Goal: Task Accomplishment & Management: Manage account settings

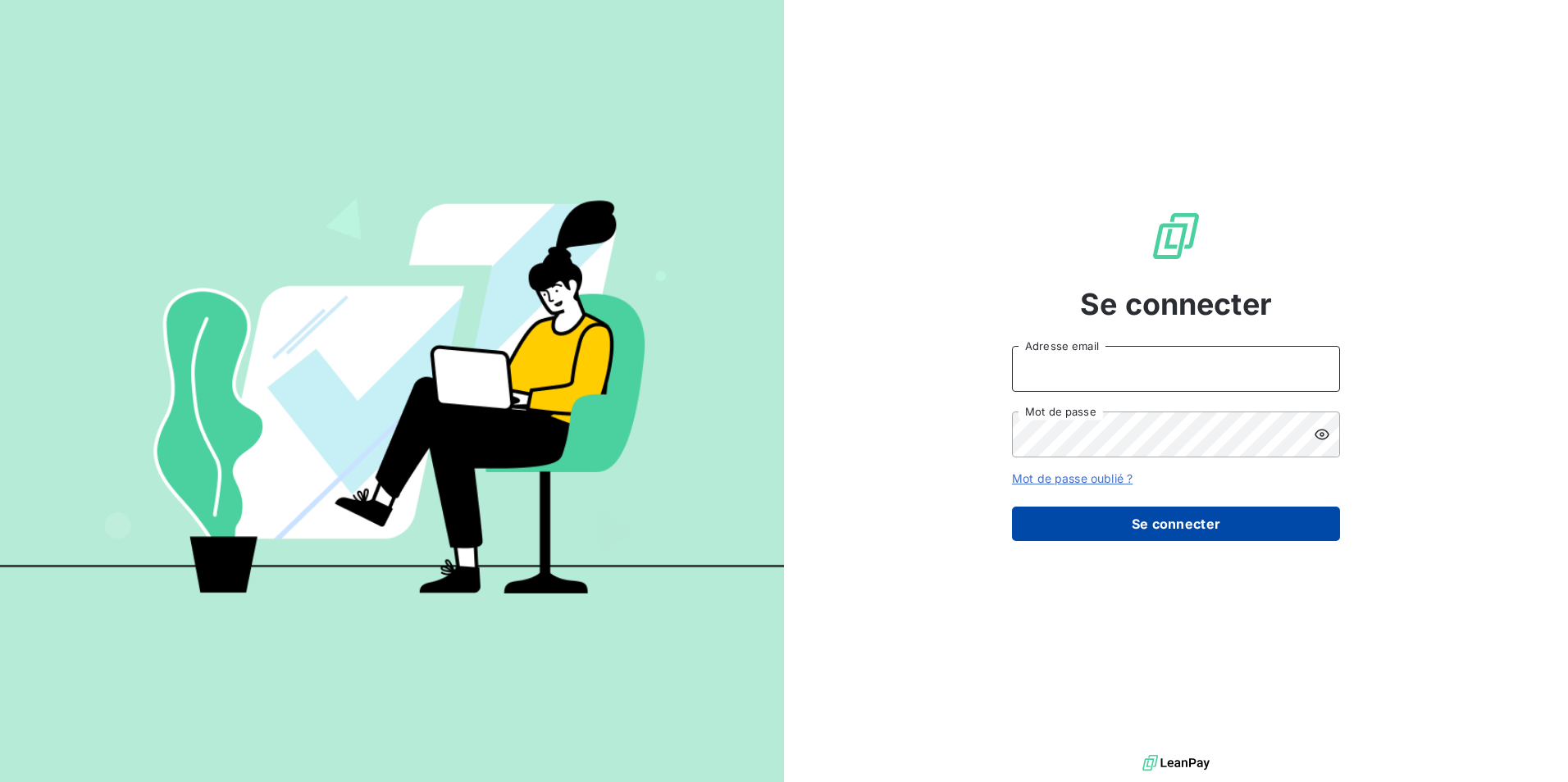
type input "[EMAIL_ADDRESS][DOMAIN_NAME]"
click at [1166, 517] on button "Se connecter" at bounding box center [1176, 523] width 328 height 34
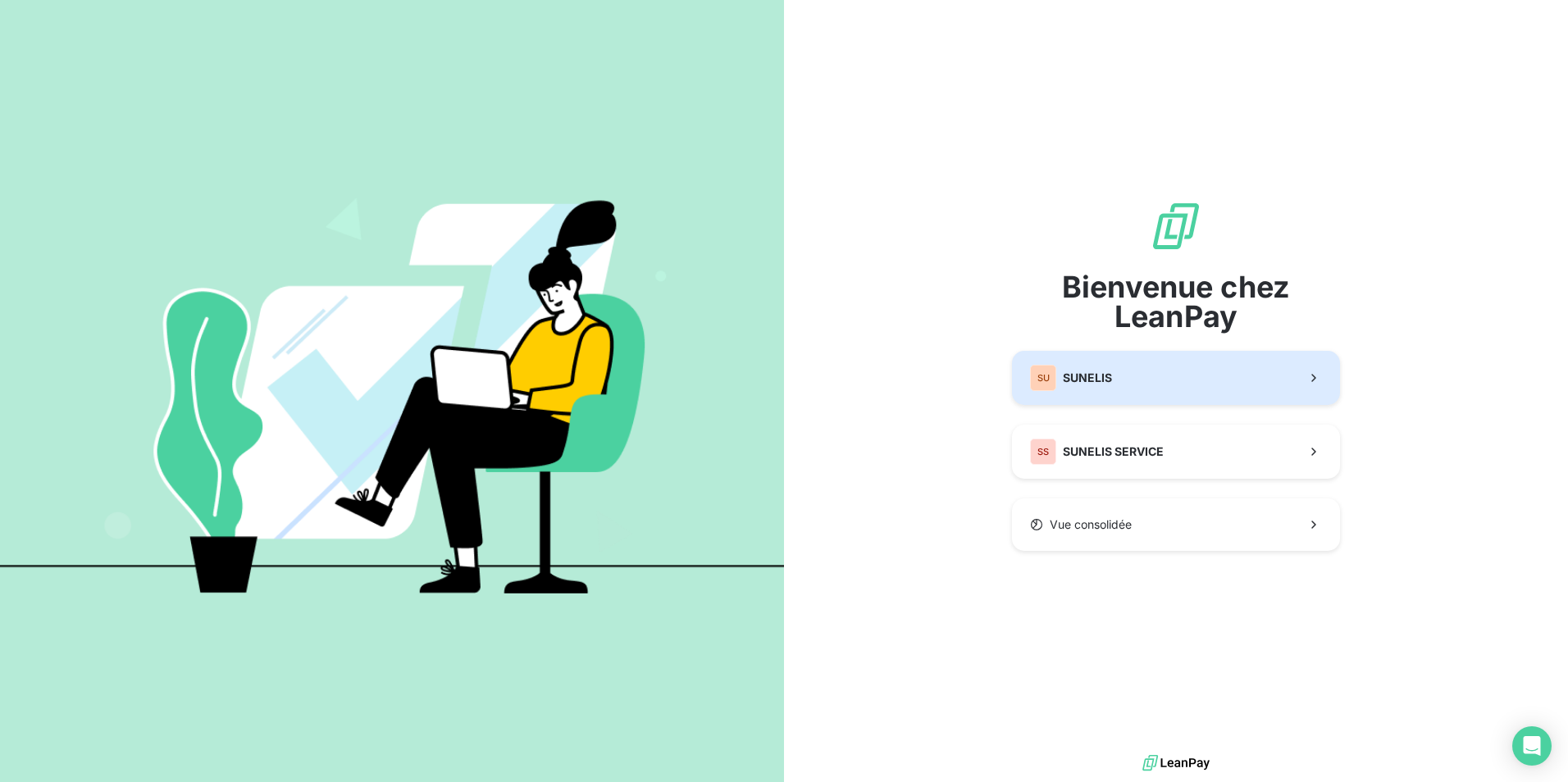
click at [1111, 381] on span "SUNELIS" at bounding box center [1087, 377] width 50 height 16
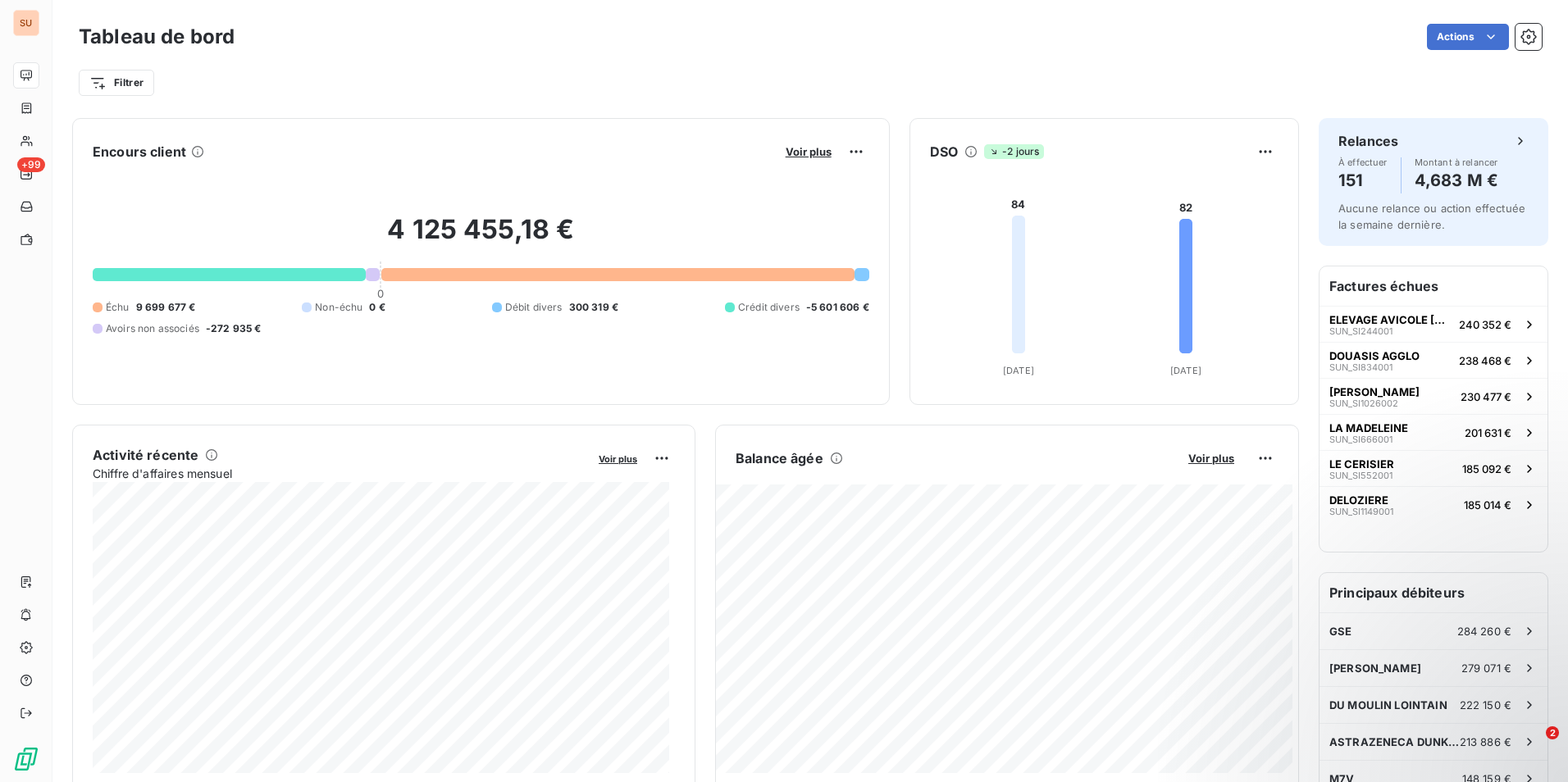
drag, startPoint x: 1399, startPoint y: 3, endPoint x: 1158, endPoint y: 58, distance: 247.2
click at [1155, 60] on div "Filtrer" at bounding box center [809, 76] width 1463 height 44
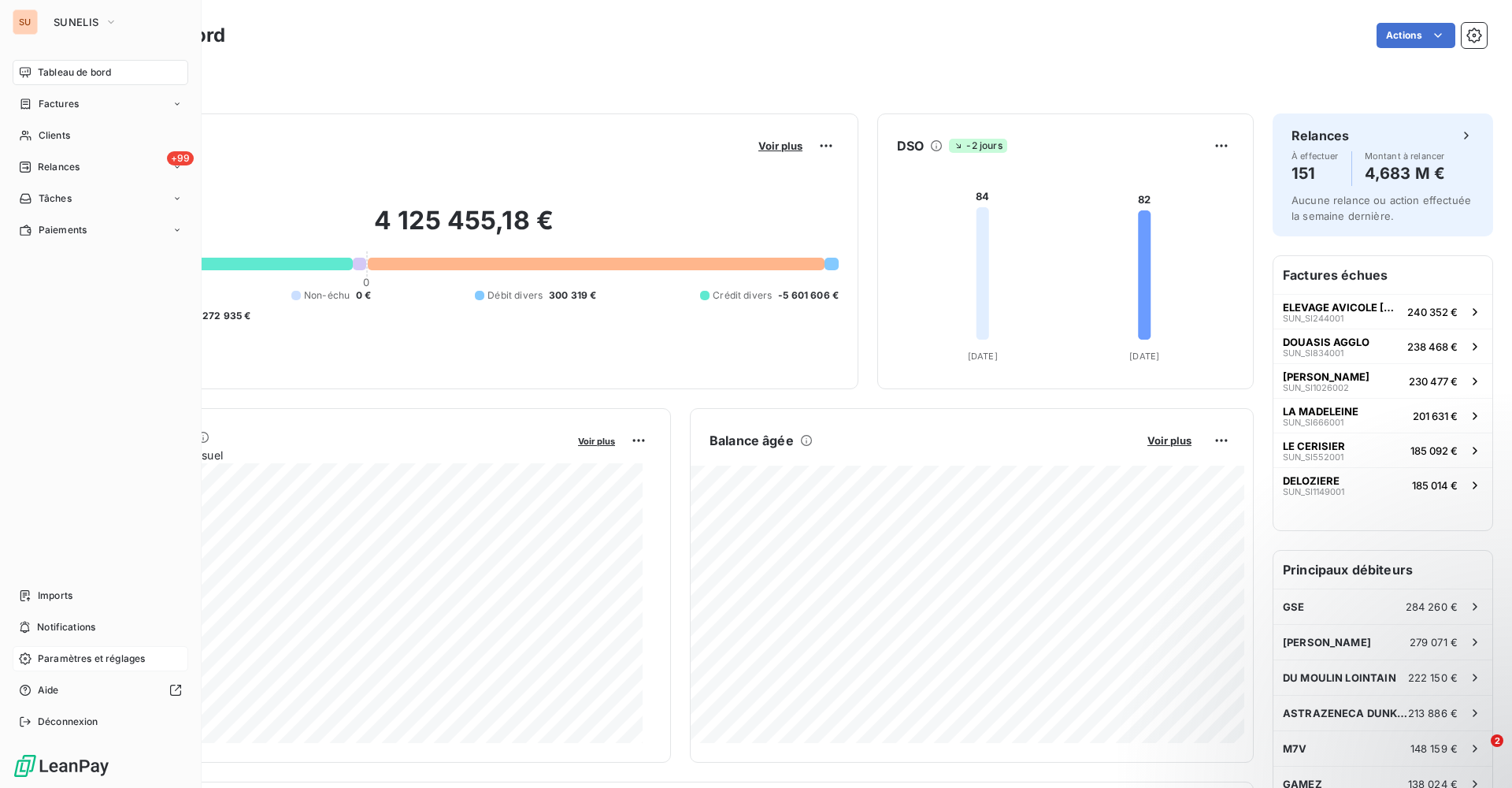
click at [58, 661] on span "Paramètres et réglages" at bounding box center [92, 658] width 107 height 14
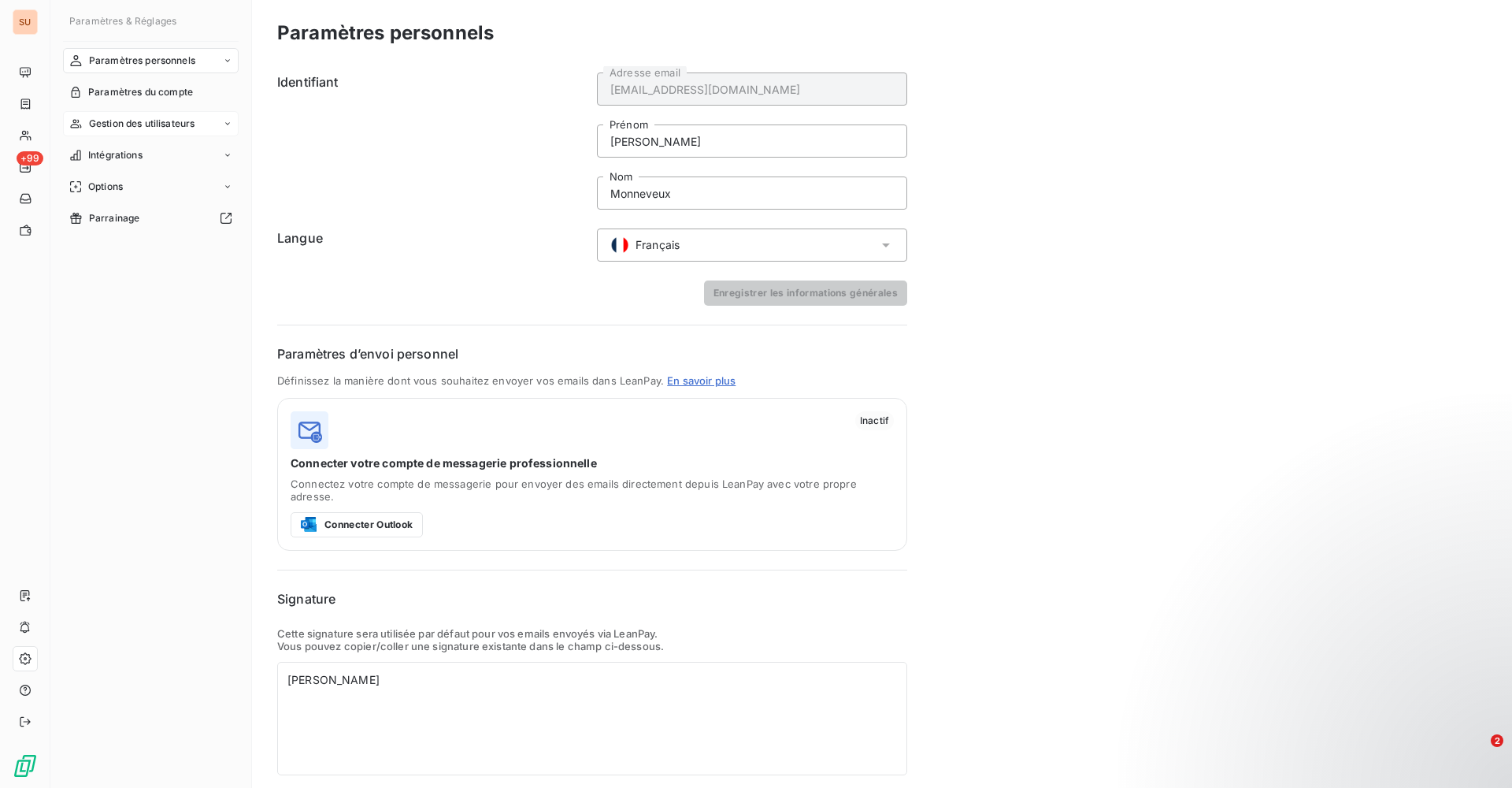
click at [205, 126] on div "Gestion des utilisateurs" at bounding box center [151, 123] width 176 height 25
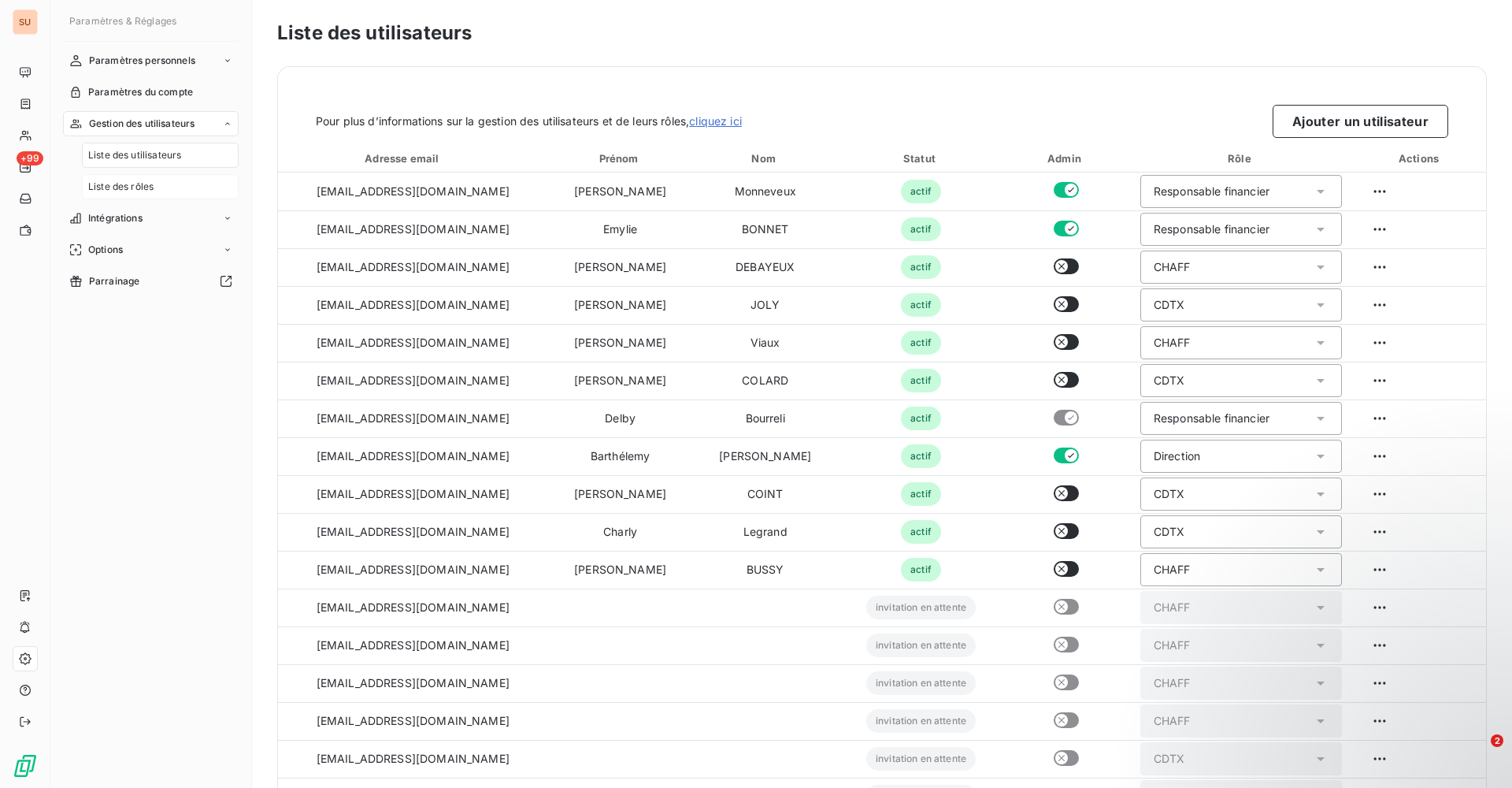
click at [145, 191] on span "Liste des rôles" at bounding box center [121, 186] width 66 height 14
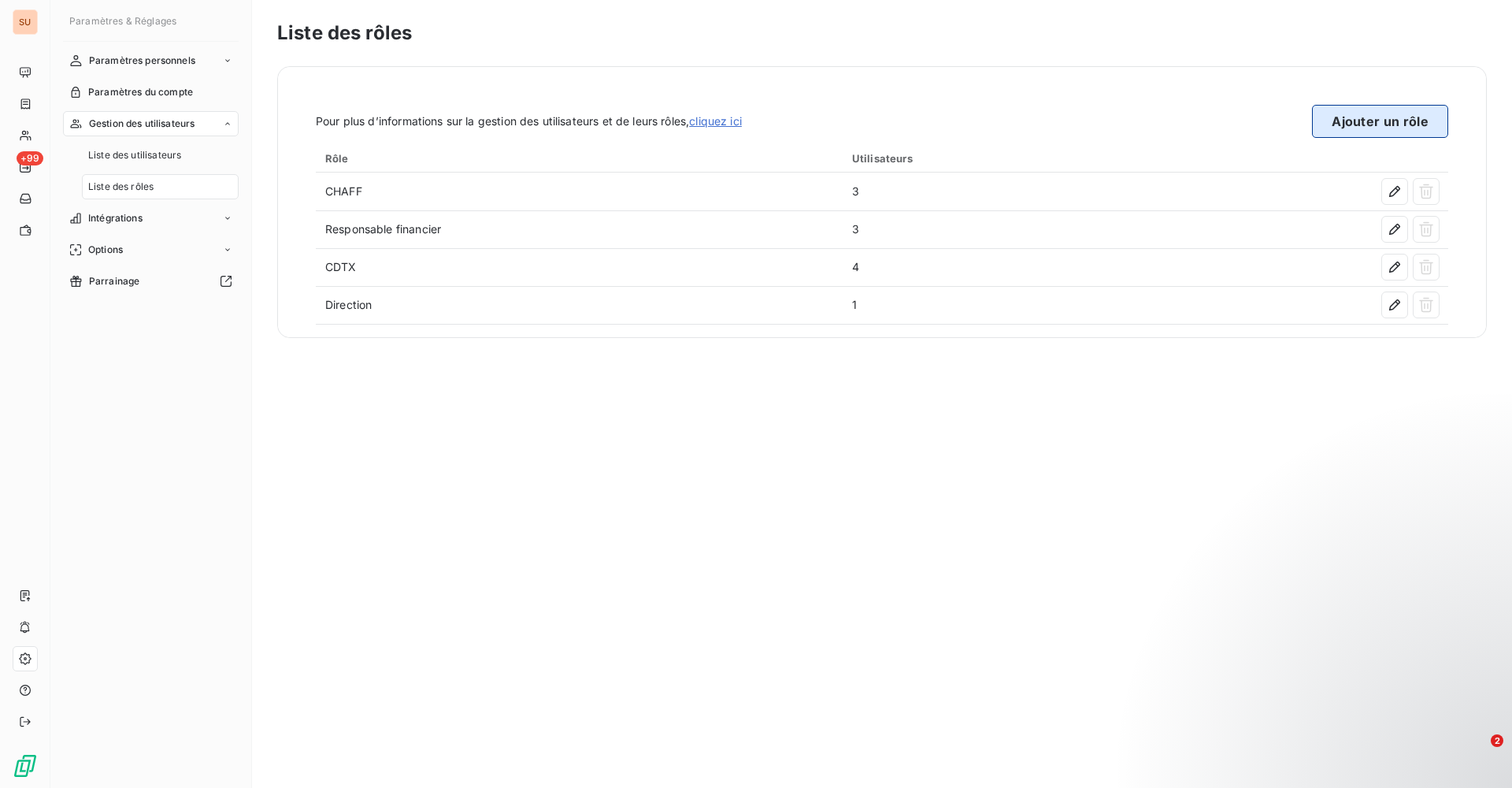
click at [1339, 118] on button "Ajouter un rôle" at bounding box center [1380, 121] width 136 height 33
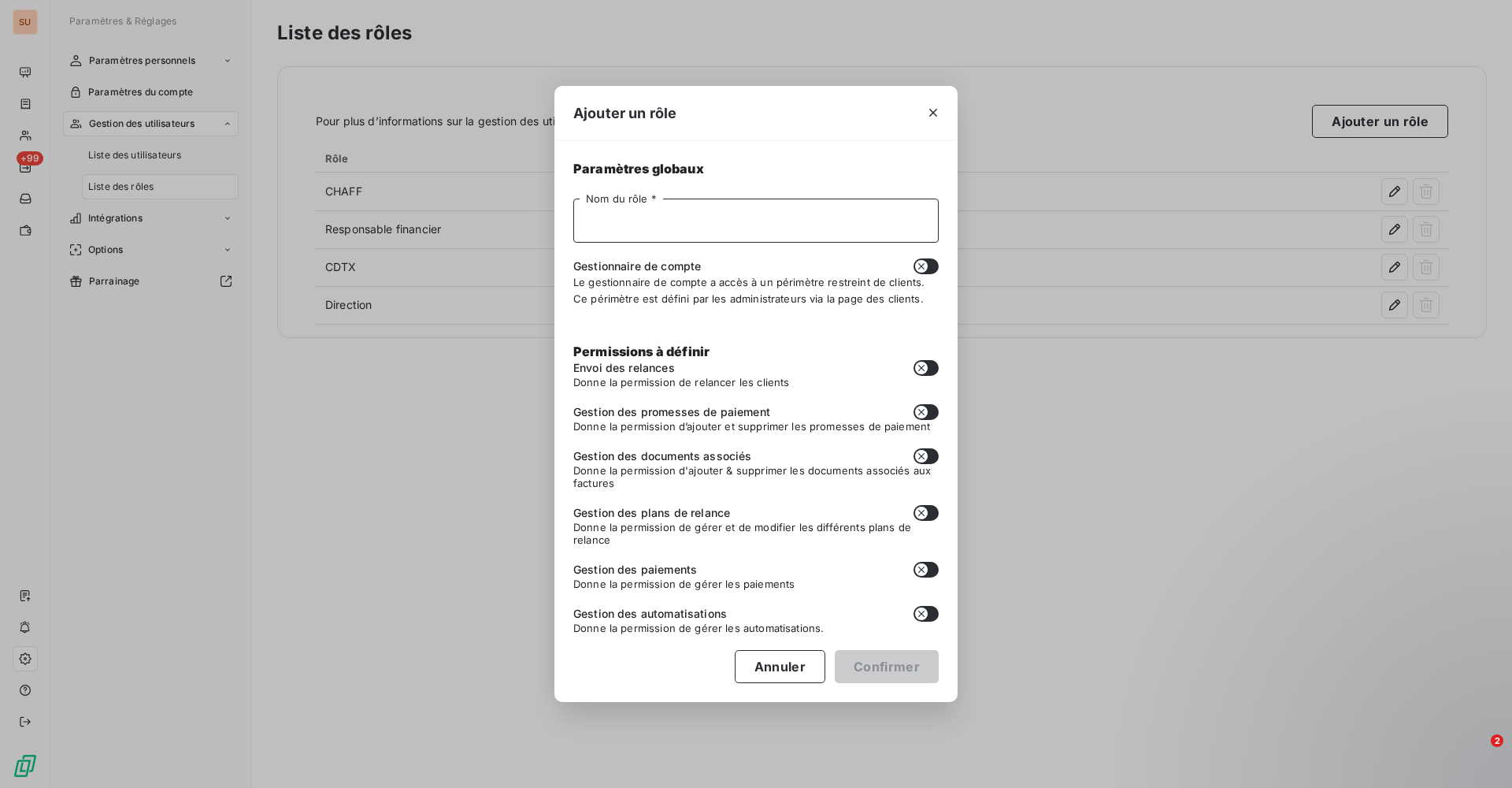
click at [634, 232] on input "Nom du rôle *" at bounding box center [756, 220] width 365 height 44
type input "BE"
click at [923, 270] on icon "button" at bounding box center [921, 266] width 13 height 13
checkbox input "true"
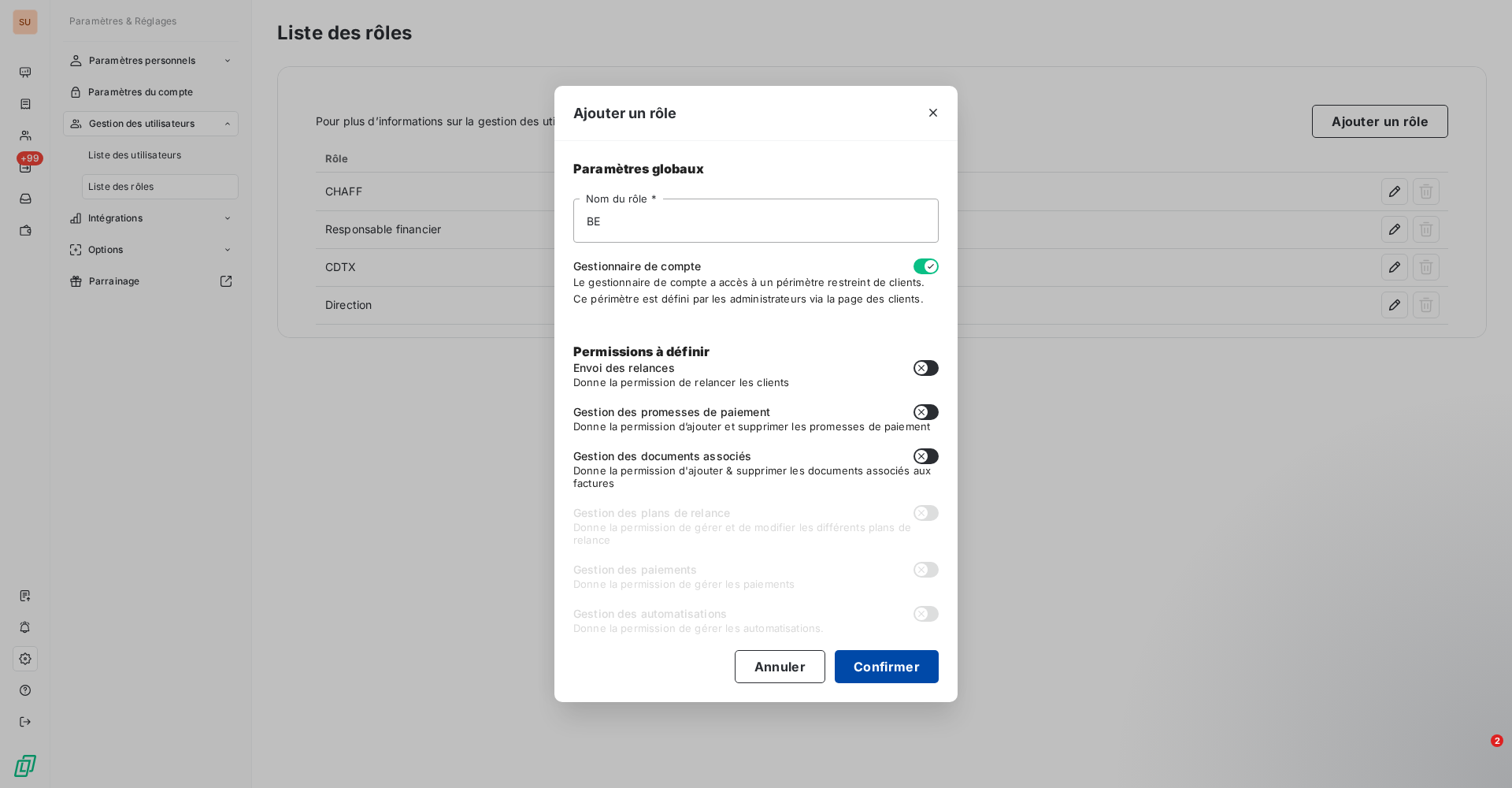
click at [868, 662] on button "Confirmer" at bounding box center [886, 667] width 104 height 33
checkbox input "false"
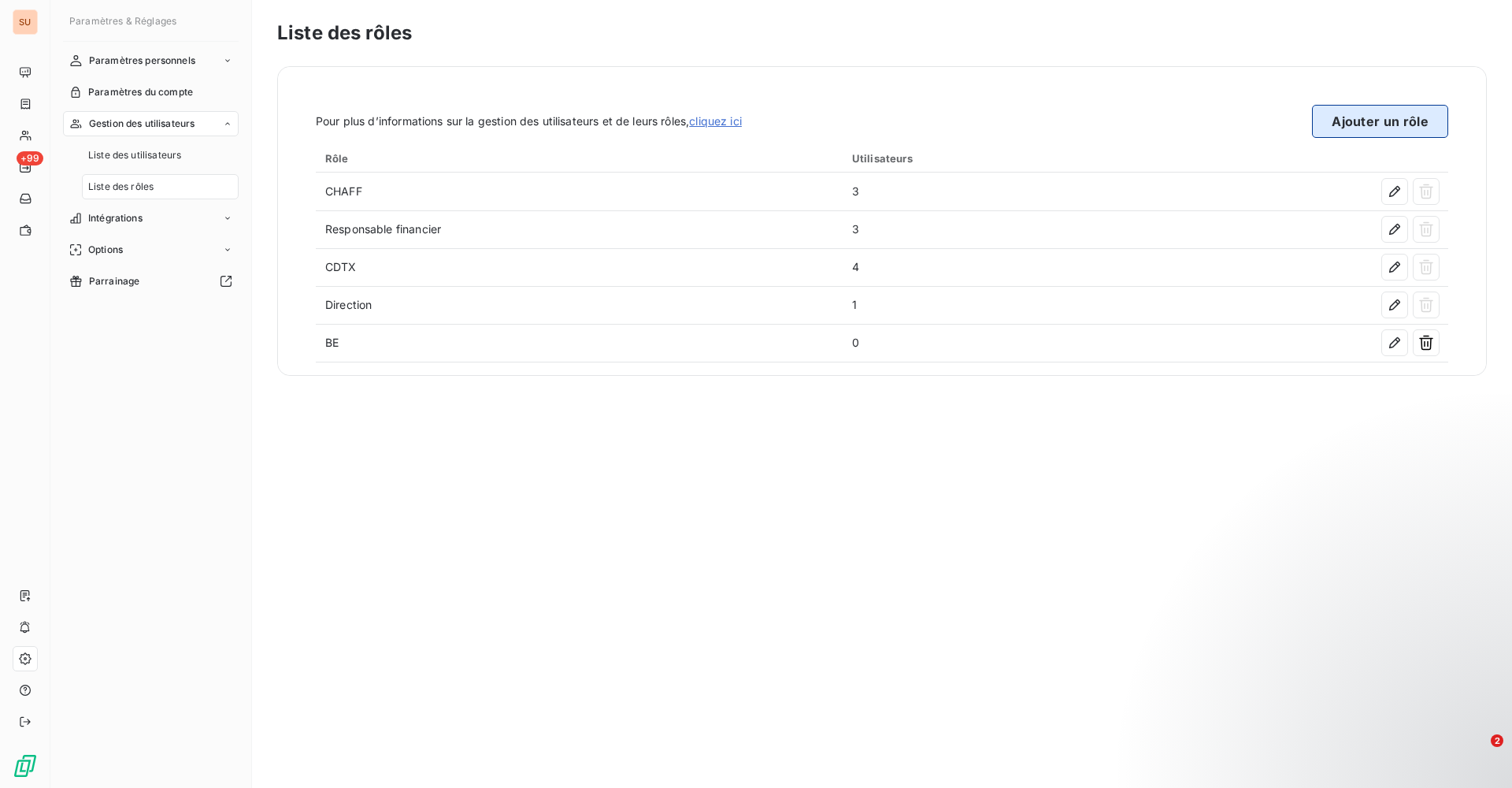
click at [1340, 132] on button "Ajouter un rôle" at bounding box center [1380, 121] width 136 height 33
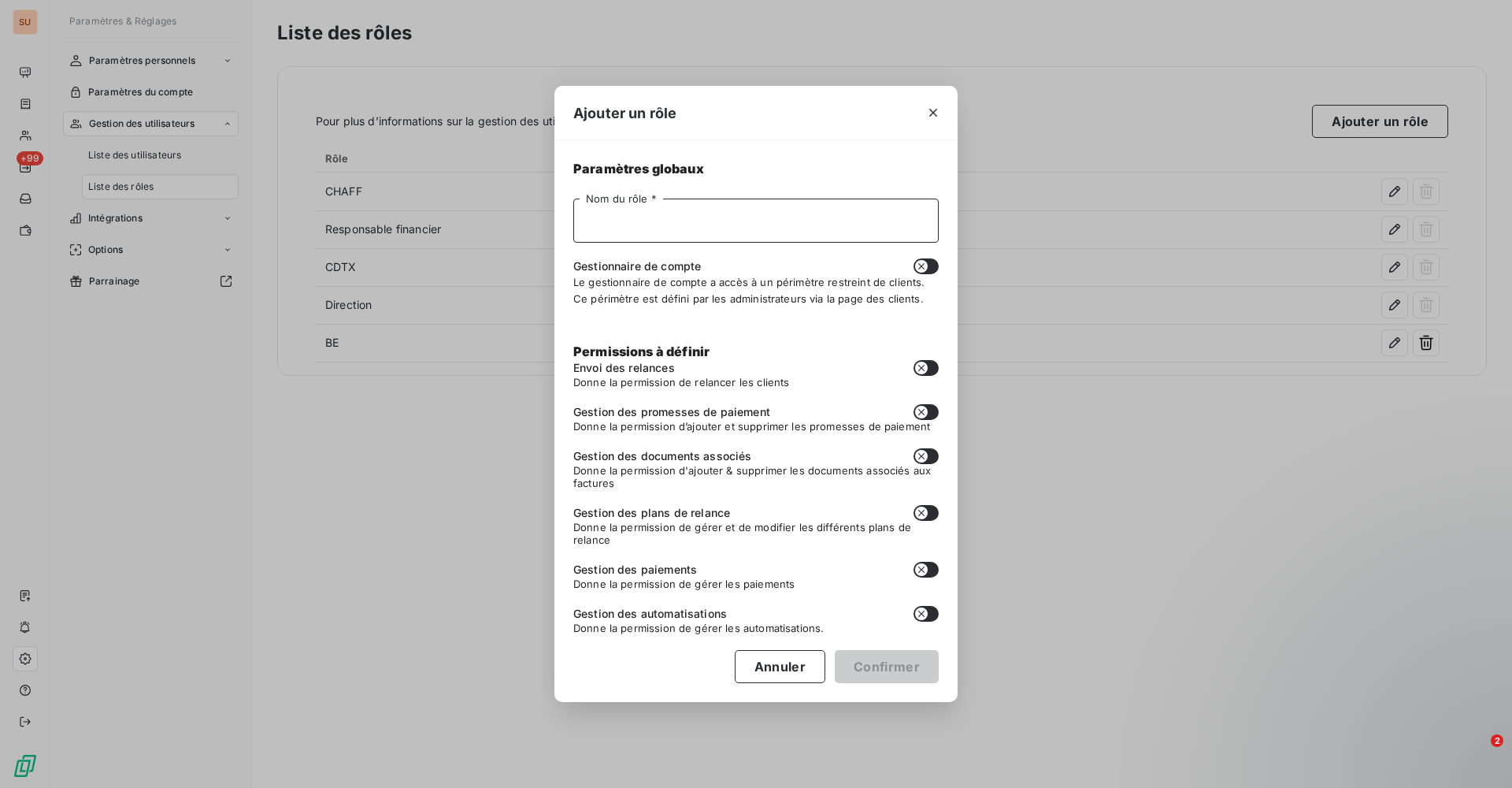
click at [683, 223] on input "Nom du rôle *" at bounding box center [756, 220] width 365 height 44
type input "ADV"
click at [923, 262] on icon "button" at bounding box center [921, 266] width 13 height 13
checkbox input "true"
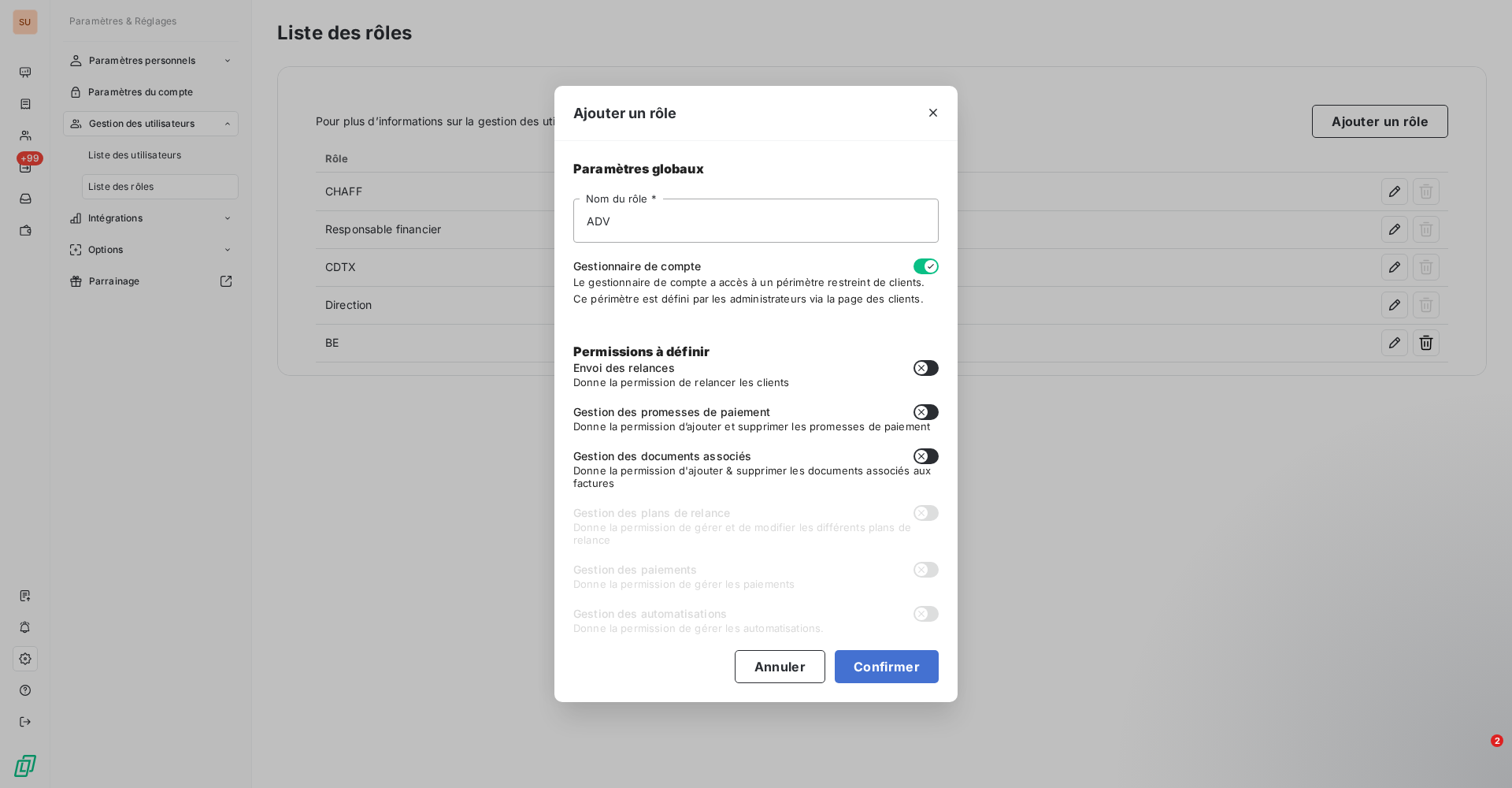
click at [928, 414] on button "button" at bounding box center [925, 412] width 25 height 16
checkbox input "true"
click at [872, 661] on button "Confirmer" at bounding box center [886, 667] width 104 height 33
checkbox input "false"
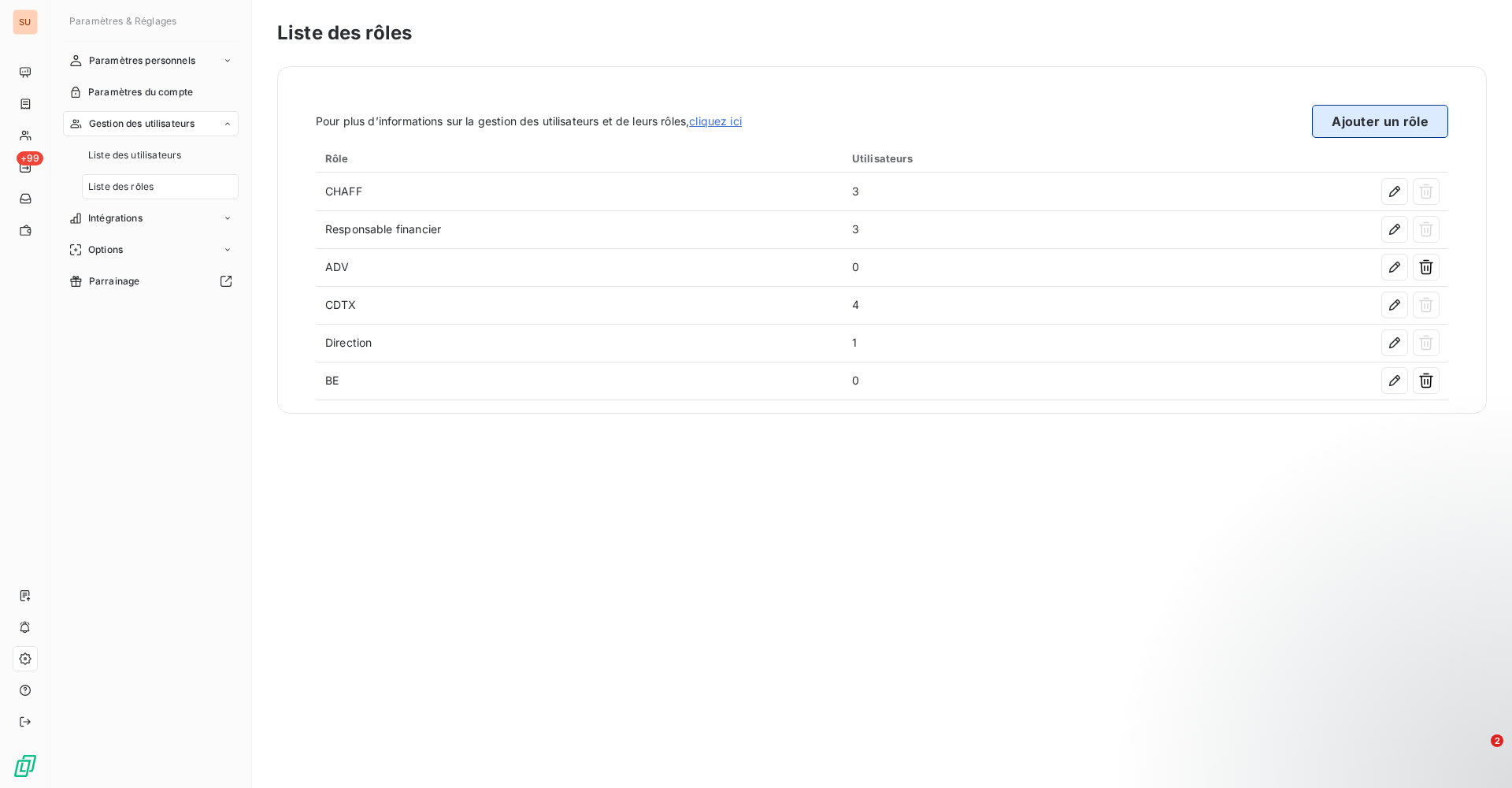
click at [1348, 124] on button "Ajouter un rôle" at bounding box center [1380, 121] width 136 height 33
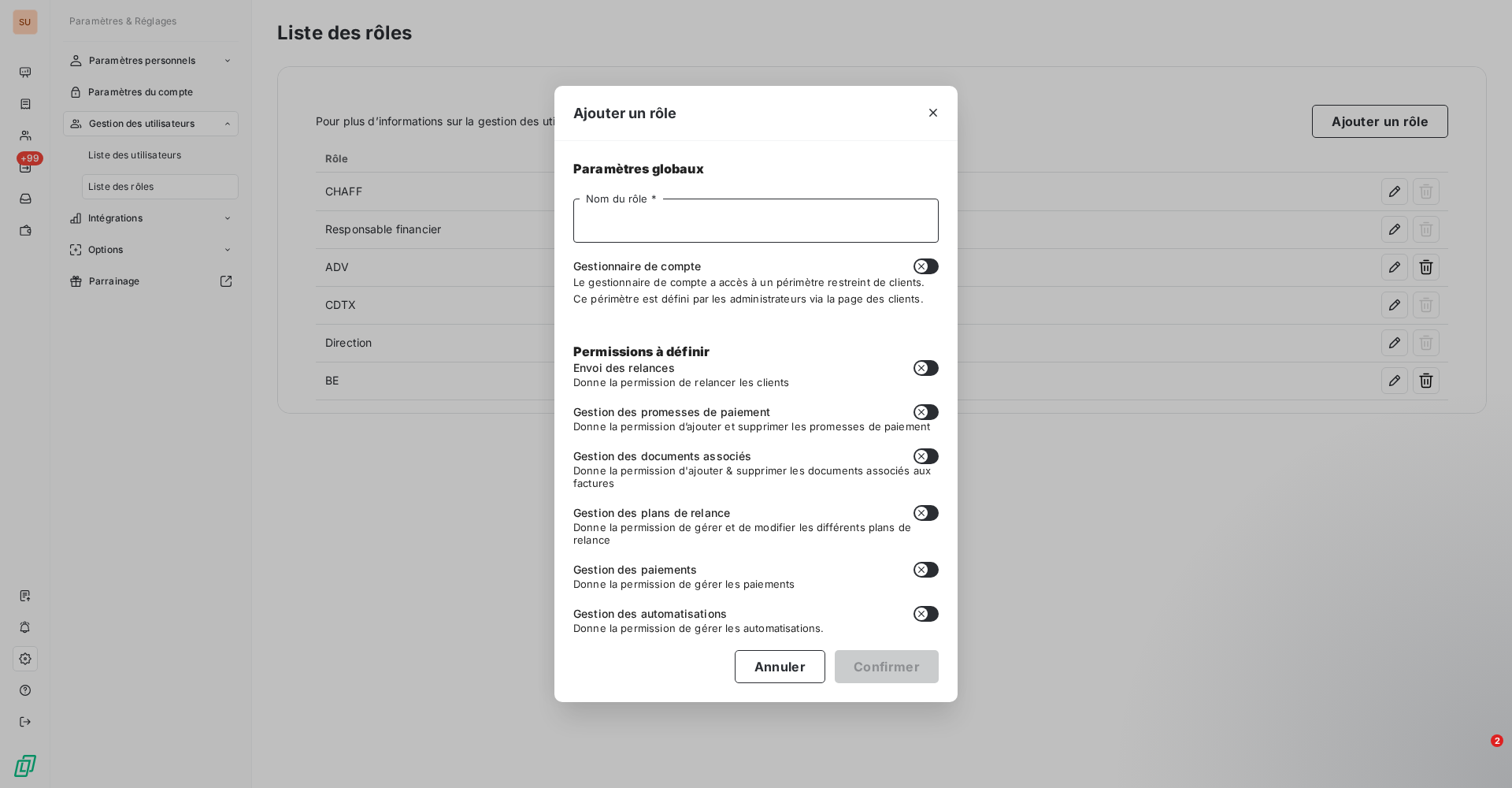
click at [616, 223] on input "Nom du rôle *" at bounding box center [756, 220] width 365 height 44
click at [643, 222] on input "Nom du rôle *" at bounding box center [756, 220] width 365 height 44
type input "S"
type input "L"
type input "S"
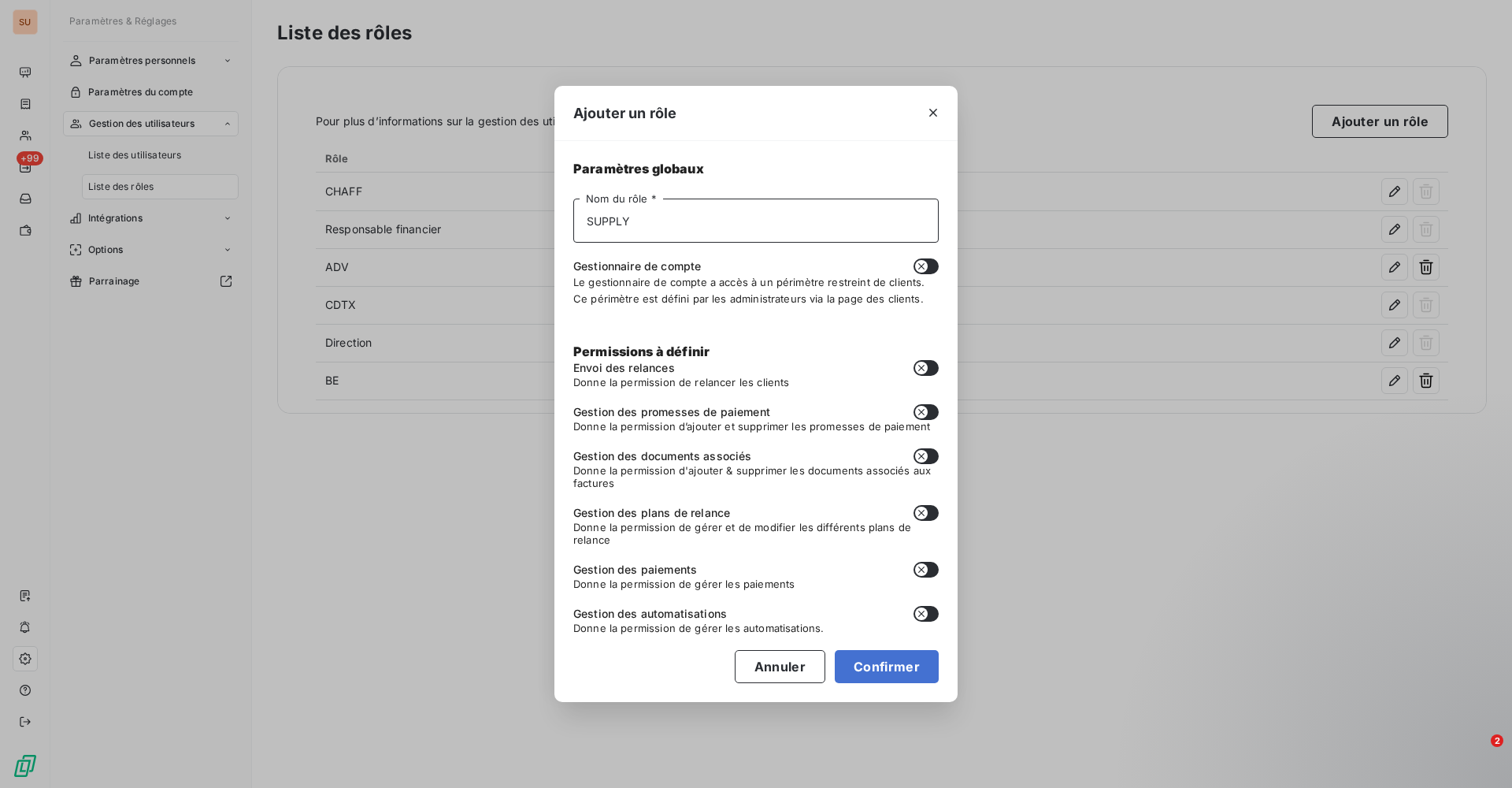
type input "SUPPLY"
click at [930, 264] on button "button" at bounding box center [925, 266] width 25 height 16
checkbox input "true"
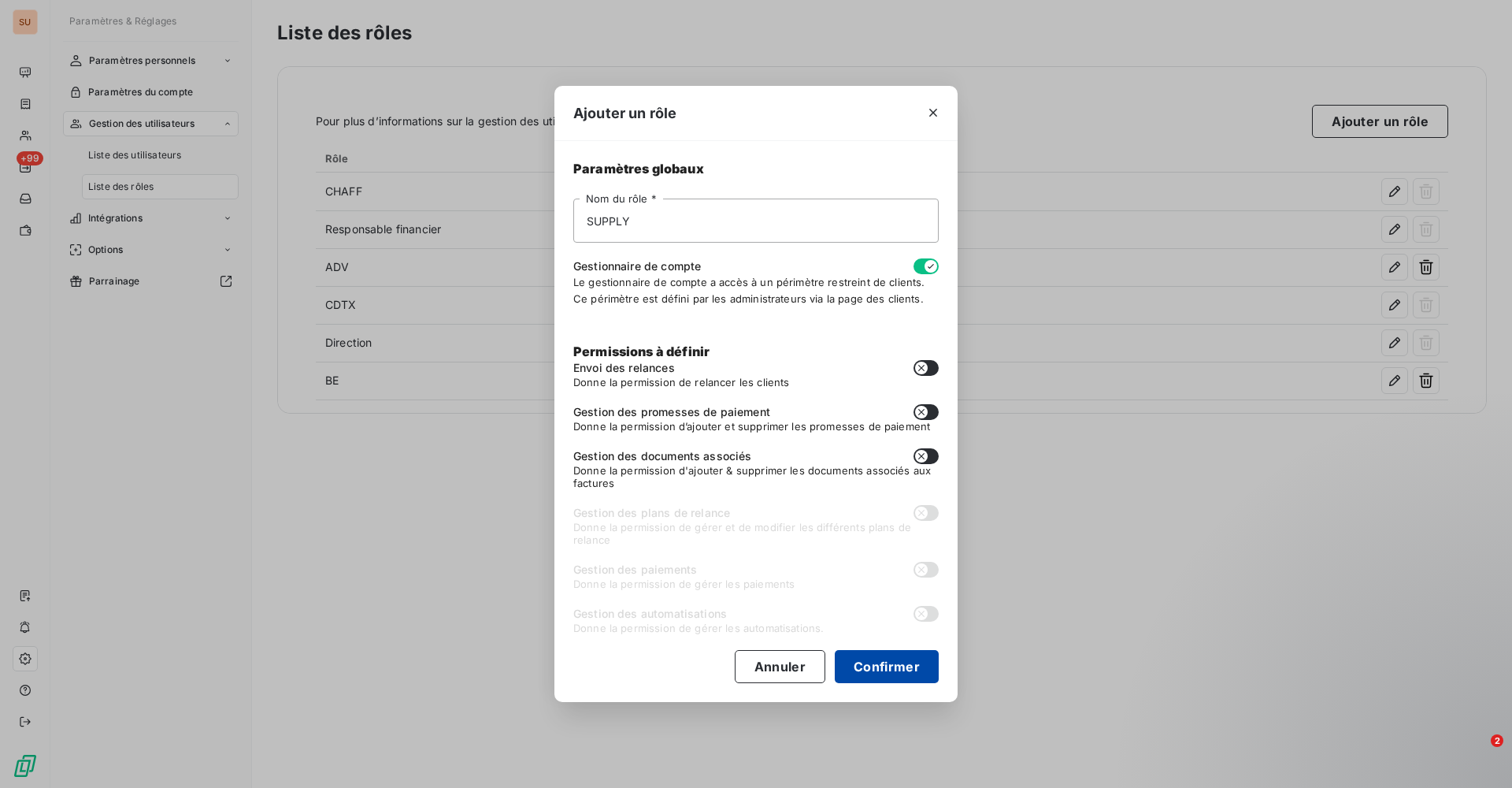
click at [902, 667] on button "Confirmer" at bounding box center [886, 667] width 104 height 33
checkbox input "false"
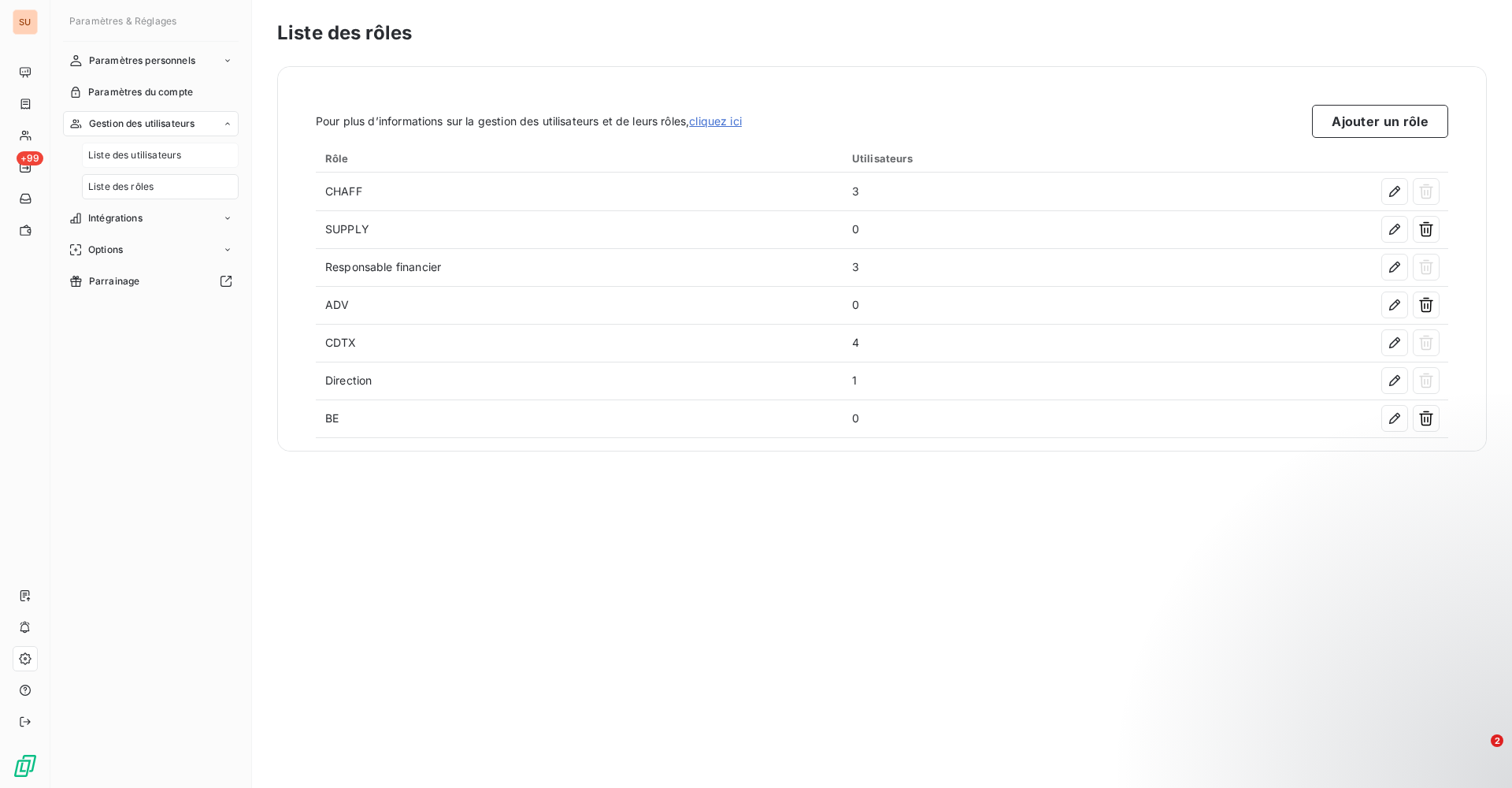
click at [147, 163] on div "Liste des utilisateurs" at bounding box center [160, 155] width 157 height 25
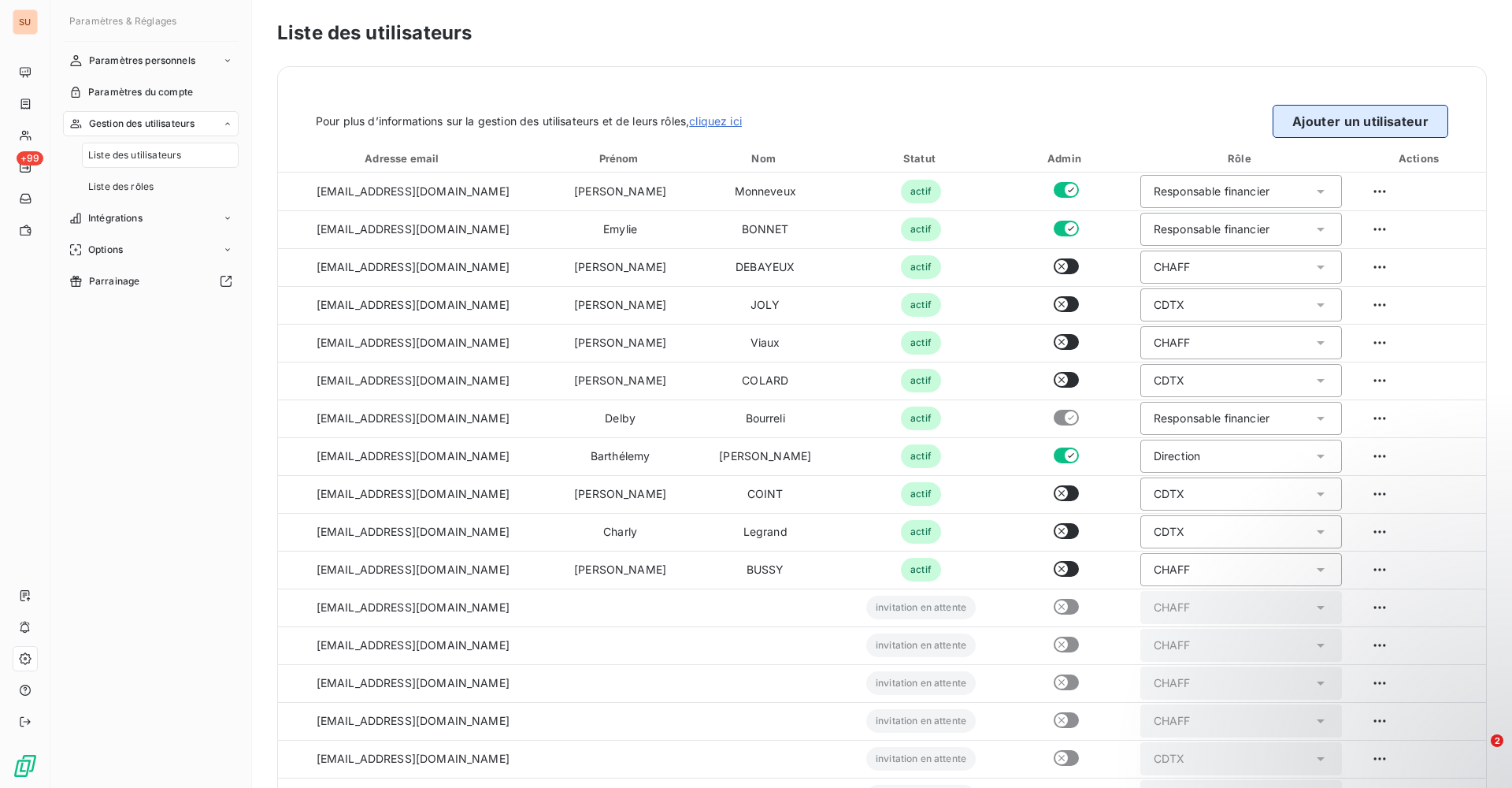
click at [1329, 126] on button "Ajouter un utilisateur" at bounding box center [1360, 121] width 176 height 33
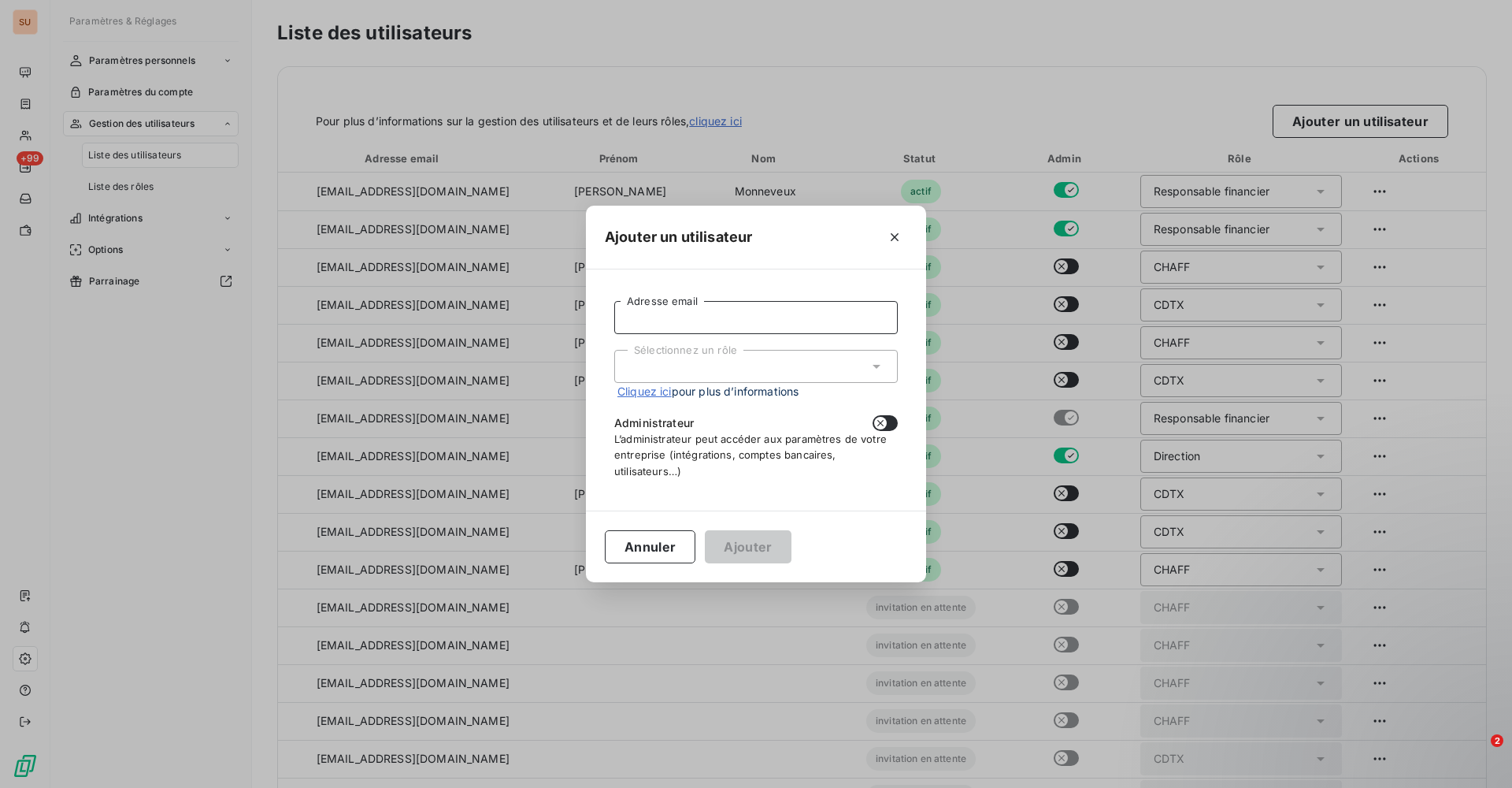
click at [677, 324] on input "Adresse email" at bounding box center [756, 318] width 284 height 33
type input "e"
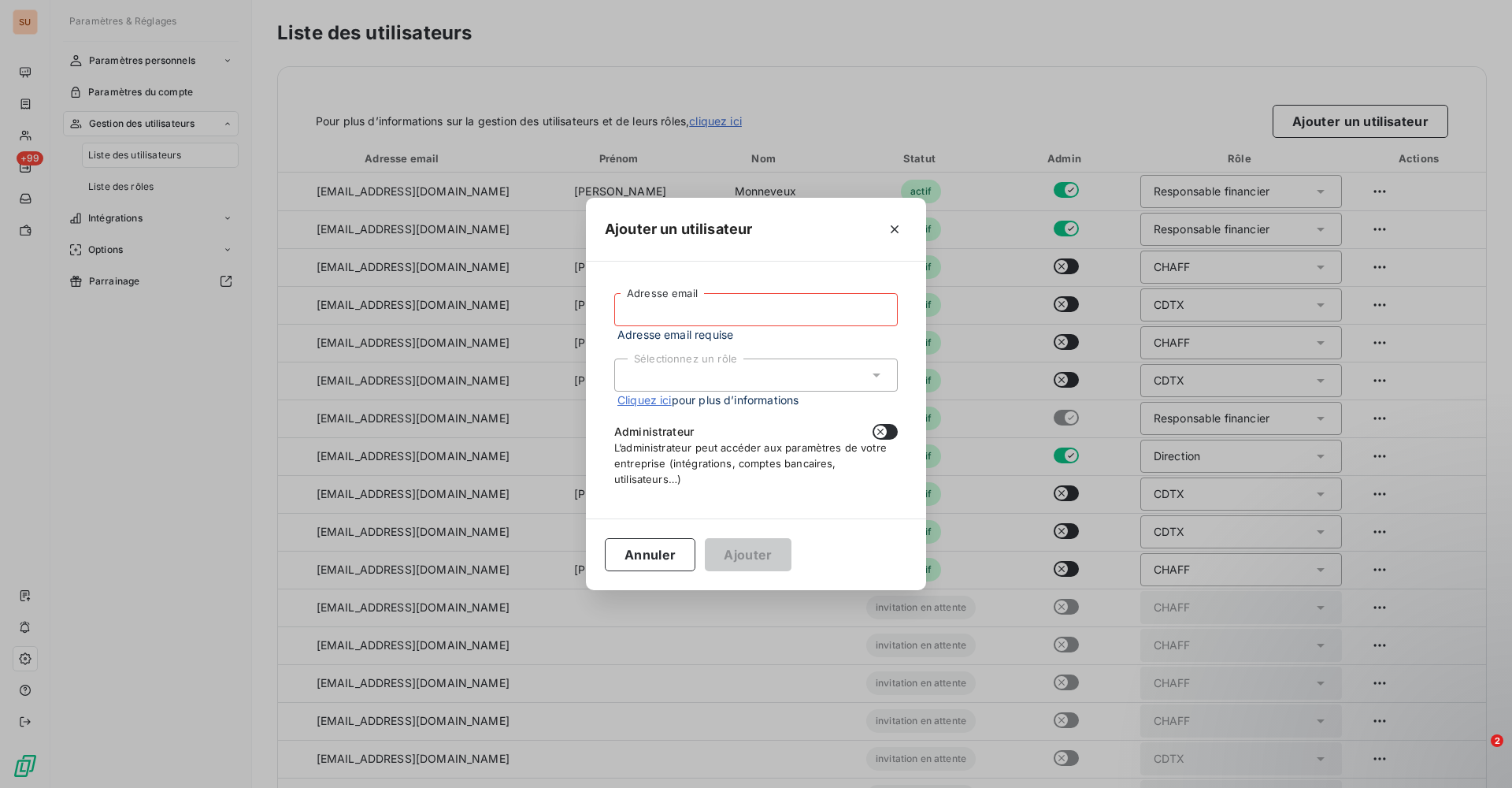
click at [651, 300] on input "Adresse email" at bounding box center [756, 309] width 284 height 33
paste input "[EMAIL_ADDRESS][DOMAIN_NAME]"
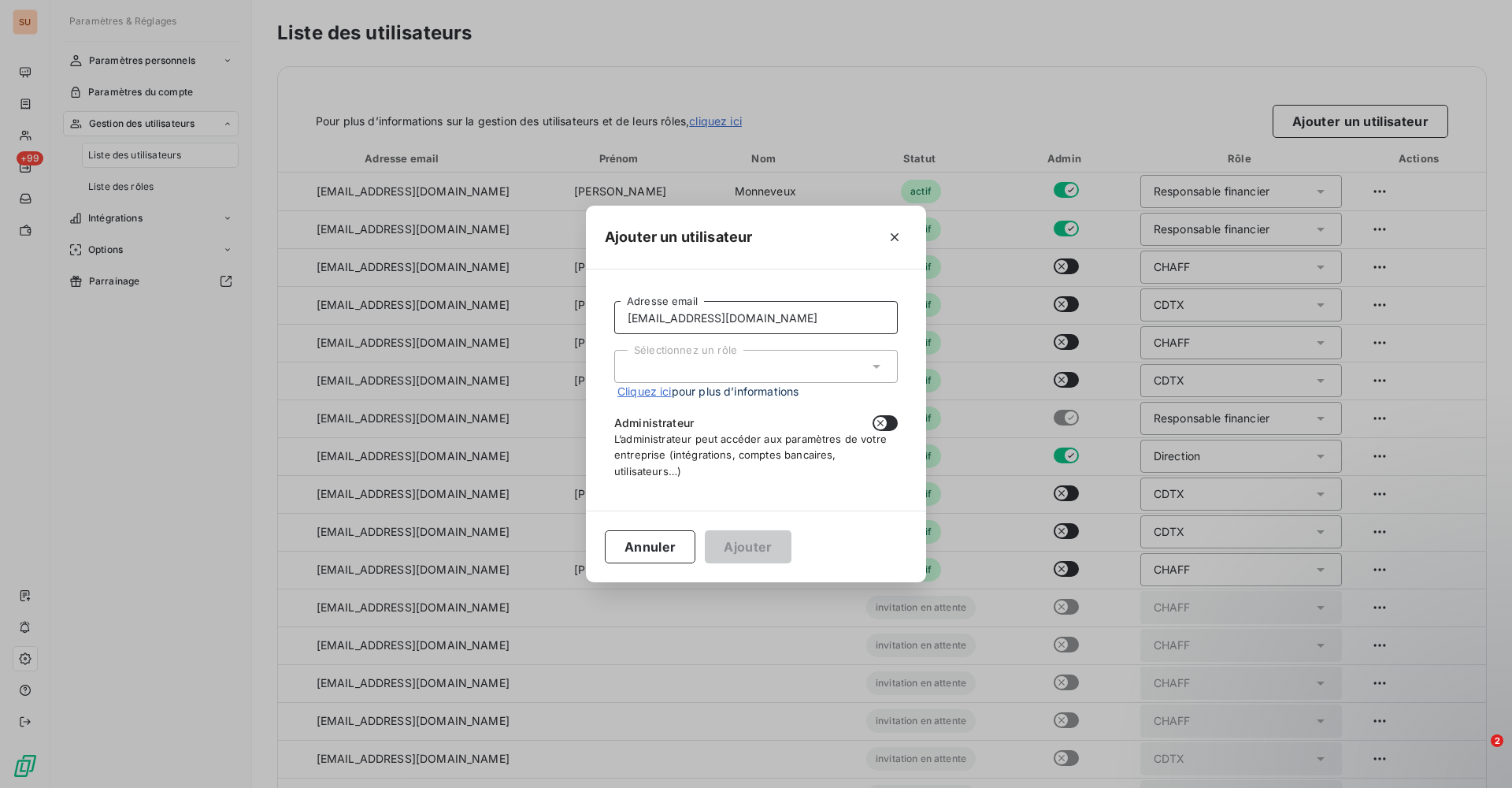
type input "[EMAIL_ADDRESS][DOMAIN_NAME]"
click at [862, 363] on div "Sélectionnez un rôle" at bounding box center [756, 366] width 284 height 33
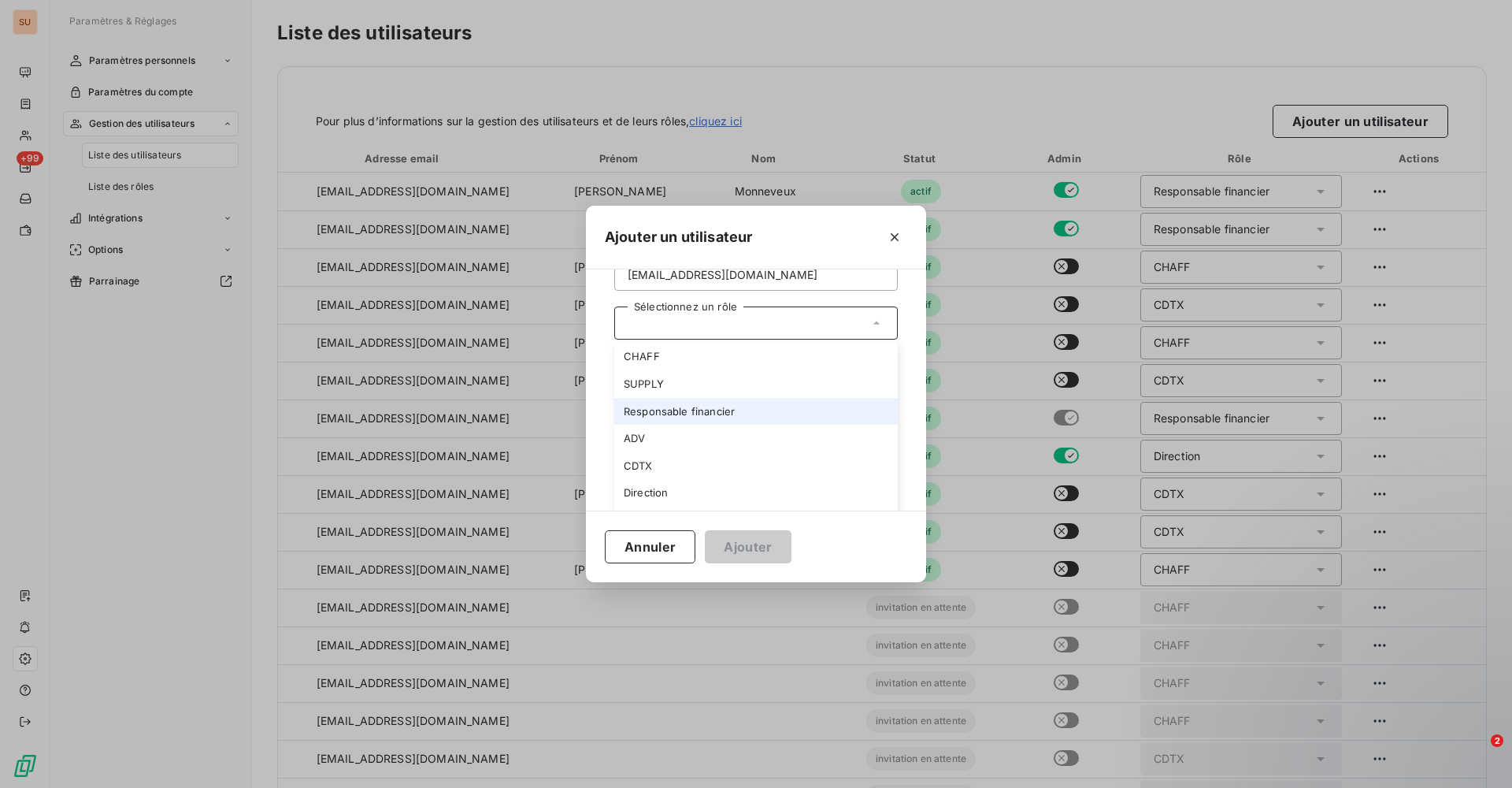
scroll to position [67, 0]
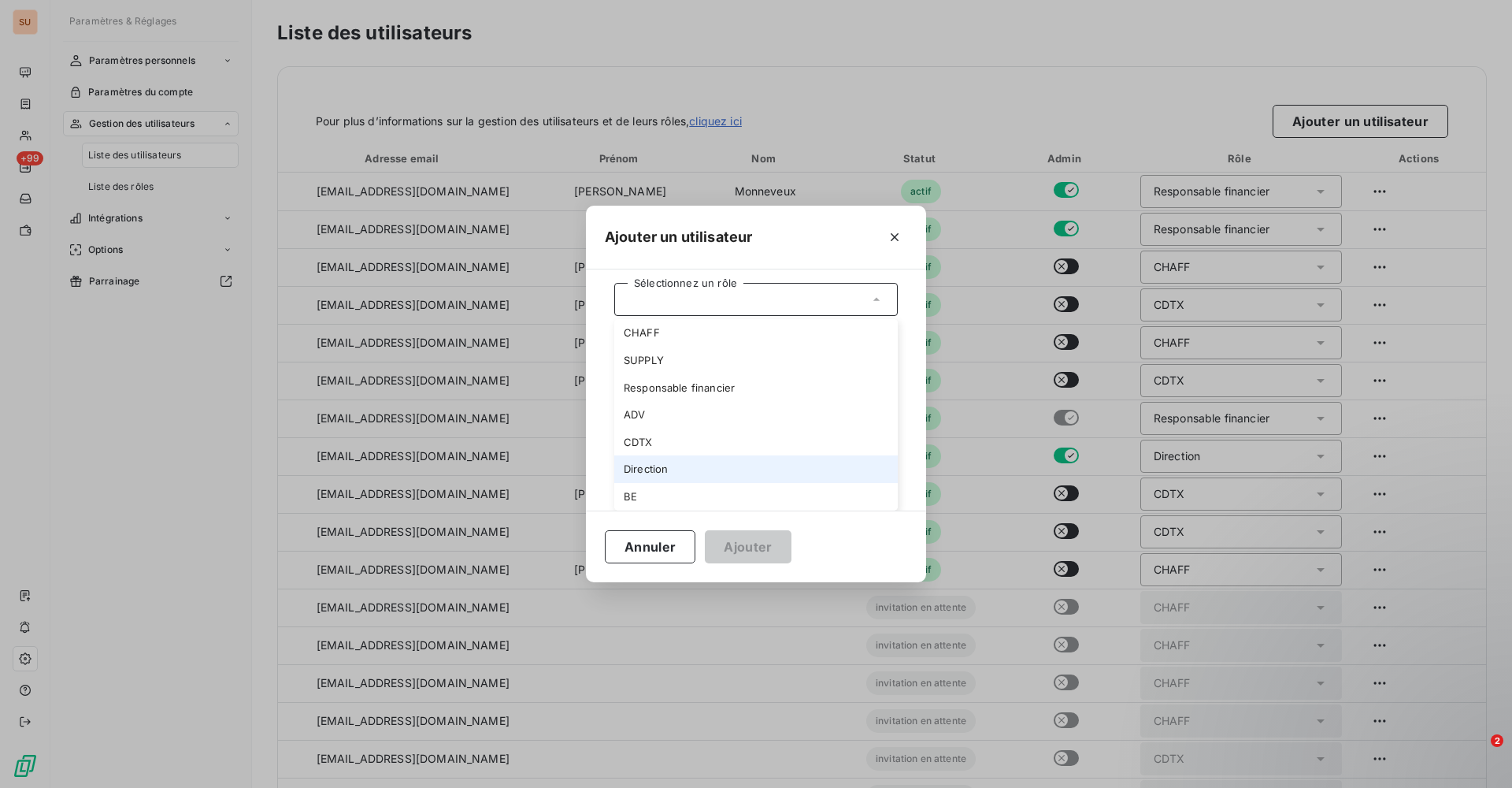
click at [667, 462] on li "Direction" at bounding box center [756, 469] width 284 height 28
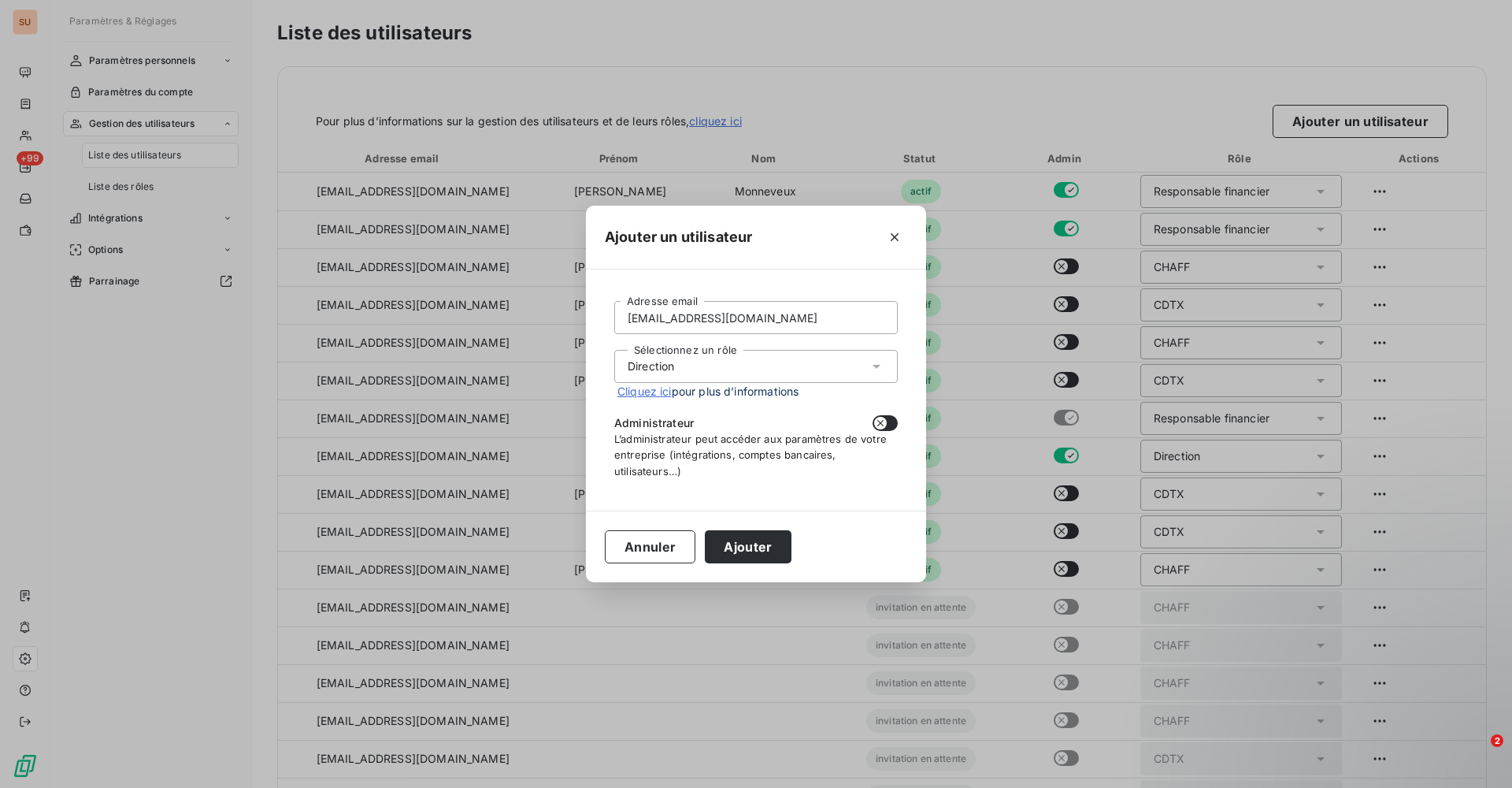
scroll to position [0, 0]
click at [740, 543] on button "Ajouter" at bounding box center [747, 546] width 86 height 33
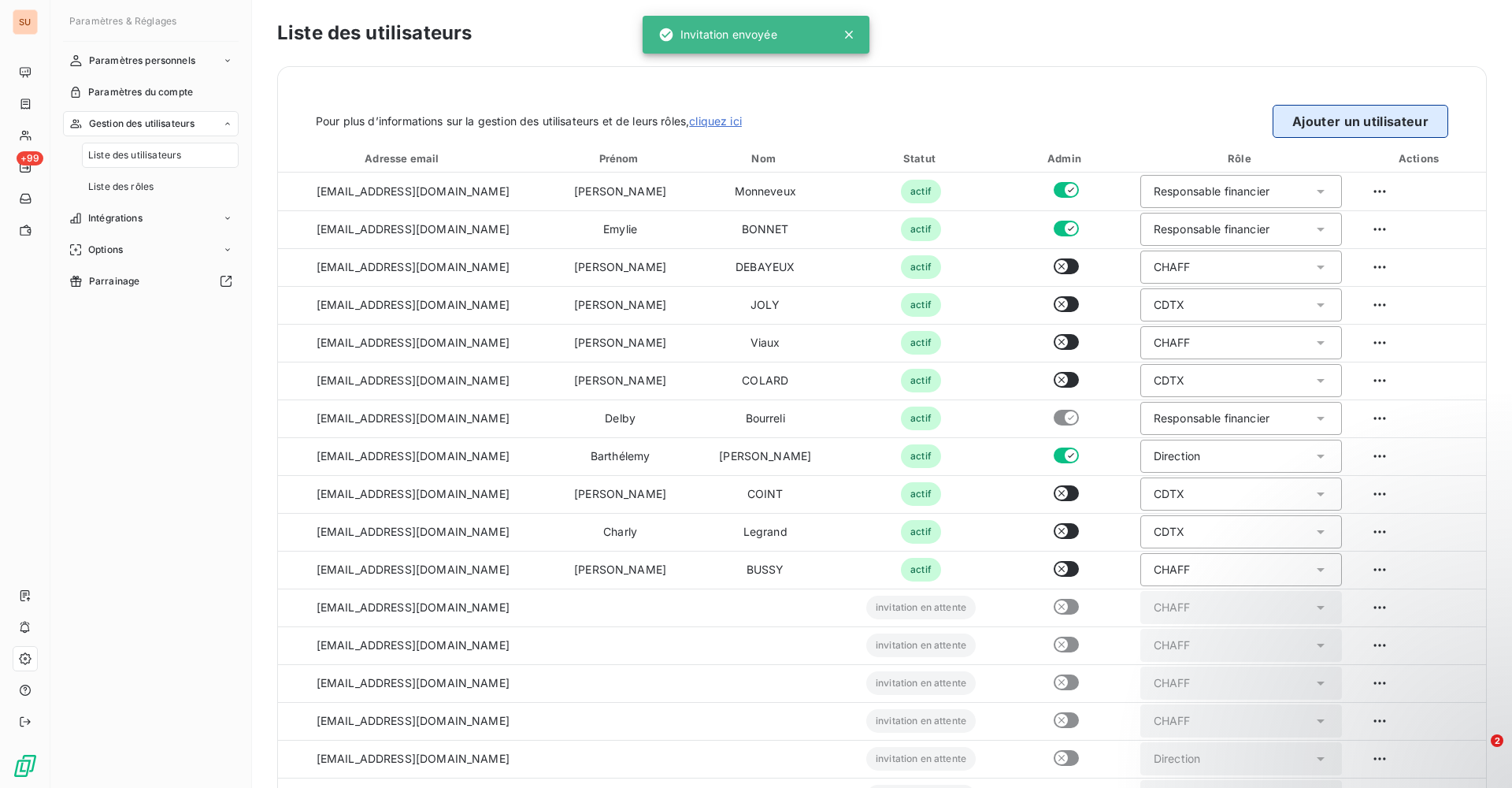
click at [1342, 115] on button "Ajouter un utilisateur" at bounding box center [1360, 121] width 176 height 33
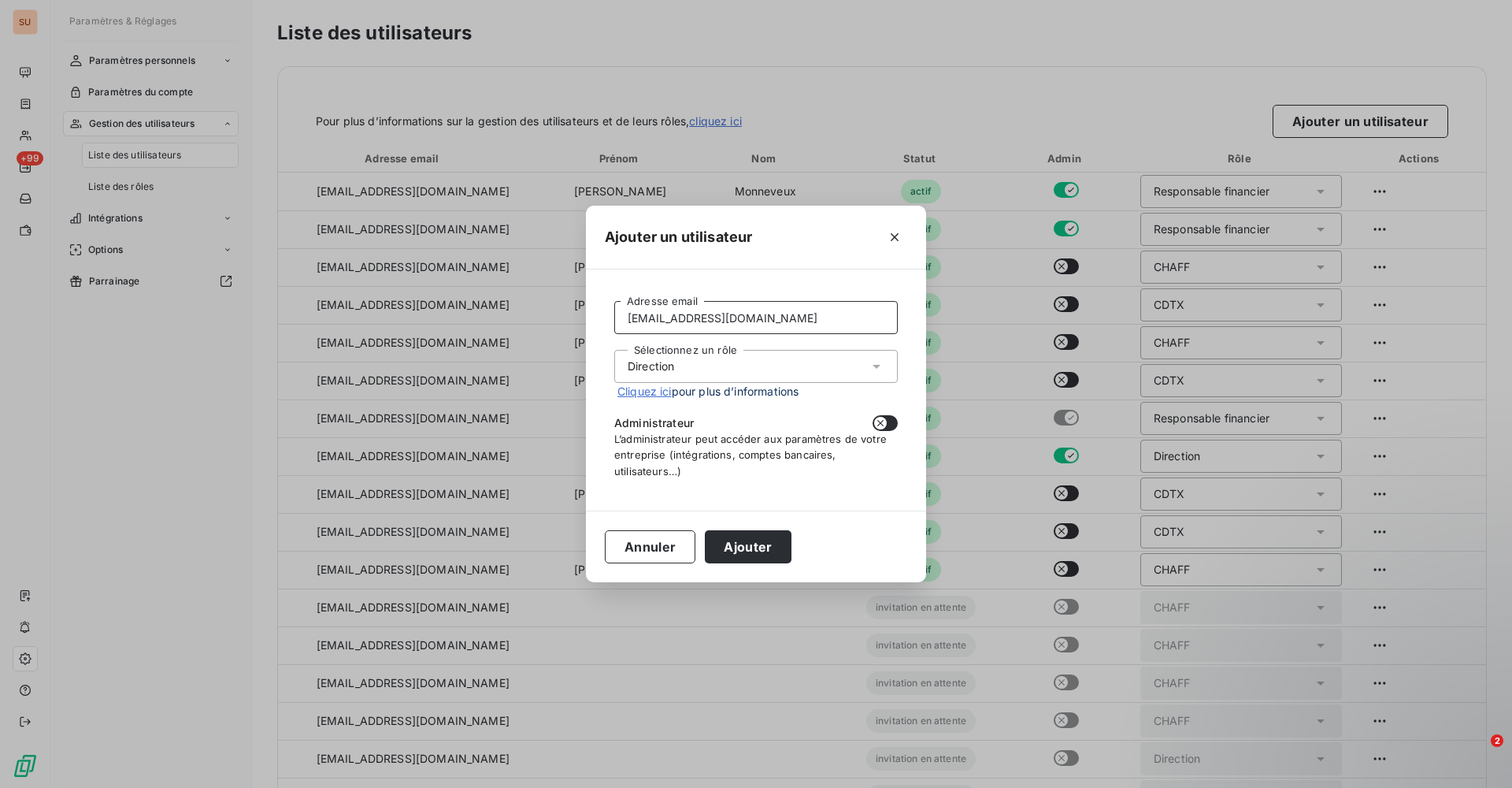
drag, startPoint x: 744, startPoint y: 326, endPoint x: 558, endPoint y: 325, distance: 186.0
click at [558, 325] on div "Ajouter un utilisateur [EMAIL_ADDRESS][DOMAIN_NAME] Adresse email Sélectionnez …" at bounding box center [756, 394] width 1512 height 788
paste input "eroussel"
type input "[EMAIL_ADDRESS][DOMAIN_NAME]"
click at [737, 538] on button "Ajouter" at bounding box center [747, 546] width 86 height 33
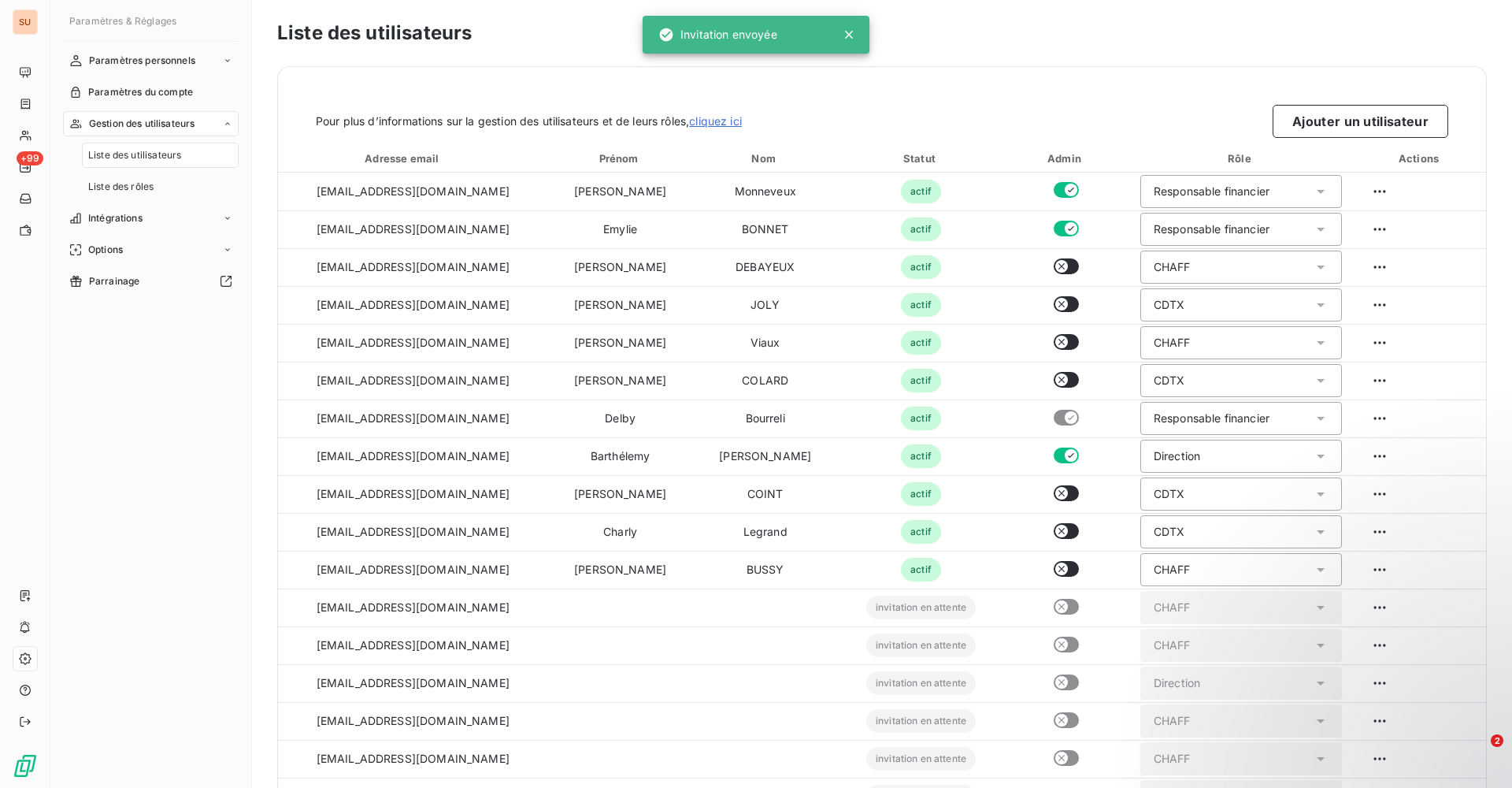
click at [1272, 120] on button "Ajouter un utilisateur" at bounding box center [1360, 121] width 176 height 33
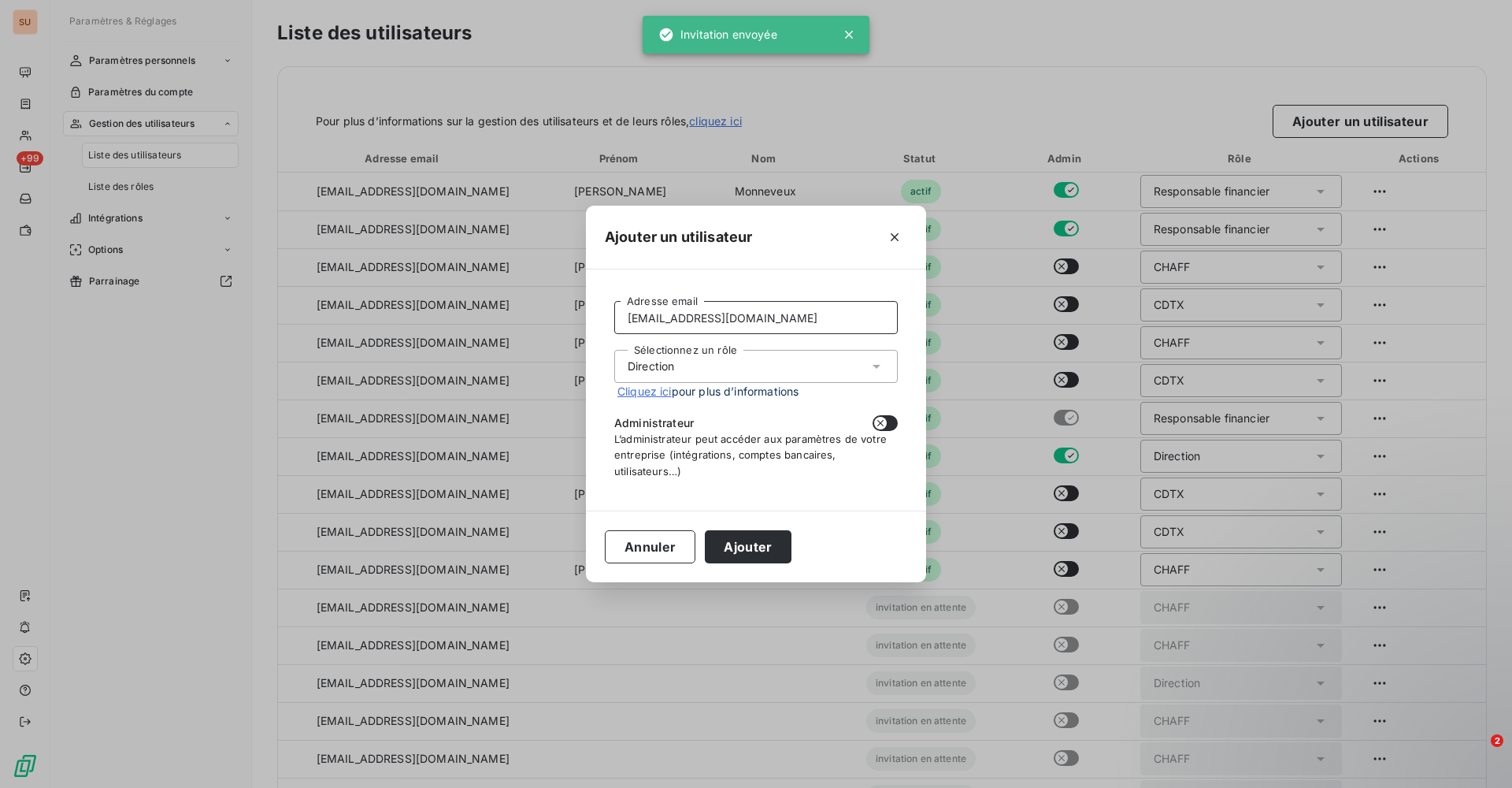
drag, startPoint x: 757, startPoint y: 316, endPoint x: 514, endPoint y: 308, distance: 243.1
click at [511, 309] on div "Ajouter un utilisateur [EMAIL_ADDRESS][DOMAIN_NAME] Adresse email Sélectionnez …" at bounding box center [756, 394] width 1512 height 788
paste input "jborne"
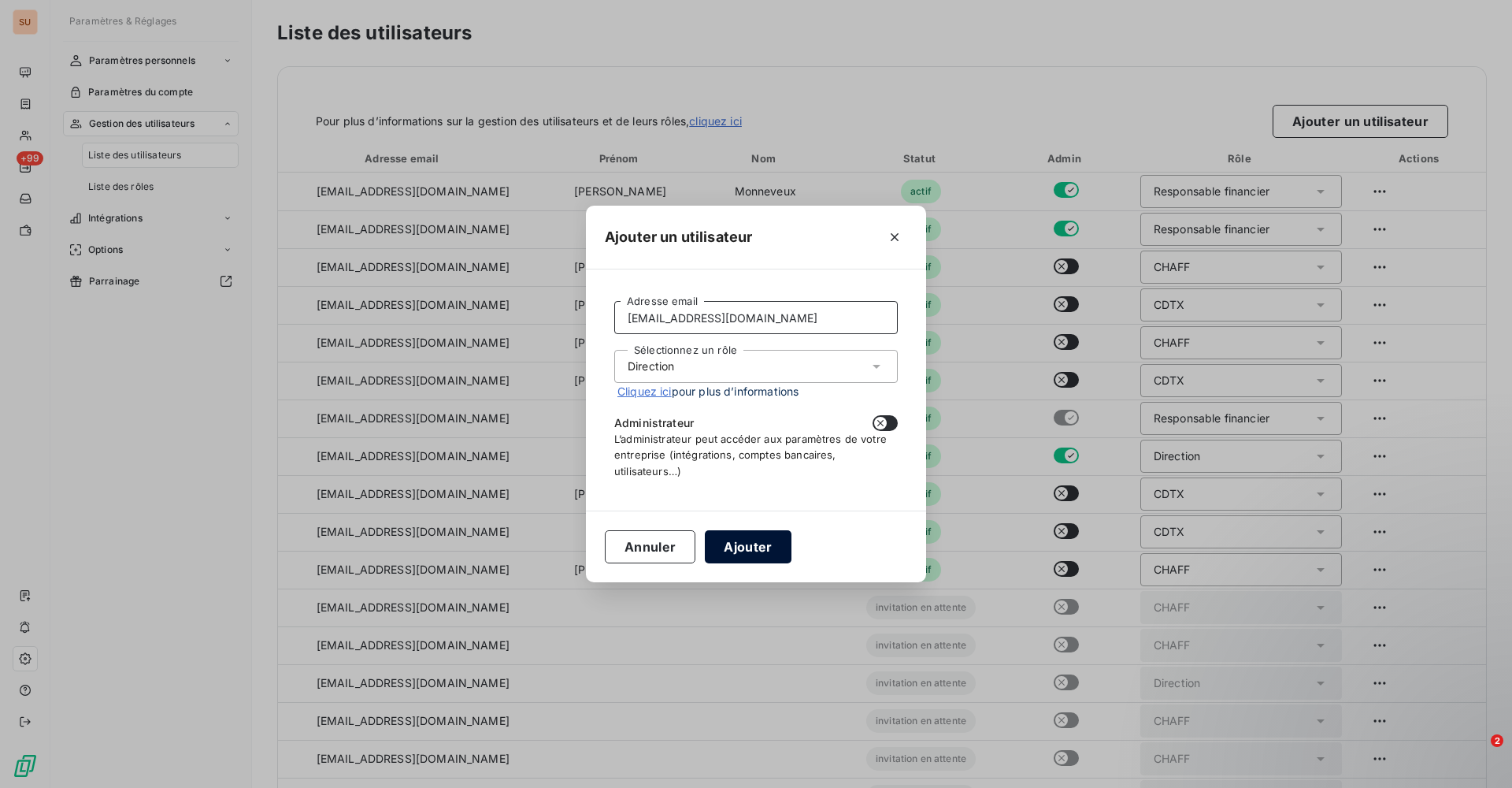
type input "[EMAIL_ADDRESS][DOMAIN_NAME]"
click at [746, 547] on button "Ajouter" at bounding box center [747, 546] width 86 height 33
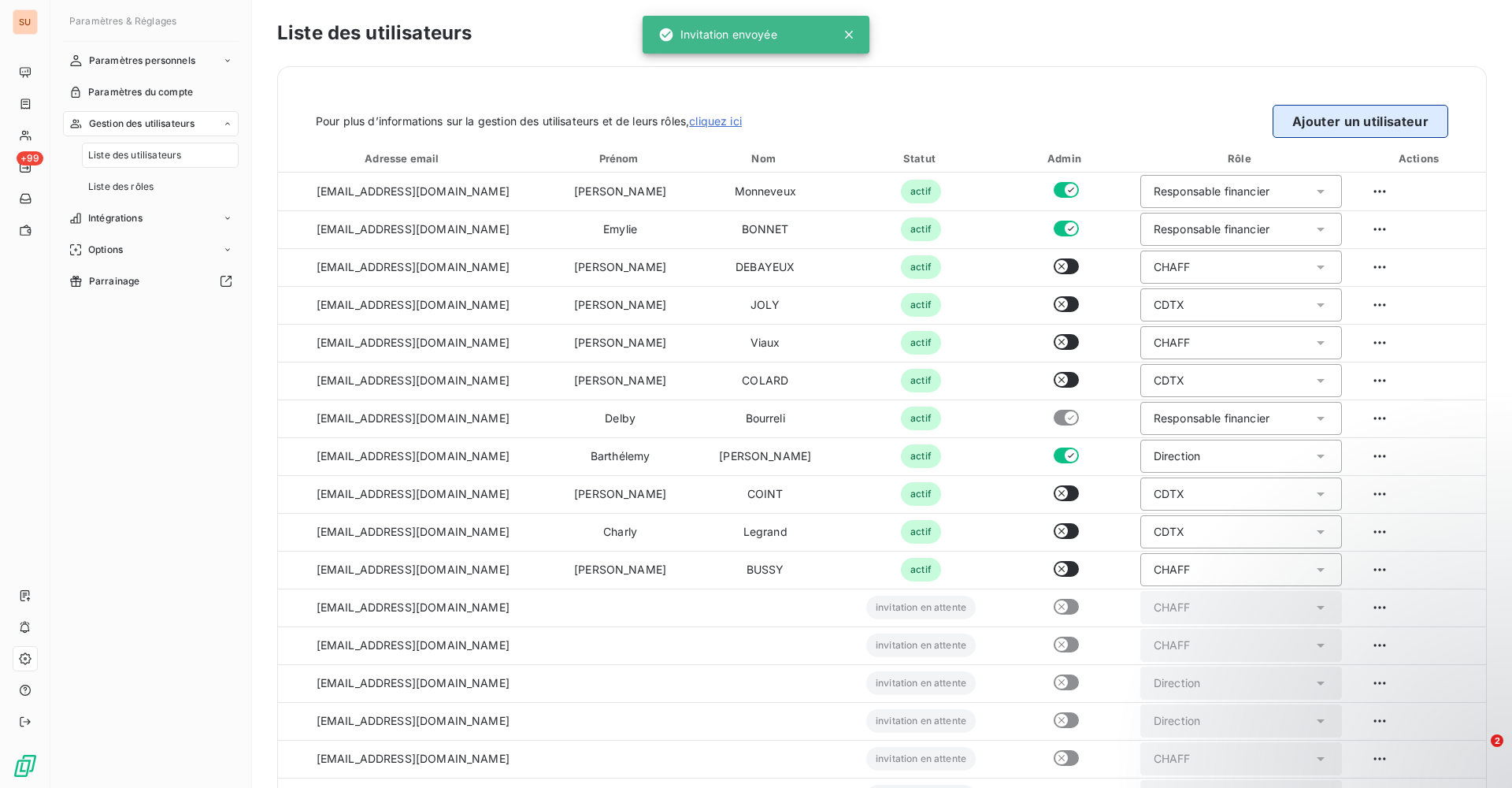
click at [1335, 122] on button "Ajouter un utilisateur" at bounding box center [1360, 121] width 176 height 33
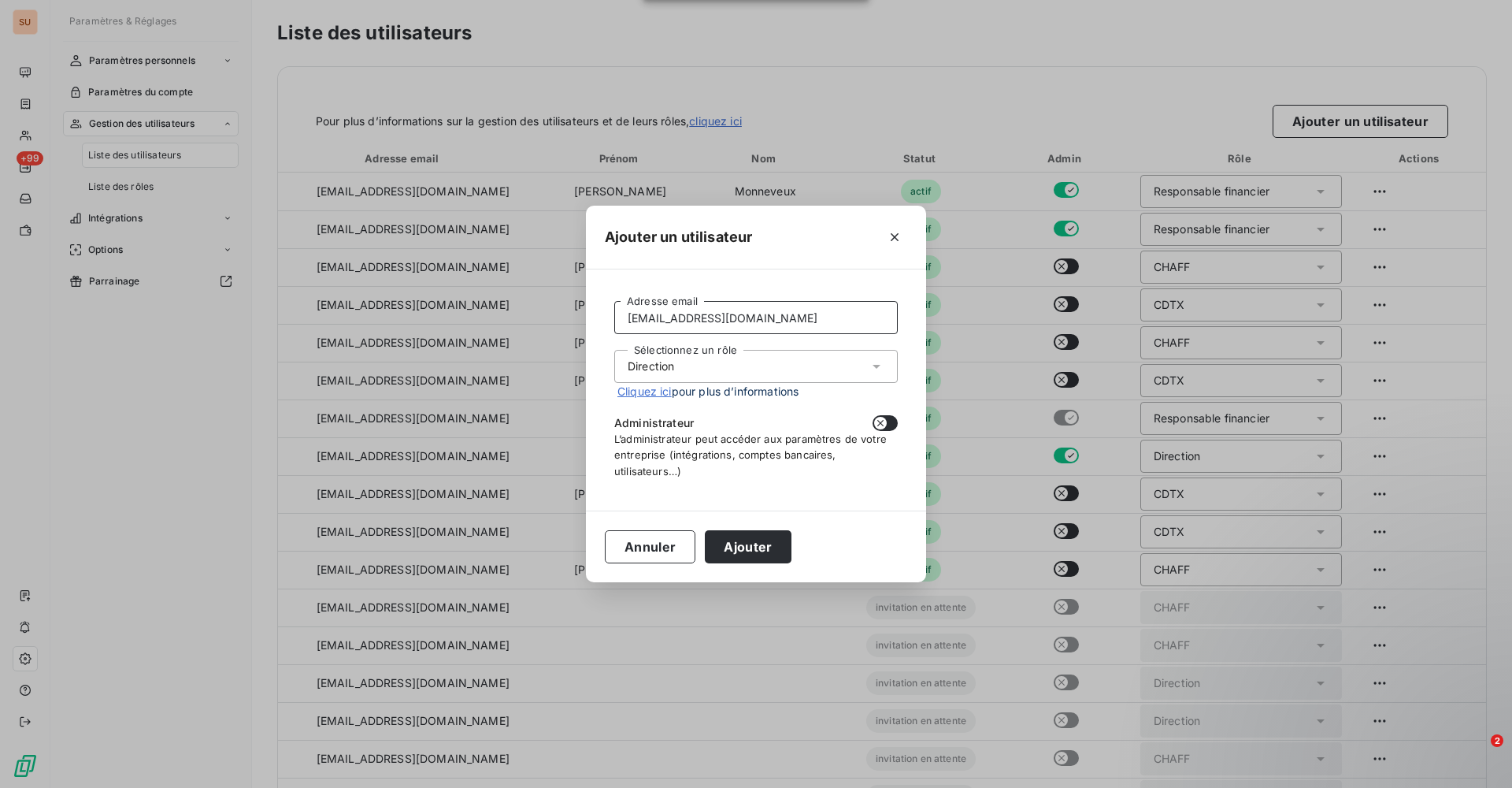
drag, startPoint x: 737, startPoint y: 320, endPoint x: 537, endPoint y: 315, distance: 200.1
click at [537, 315] on div "Ajouter un utilisateur [EMAIL_ADDRESS][DOMAIN_NAME] Adresse email Sélectionnez …" at bounding box center [756, 394] width 1512 height 788
paste input "fsalomez"
type input "[EMAIL_ADDRESS][DOMAIN_NAME]"
click at [729, 541] on button "Ajouter" at bounding box center [747, 546] width 86 height 33
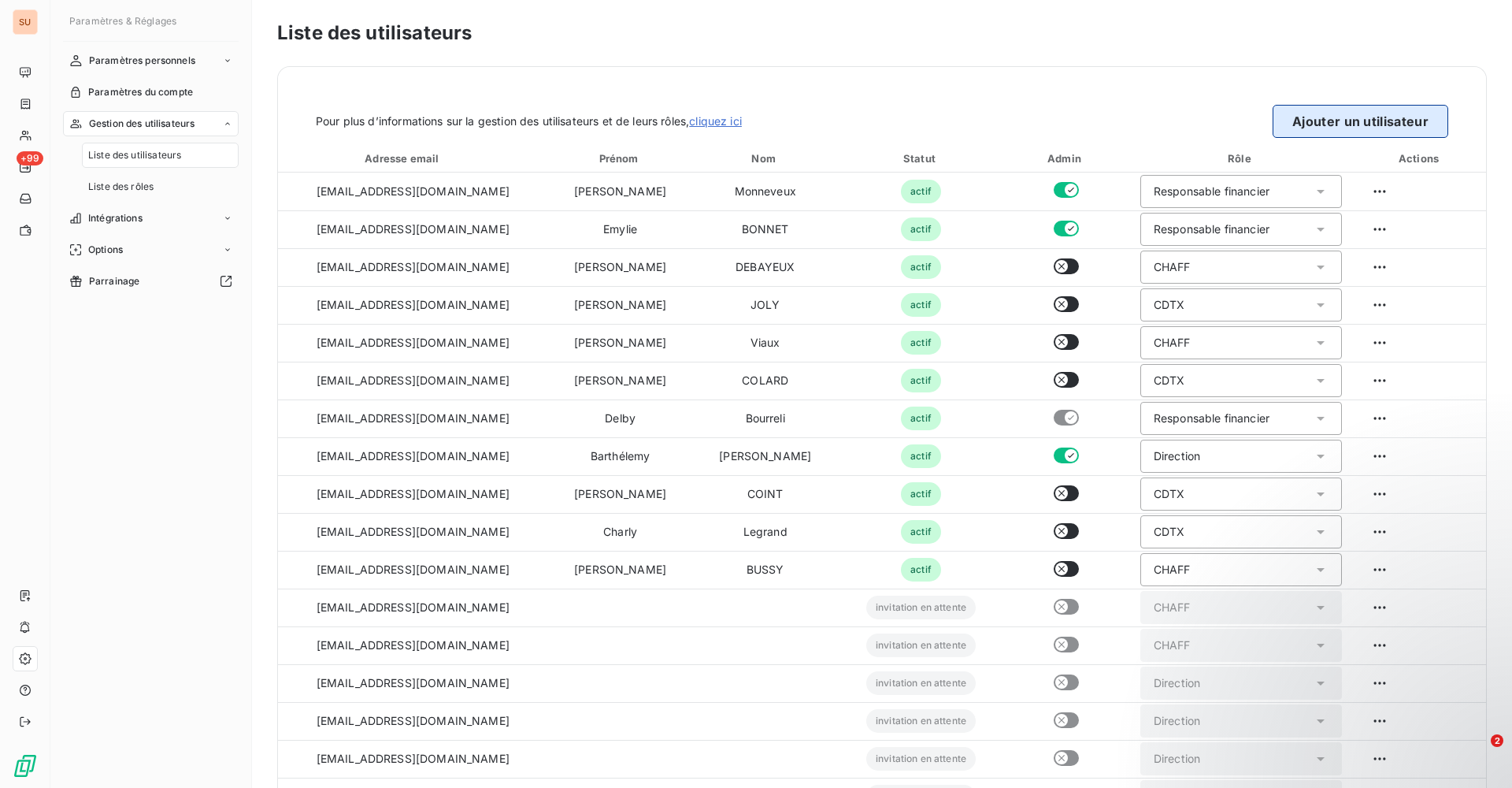
click at [1296, 126] on button "Ajouter un utilisateur" at bounding box center [1360, 121] width 176 height 33
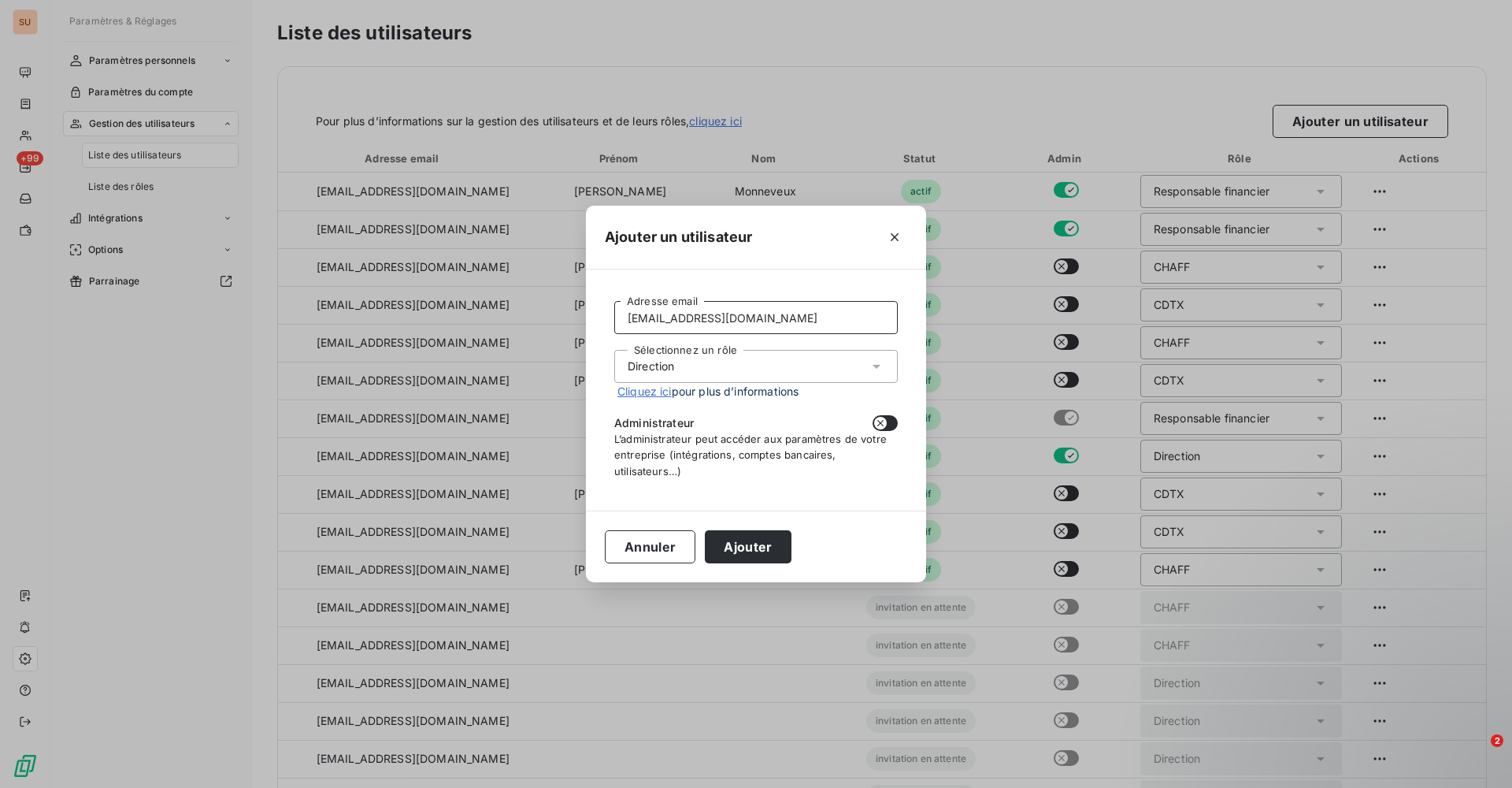
drag, startPoint x: 757, startPoint y: 320, endPoint x: 460, endPoint y: 319, distance: 297.0
click at [461, 318] on div "Ajouter un utilisateur [EMAIL_ADDRESS][DOMAIN_NAME] Adresse email Sélectionnez …" at bounding box center [756, 394] width 1512 height 788
paste input "jledoux"
type input "[EMAIL_ADDRESS][DOMAIN_NAME]"
click at [878, 363] on icon at bounding box center [876, 366] width 16 height 16
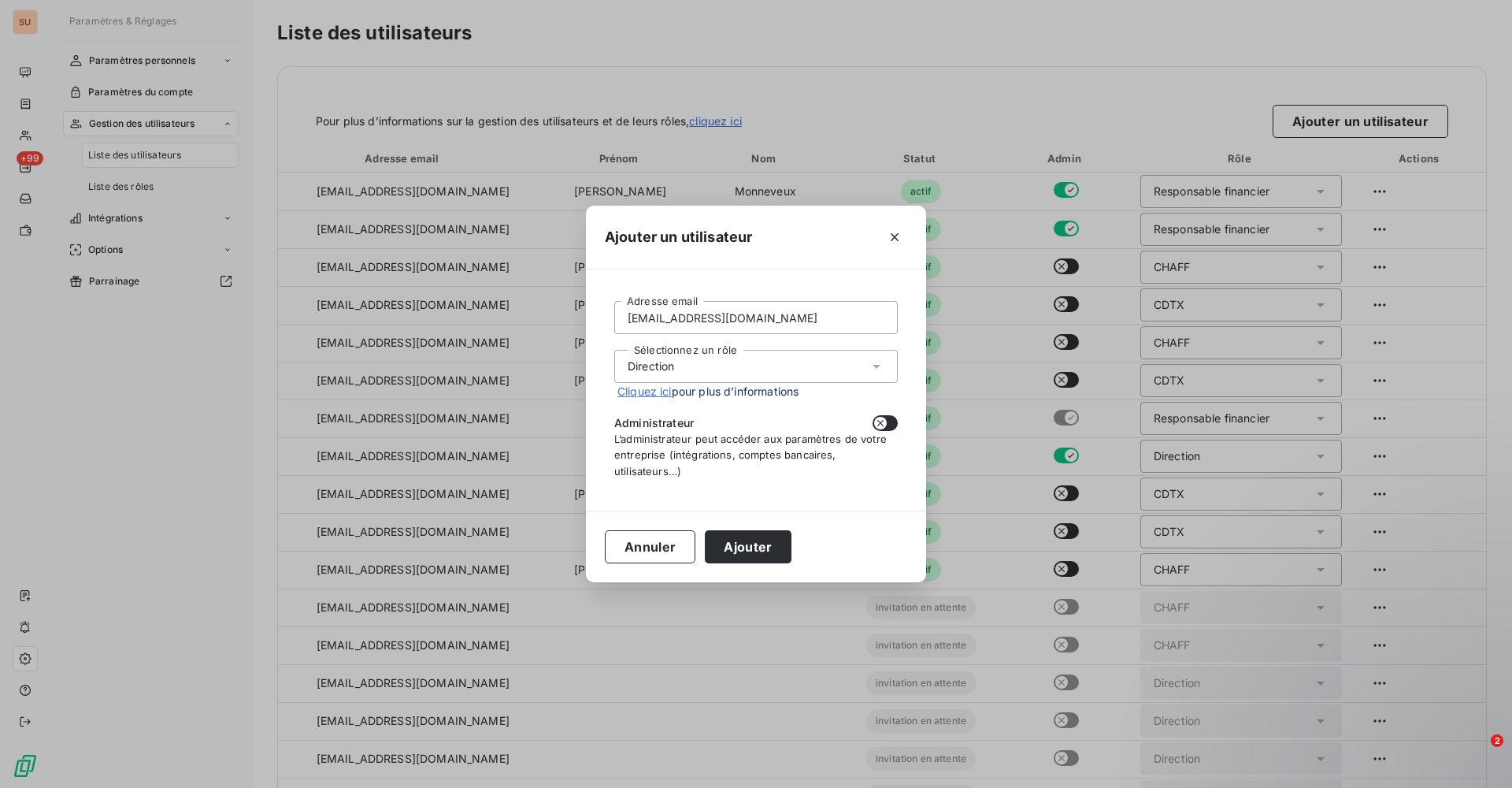
scroll to position [39, 0]
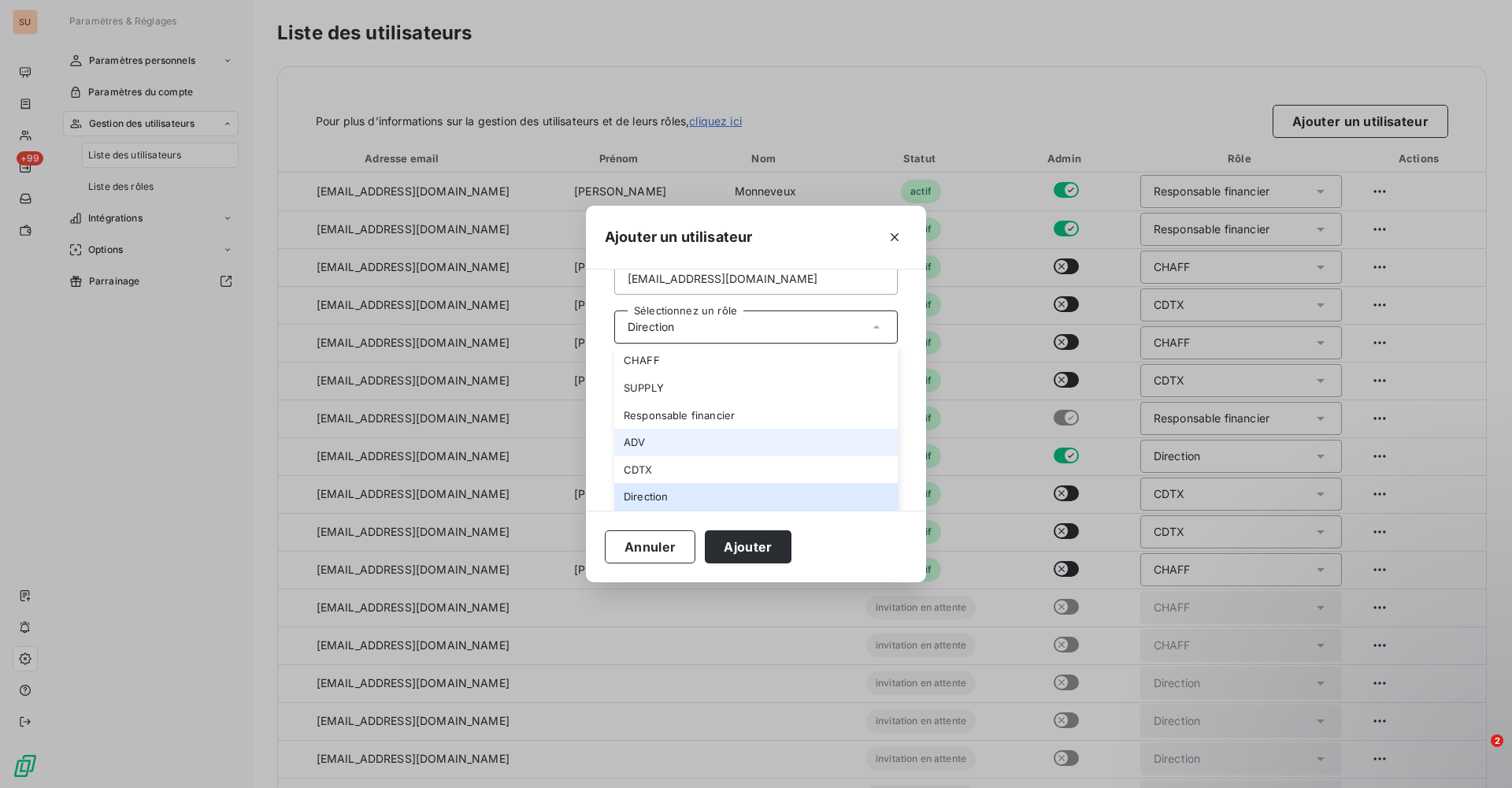
click at [676, 436] on li "ADV" at bounding box center [756, 442] width 284 height 28
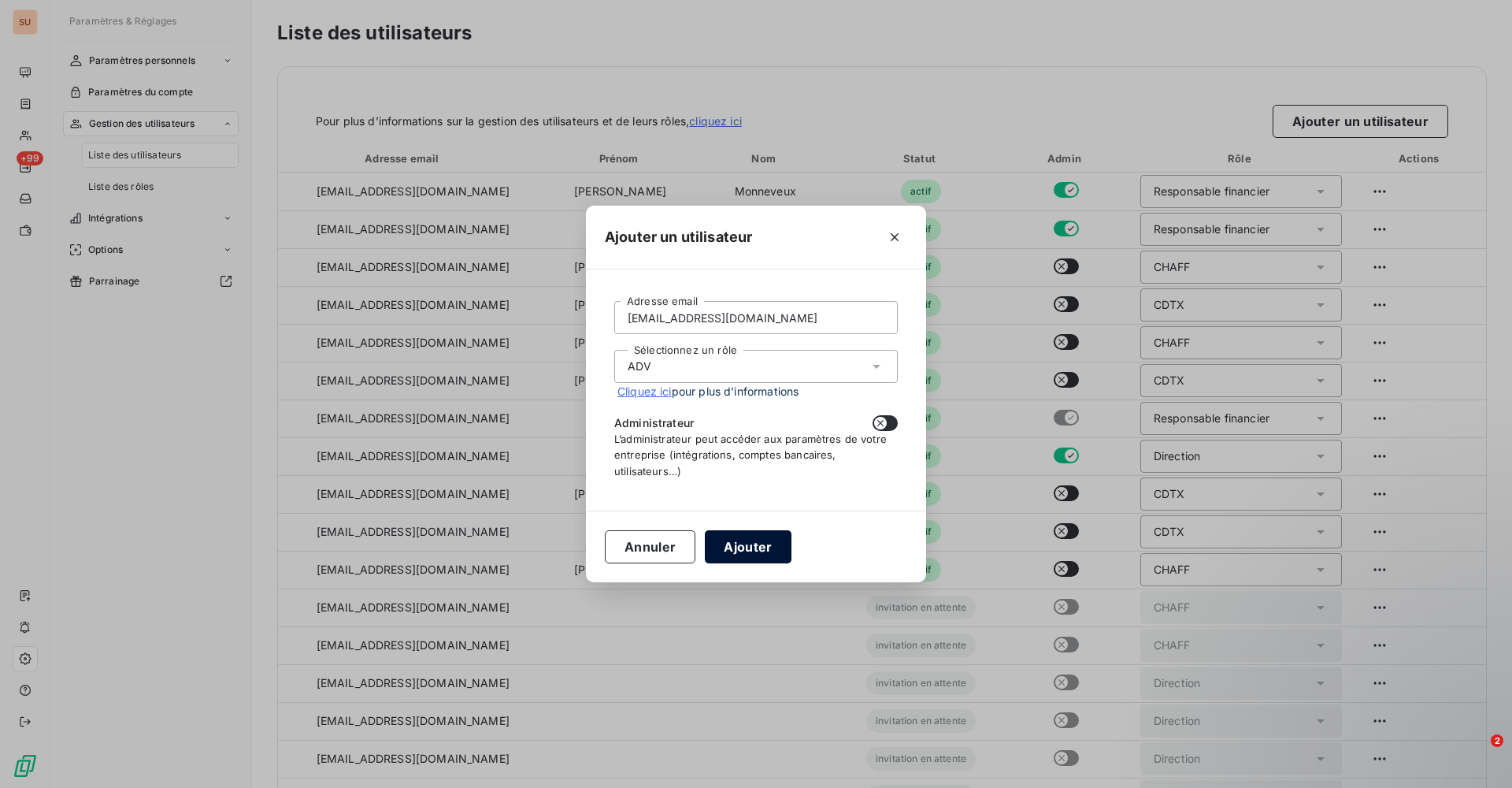
click at [738, 539] on button "Ajouter" at bounding box center [747, 546] width 86 height 33
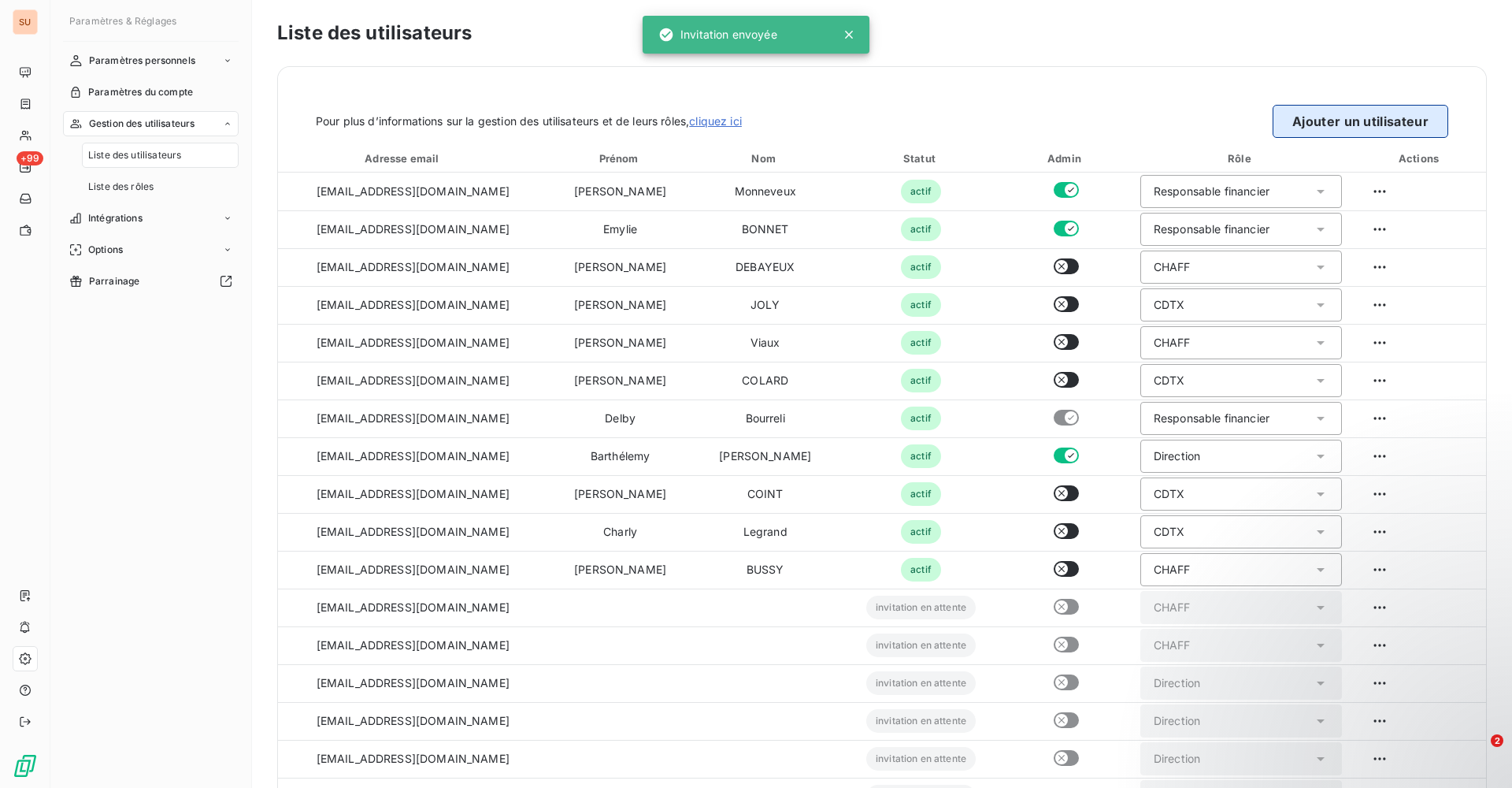
click at [1311, 133] on button "Ajouter un utilisateur" at bounding box center [1360, 121] width 176 height 33
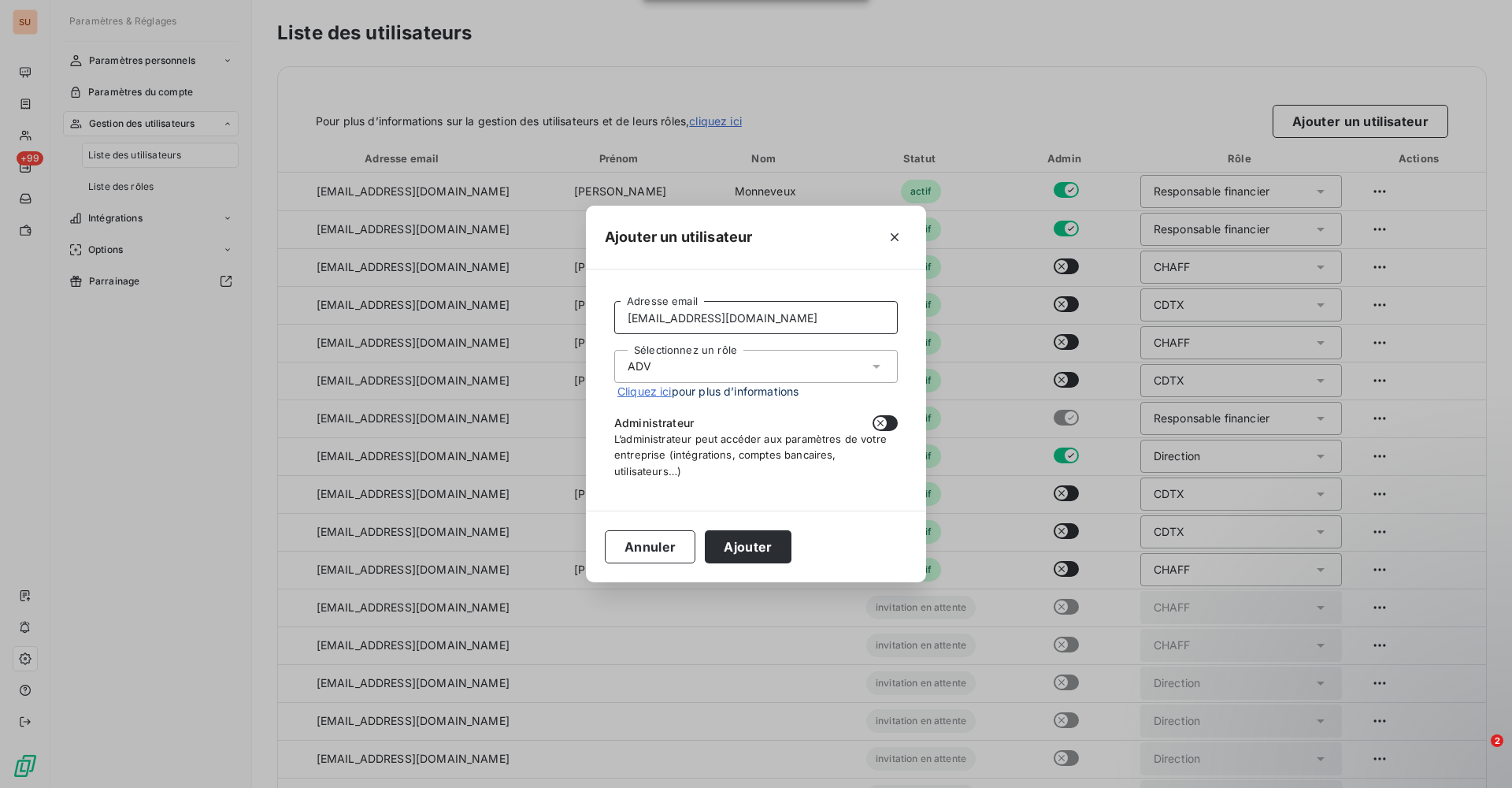
drag, startPoint x: 772, startPoint y: 311, endPoint x: 528, endPoint y: 319, distance: 244.1
click at [528, 319] on div "Ajouter un utilisateur [EMAIL_ADDRESS][DOMAIN_NAME] Adresse email Sélectionnez …" at bounding box center [756, 394] width 1512 height 788
paste input "sboukli"
type input "[EMAIL_ADDRESS][DOMAIN_NAME]"
click at [742, 539] on button "Ajouter" at bounding box center [747, 546] width 86 height 33
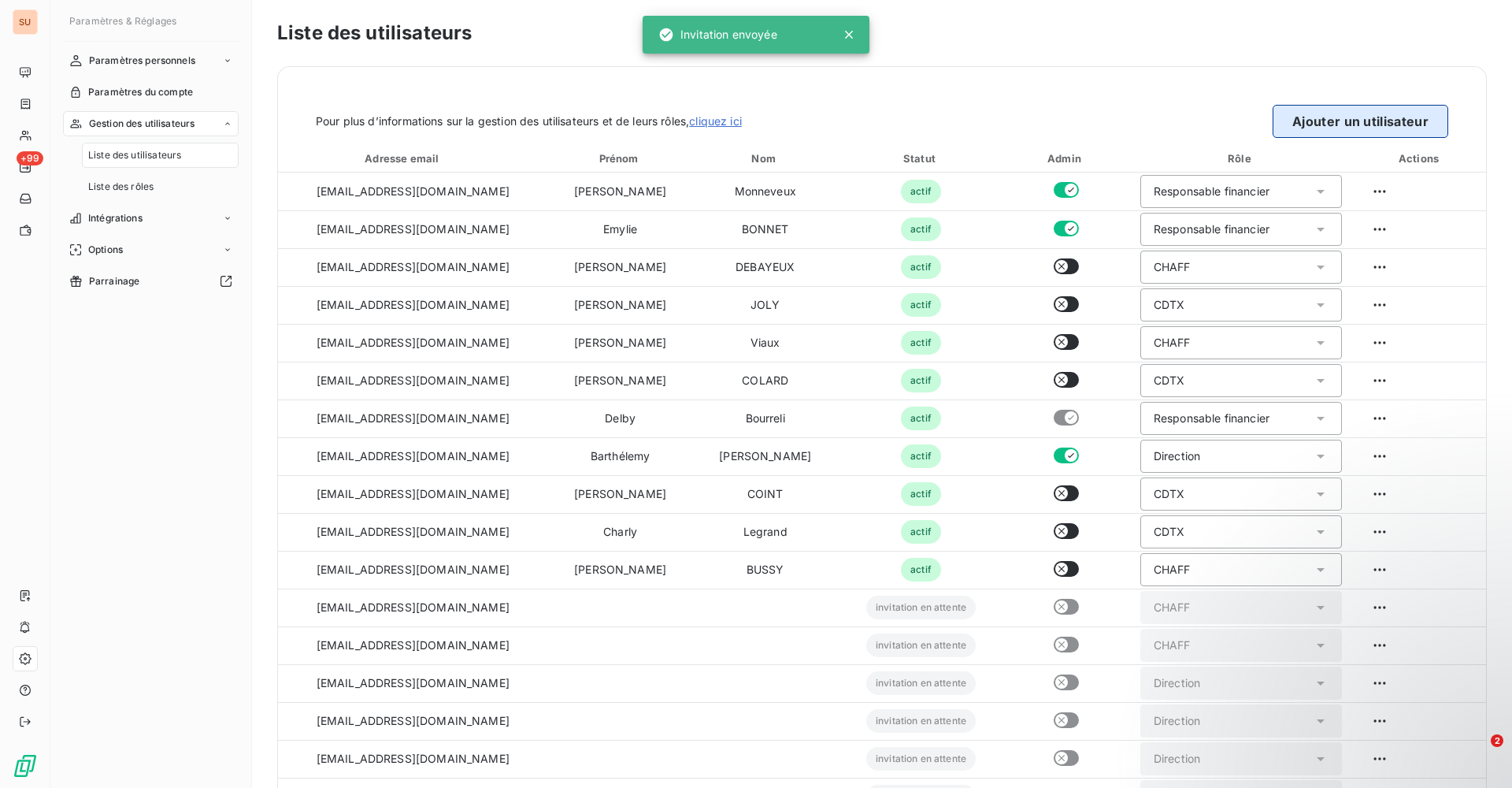
drag, startPoint x: 1368, startPoint y: 113, endPoint x: 1357, endPoint y: 113, distance: 11.0
click at [1368, 113] on button "Ajouter un utilisateur" at bounding box center [1360, 121] width 176 height 33
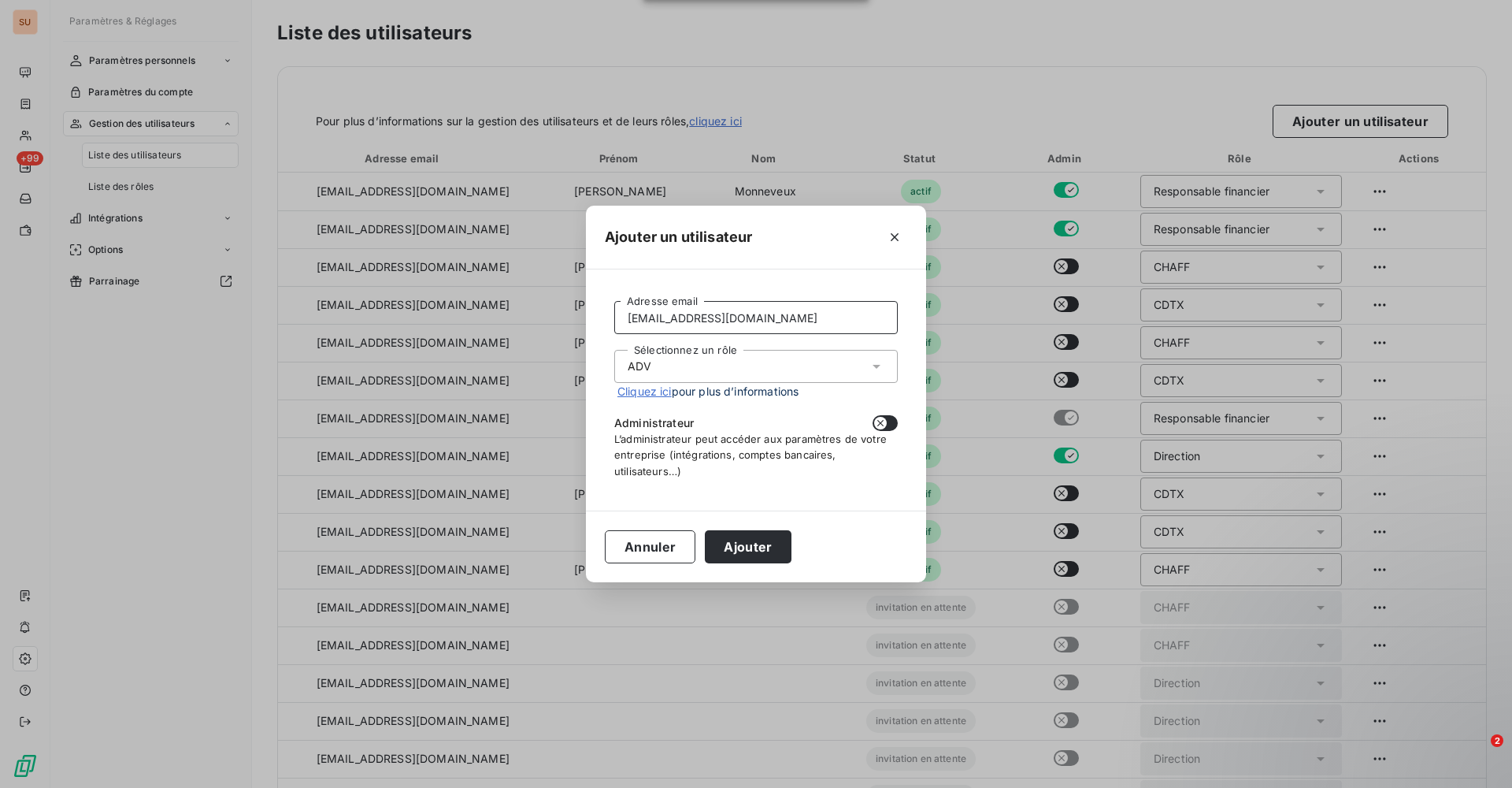
drag, startPoint x: 744, startPoint y: 319, endPoint x: 515, endPoint y: 344, distance: 230.4
click at [518, 344] on div "Ajouter un utilisateur [EMAIL_ADDRESS][DOMAIN_NAME] Adresse email Sélectionnez …" at bounding box center [756, 394] width 1512 height 788
paste input "mkaruna"
type input "[EMAIL_ADDRESS][DOMAIN_NAME]"
click at [743, 543] on button "Ajouter" at bounding box center [747, 546] width 86 height 33
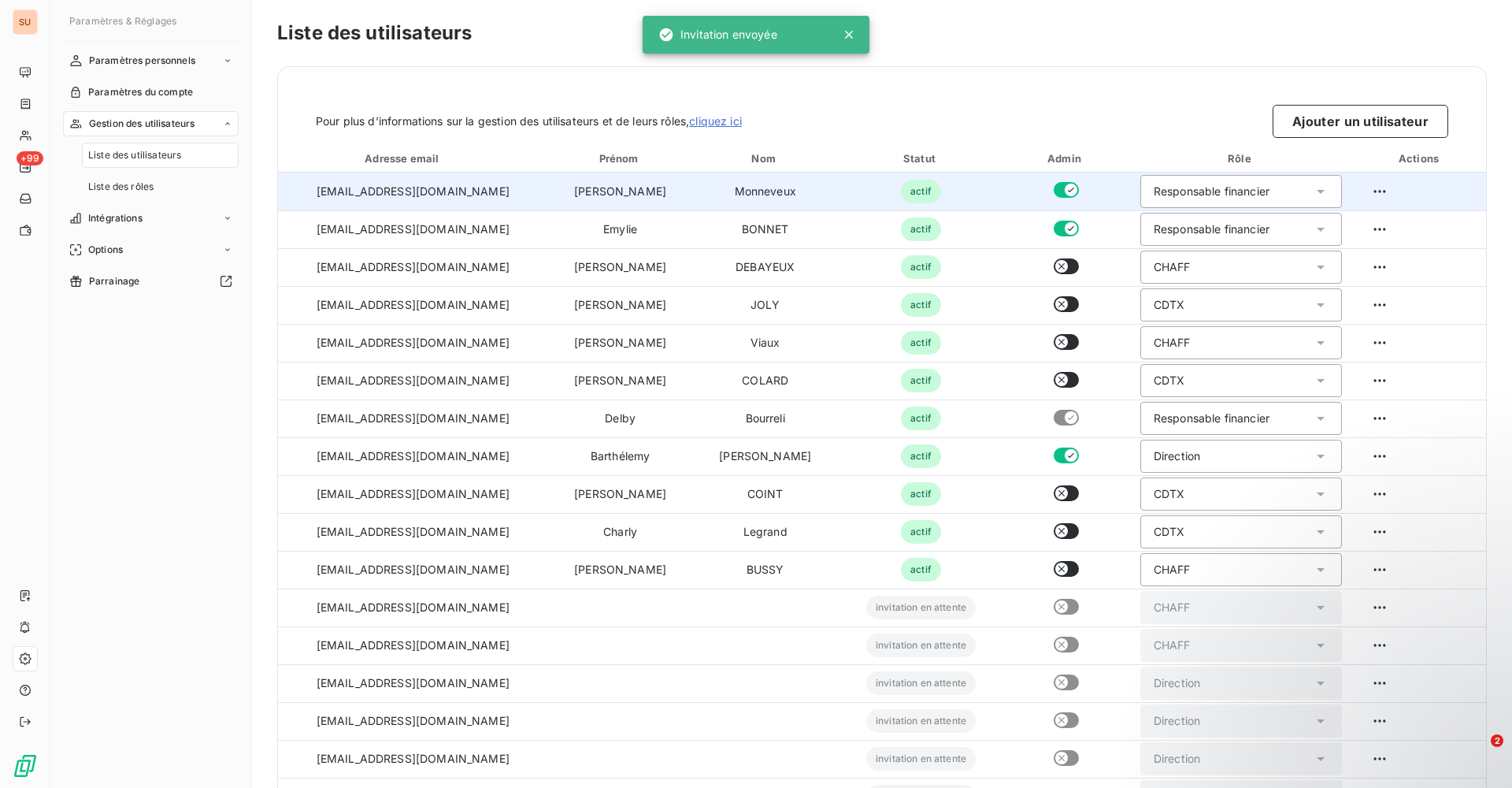
drag, startPoint x: 1358, startPoint y: 116, endPoint x: 1157, endPoint y: 210, distance: 221.9
click at [1358, 116] on button "Ajouter un utilisateur" at bounding box center [1360, 121] width 176 height 33
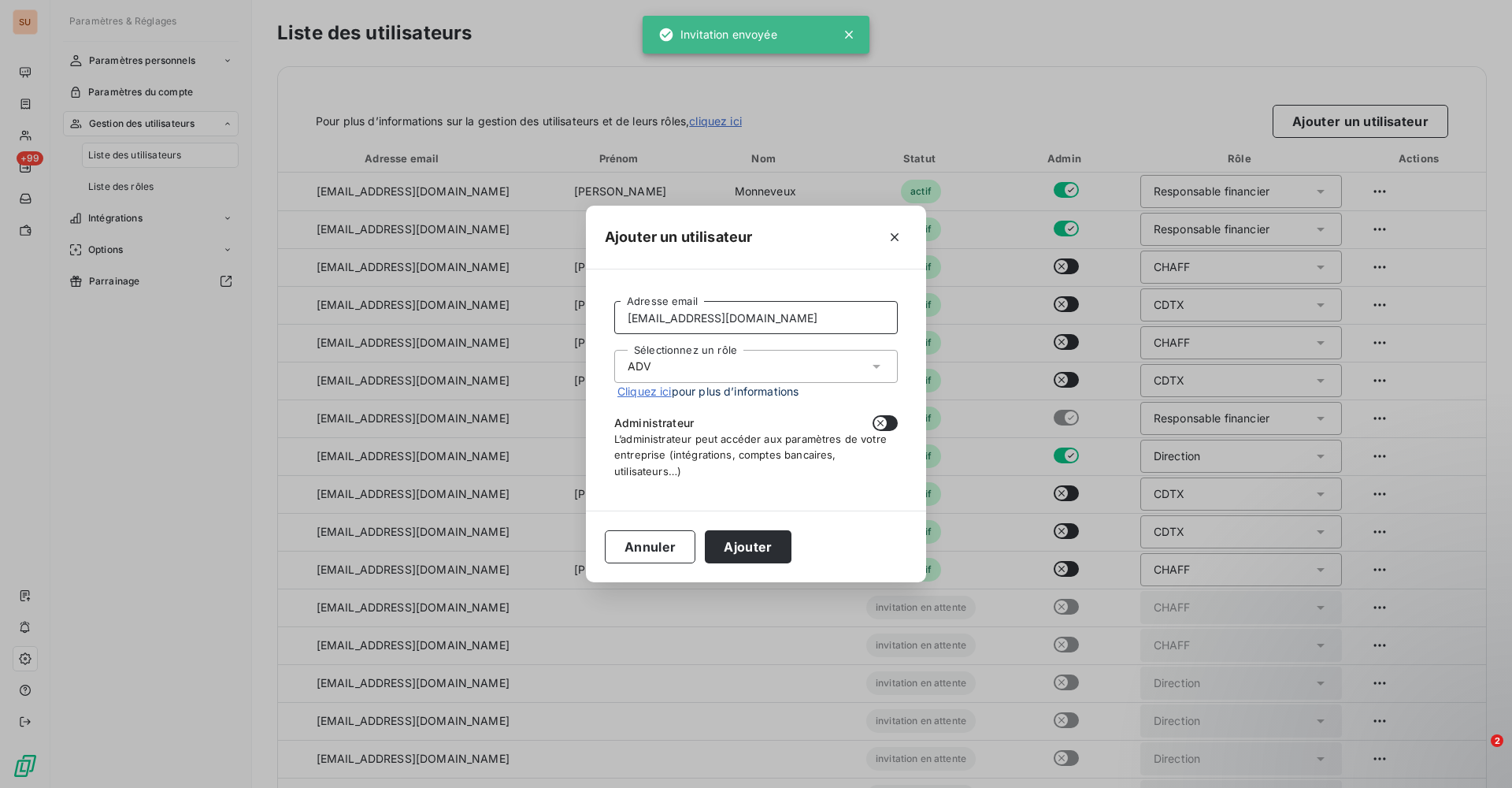
drag, startPoint x: 799, startPoint y: 317, endPoint x: 465, endPoint y: 319, distance: 334.0
click at [467, 319] on div "Ajouter un utilisateur [EMAIL_ADDRESS][DOMAIN_NAME] Adresse email Sélectionnez …" at bounding box center [756, 394] width 1512 height 788
paste input "agriffart"
type input "[EMAIL_ADDRESS][DOMAIN_NAME]"
click at [869, 361] on icon at bounding box center [876, 366] width 16 height 16
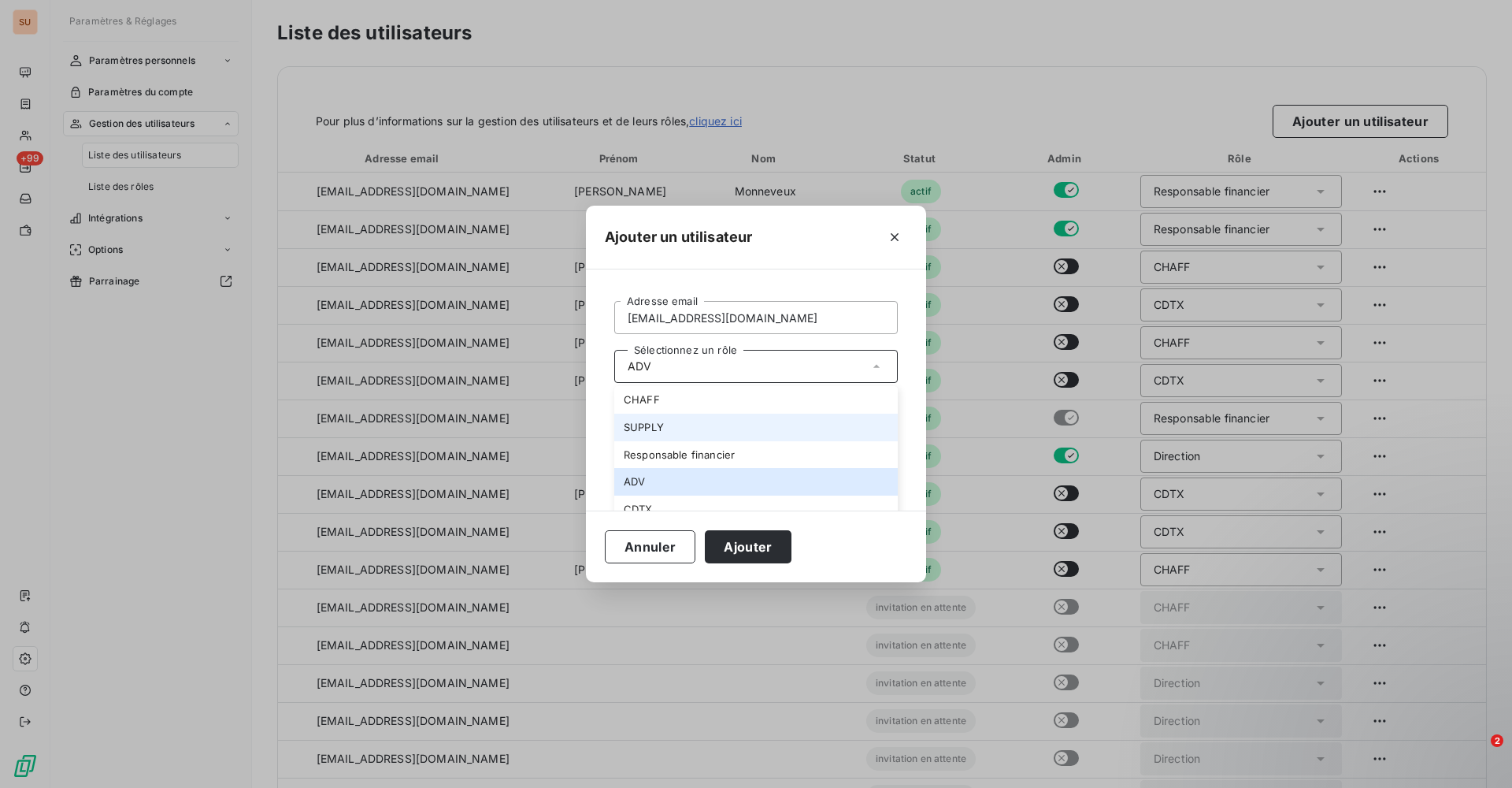
click at [715, 434] on li "SUPPLY" at bounding box center [756, 428] width 284 height 28
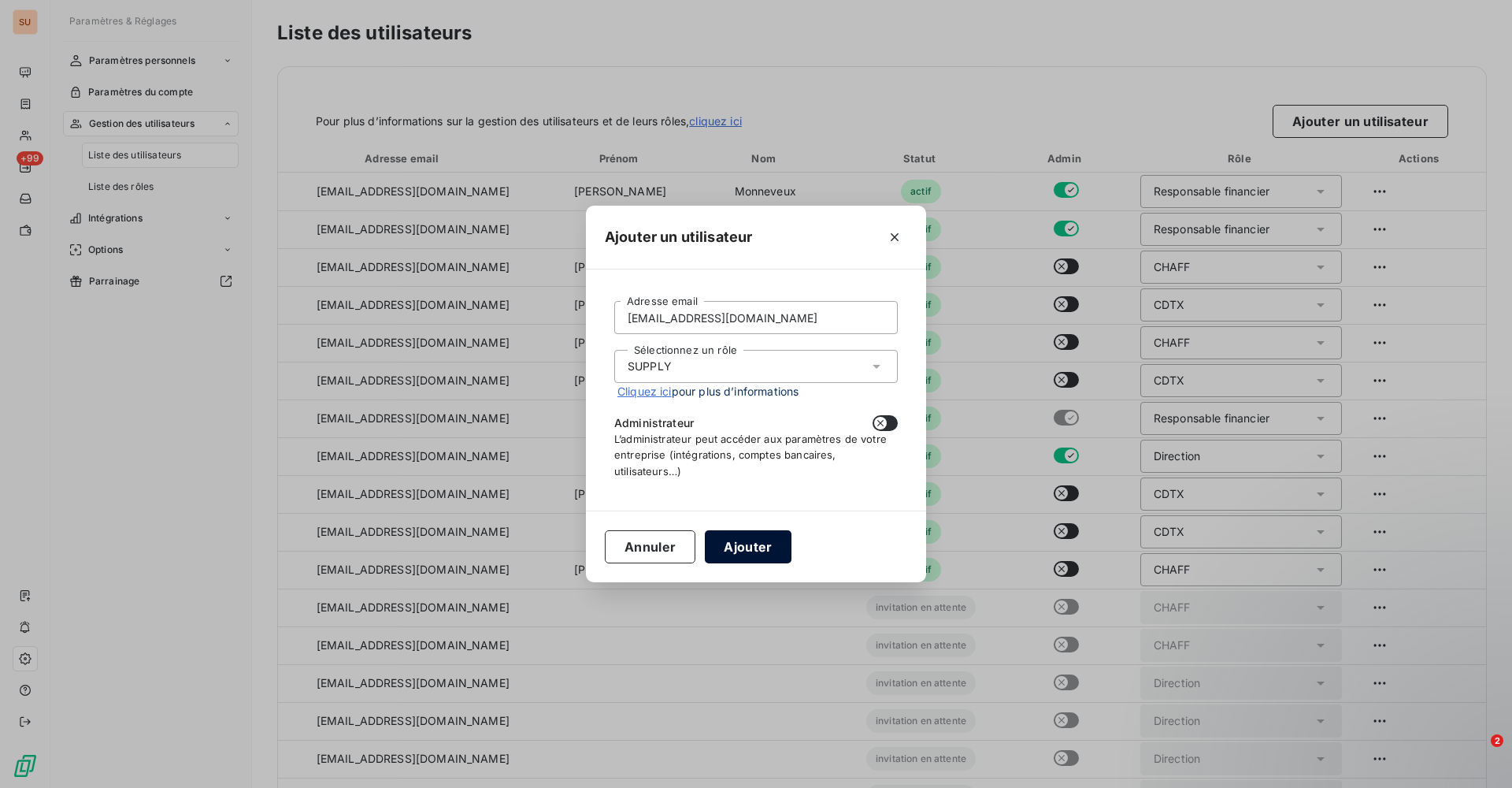
click at [756, 541] on button "Ajouter" at bounding box center [747, 546] width 86 height 33
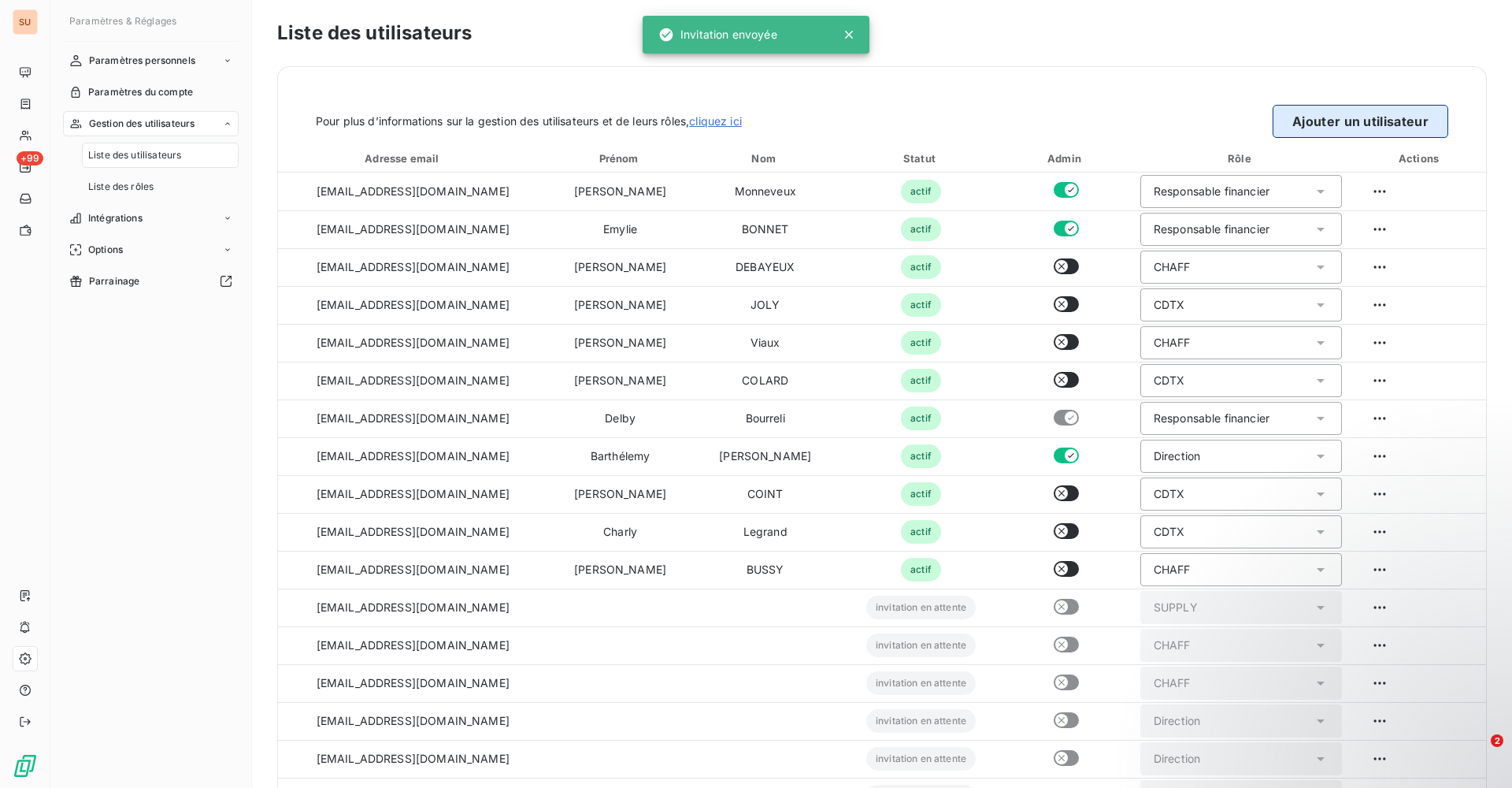
click at [1303, 126] on button "Ajouter un utilisateur" at bounding box center [1360, 121] width 176 height 33
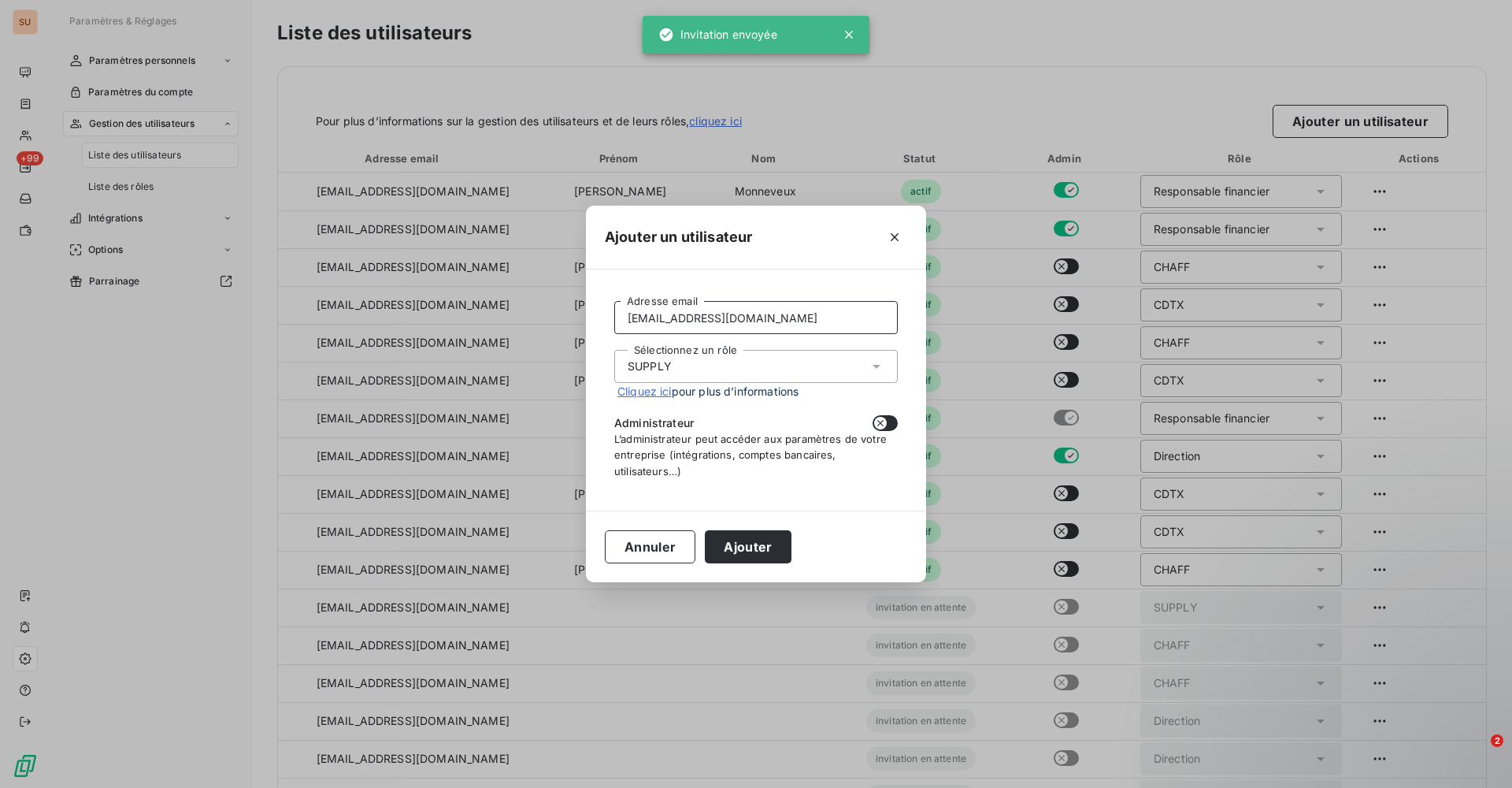
drag, startPoint x: 750, startPoint y: 317, endPoint x: 518, endPoint y: 339, distance: 233.0
click at [518, 339] on div "Ajouter un utilisateur [EMAIL_ADDRESS][DOMAIN_NAME] Adresse email Sélectionnez …" at bounding box center [756, 394] width 1512 height 788
paste input "sthiam"
type input "[EMAIL_ADDRESS][DOMAIN_NAME]"
click at [865, 359] on div "Sélectionnez un rôle SUPPLY" at bounding box center [756, 366] width 284 height 33
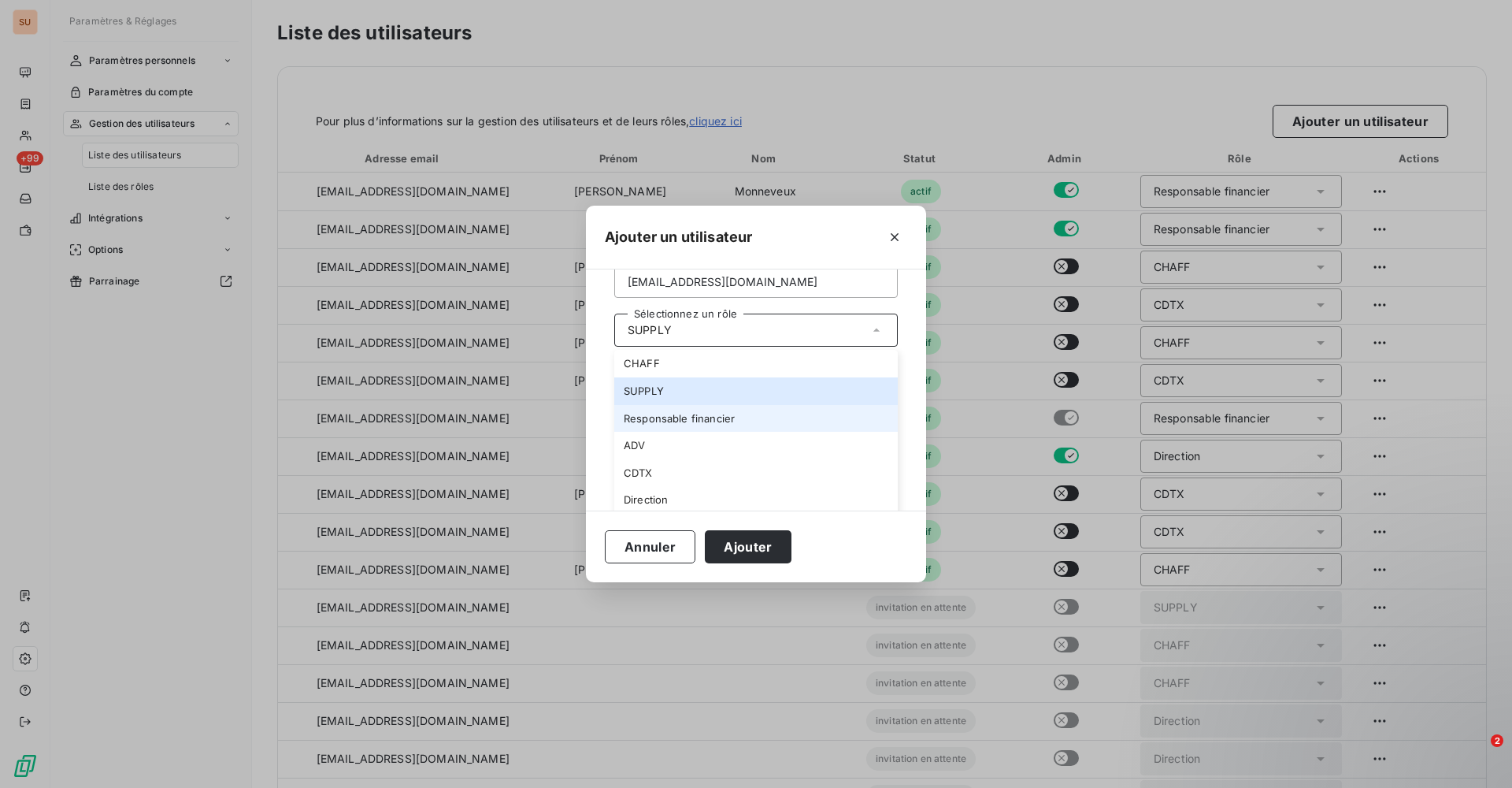
scroll to position [67, 0]
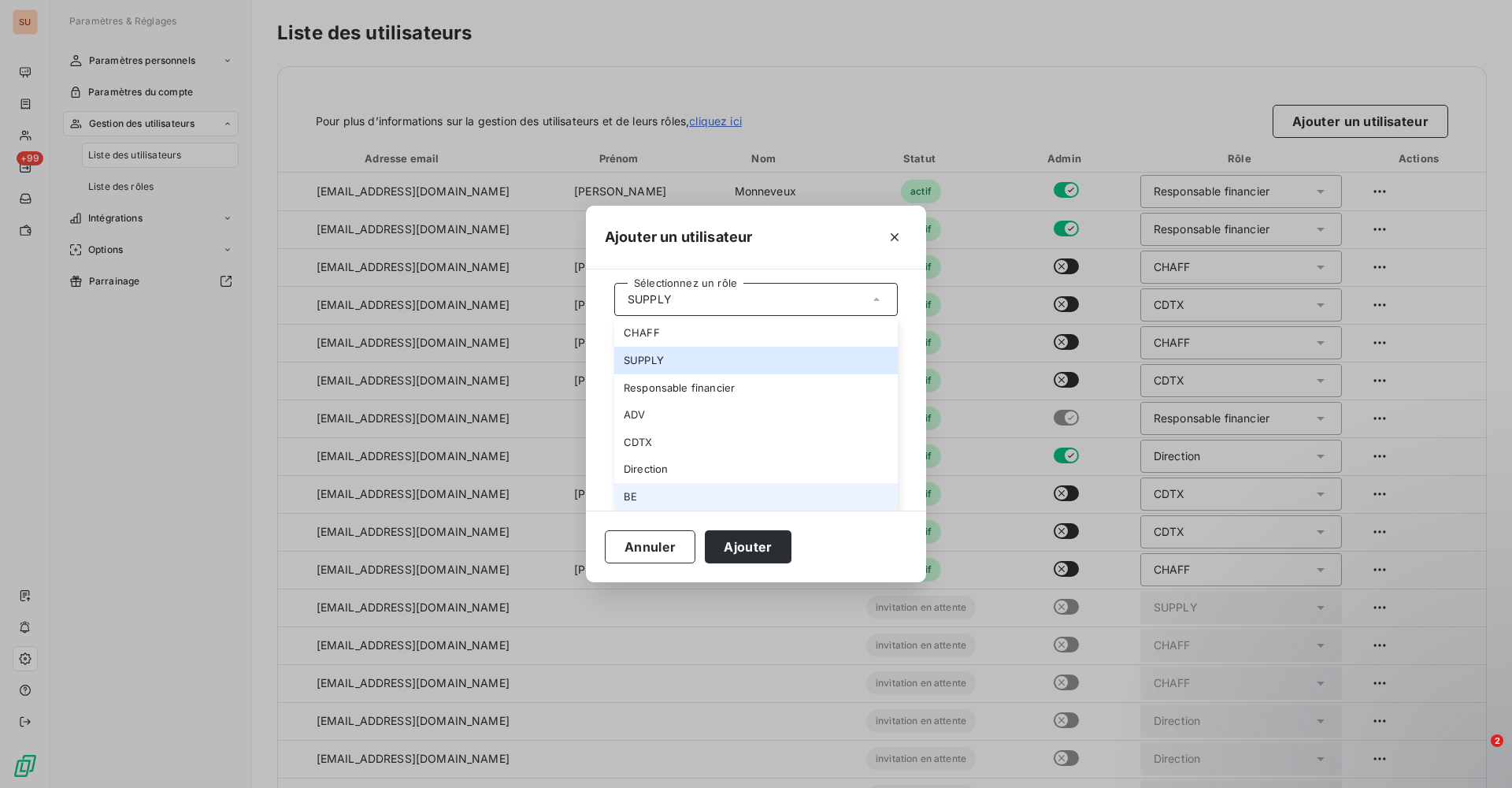
click at [635, 488] on li "BE" at bounding box center [756, 497] width 284 height 28
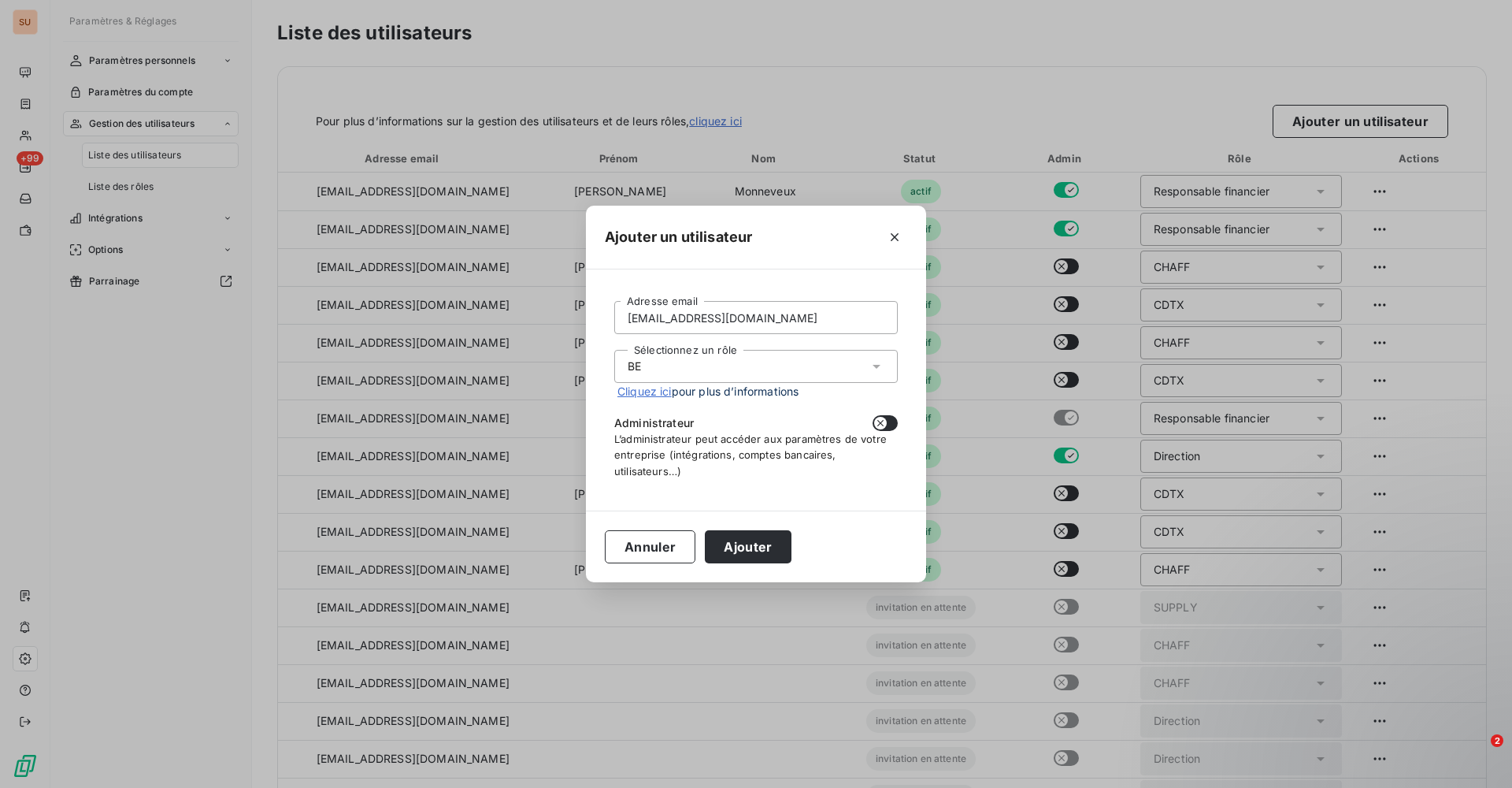
scroll to position [0, 0]
click at [743, 539] on button "Ajouter" at bounding box center [747, 546] width 86 height 33
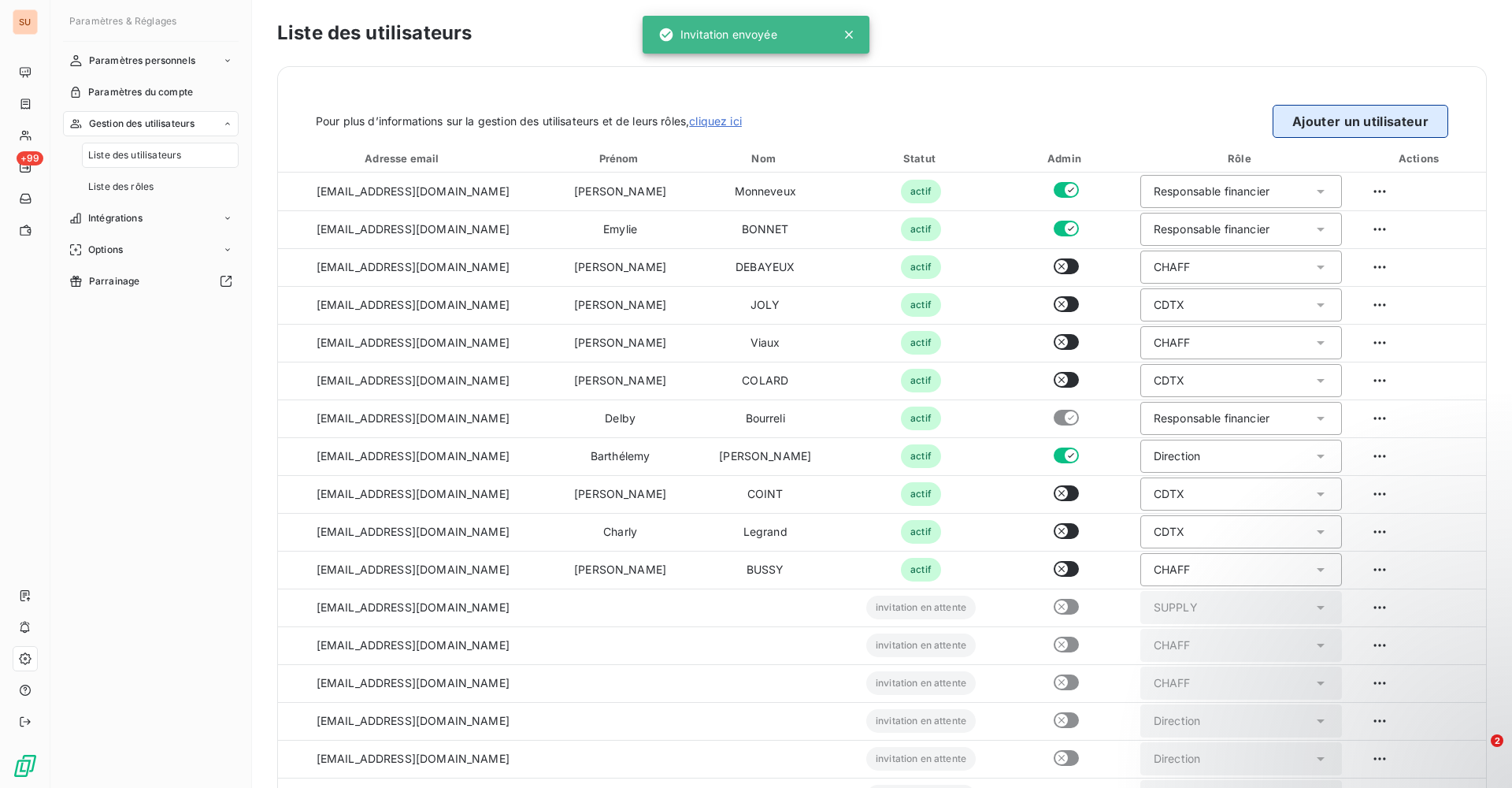
click at [1272, 124] on button "Ajouter un utilisateur" at bounding box center [1360, 121] width 176 height 33
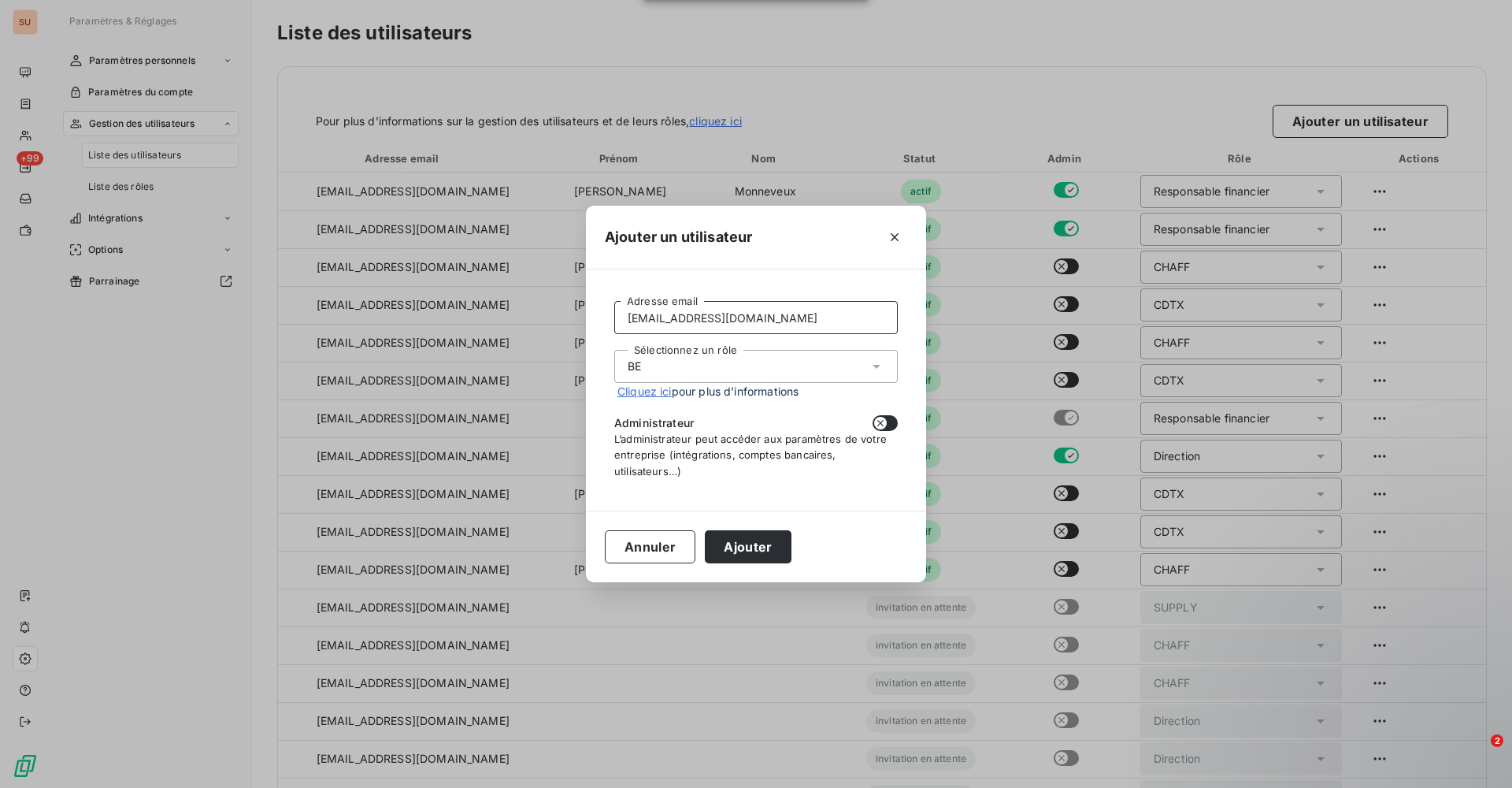
drag, startPoint x: 746, startPoint y: 315, endPoint x: 546, endPoint y: 345, distance: 202.2
click at [552, 345] on div "Ajouter un utilisateur [EMAIL_ADDRESS][DOMAIN_NAME] Adresse email Sélectionnez …" at bounding box center [756, 394] width 1512 height 788
paste input "aboumoungar"
type input "[EMAIL_ADDRESS][DOMAIN_NAME]"
click at [754, 546] on button "Ajouter" at bounding box center [747, 546] width 86 height 33
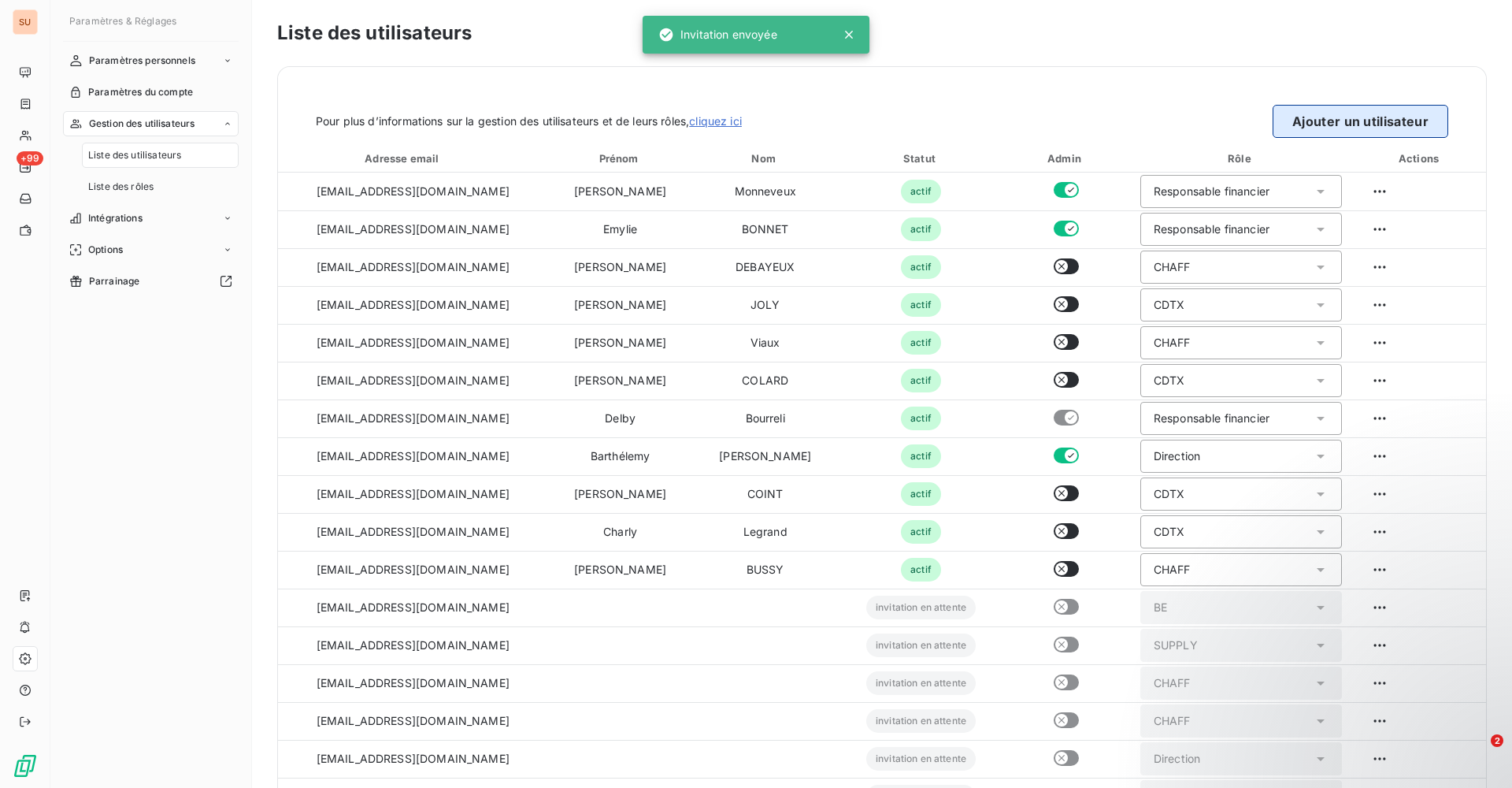
click at [1310, 115] on button "Ajouter un utilisateur" at bounding box center [1360, 121] width 176 height 33
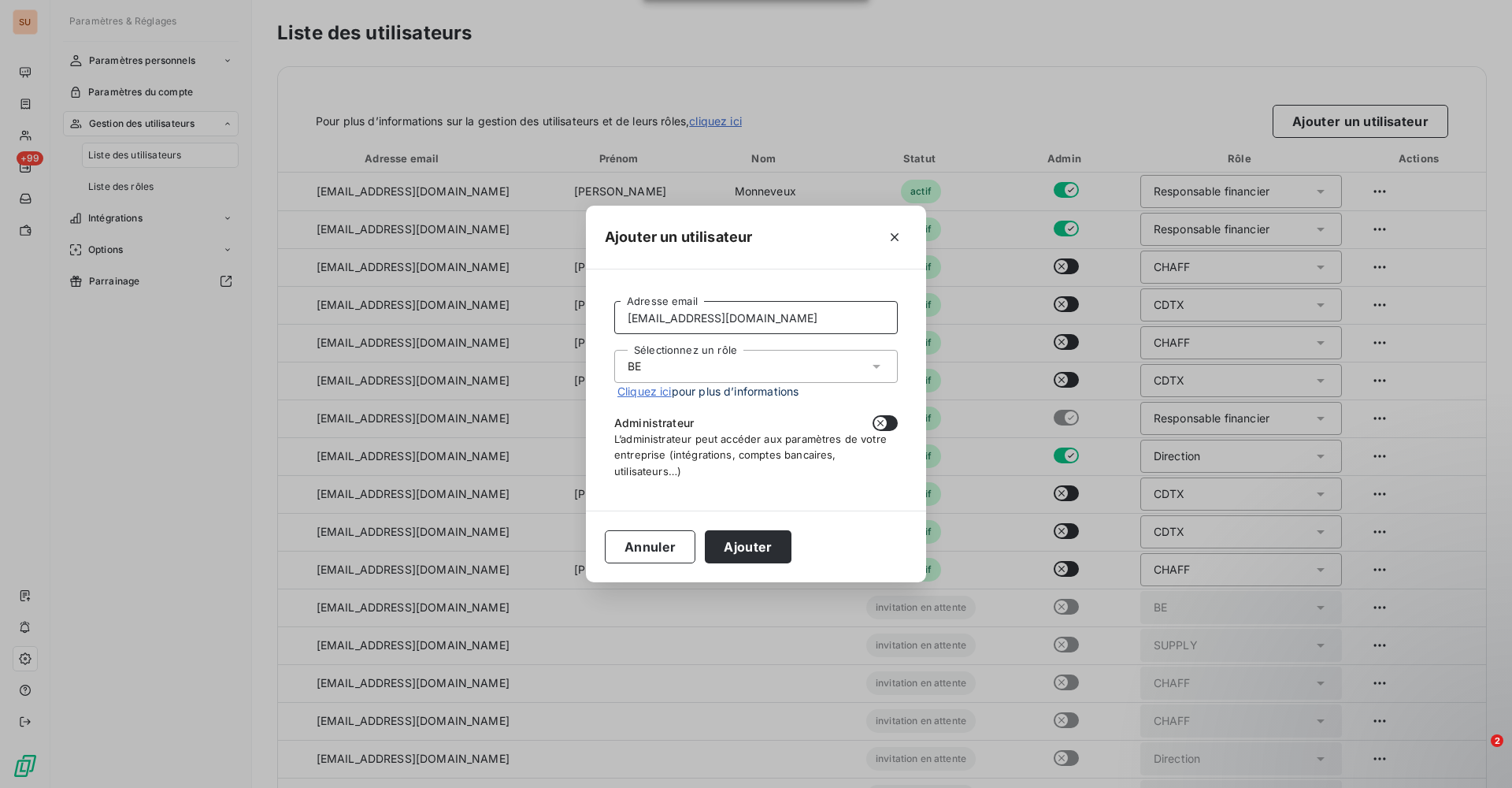
drag, startPoint x: 788, startPoint y: 320, endPoint x: 529, endPoint y: 339, distance: 259.7
click at [522, 339] on div "Ajouter un utilisateur [EMAIL_ADDRESS][DOMAIN_NAME] Adresse email Sélectionnez …" at bounding box center [756, 394] width 1512 height 788
paste input "mvandevyvere"
type input "[EMAIL_ADDRESS][DOMAIN_NAME]"
click at [742, 548] on button "Ajouter" at bounding box center [747, 546] width 86 height 33
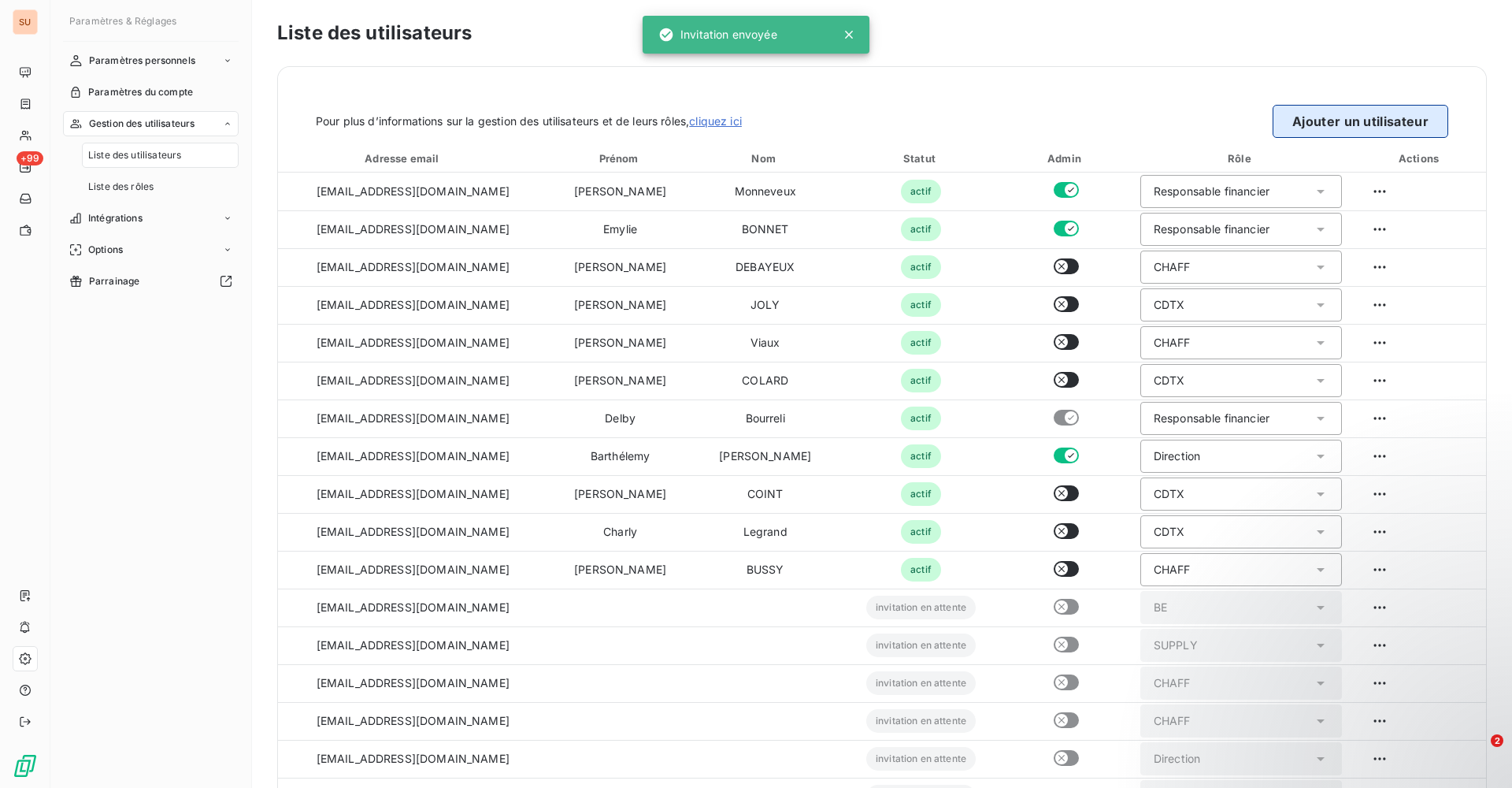
click at [1301, 107] on button "Ajouter un utilisateur" at bounding box center [1360, 121] width 176 height 33
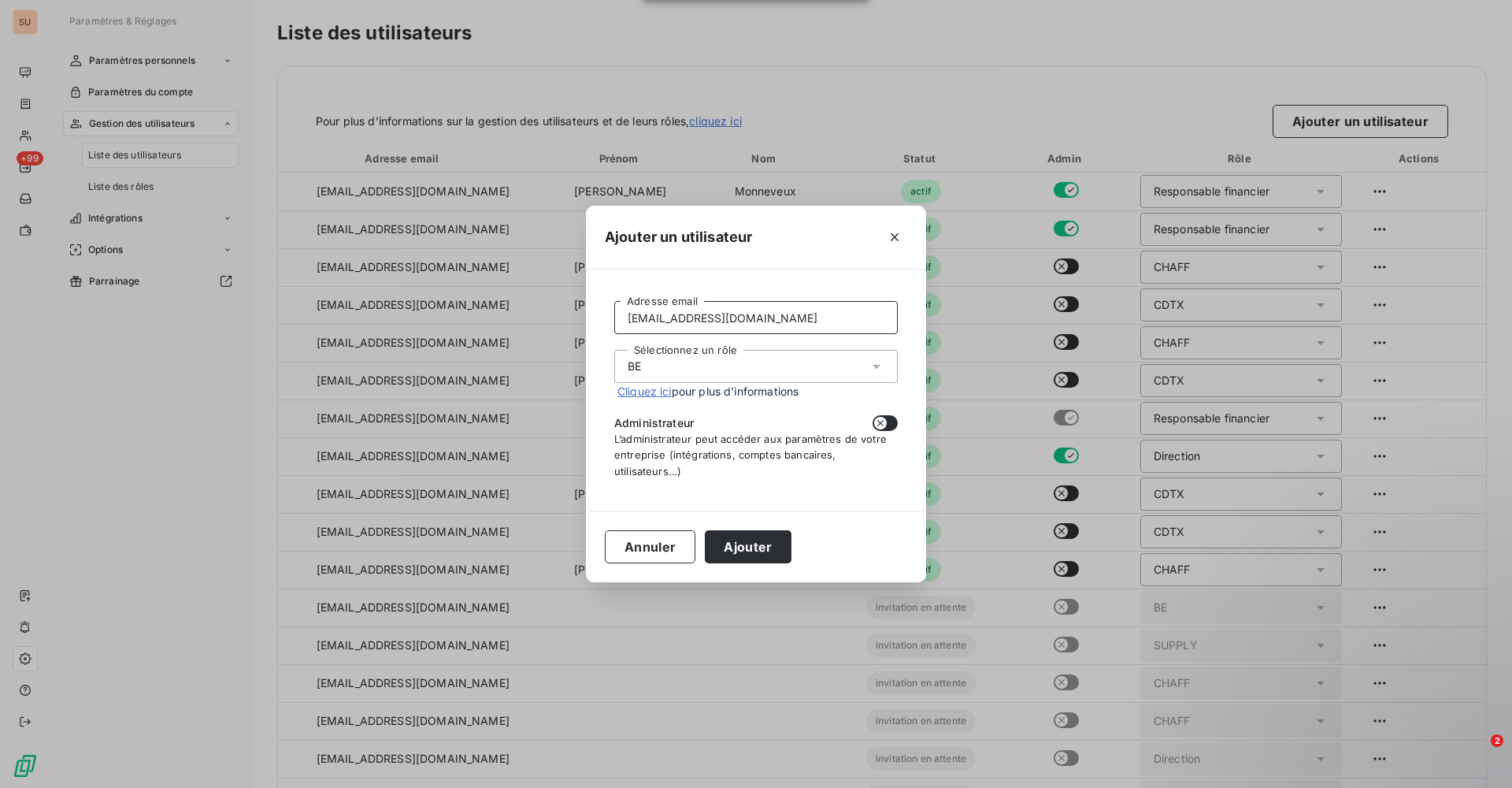
drag, startPoint x: 782, startPoint y: 317, endPoint x: 534, endPoint y: 323, distance: 248.1
click at [536, 323] on div "Ajouter un utilisateur [EMAIL_ADDRESS][DOMAIN_NAME] Adresse email Sélectionnez …" at bounding box center [756, 394] width 1512 height 788
paste input "ssadoudi"
type input "[EMAIL_ADDRESS][DOMAIN_NAME]"
click at [737, 547] on button "Ajouter" at bounding box center [747, 546] width 86 height 33
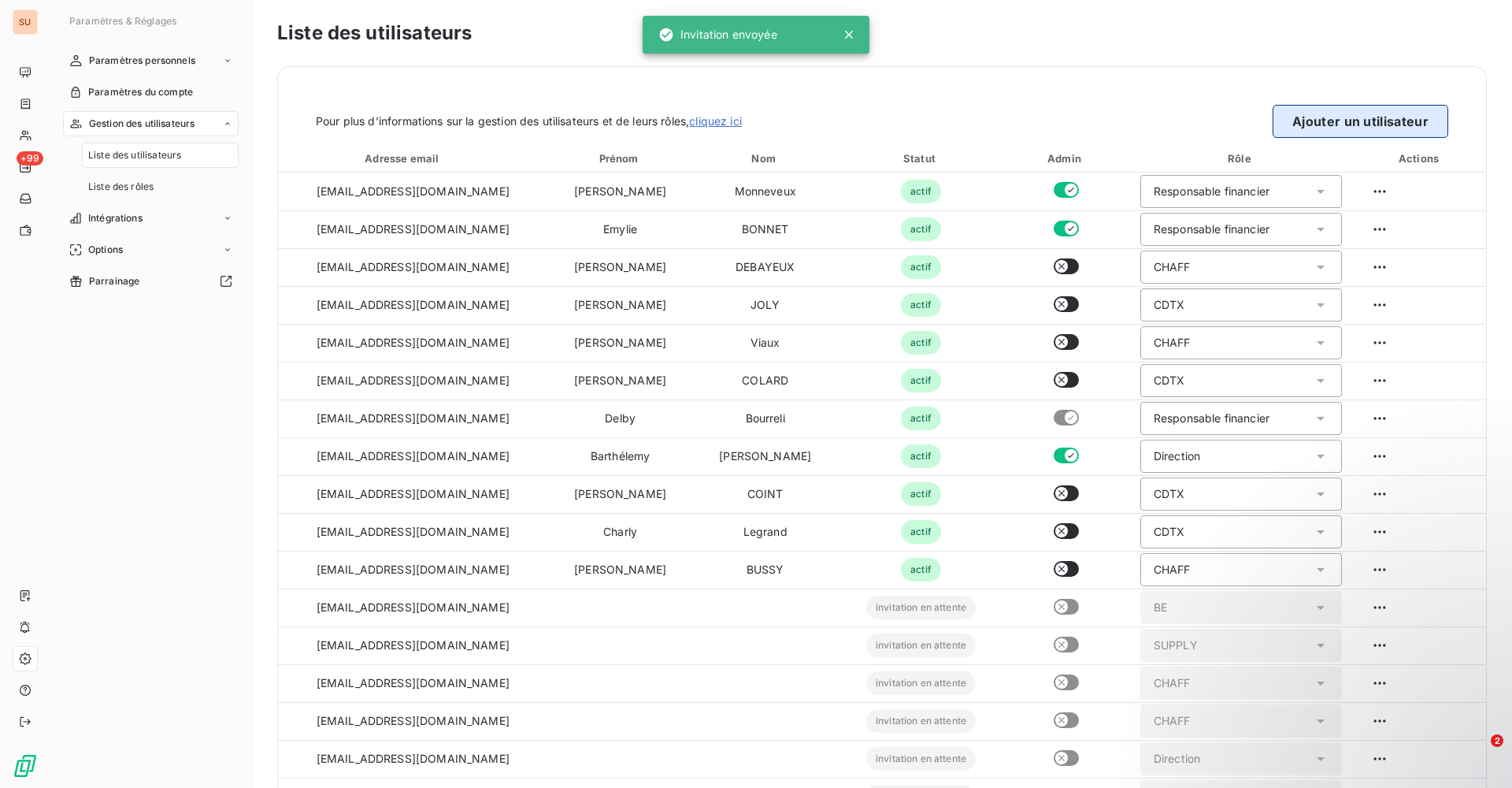
drag, startPoint x: 1293, startPoint y: 127, endPoint x: 1278, endPoint y: 132, distance: 15.8
click at [1293, 127] on button "Ajouter un utilisateur" at bounding box center [1360, 121] width 176 height 33
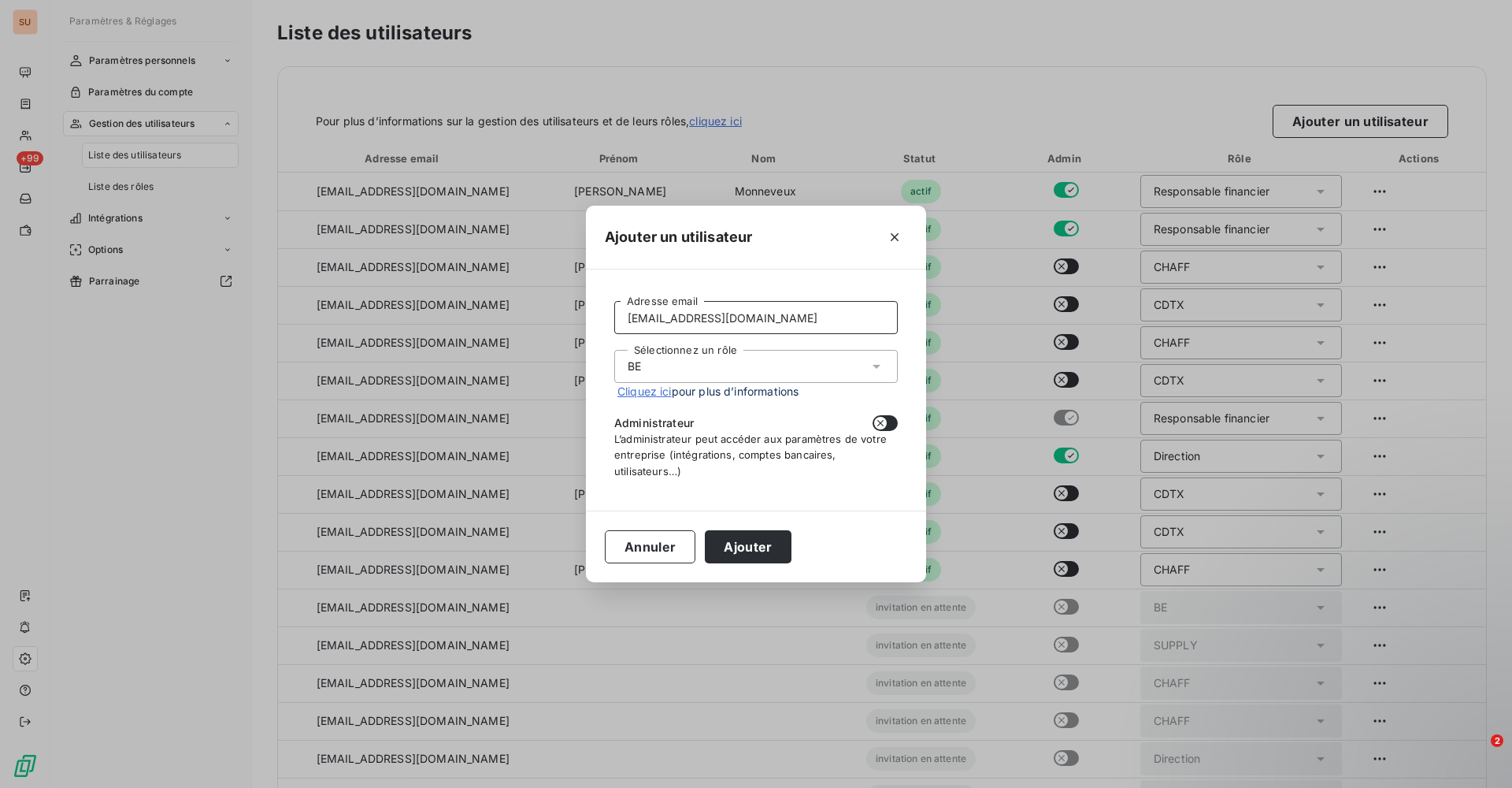
drag, startPoint x: 756, startPoint y: 320, endPoint x: 525, endPoint y: 329, distance: 231.2
click at [529, 329] on div "Ajouter un utilisateur [EMAIL_ADDRESS][DOMAIN_NAME] Adresse email Sélectionnez …" at bounding box center [756, 394] width 1512 height 788
paste input "vclay"
type input "[EMAIL_ADDRESS][DOMAIN_NAME]"
click at [746, 546] on button "Ajouter" at bounding box center [747, 546] width 86 height 33
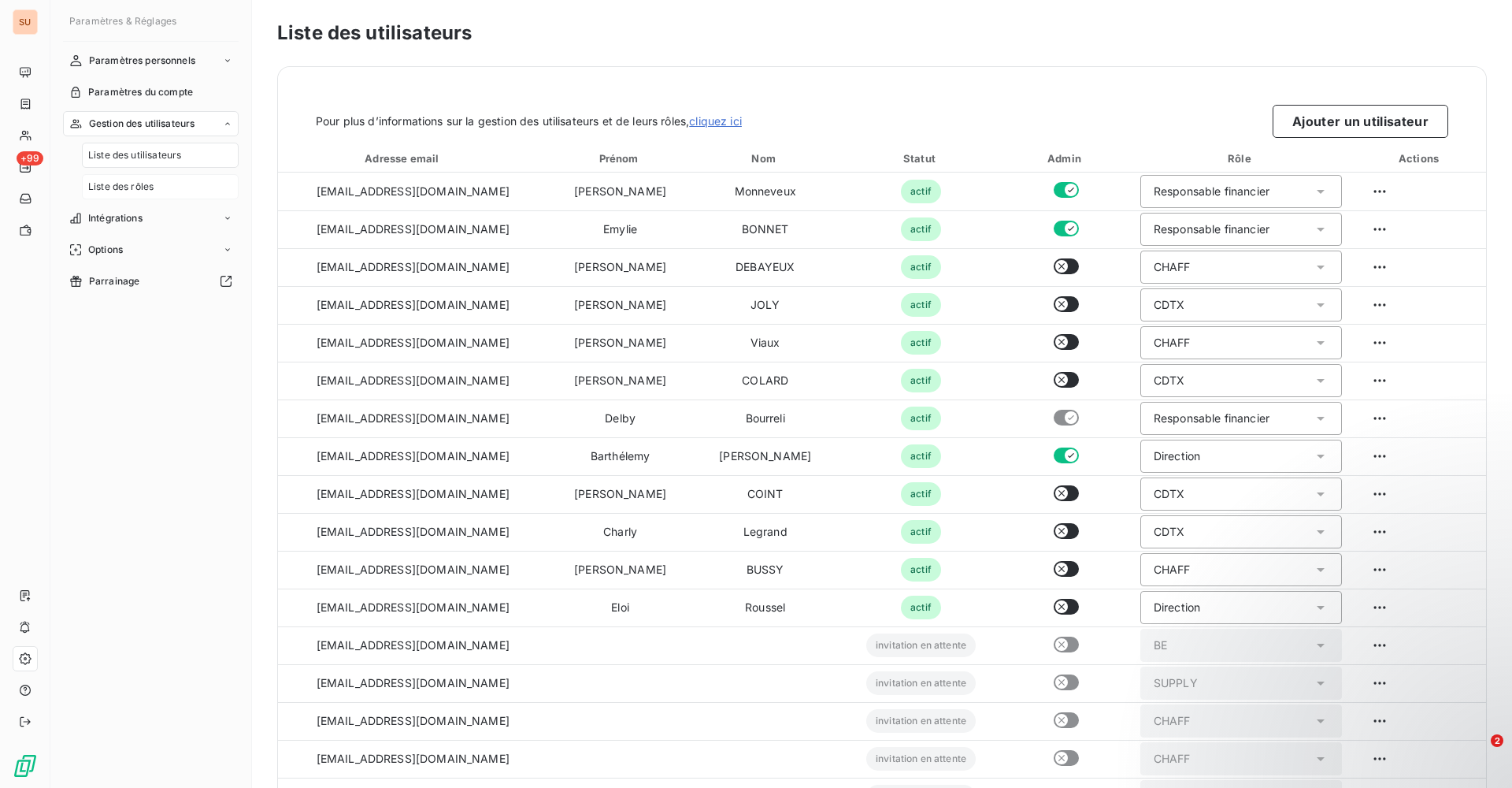
click at [105, 186] on span "Liste des rôles" at bounding box center [121, 186] width 66 height 14
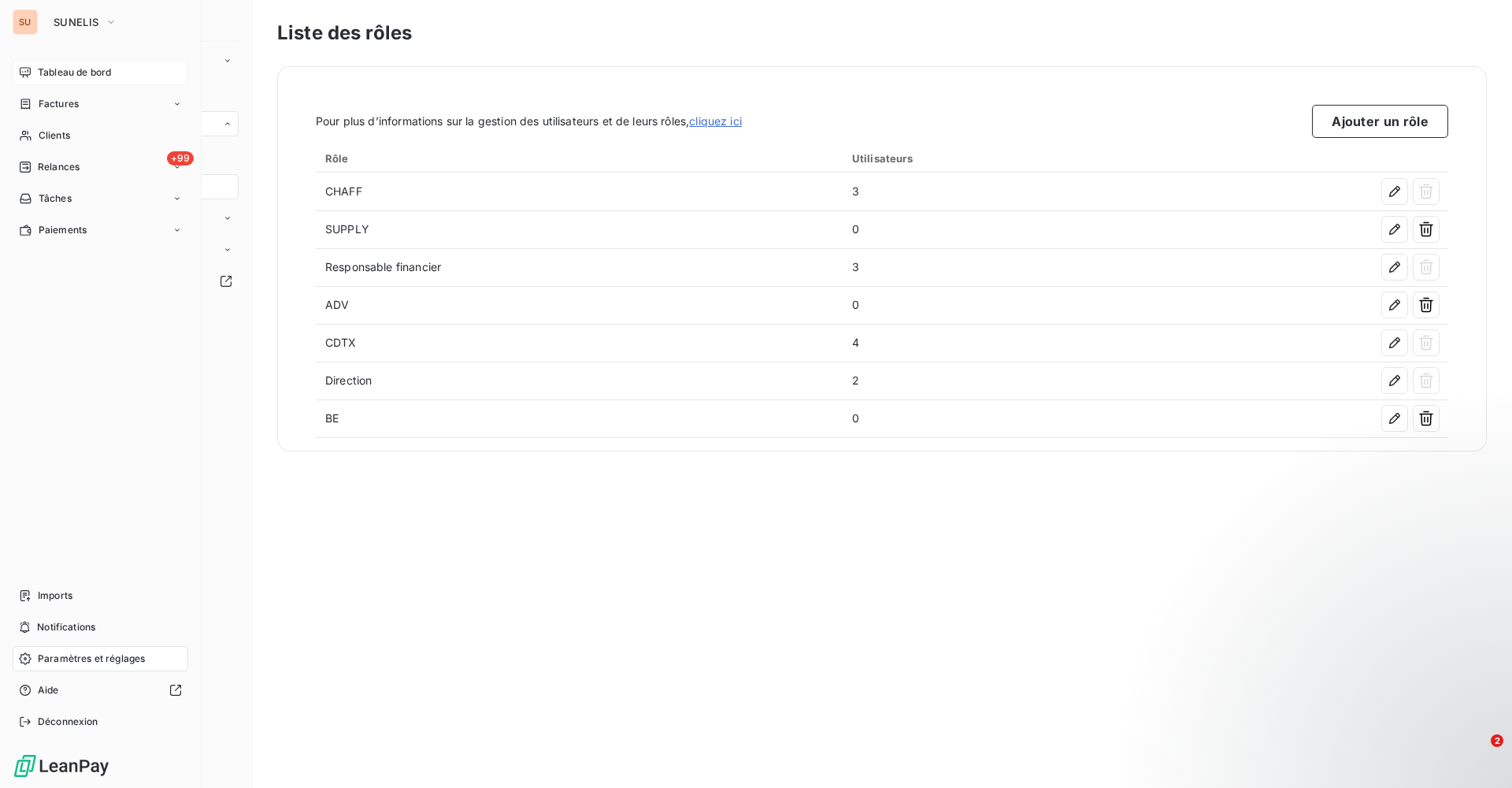
click at [42, 69] on span "Tableau de bord" at bounding box center [74, 73] width 74 height 14
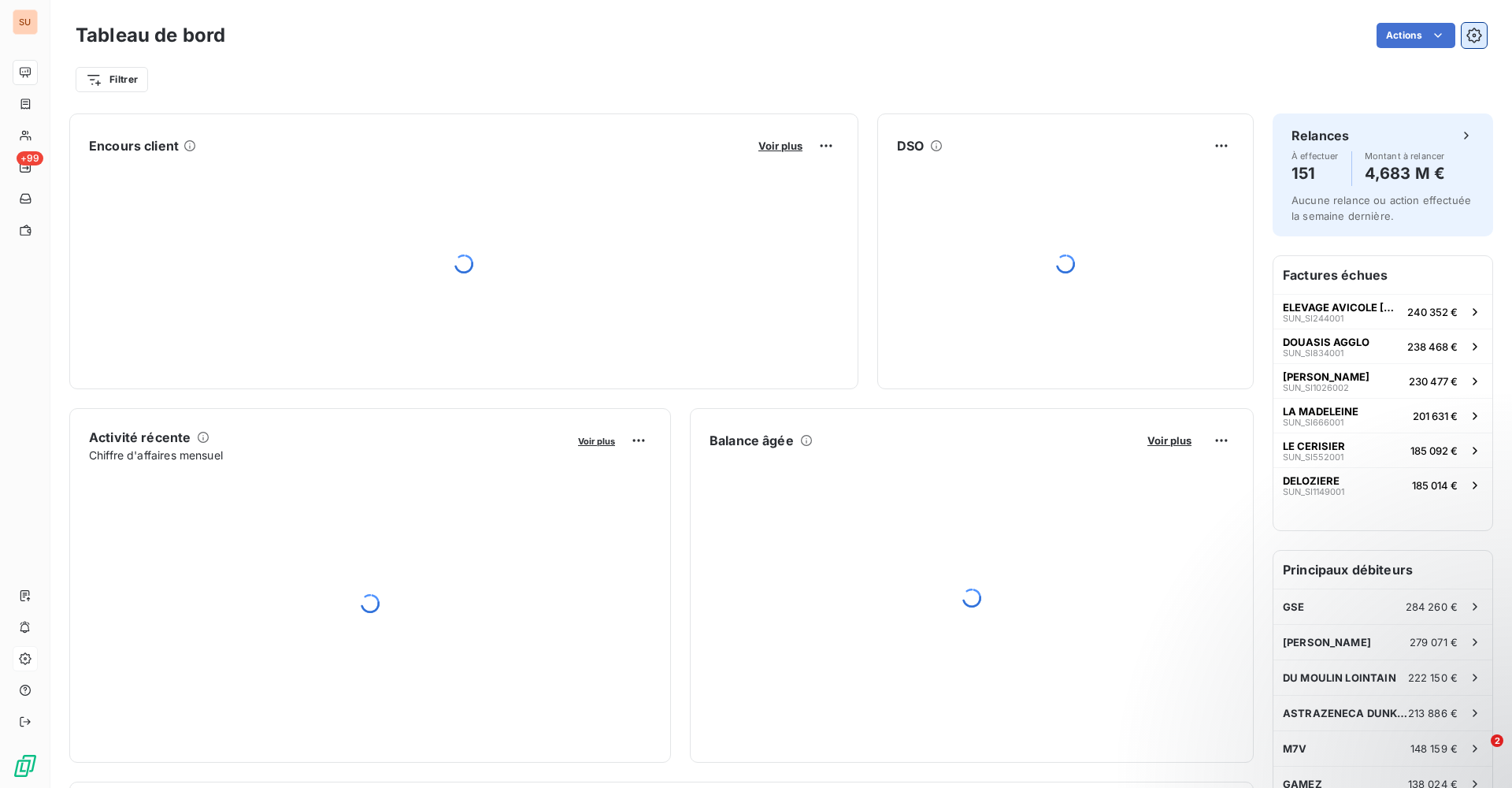
click at [1466, 31] on icon "button" at bounding box center [1474, 36] width 16 height 16
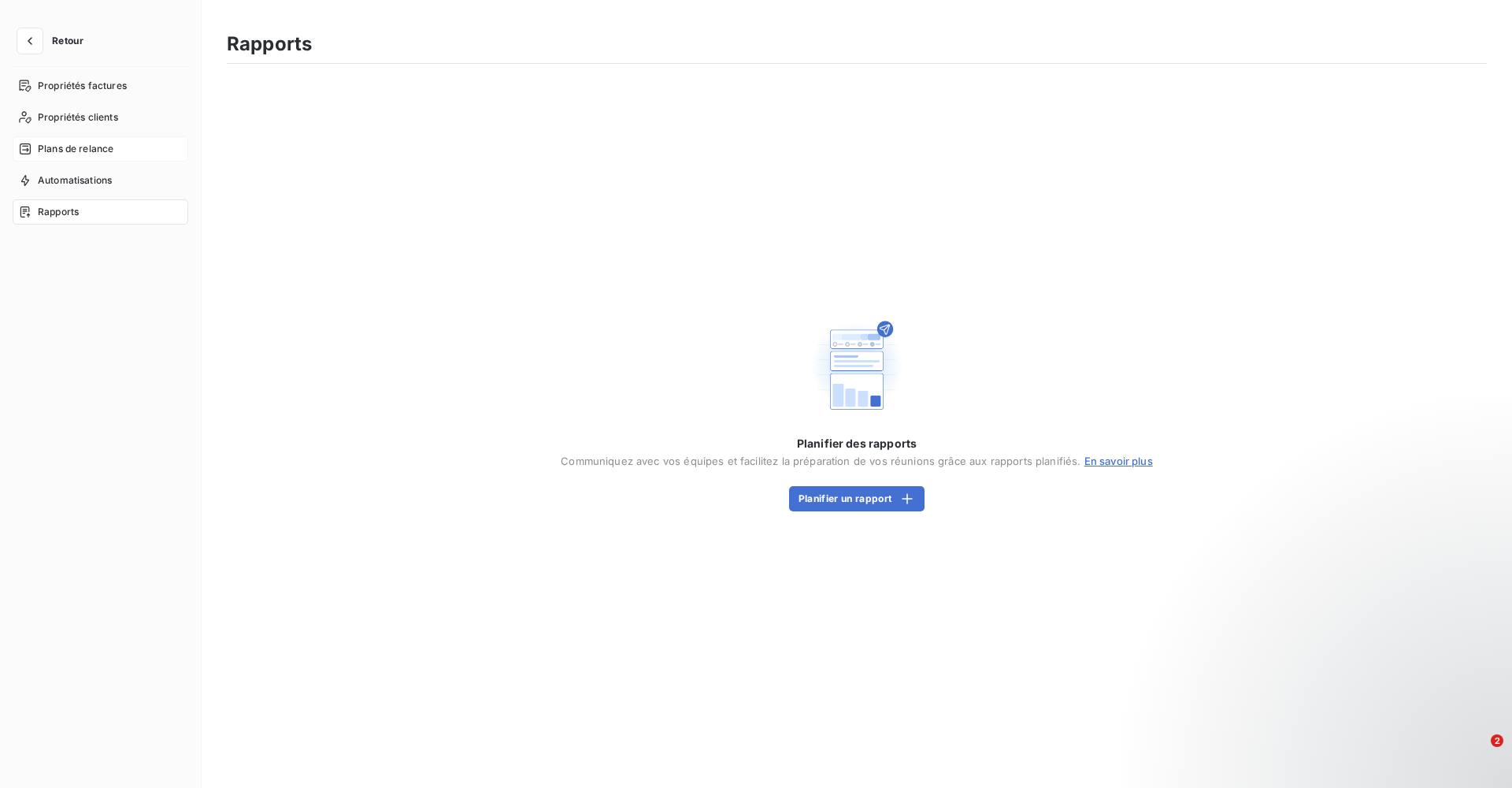
click at [49, 139] on div "Plans de relance" at bounding box center [100, 148] width 176 height 25
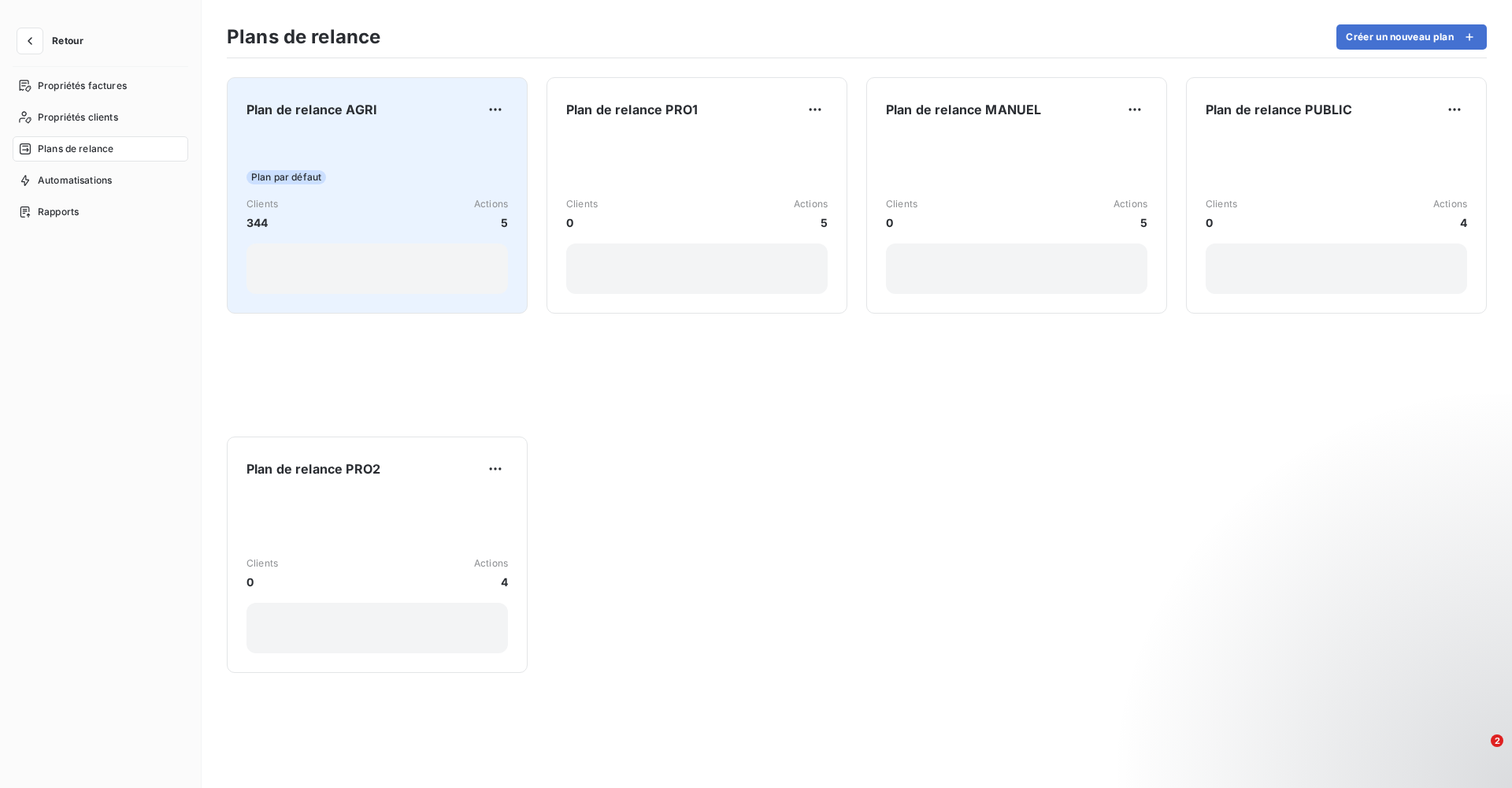
click at [342, 142] on div "Plan par défaut Clients 344 Actions 5" at bounding box center [377, 215] width 261 height 159
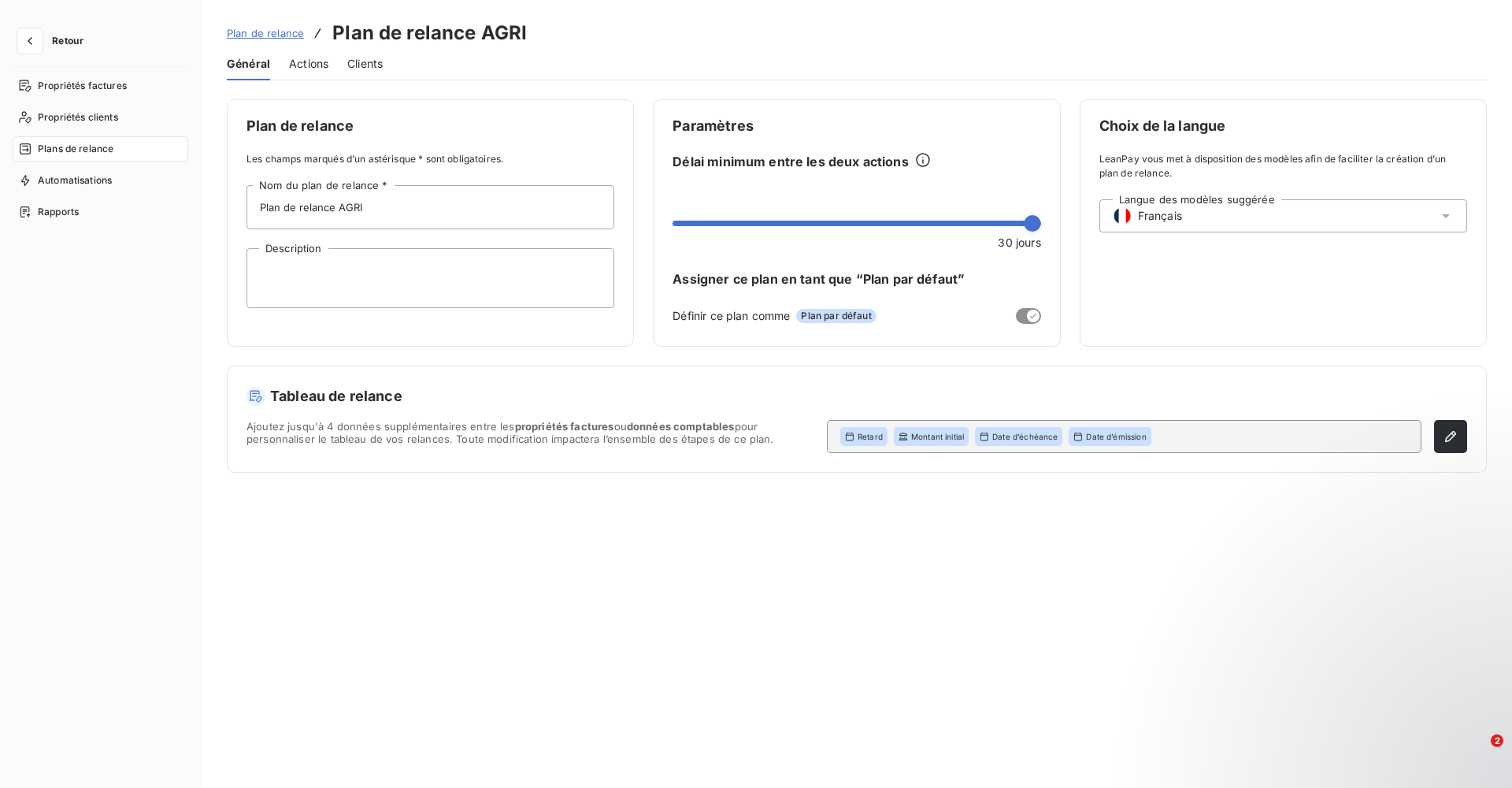
click at [313, 66] on span "Actions" at bounding box center [308, 64] width 39 height 16
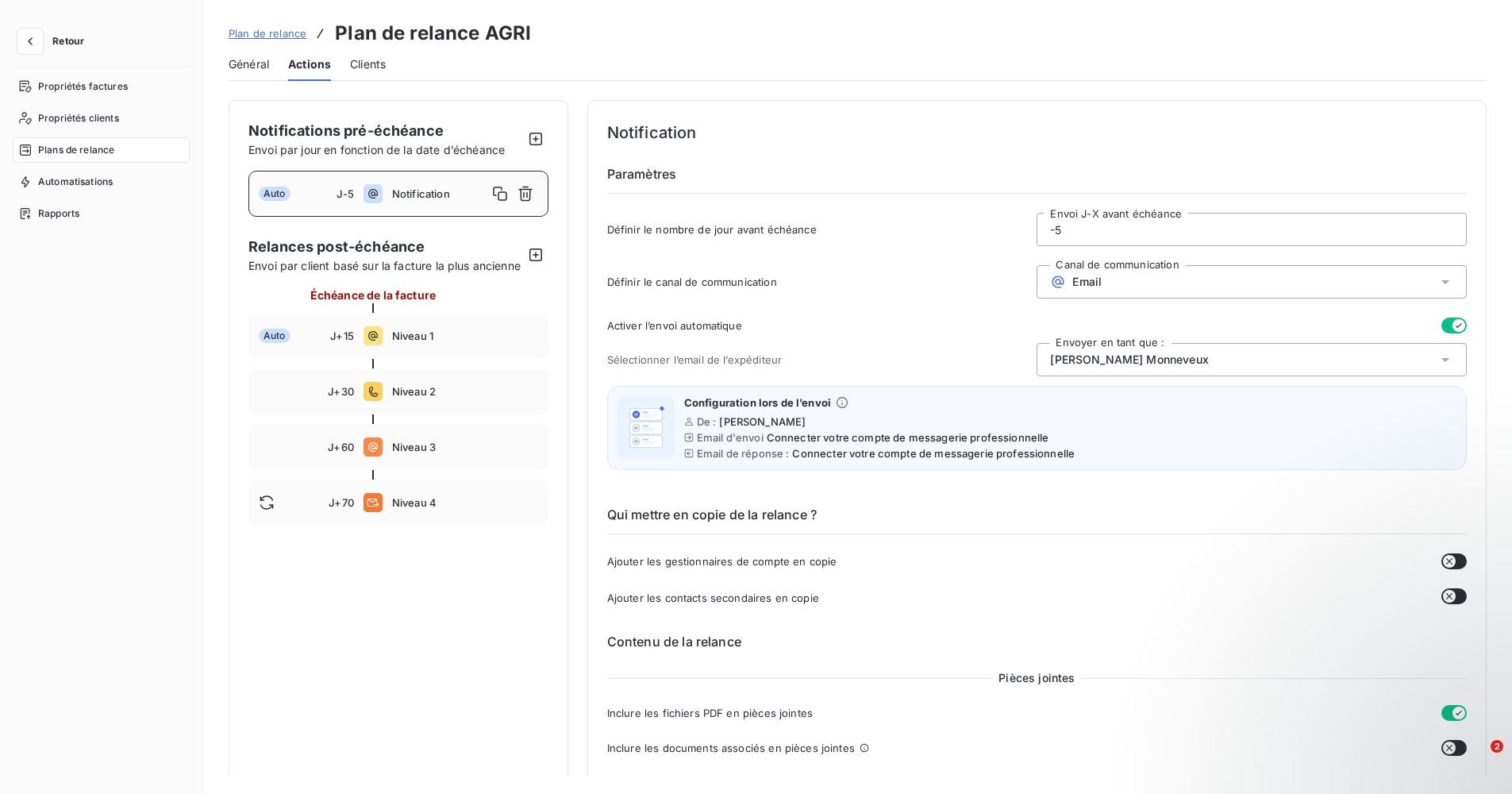
click at [385, 525] on div "J+70 Niveau 4" at bounding box center [399, 503] width 300 height 46
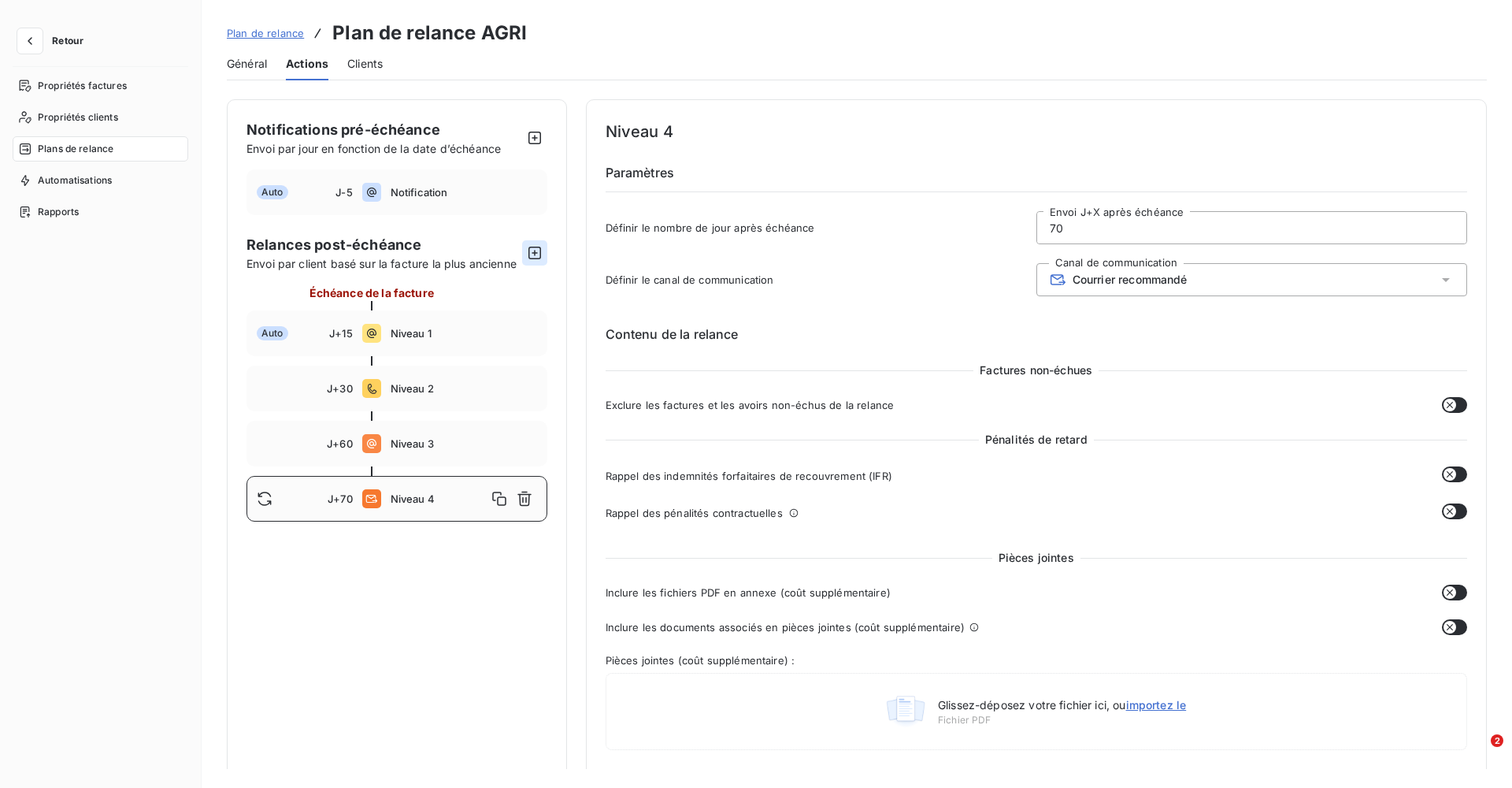
click at [537, 249] on icon "button" at bounding box center [534, 253] width 13 height 13
type input "80"
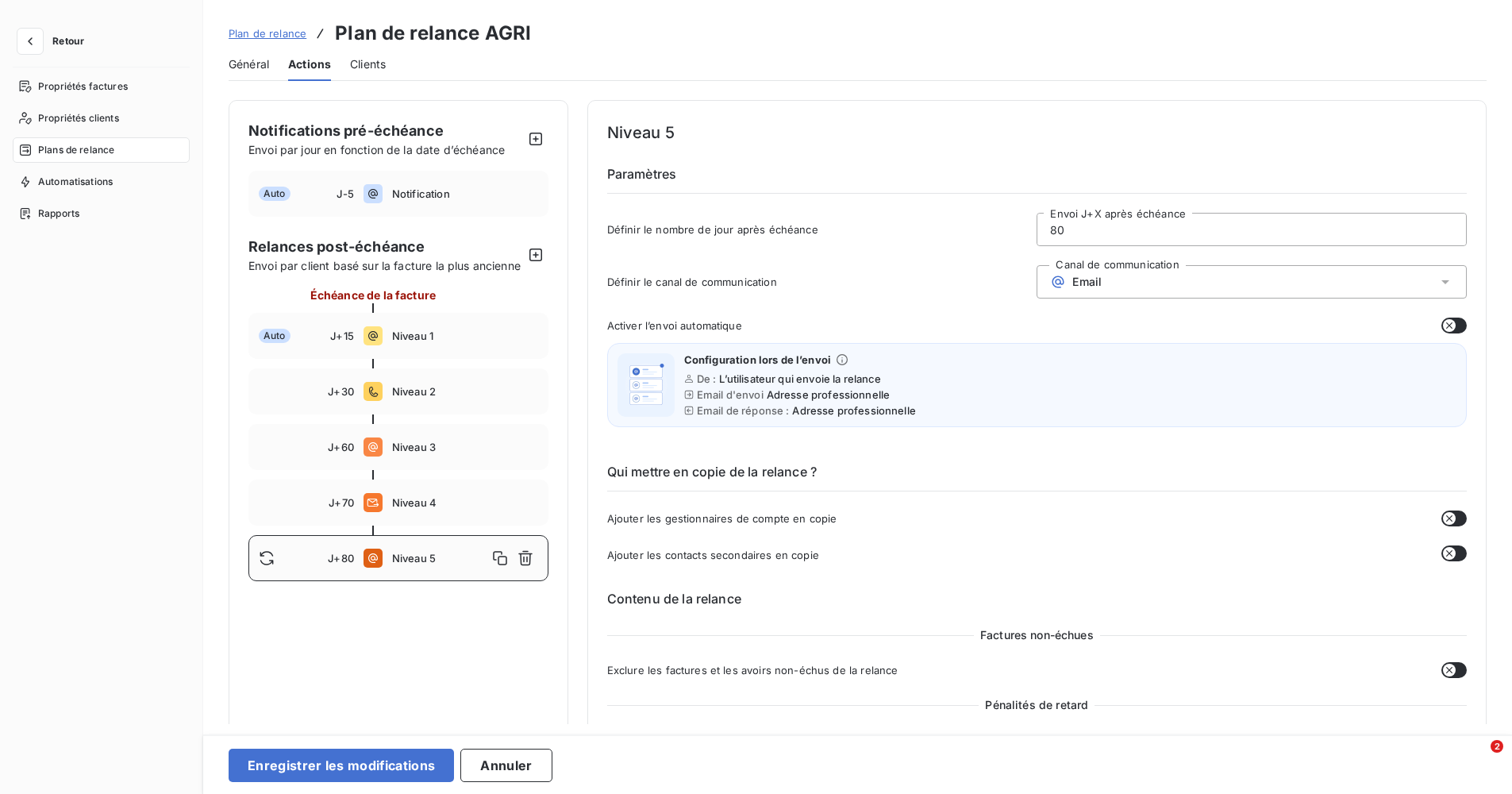
click at [1147, 281] on div "Email" at bounding box center [1251, 282] width 430 height 33
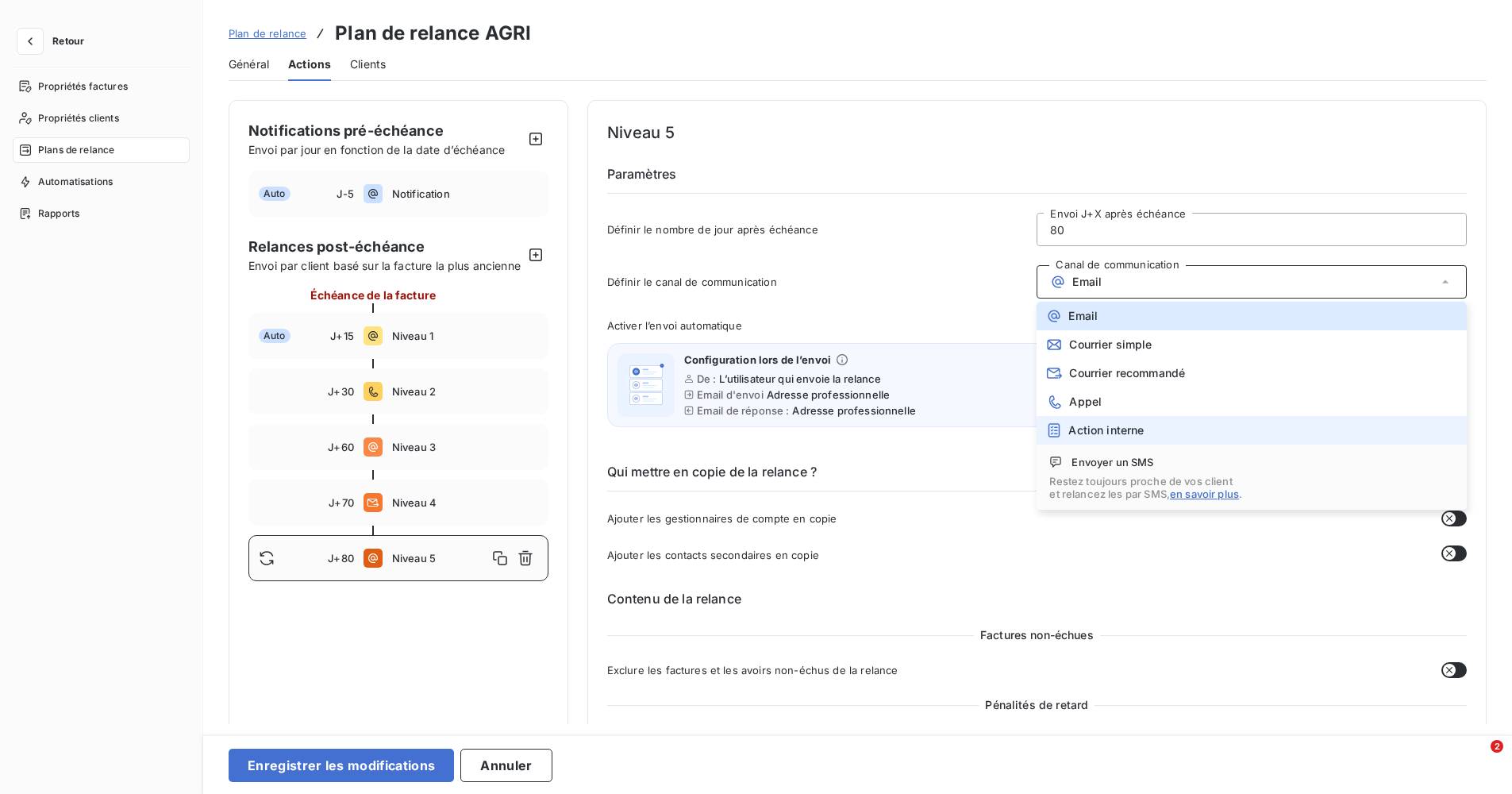
click at [1132, 442] on li "Action interne" at bounding box center [1251, 430] width 430 height 29
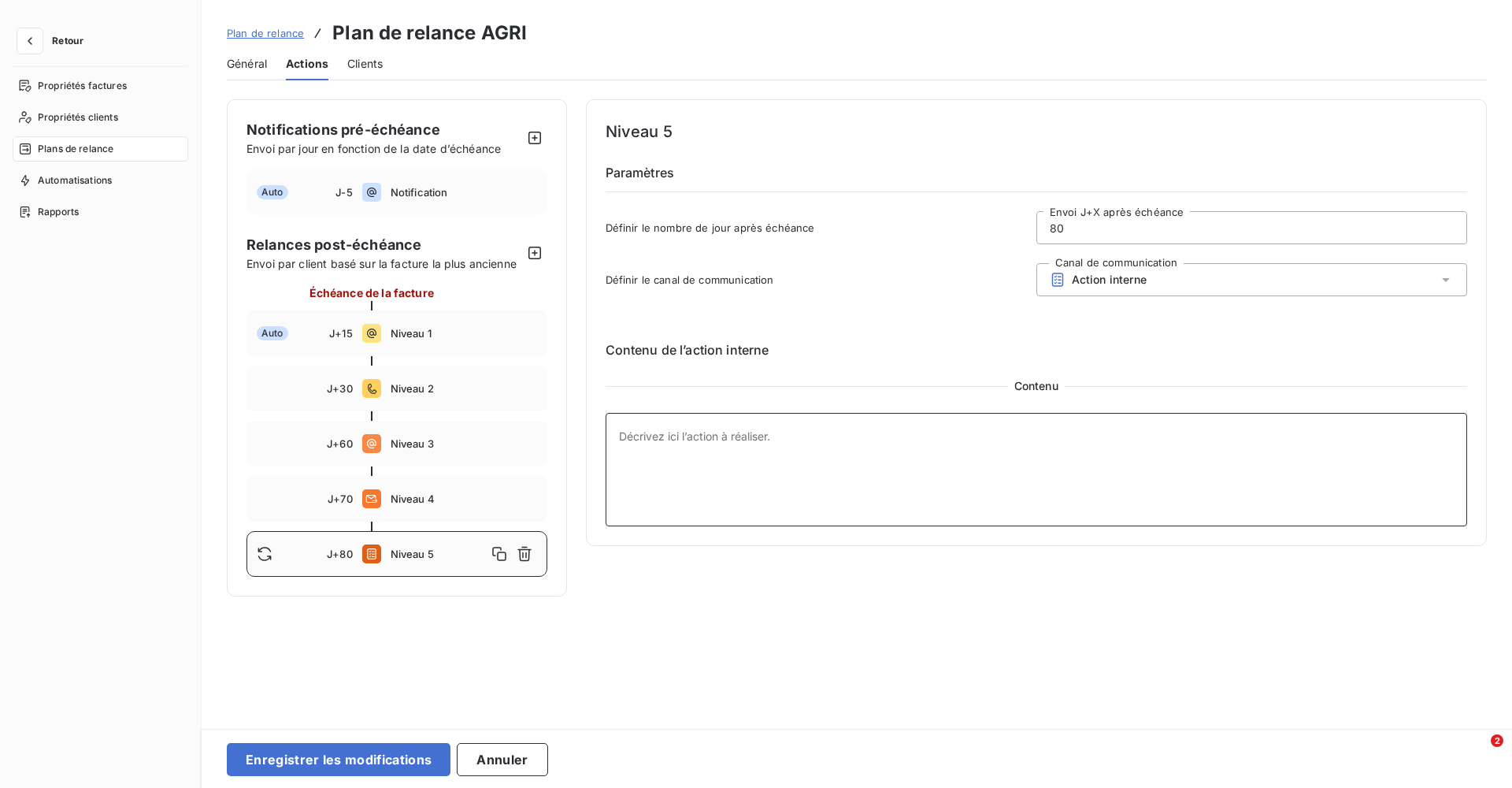
click at [986, 458] on textarea at bounding box center [1037, 469] width 862 height 113
type textarea "[PERSON_NAME] ou appel dirigeant"
drag, startPoint x: 1065, startPoint y: 231, endPoint x: 997, endPoint y: 231, distance: 68.0
click at [997, 231] on div "Définir le nombre de jour après échéance 80 Envoi J+X après échéance" at bounding box center [1037, 232] width 862 height 42
click at [421, 335] on span "Niveau 1" at bounding box center [463, 333] width 146 height 13
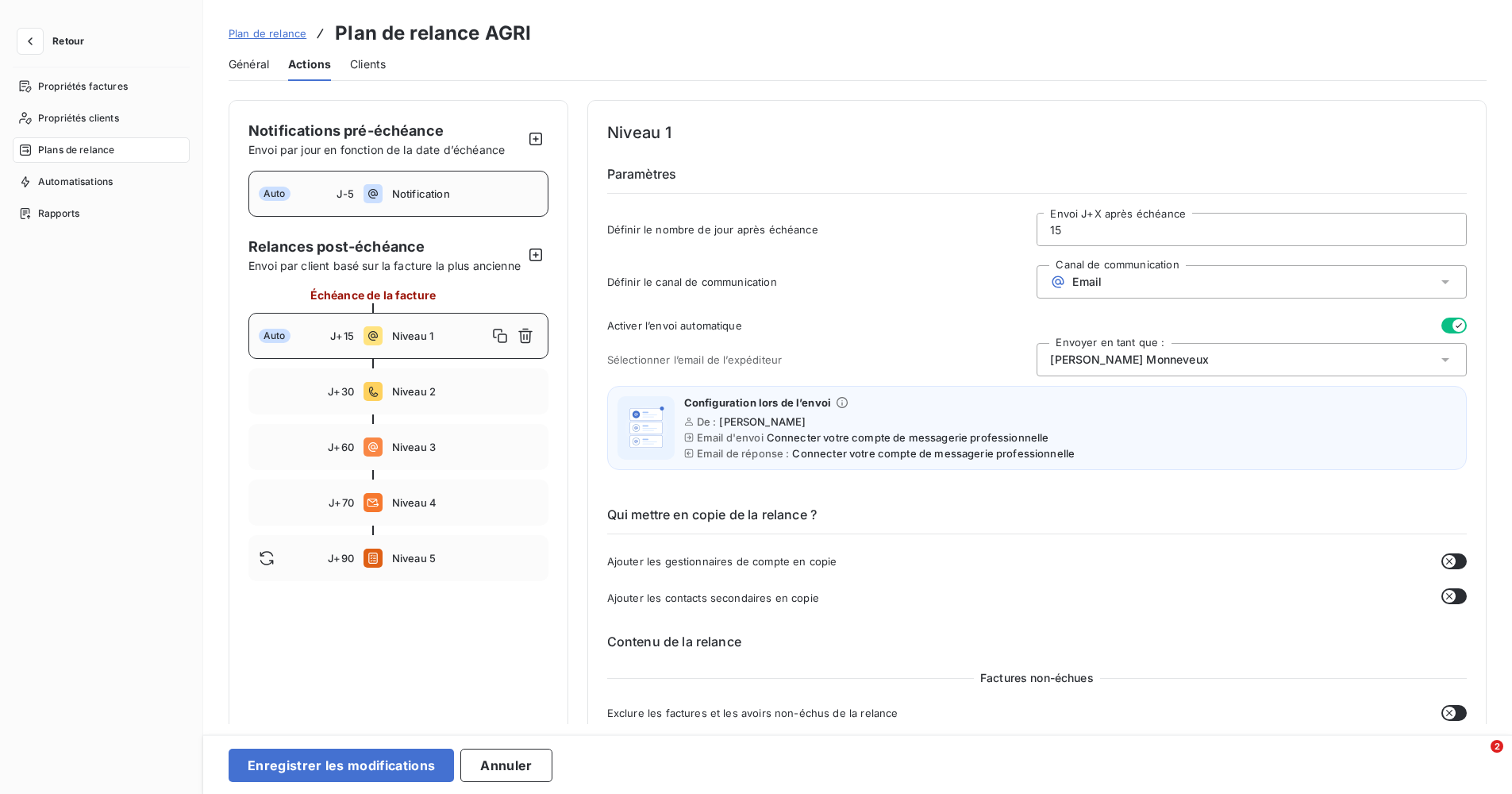
click at [351, 194] on span "J-5" at bounding box center [345, 194] width 17 height 13
type input "-5"
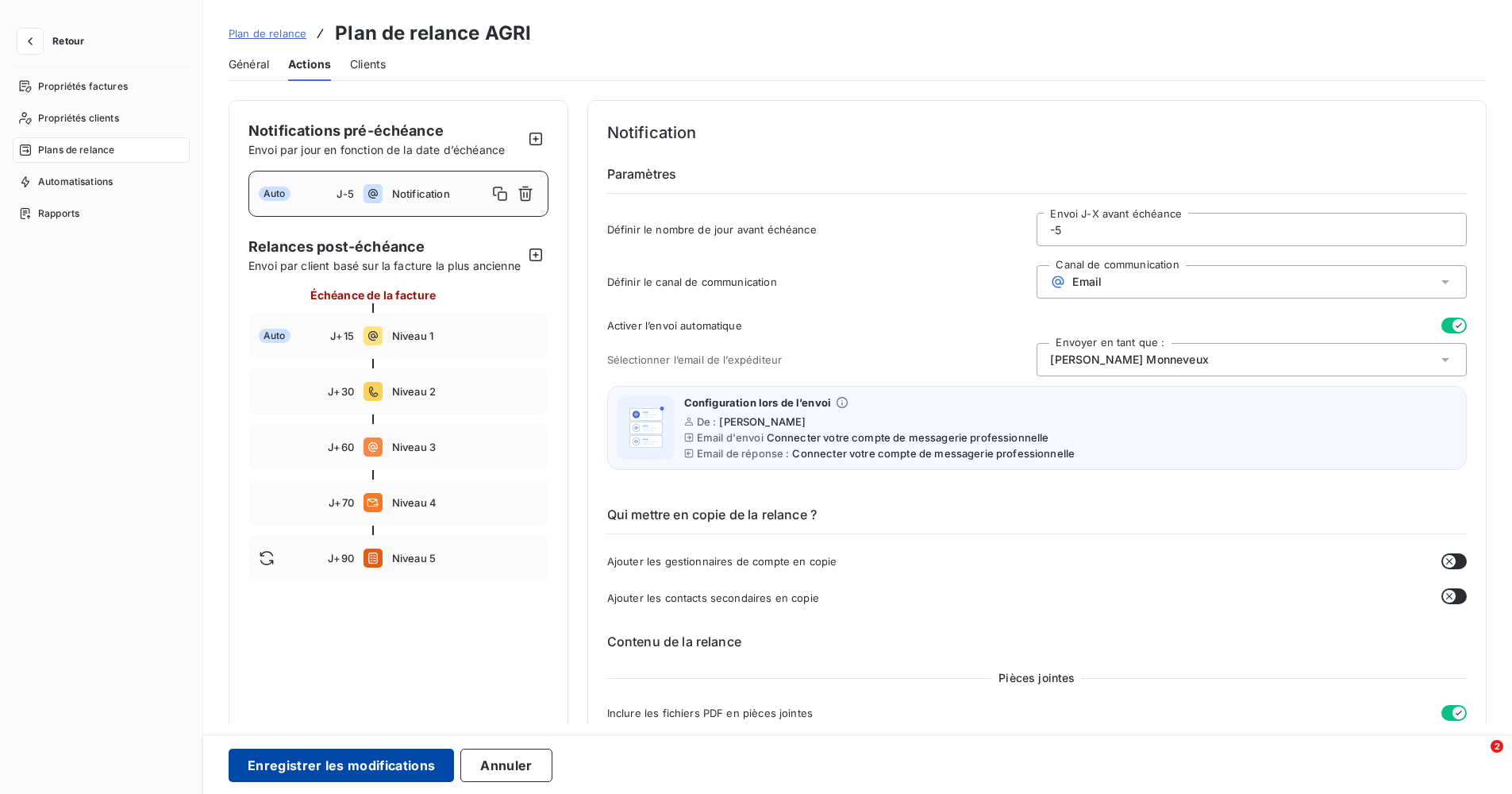
click at [373, 756] on button "Enregistrer les modifications" at bounding box center [341, 765] width 225 height 33
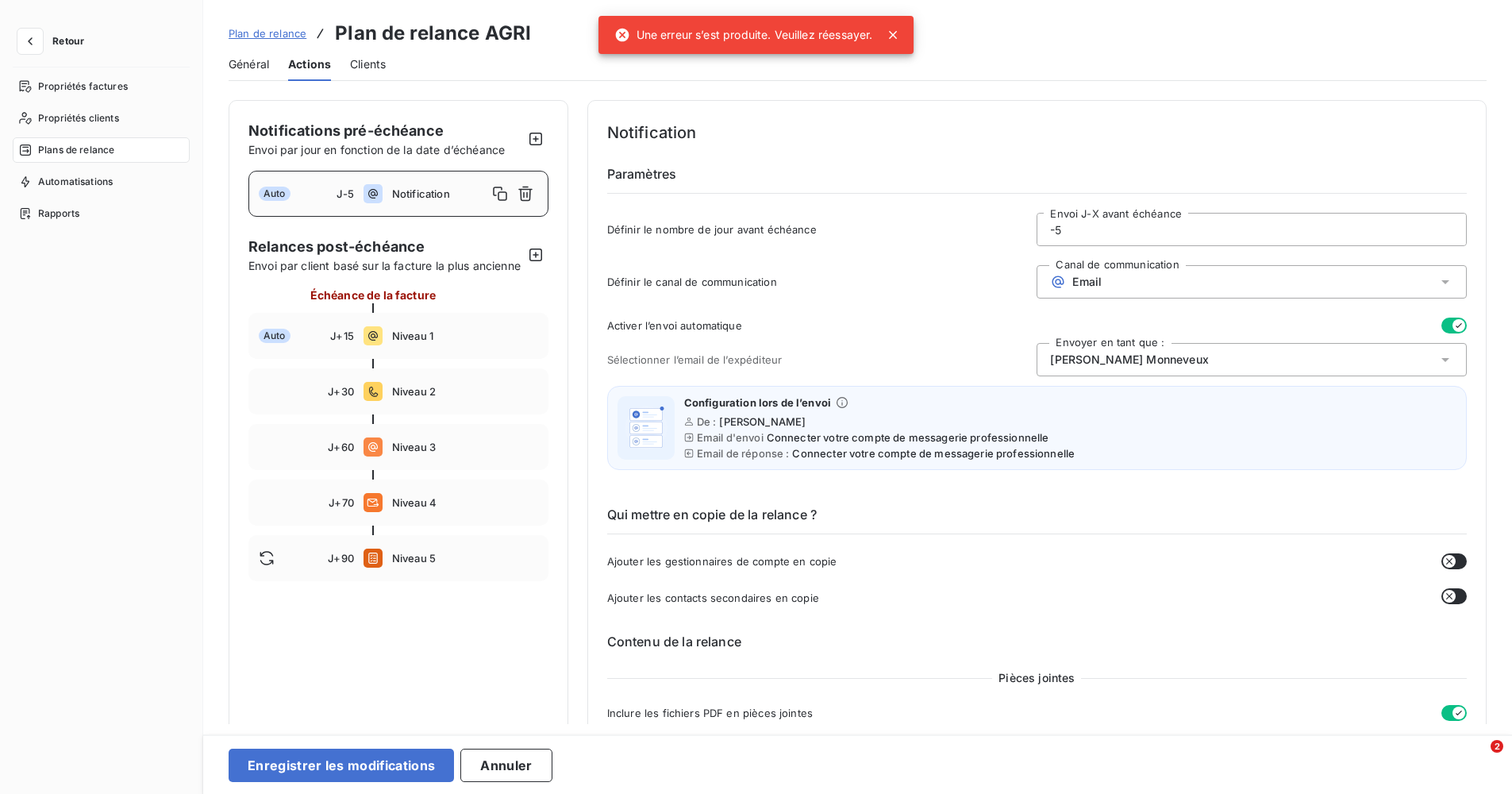
click at [281, 29] on span "Plan de relance" at bounding box center [267, 33] width 78 height 13
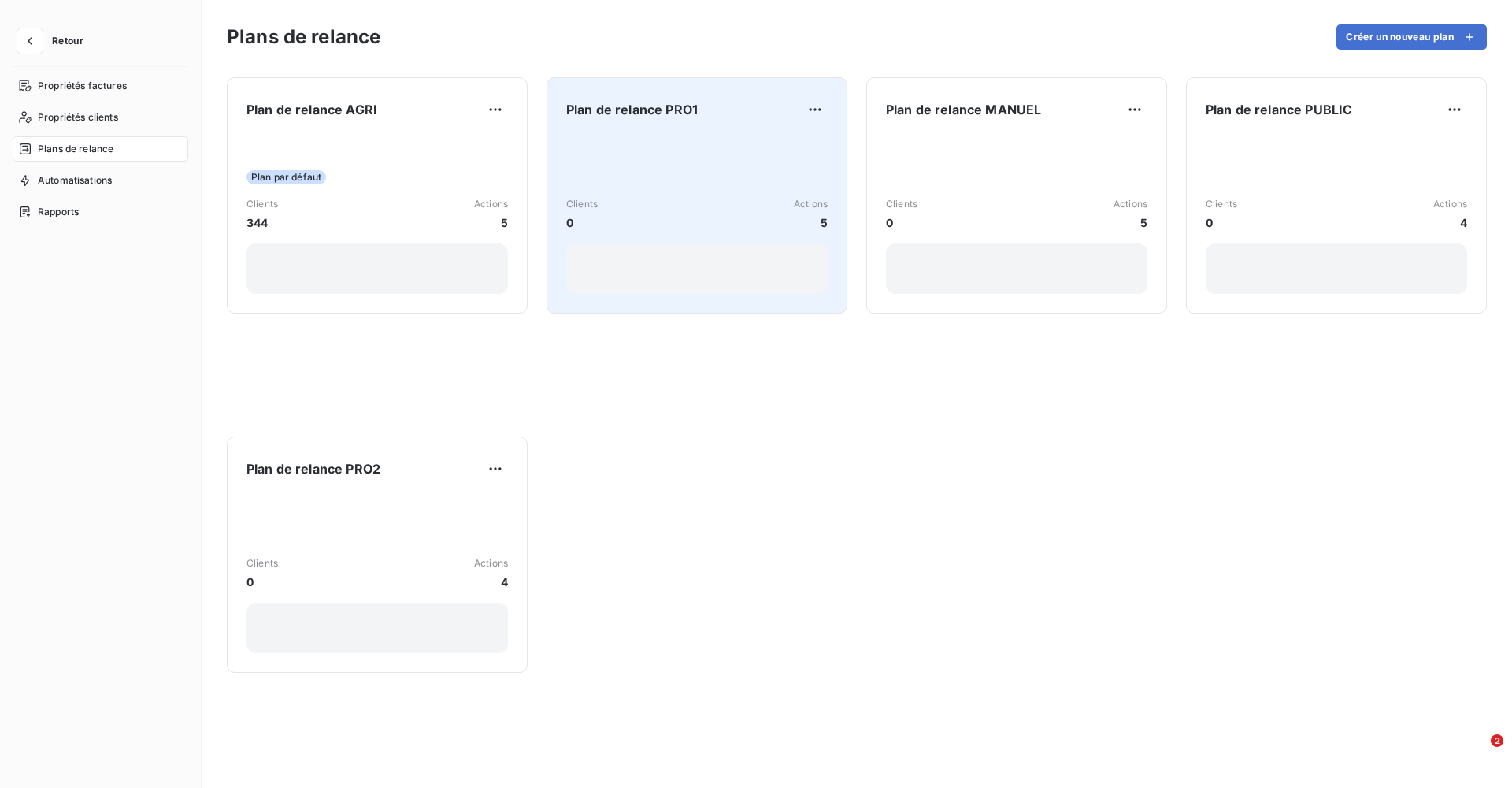
click at [679, 158] on div "Clients 0 Actions 5" at bounding box center [697, 215] width 261 height 159
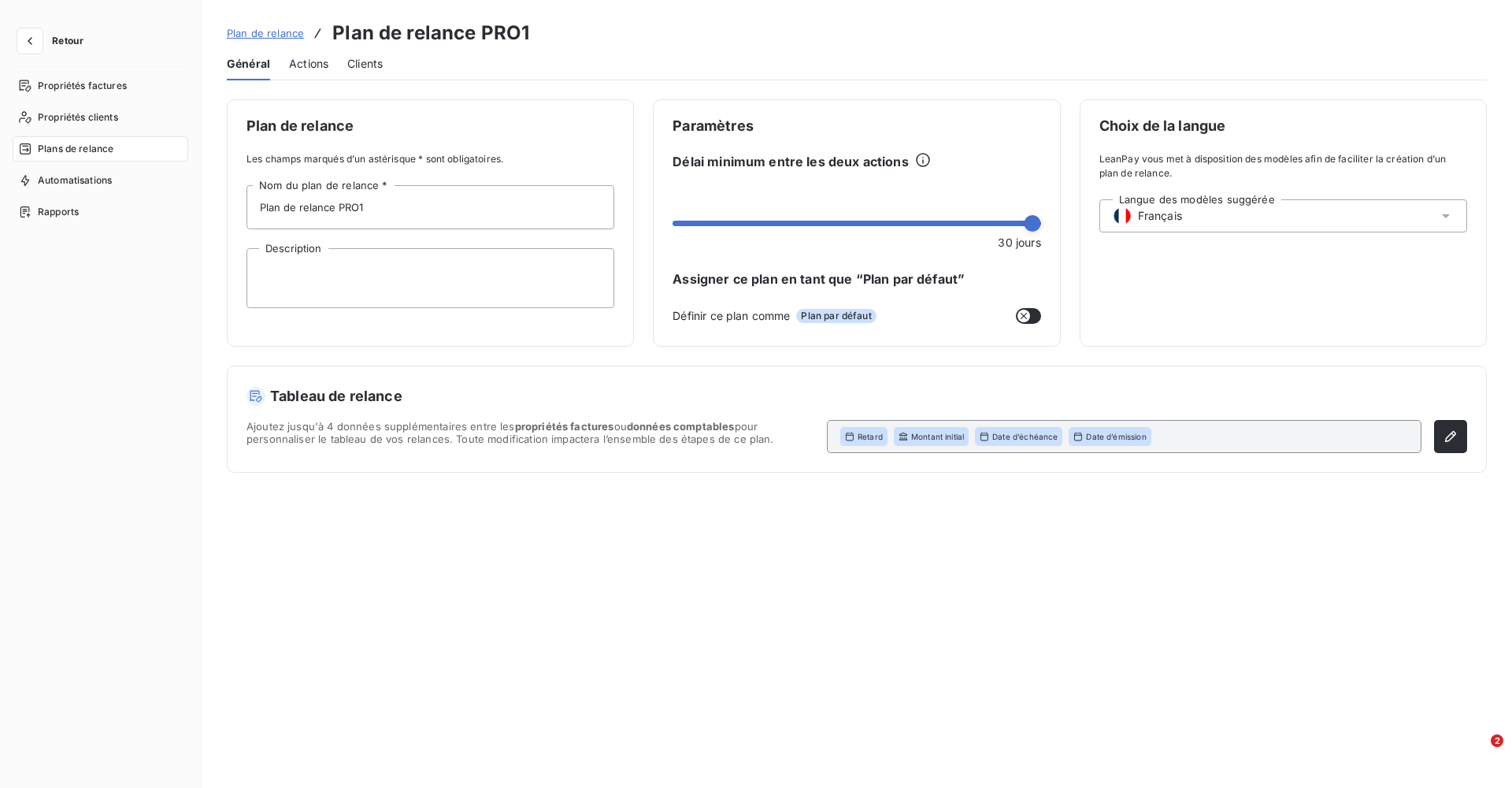
click at [313, 68] on span "Actions" at bounding box center [308, 64] width 39 height 16
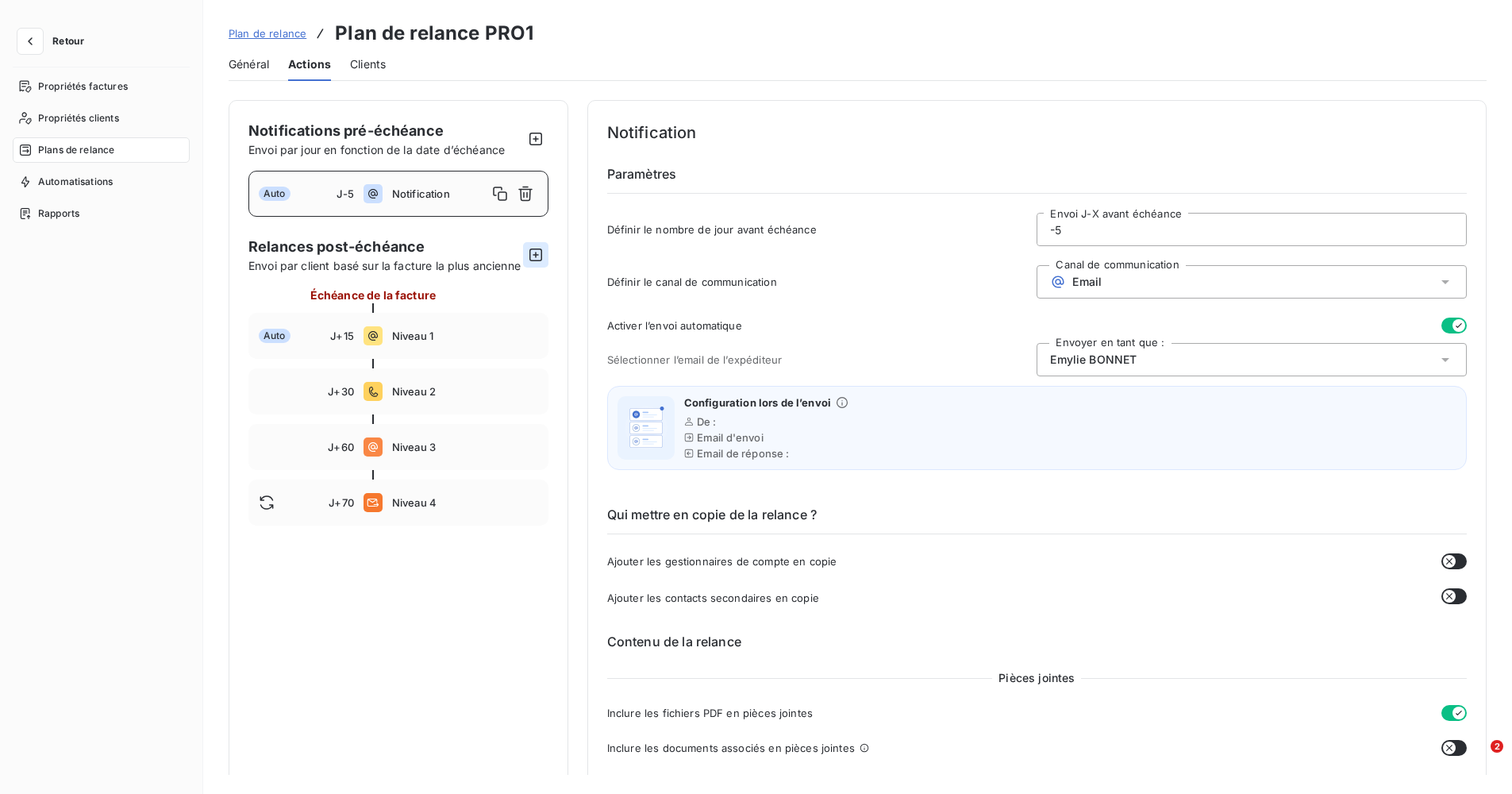
click at [530, 261] on icon "button" at bounding box center [536, 255] width 13 height 13
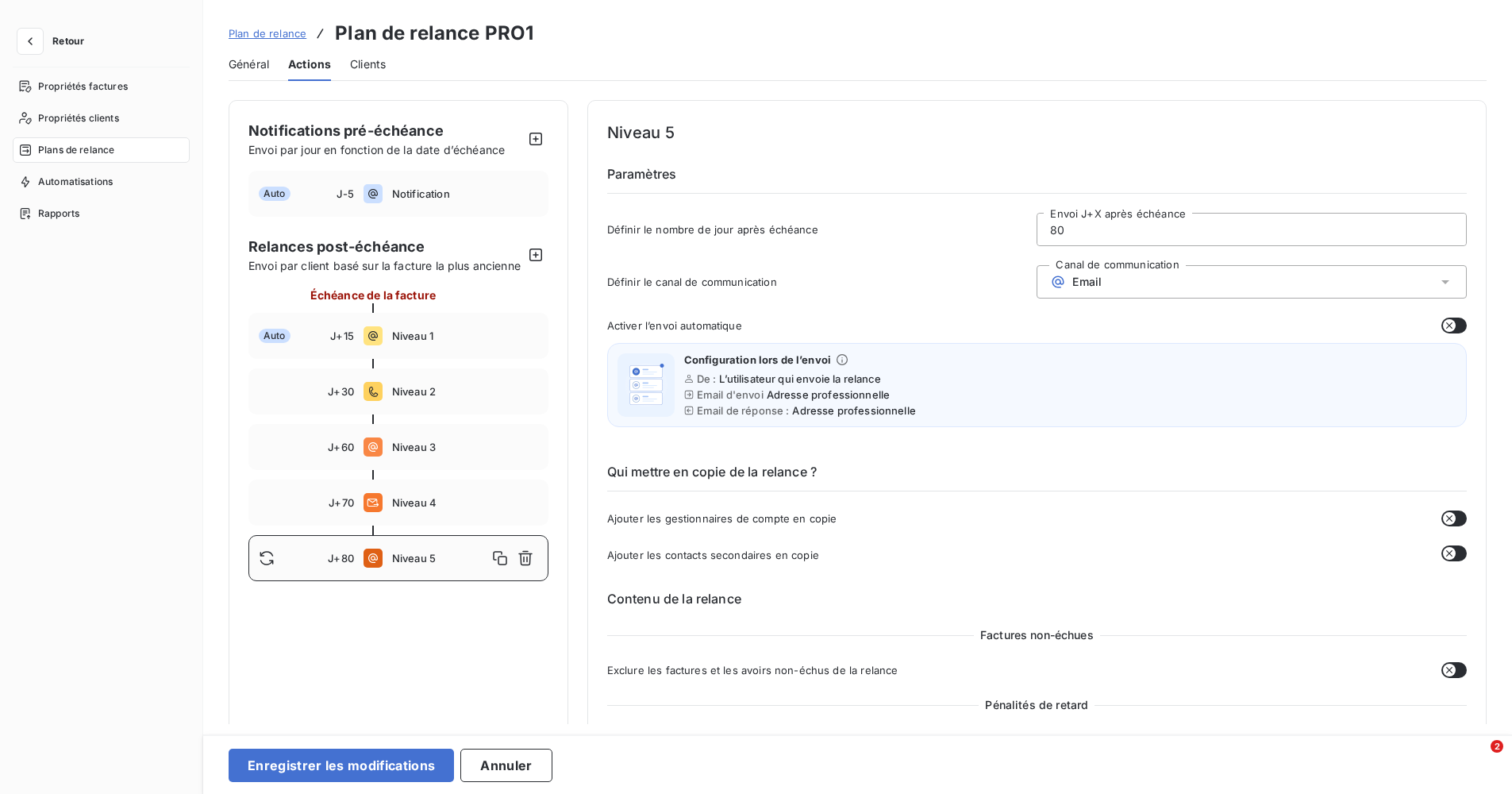
click at [1122, 277] on div "Email" at bounding box center [1251, 282] width 430 height 33
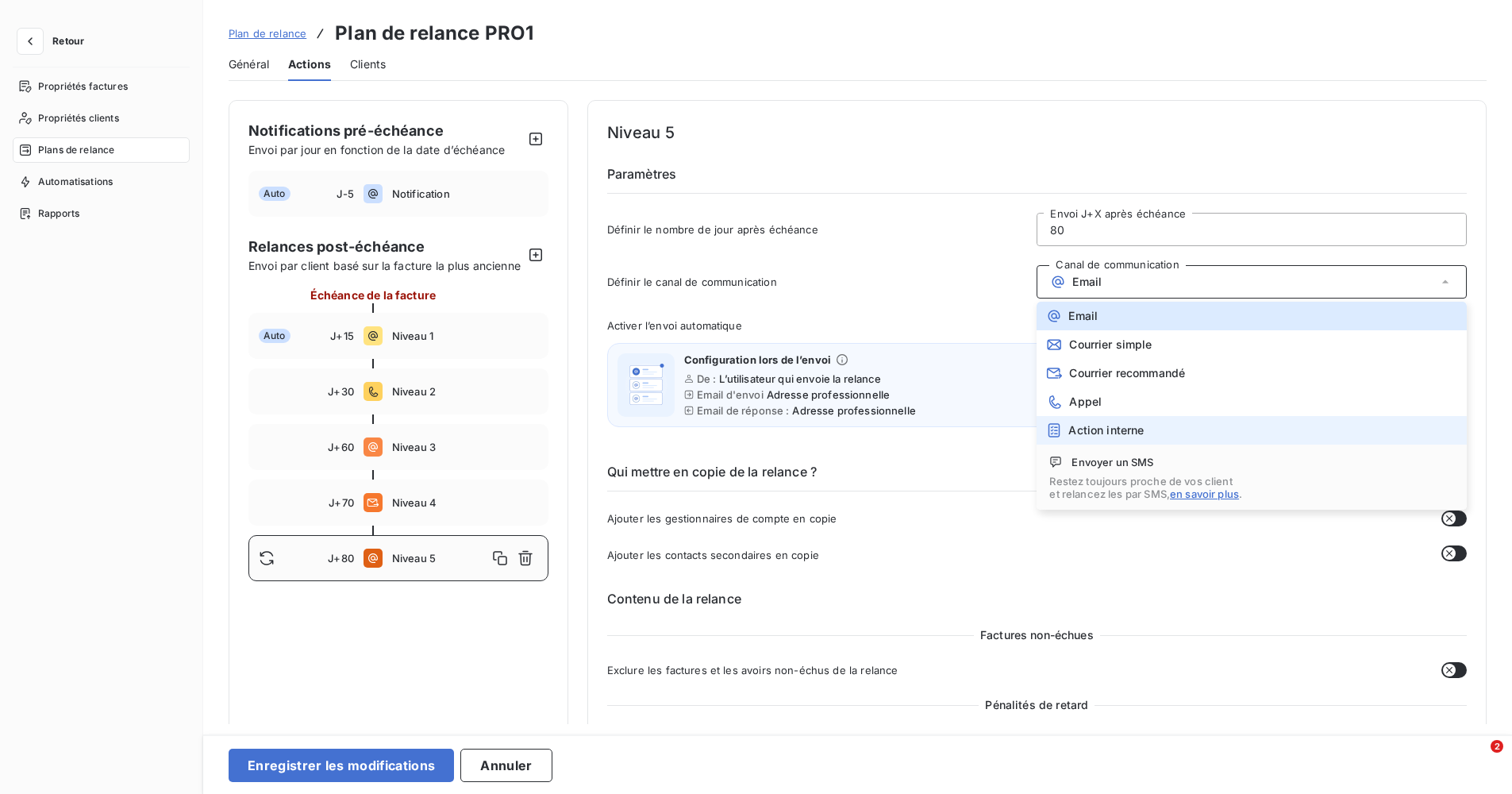
click at [1122, 430] on span "Action interne" at bounding box center [1106, 430] width 75 height 13
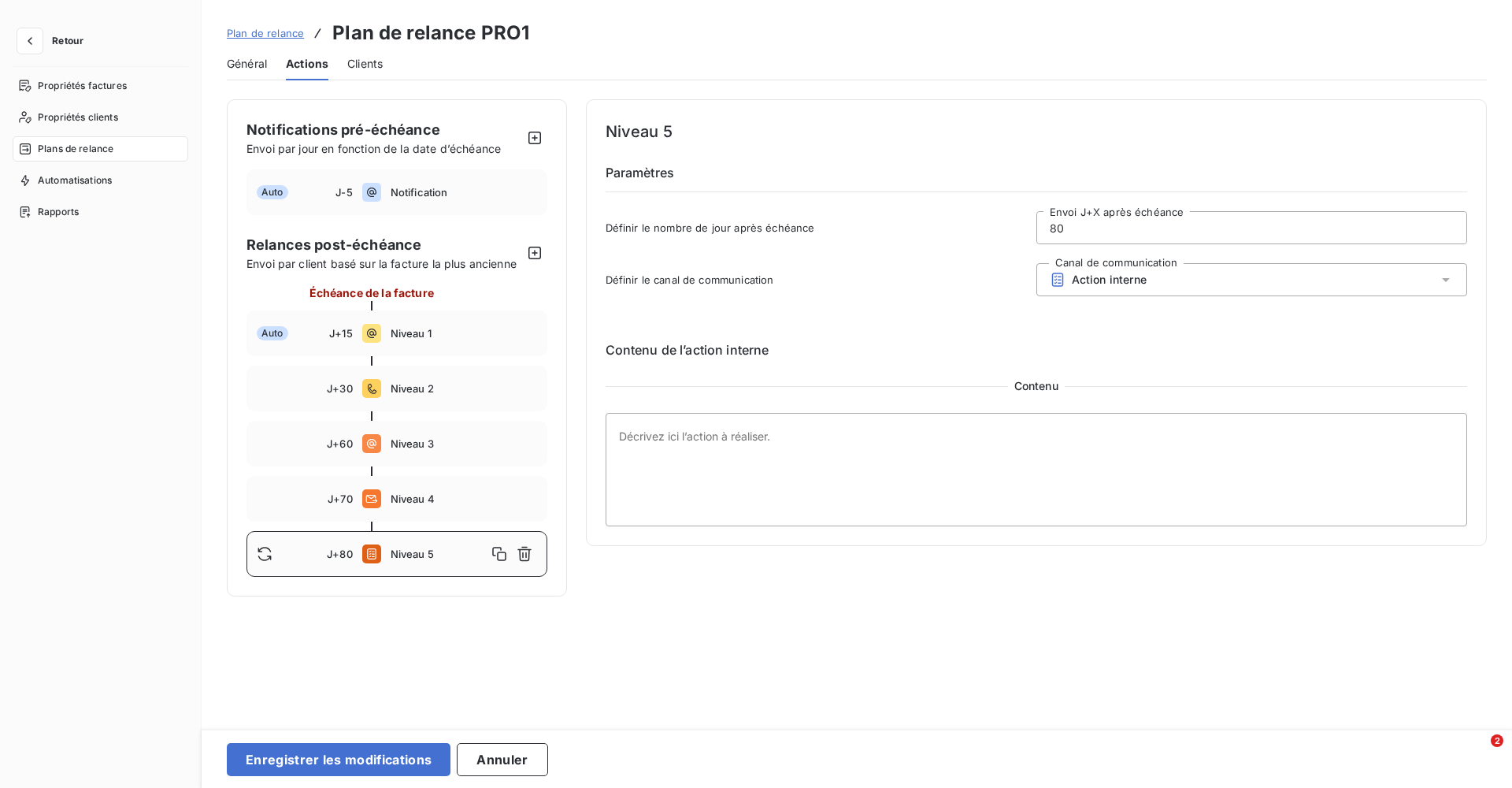
drag, startPoint x: 1075, startPoint y: 223, endPoint x: 1005, endPoint y: 233, distance: 70.7
click at [1005, 233] on div "Définir le nombre de jour après échéance 80 Envoi J+X après échéance" at bounding box center [1037, 232] width 862 height 42
type input "90"
click at [859, 472] on textarea at bounding box center [1037, 469] width 862 height 113
type textarea "[PERSON_NAME] ou appel dirigeant"
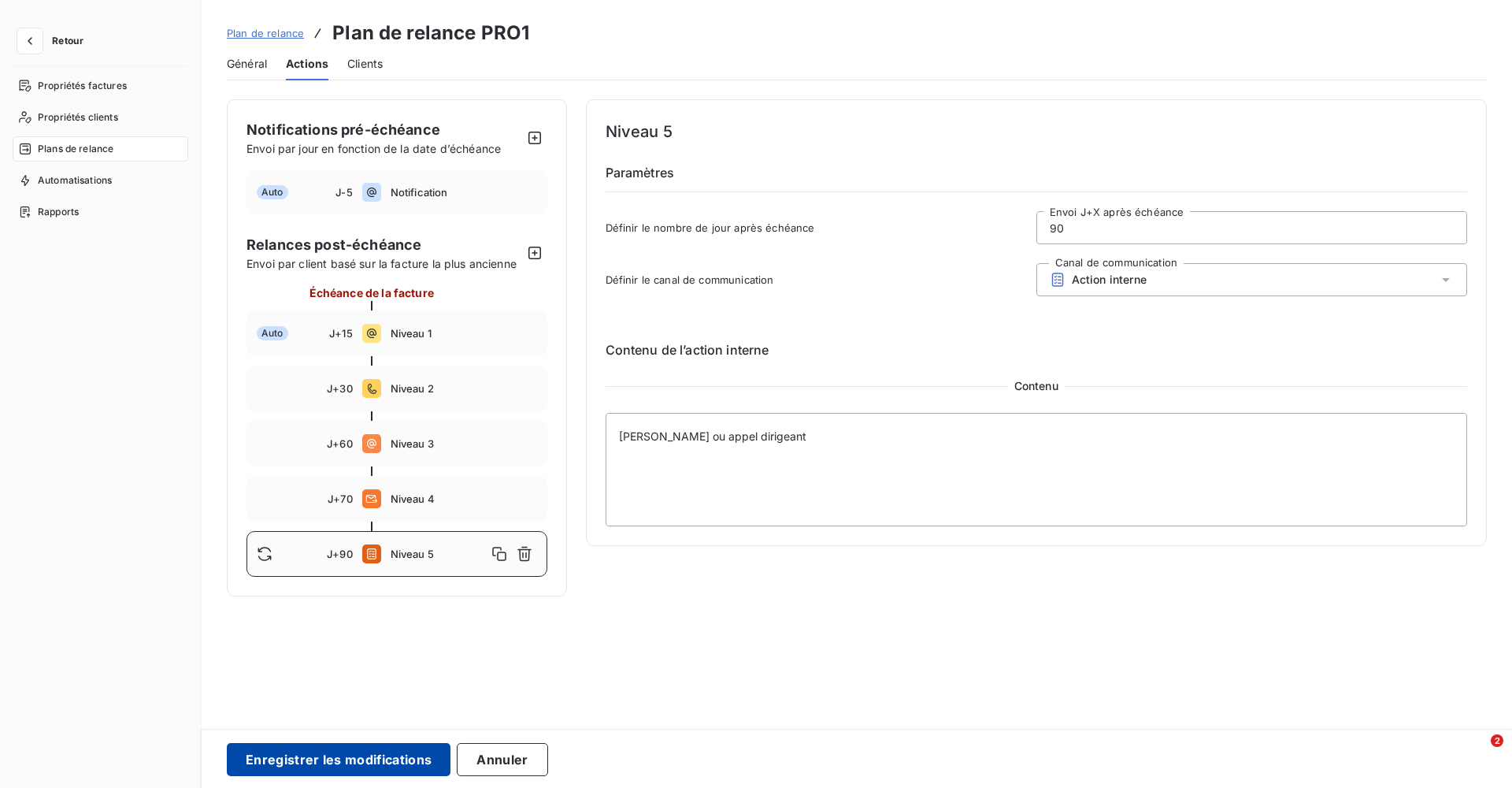
click at [342, 751] on button "Enregistrer les modifications" at bounding box center [338, 759] width 223 height 33
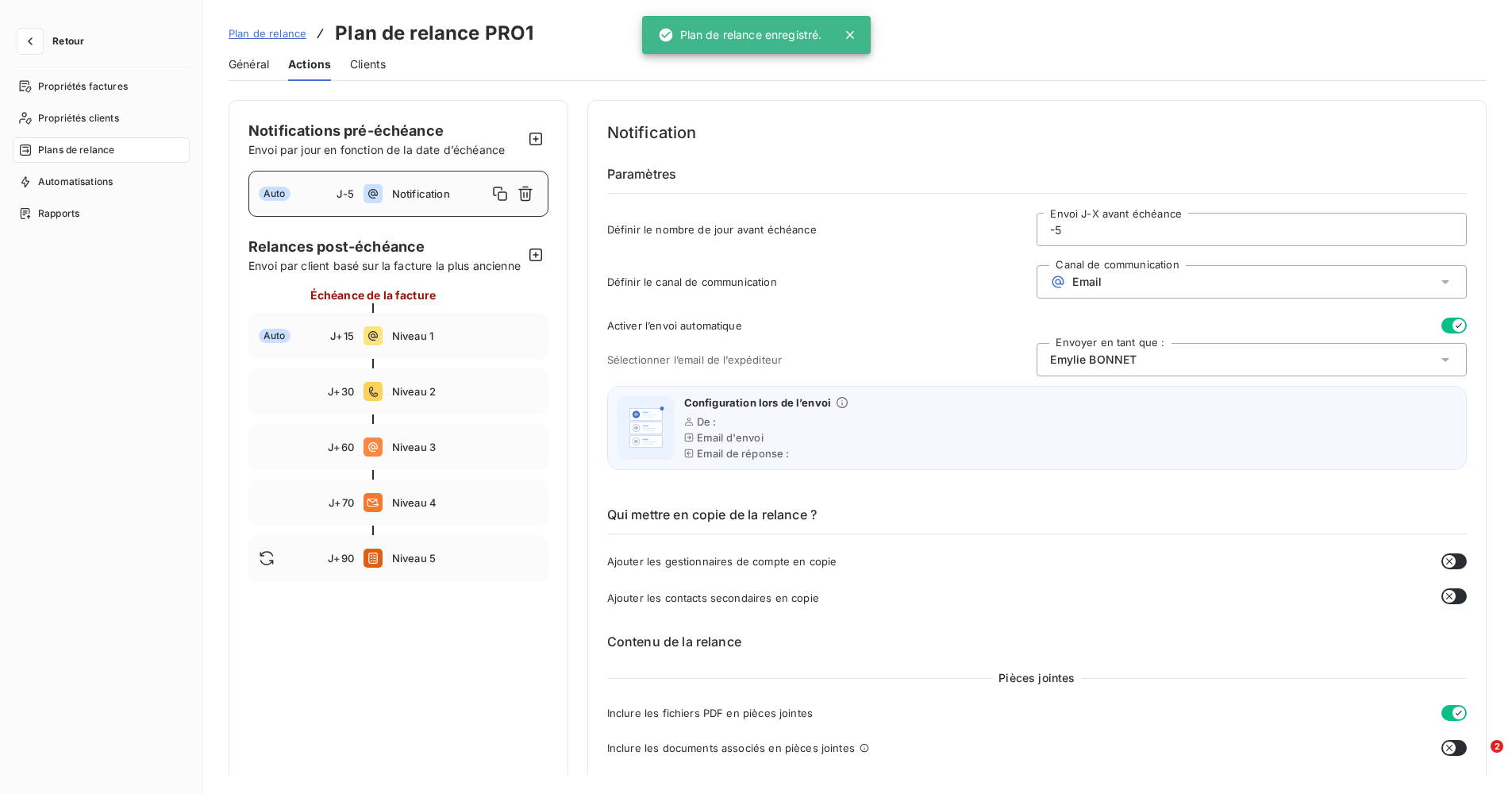
click at [259, 36] on span "Plan de relance" at bounding box center [267, 33] width 78 height 13
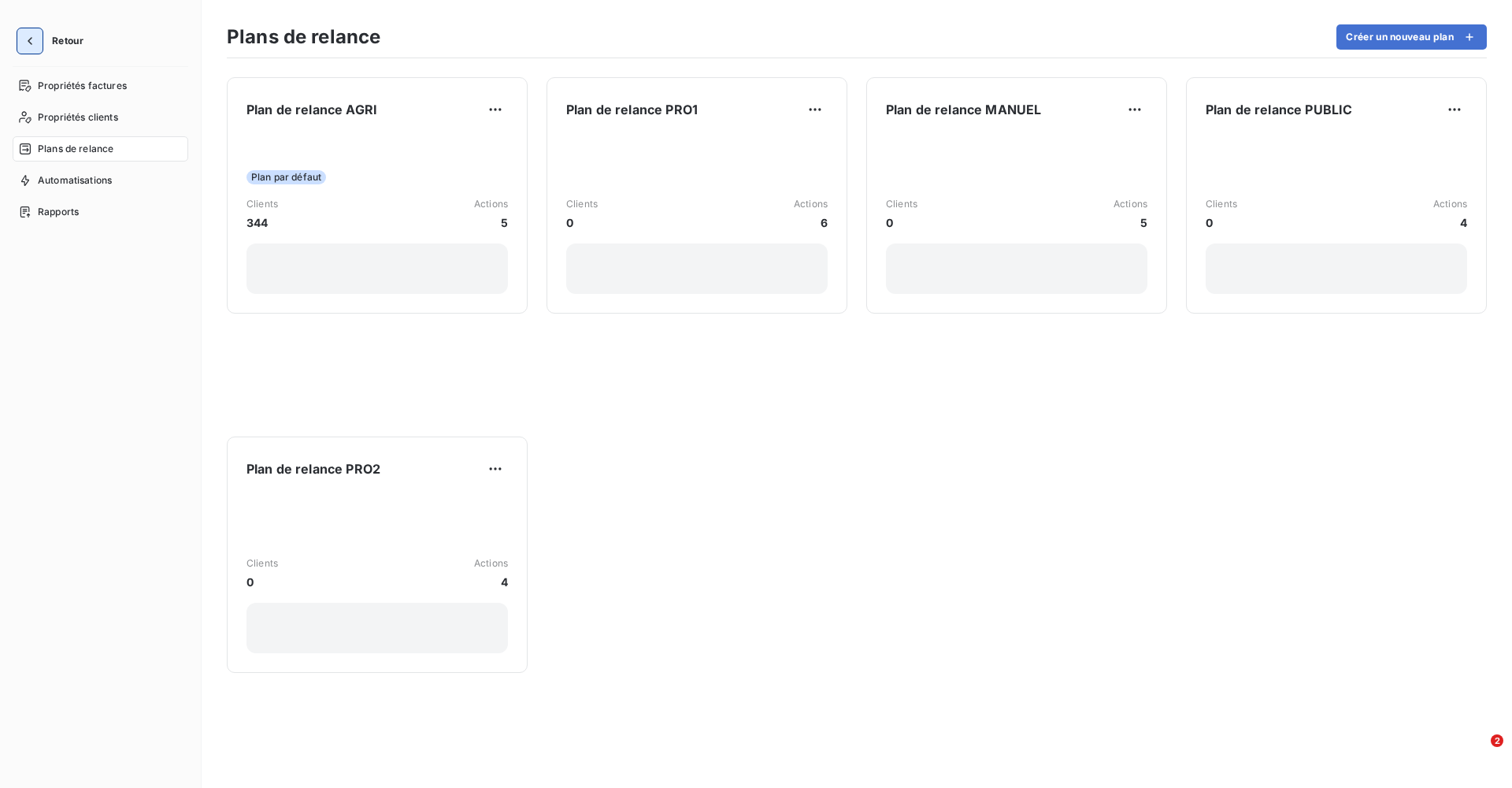
click at [23, 45] on icon "button" at bounding box center [29, 41] width 16 height 16
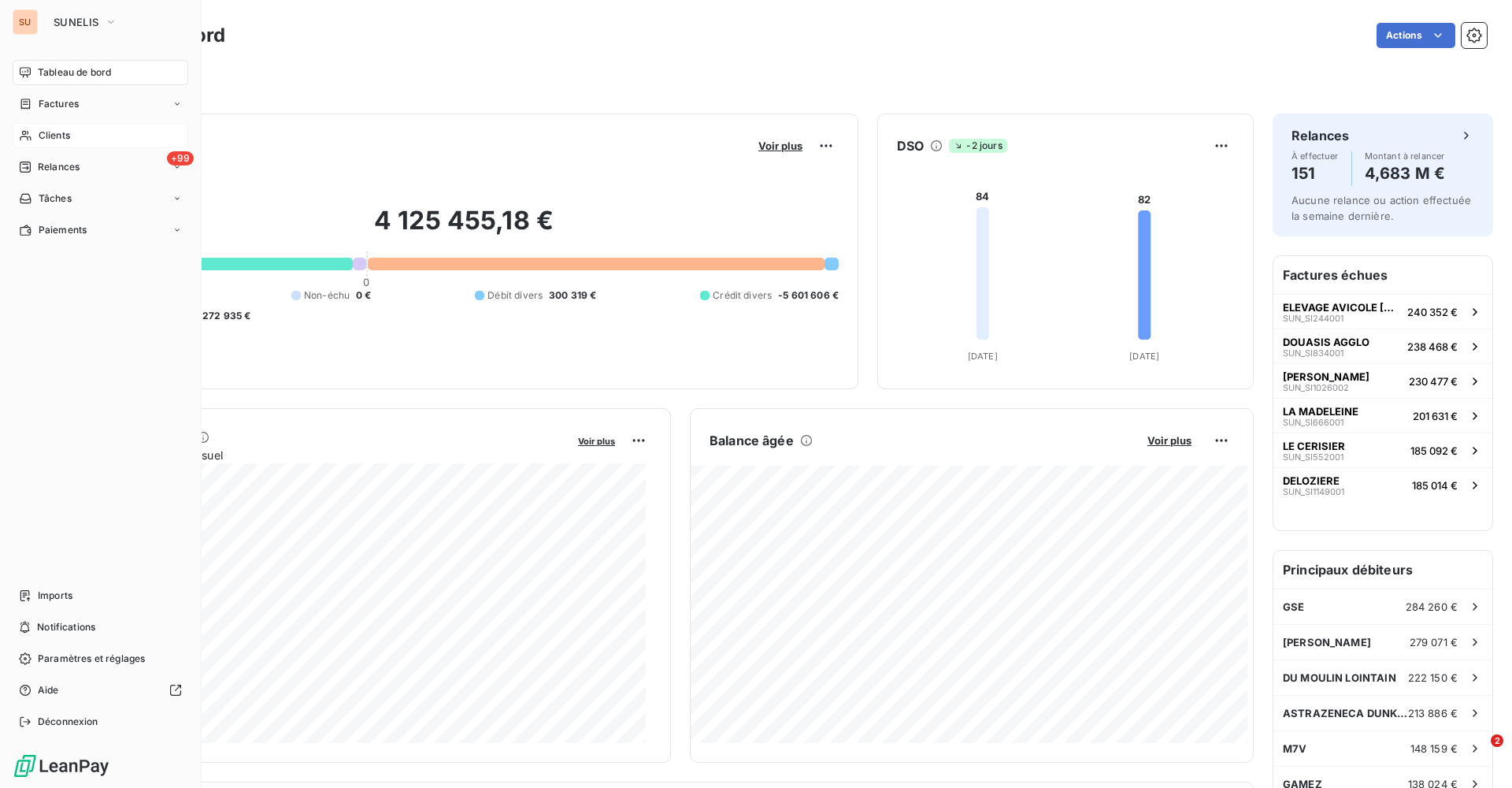
click at [101, 135] on div "Clients" at bounding box center [100, 135] width 176 height 25
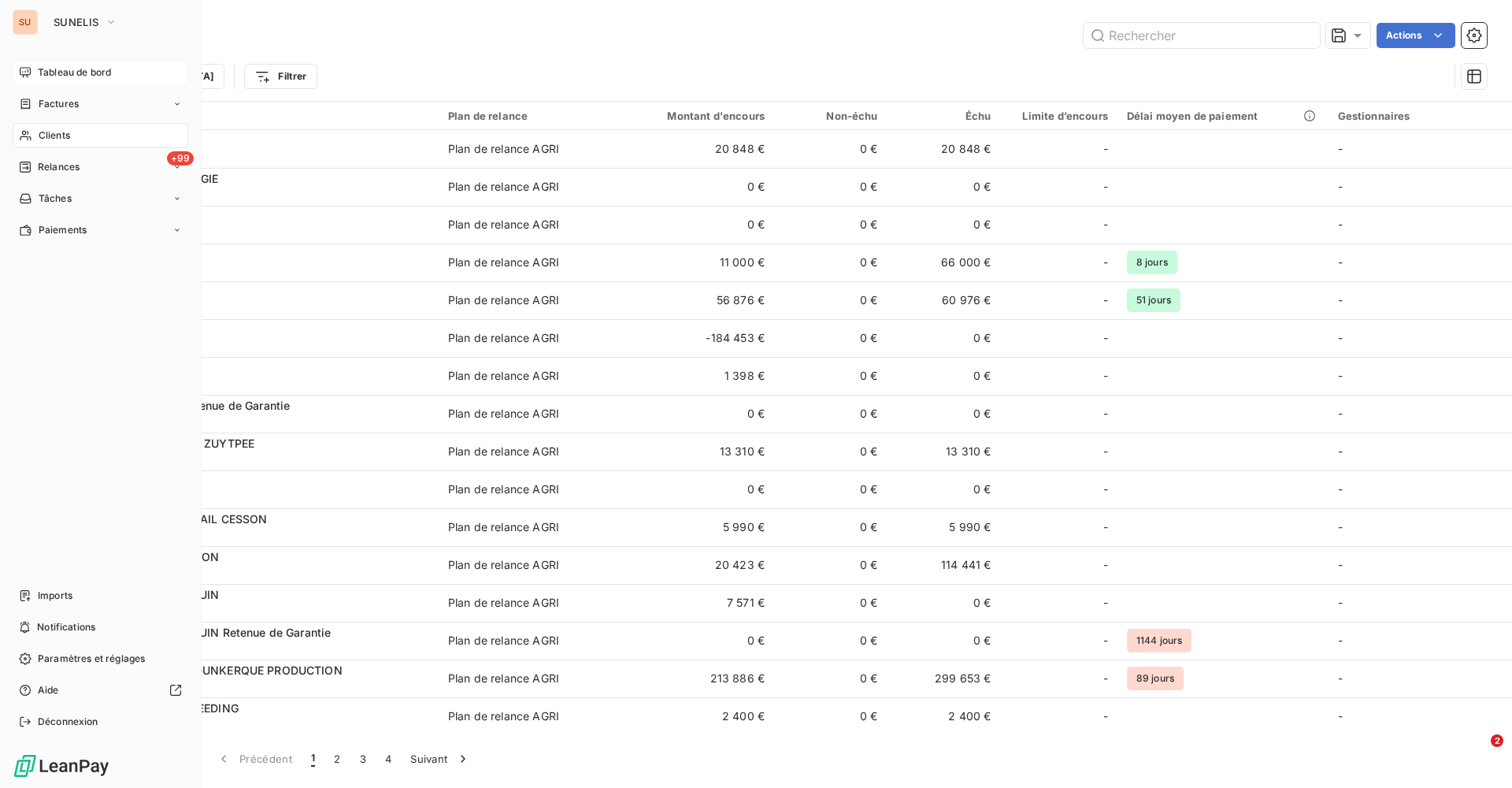
click at [55, 69] on span "Tableau de bord" at bounding box center [74, 73] width 74 height 14
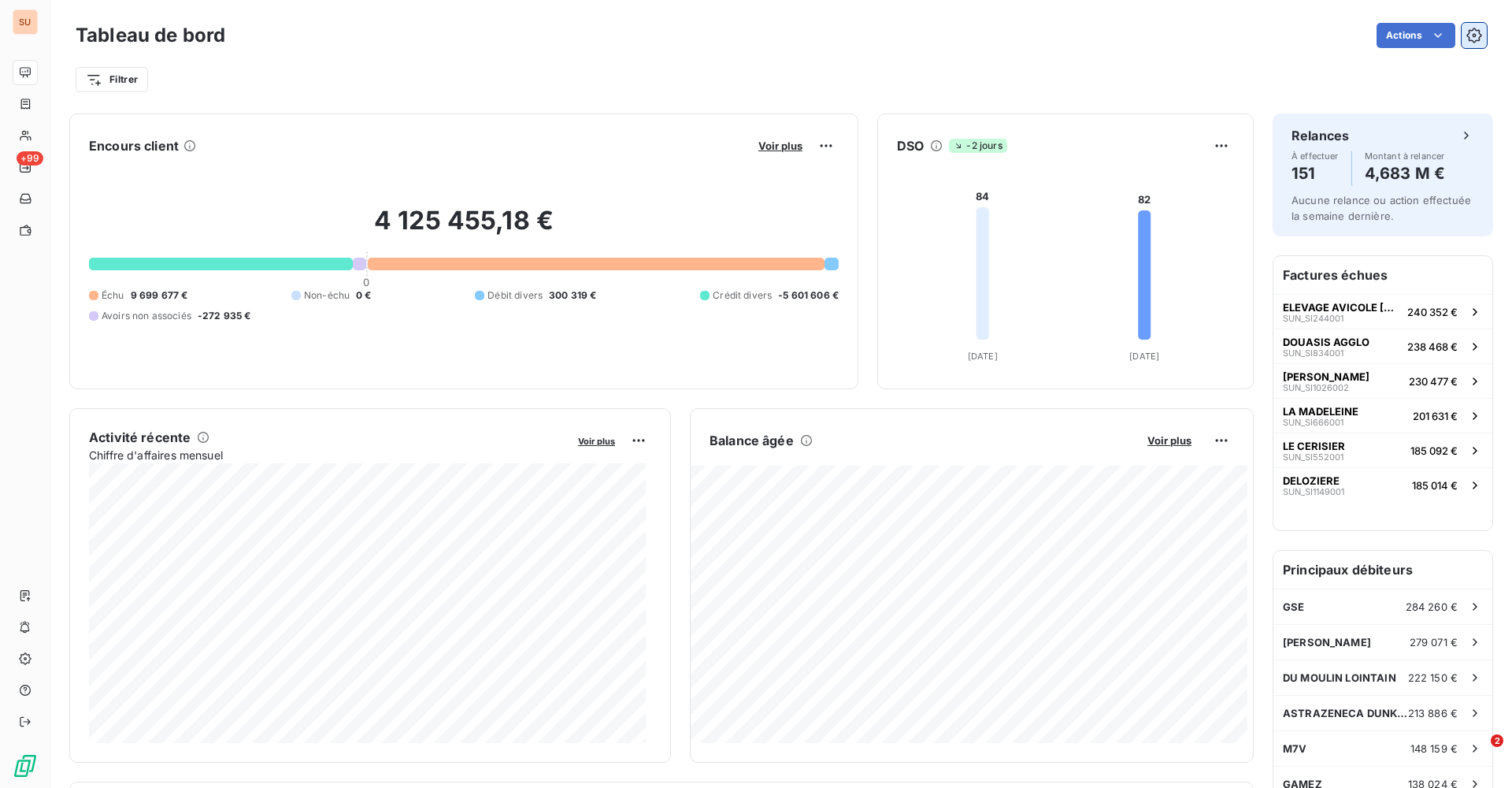
click at [1470, 33] on button "button" at bounding box center [1474, 35] width 25 height 25
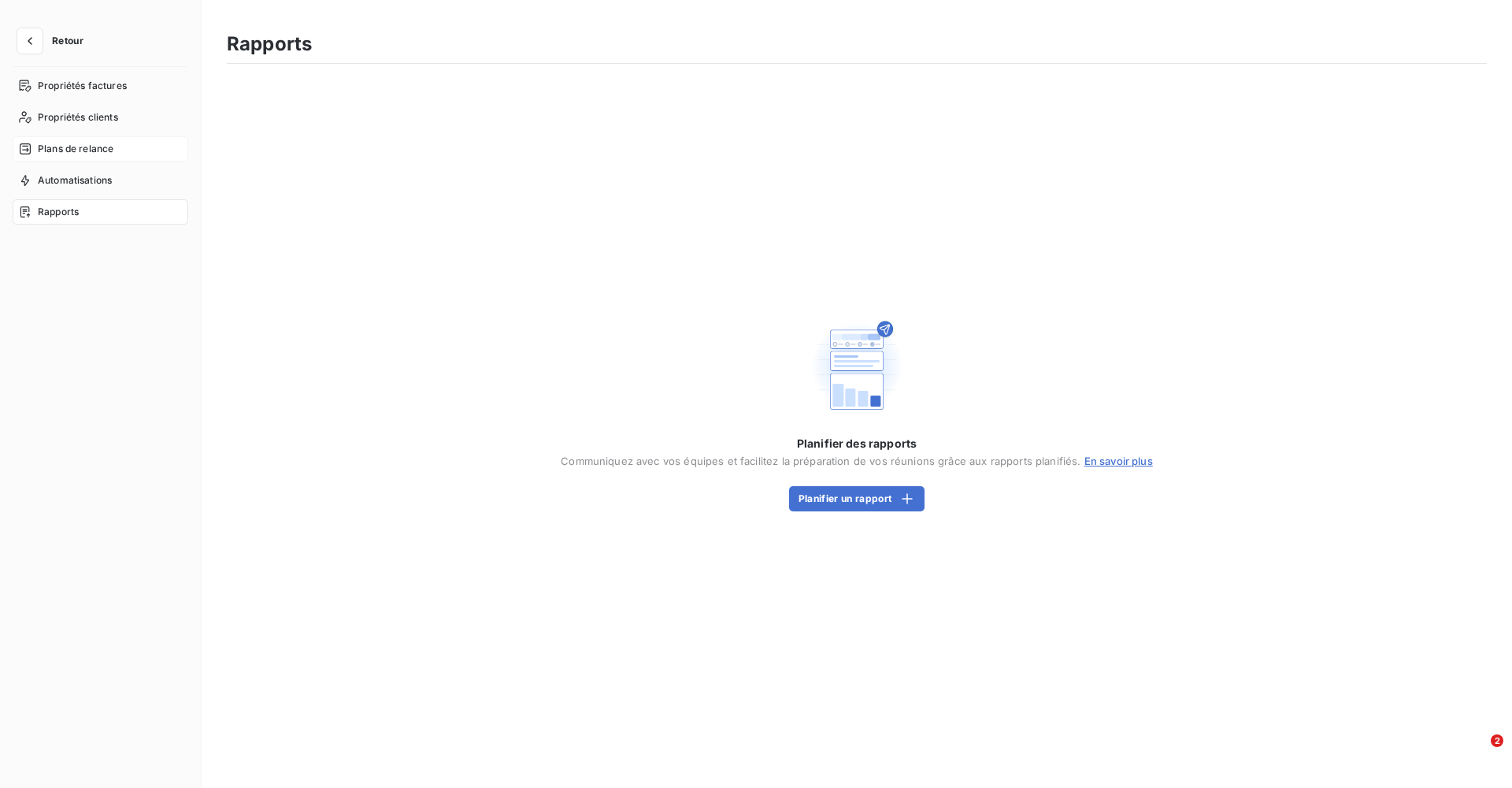
click at [54, 145] on span "Plans de relance" at bounding box center [75, 149] width 75 height 14
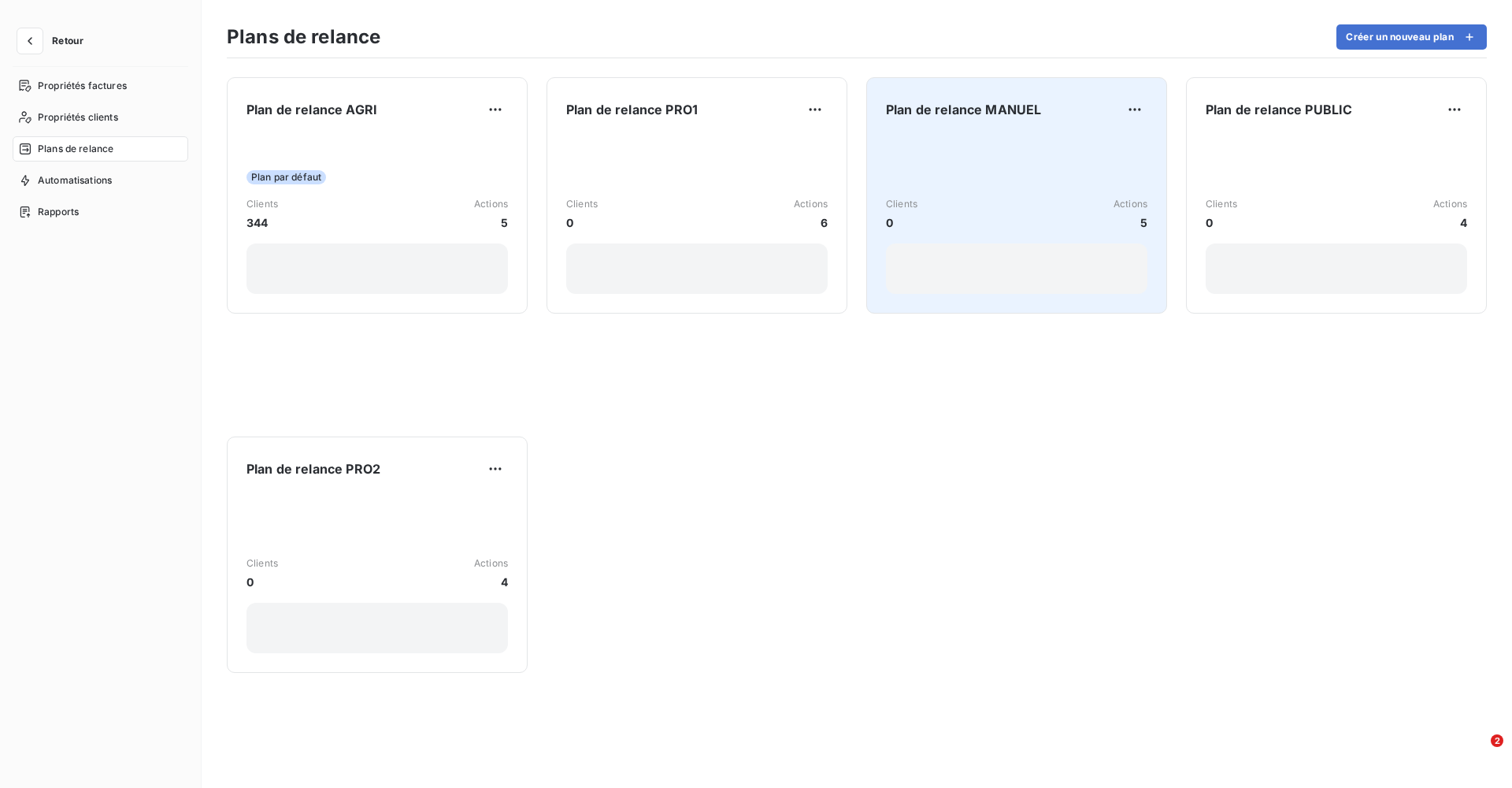
click at [948, 137] on div "Clients 0 Actions 5" at bounding box center [1017, 215] width 261 height 159
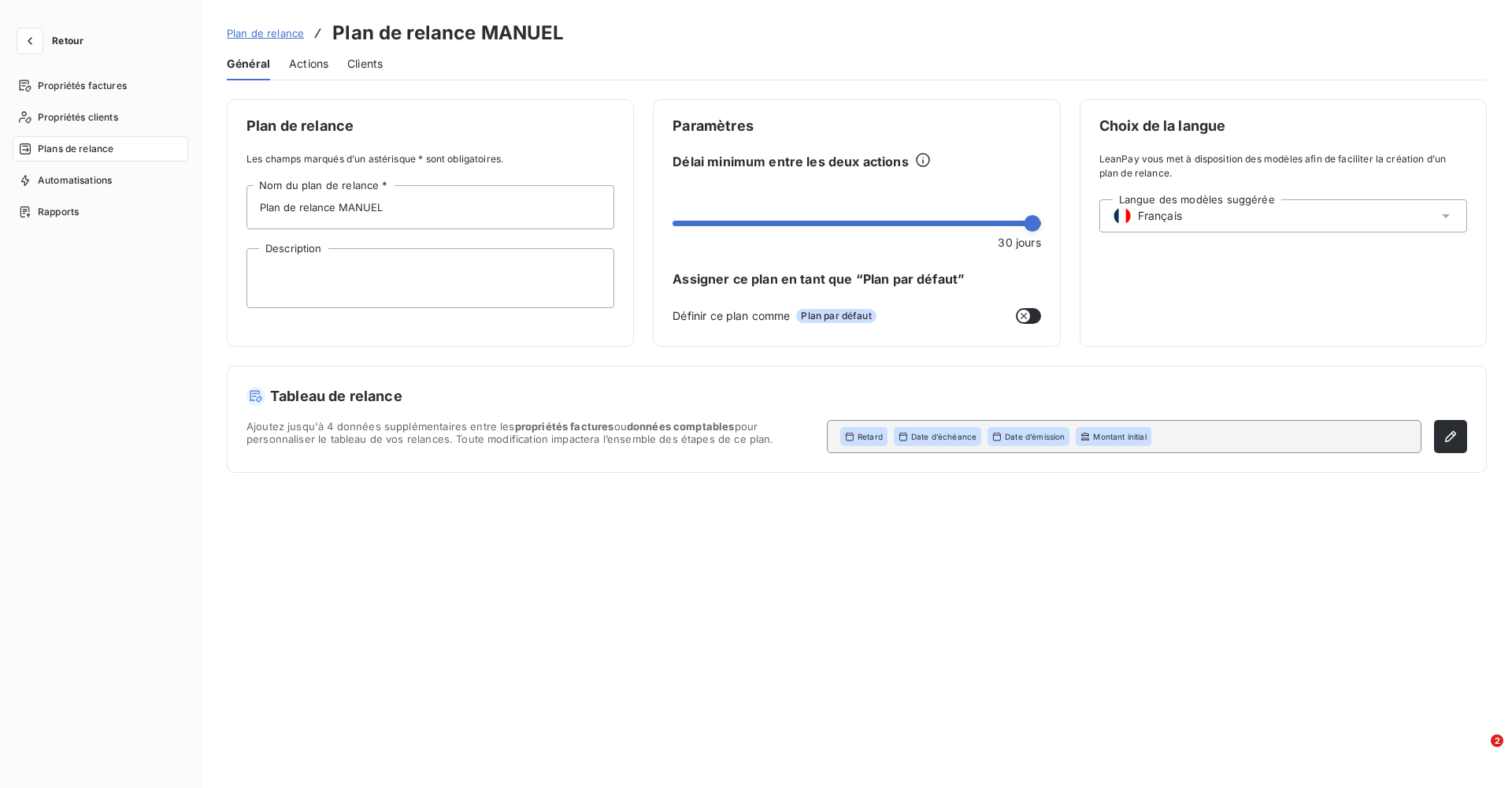
click at [306, 63] on span "Actions" at bounding box center [308, 64] width 39 height 16
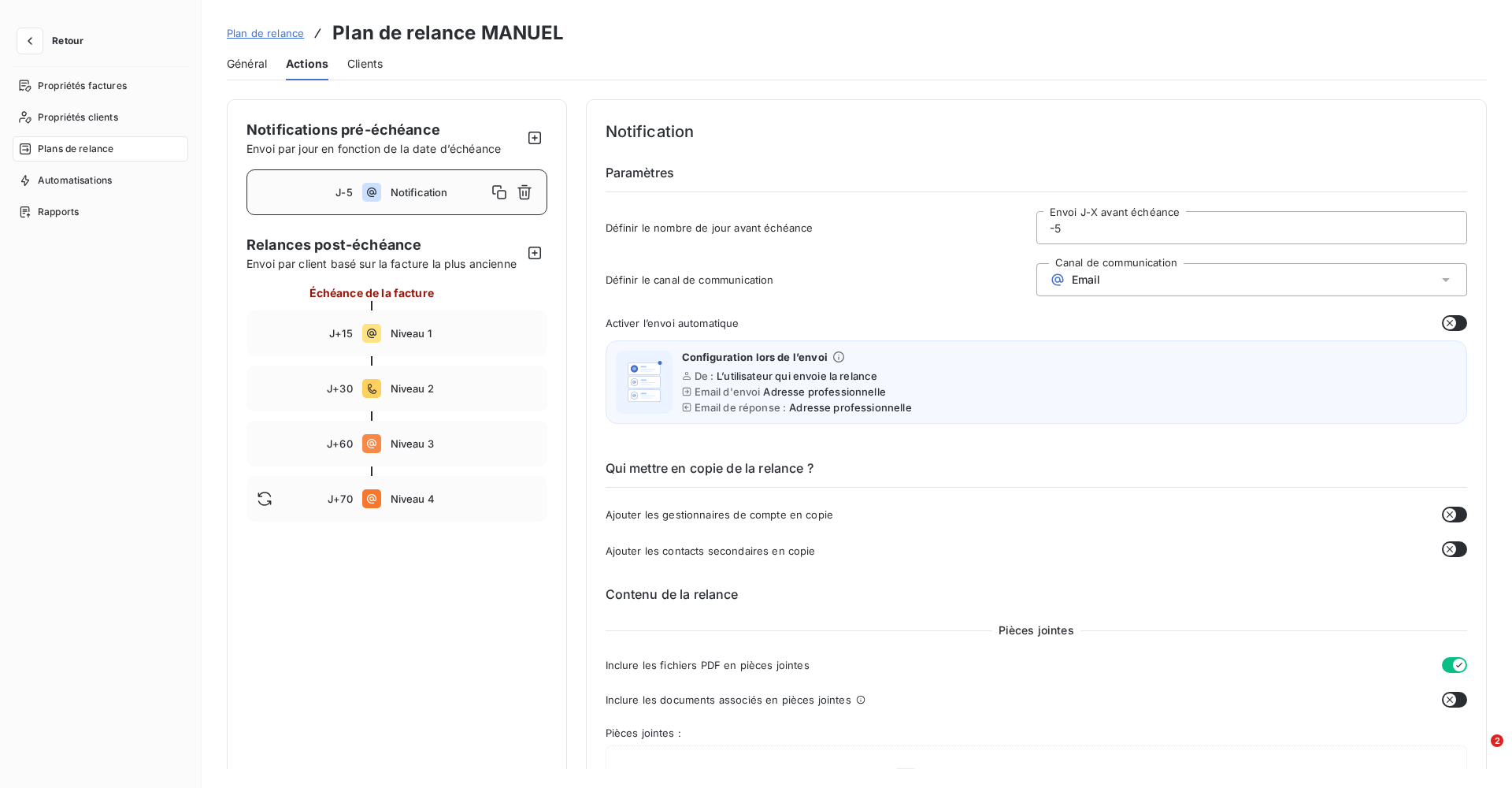
click at [252, 33] on span "Plan de relance" at bounding box center [265, 33] width 77 height 13
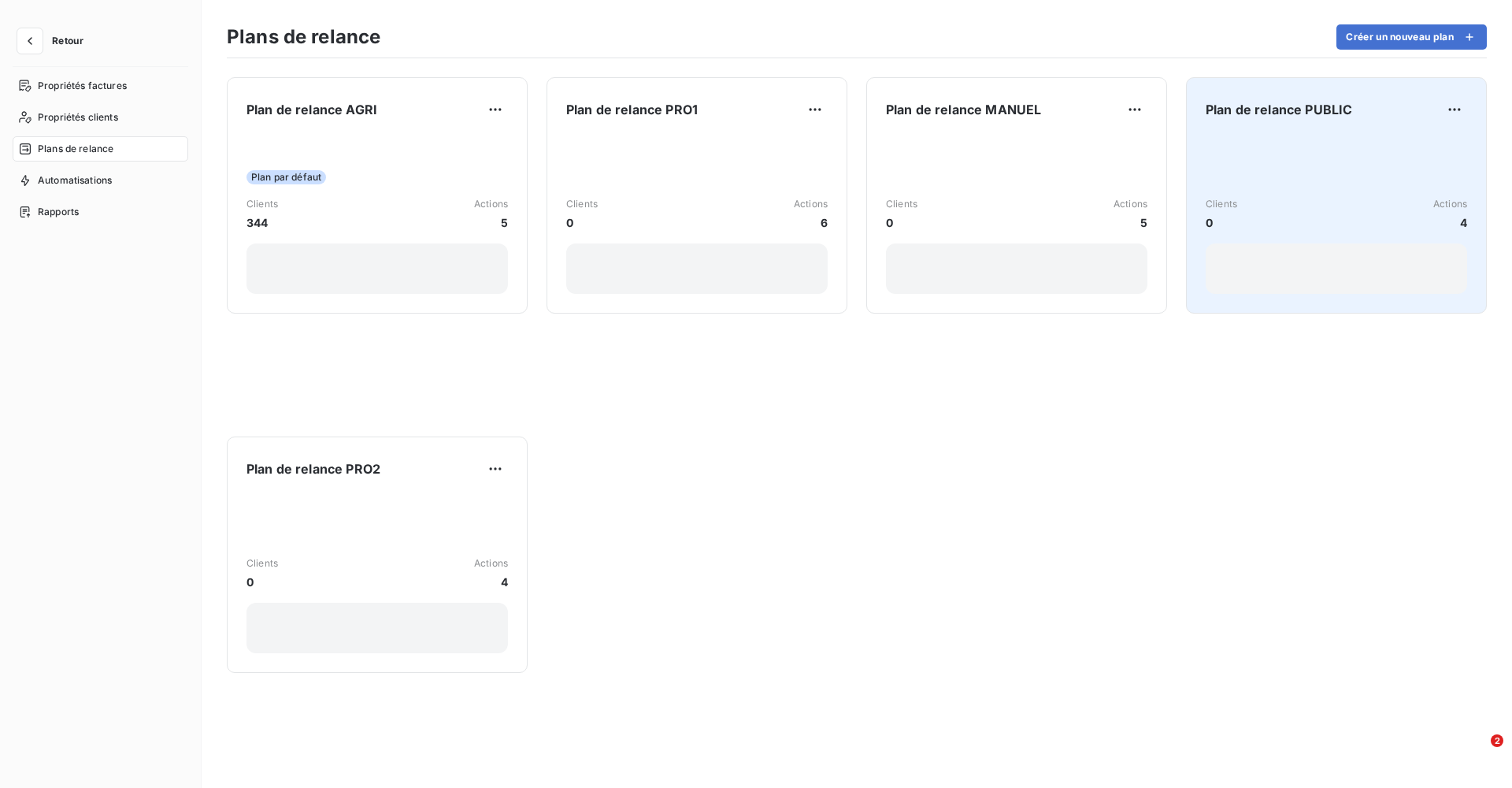
click at [1234, 153] on div "Clients 0 Actions 4" at bounding box center [1336, 215] width 261 height 159
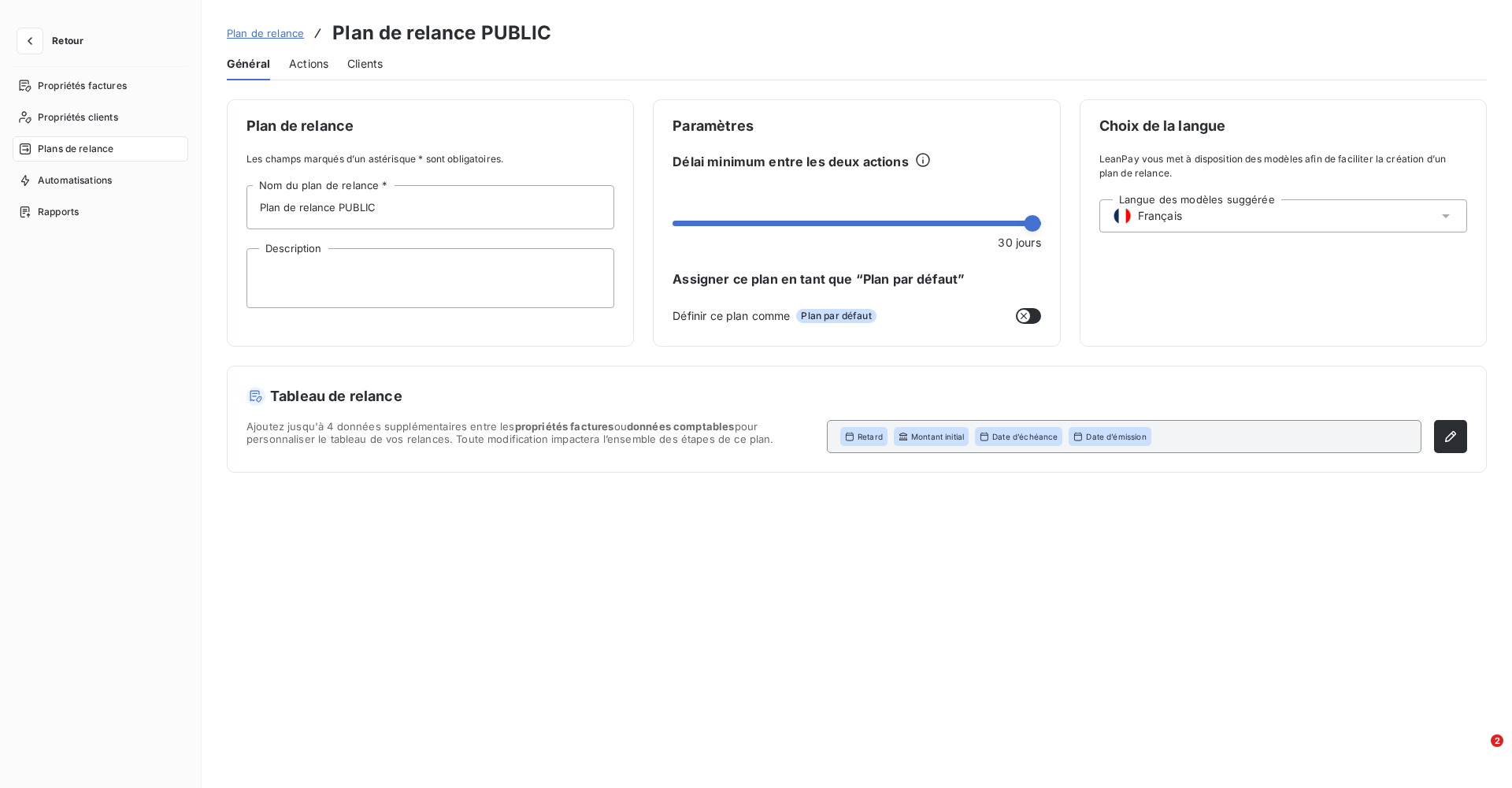
click at [305, 69] on span "Actions" at bounding box center [308, 64] width 39 height 16
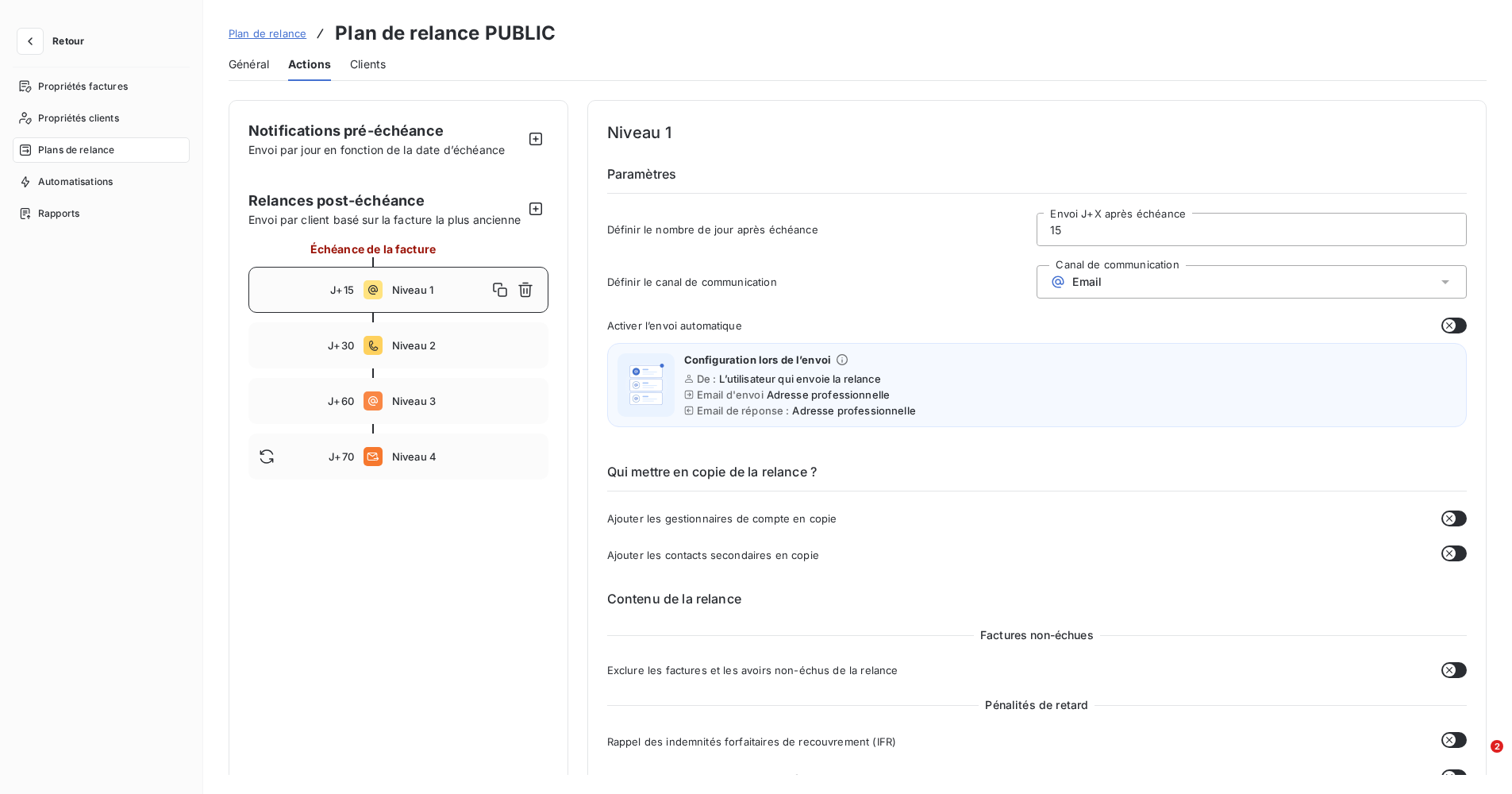
click at [265, 37] on span "Plan de relance" at bounding box center [267, 33] width 78 height 13
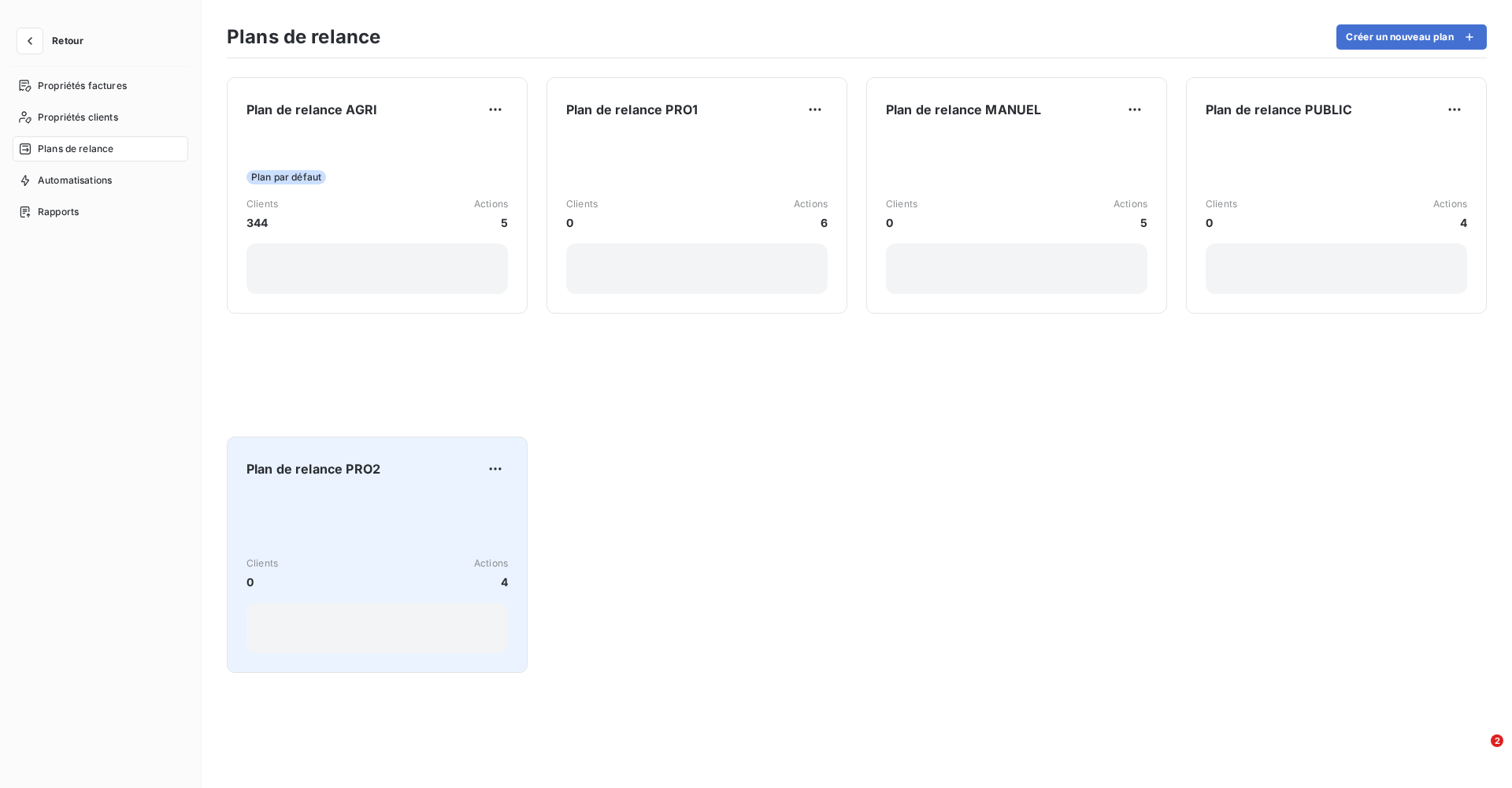
click at [369, 529] on div "Clients 0 Actions 4" at bounding box center [377, 573] width 261 height 159
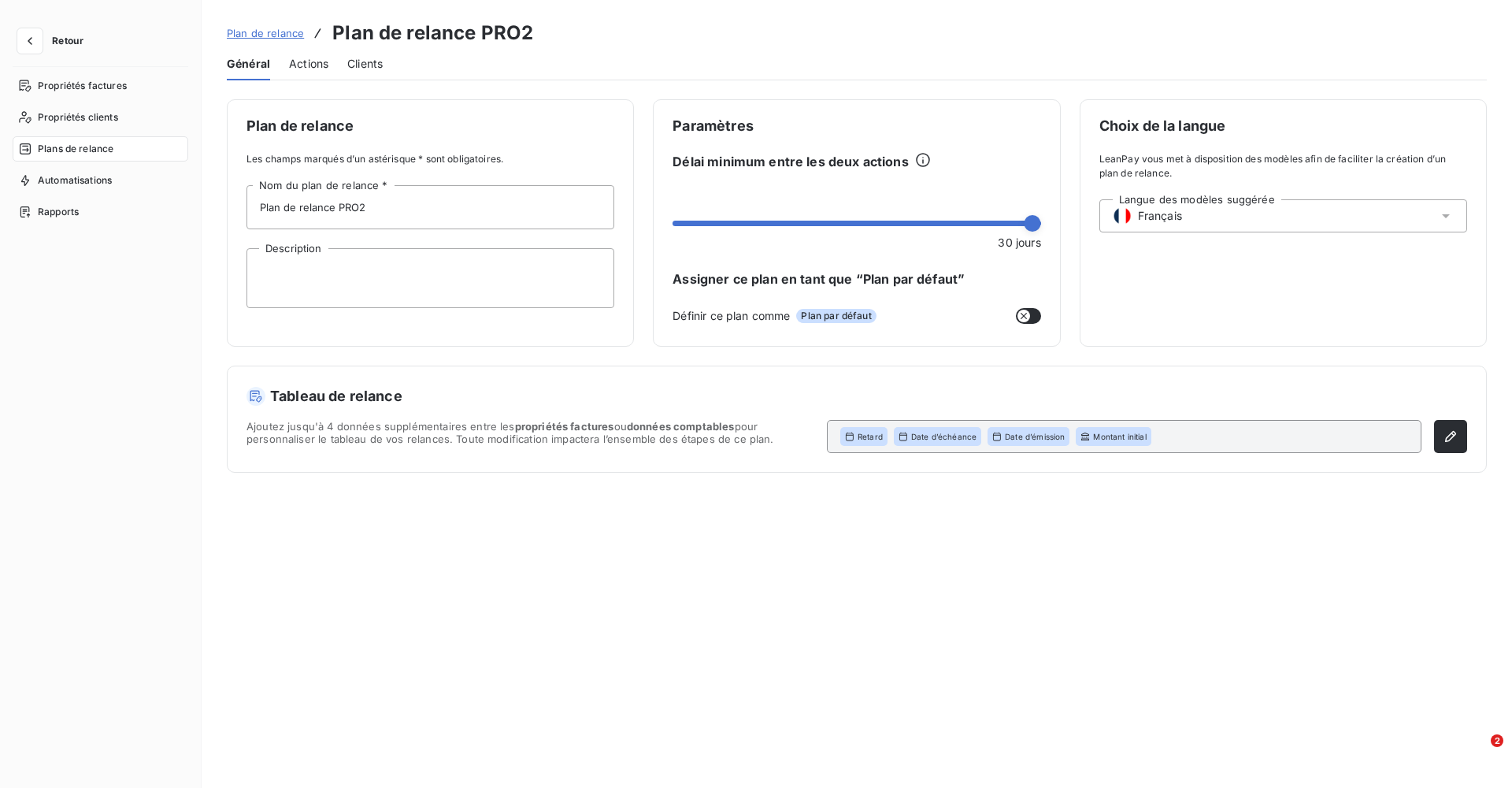
click at [308, 58] on span "Actions" at bounding box center [308, 64] width 39 height 16
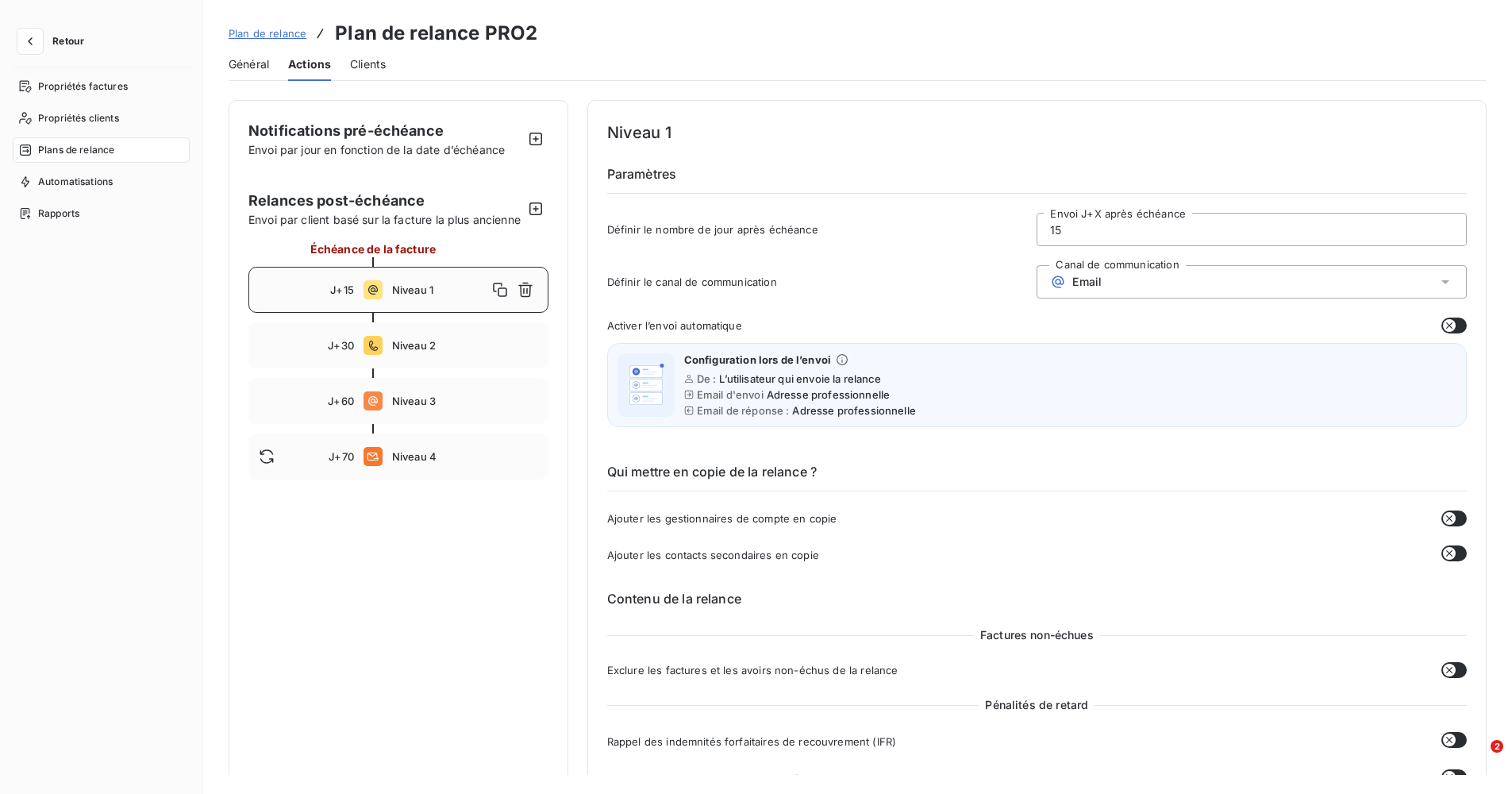
click at [366, 65] on span "Clients" at bounding box center [367, 65] width 36 height 16
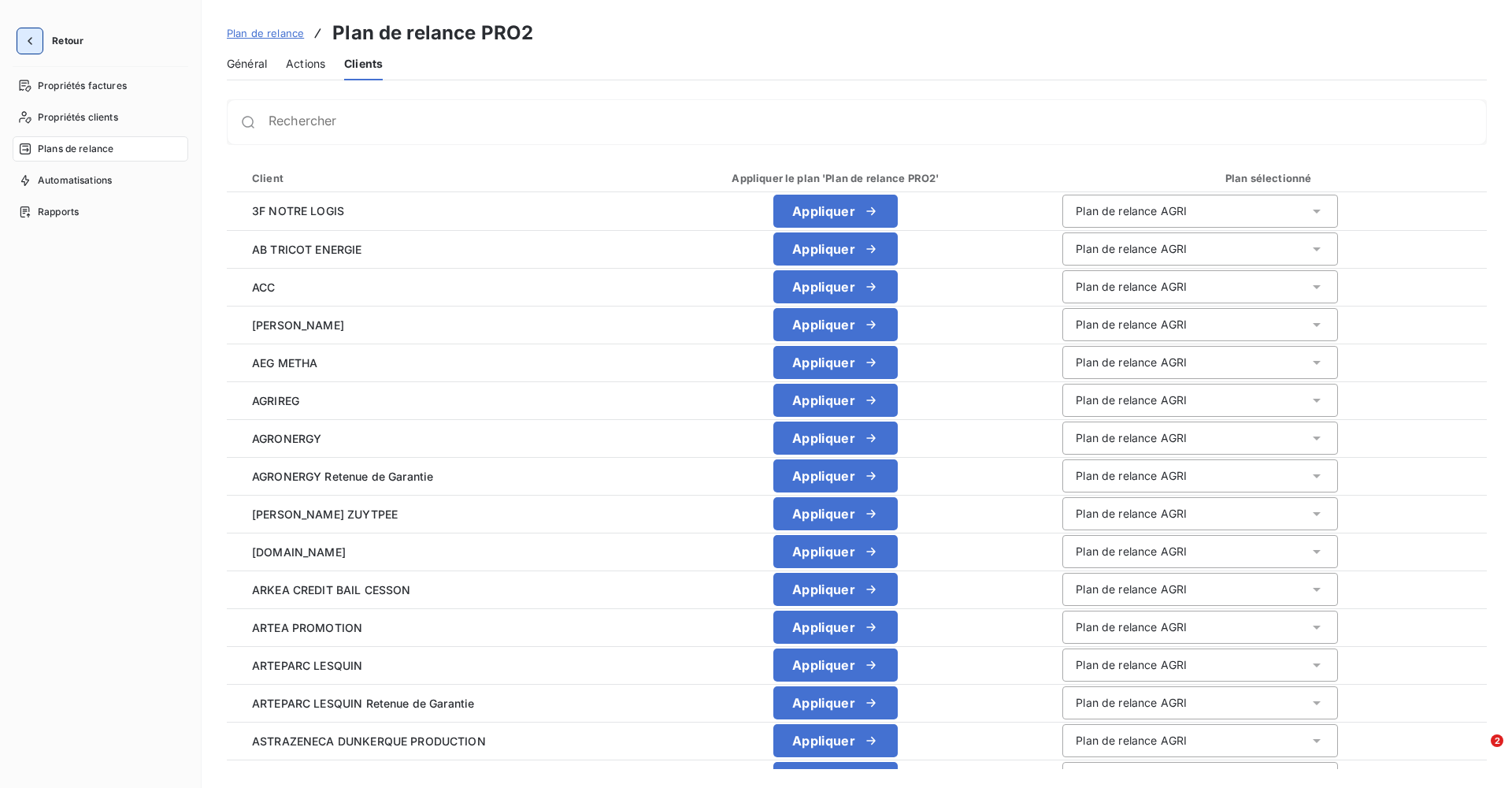
click at [30, 47] on icon "button" at bounding box center [29, 41] width 16 height 16
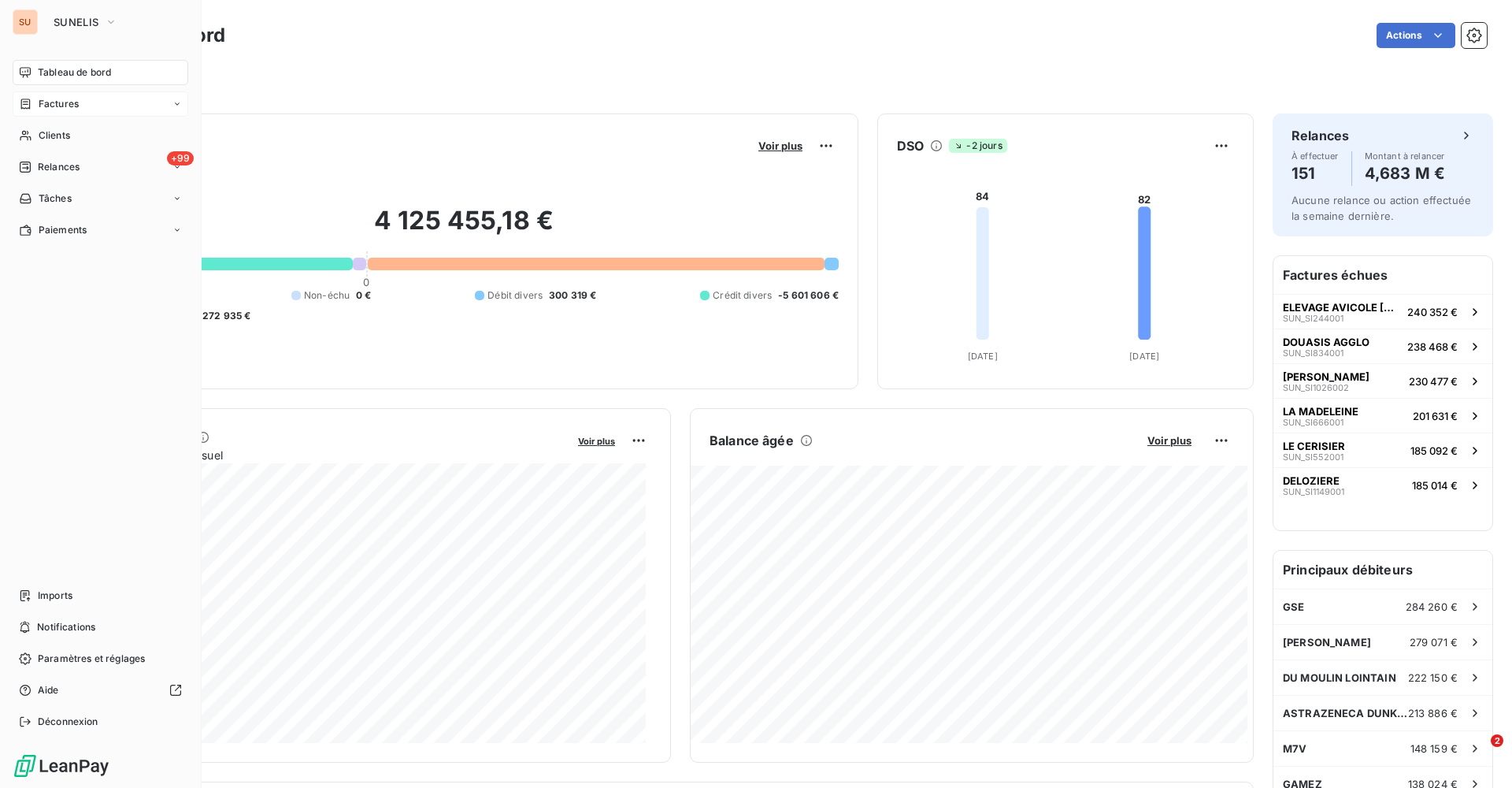
click at [84, 95] on div "Factures" at bounding box center [100, 104] width 176 height 25
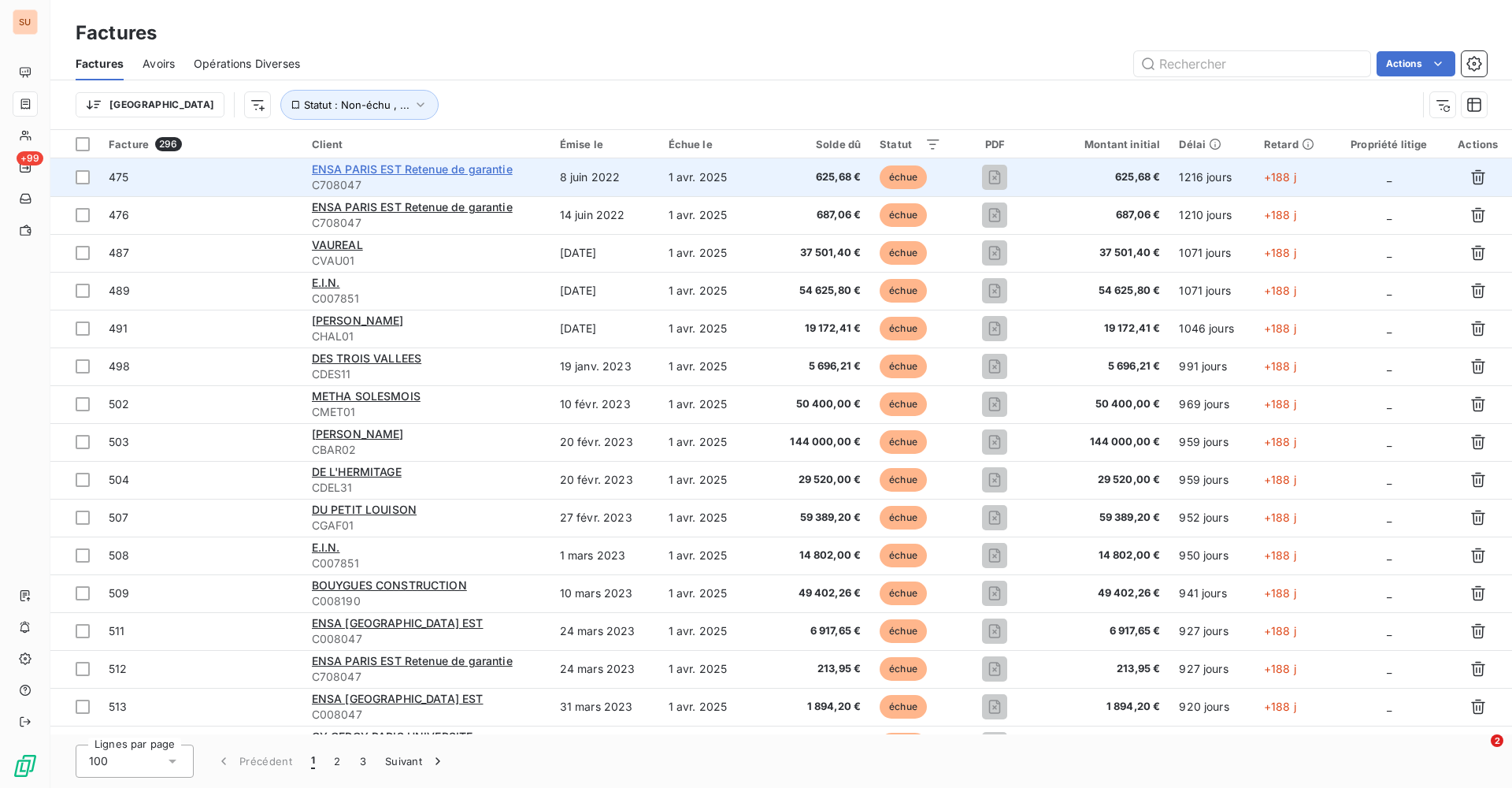
click at [377, 167] on span "ENSA PARIS EST Retenue de garantie" at bounding box center [412, 168] width 201 height 13
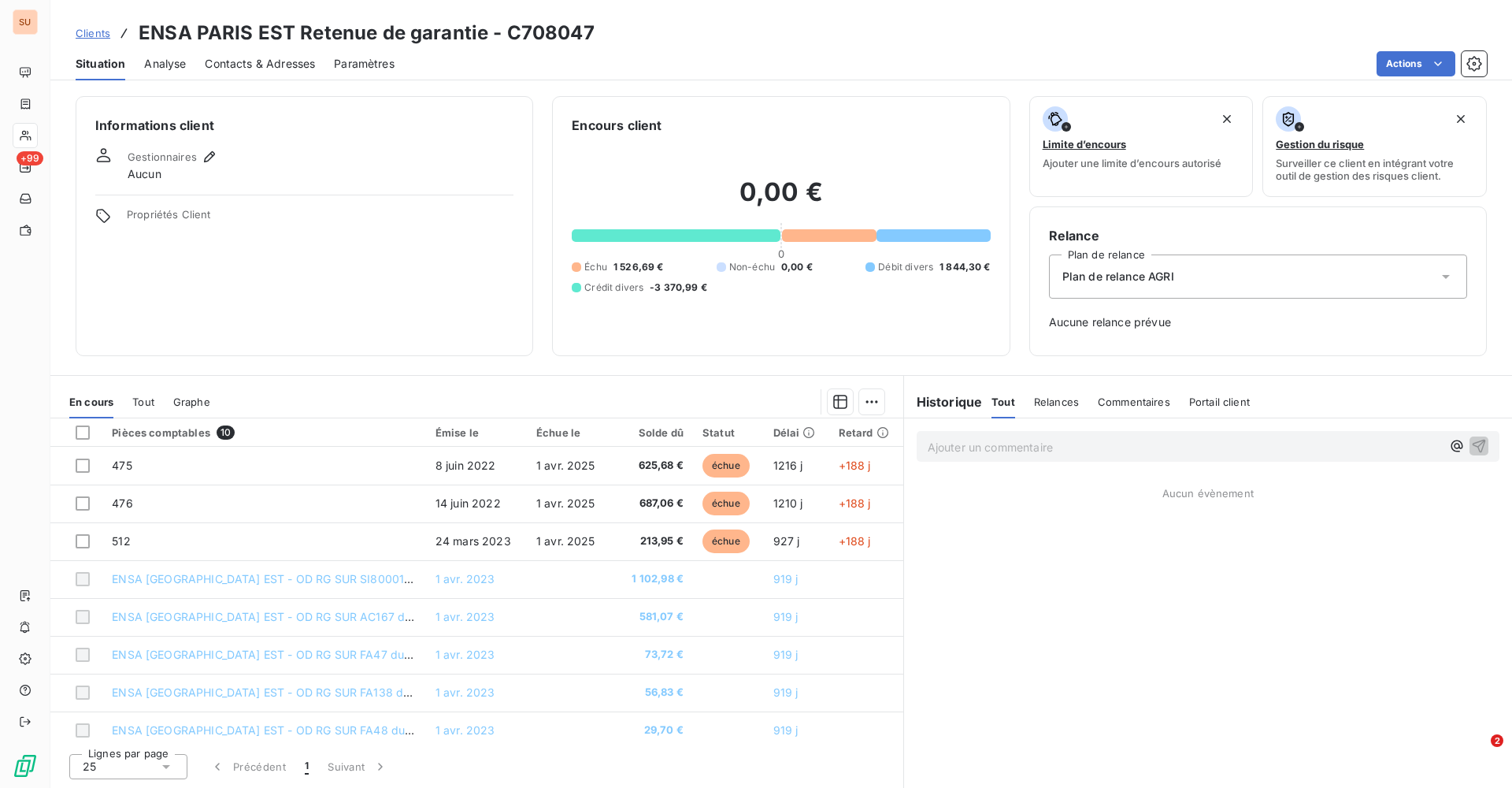
click at [84, 36] on span "Clients" at bounding box center [93, 33] width 35 height 13
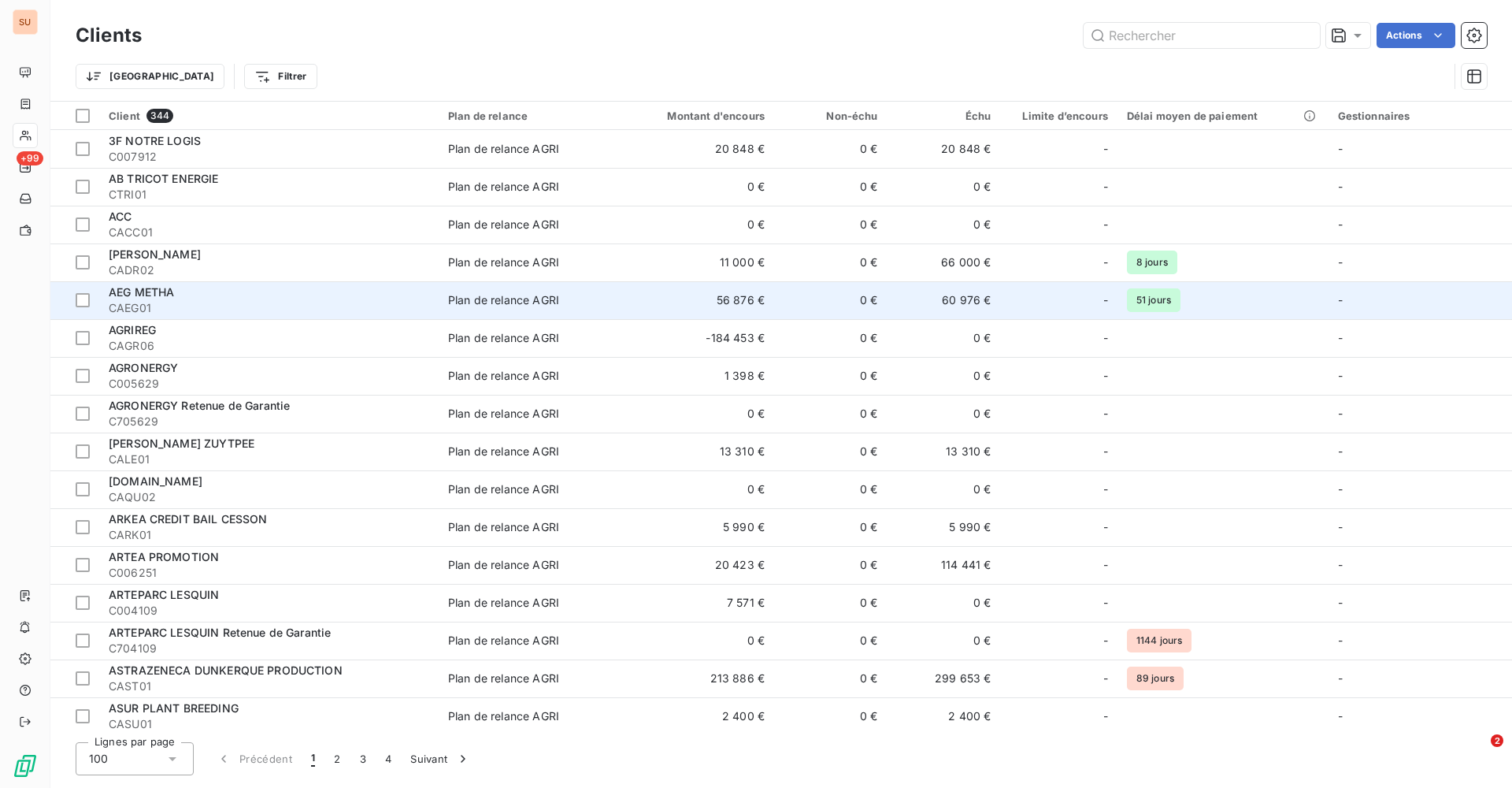
click at [488, 301] on div "Plan de relance AGRI" at bounding box center [504, 300] width 111 height 16
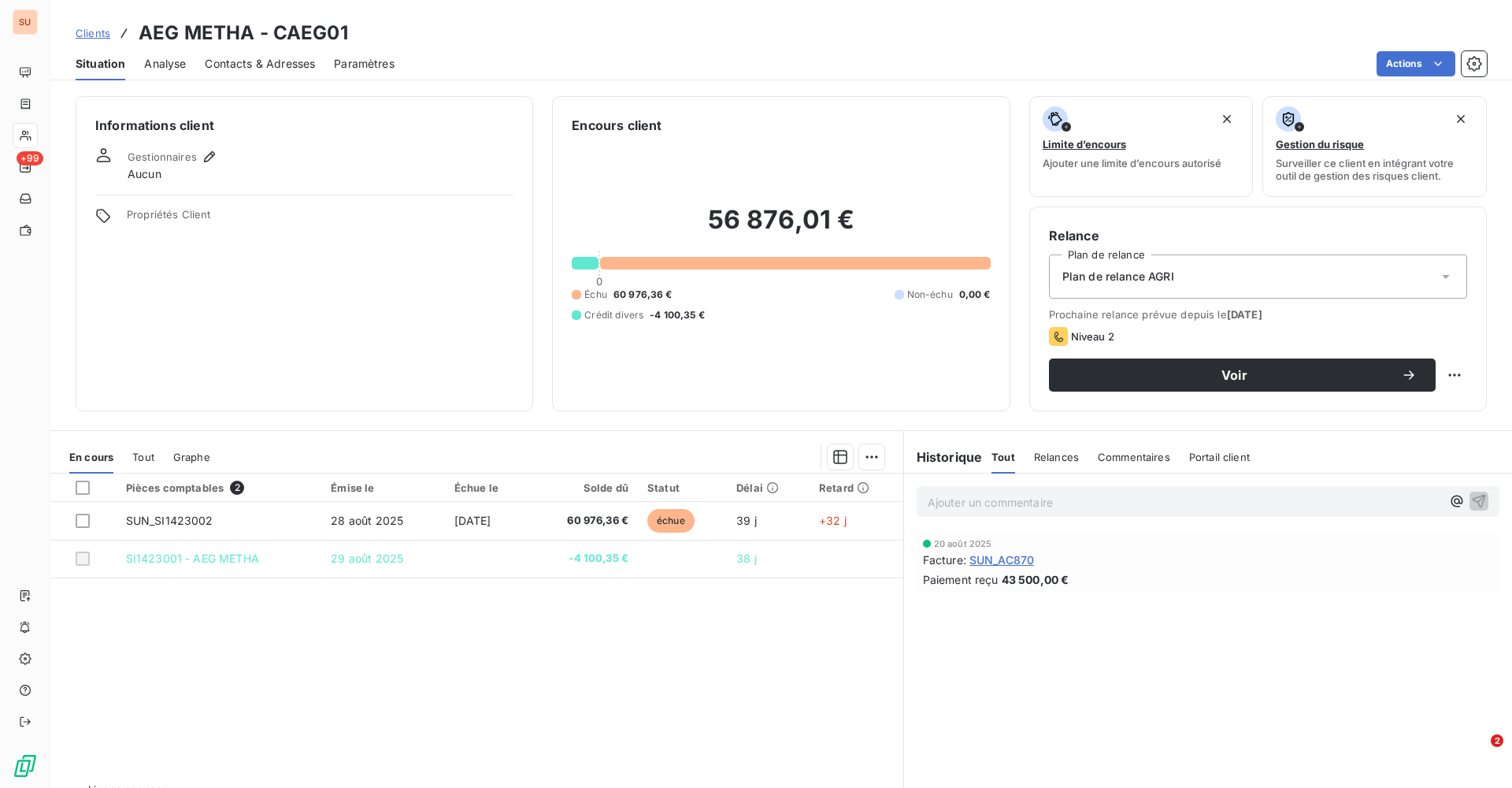
click at [165, 62] on span "Analyse" at bounding box center [164, 64] width 42 height 16
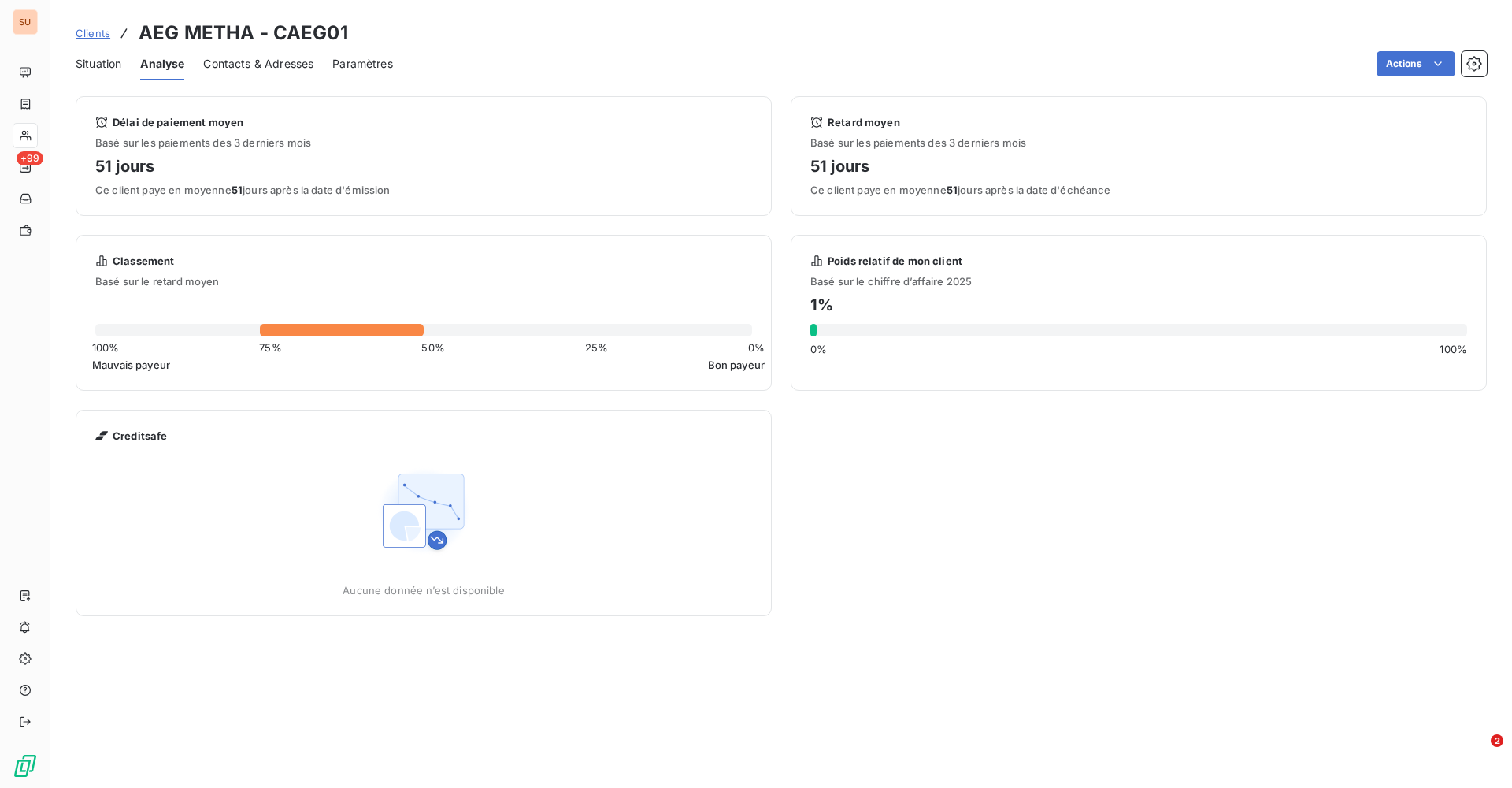
click at [261, 56] on span "Contacts & Adresses" at bounding box center [258, 64] width 110 height 16
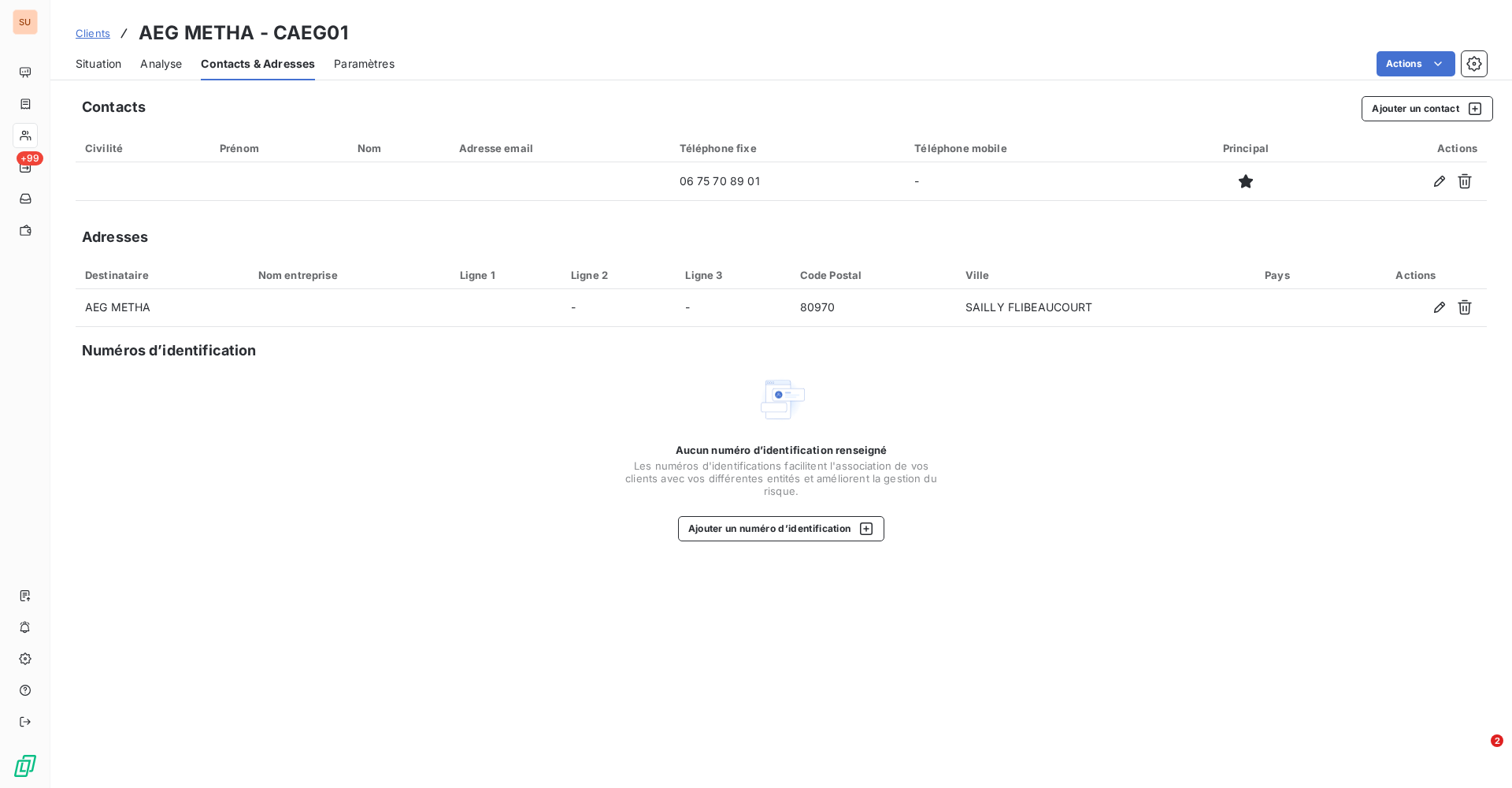
click at [386, 48] on div "Paramètres" at bounding box center [364, 64] width 61 height 33
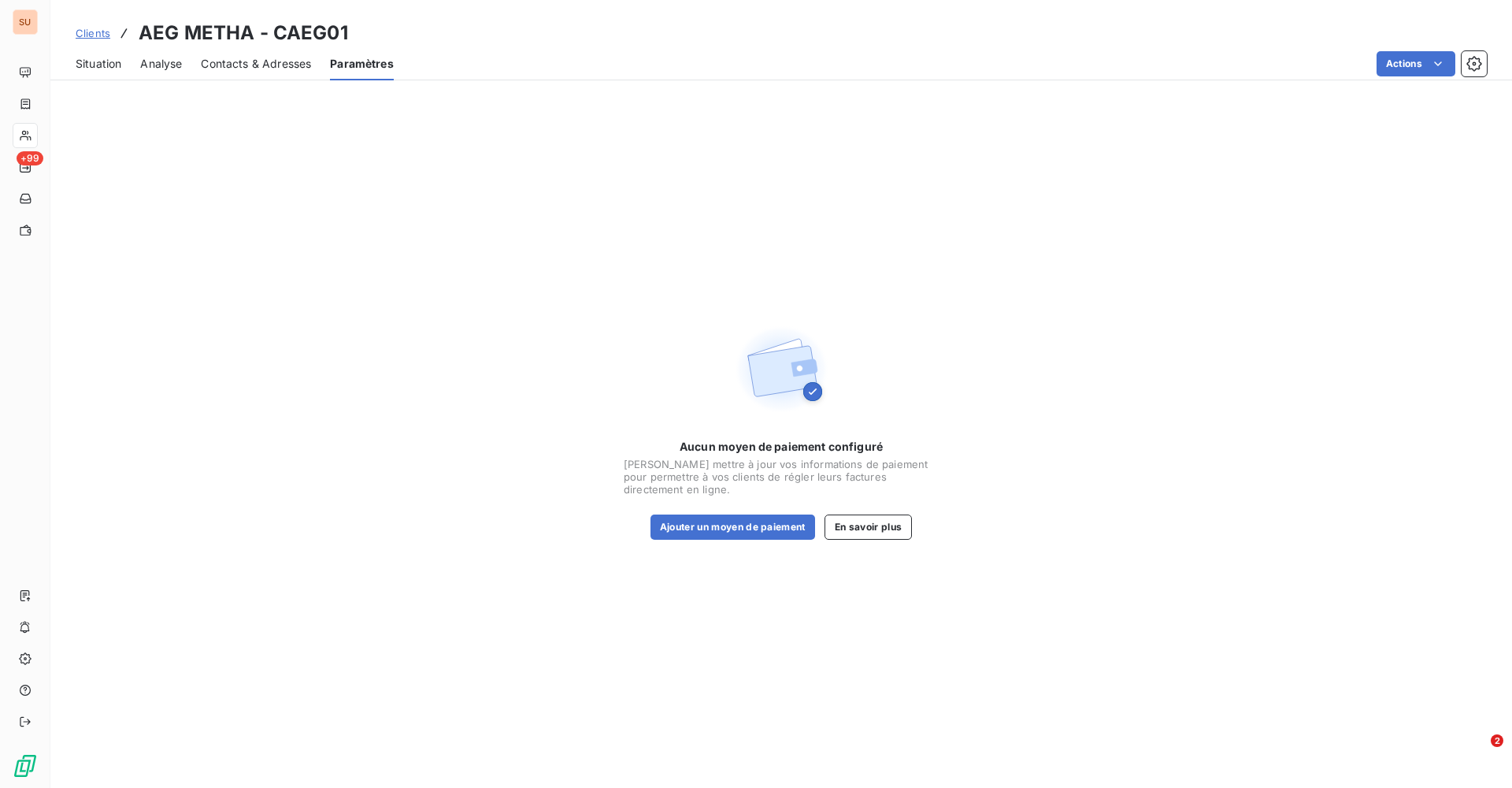
click at [105, 68] on span "Situation" at bounding box center [98, 64] width 46 height 16
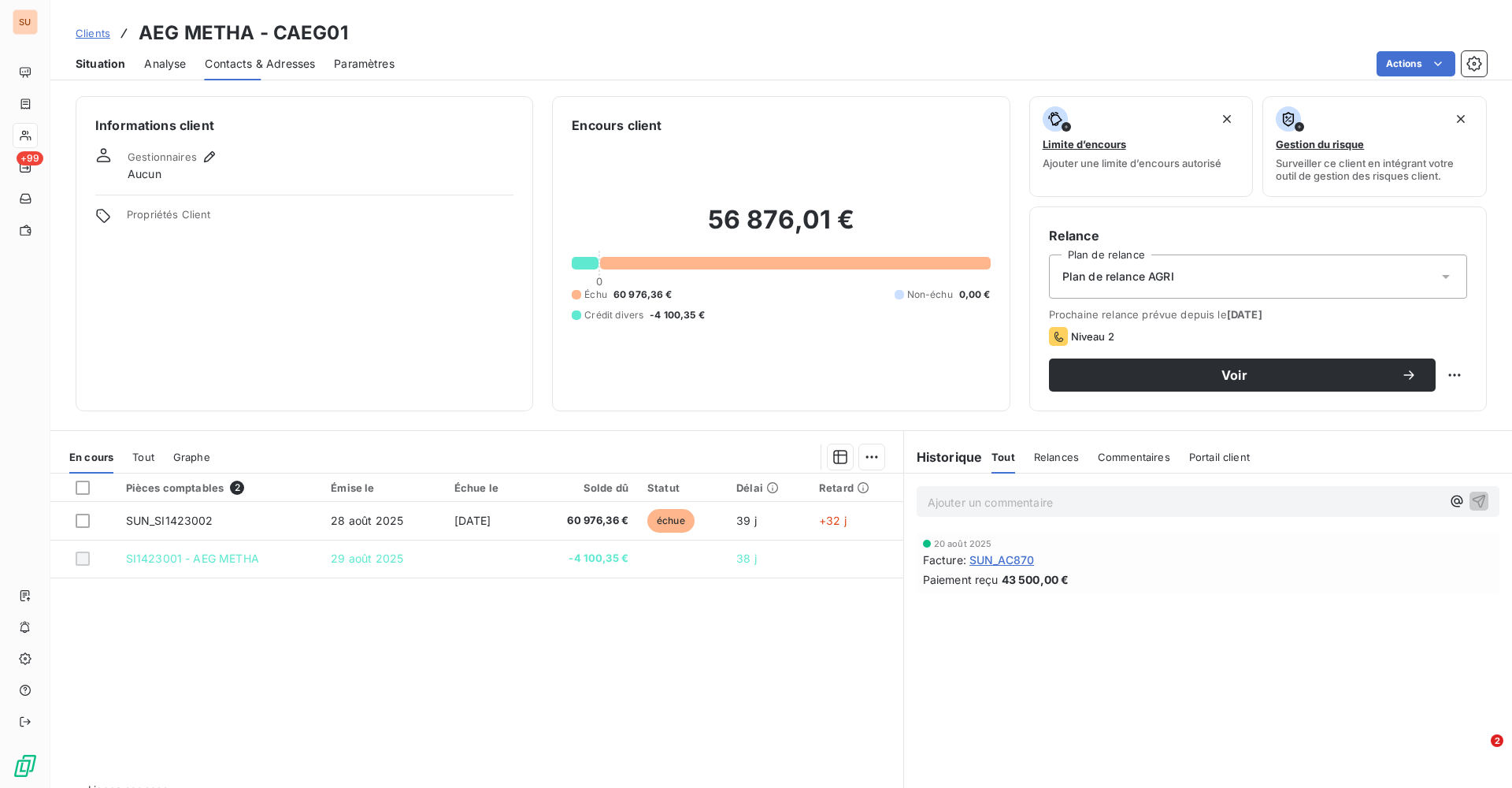
click at [105, 68] on span "Situation" at bounding box center [100, 64] width 49 height 16
click at [97, 34] on span "Clients" at bounding box center [93, 33] width 35 height 13
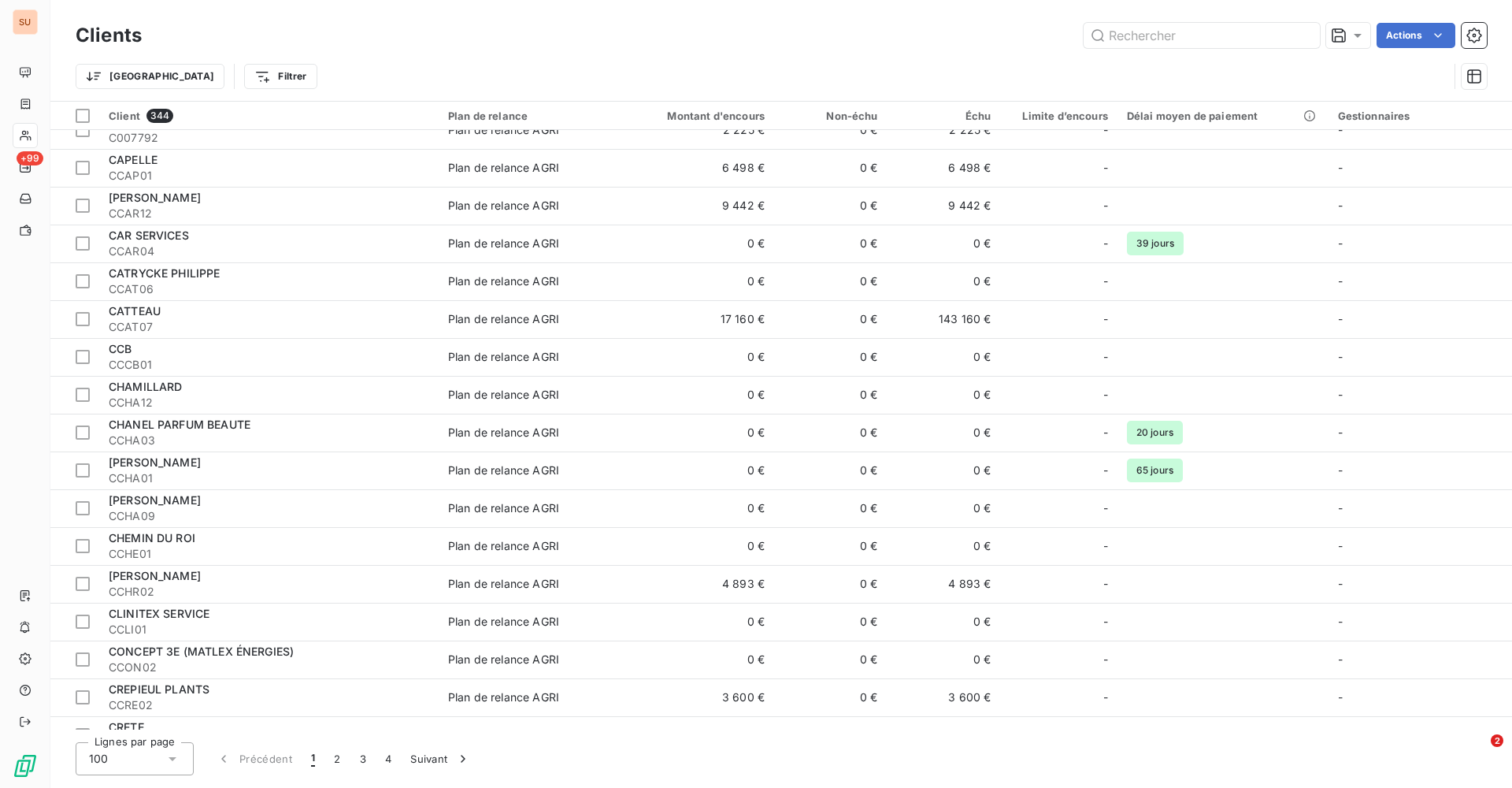
scroll to position [1785, 0]
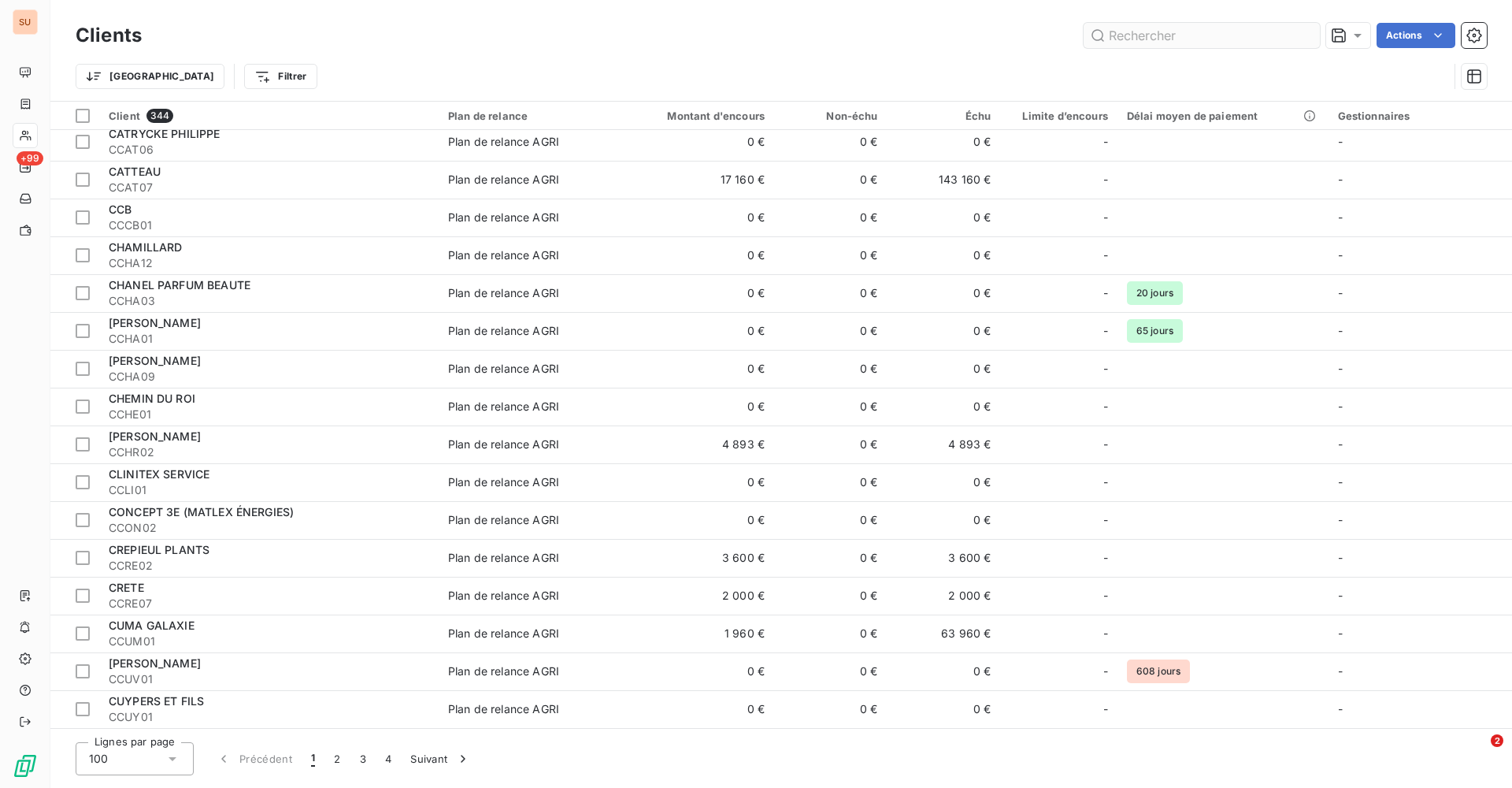
click at [1126, 40] on input "text" at bounding box center [1201, 35] width 236 height 25
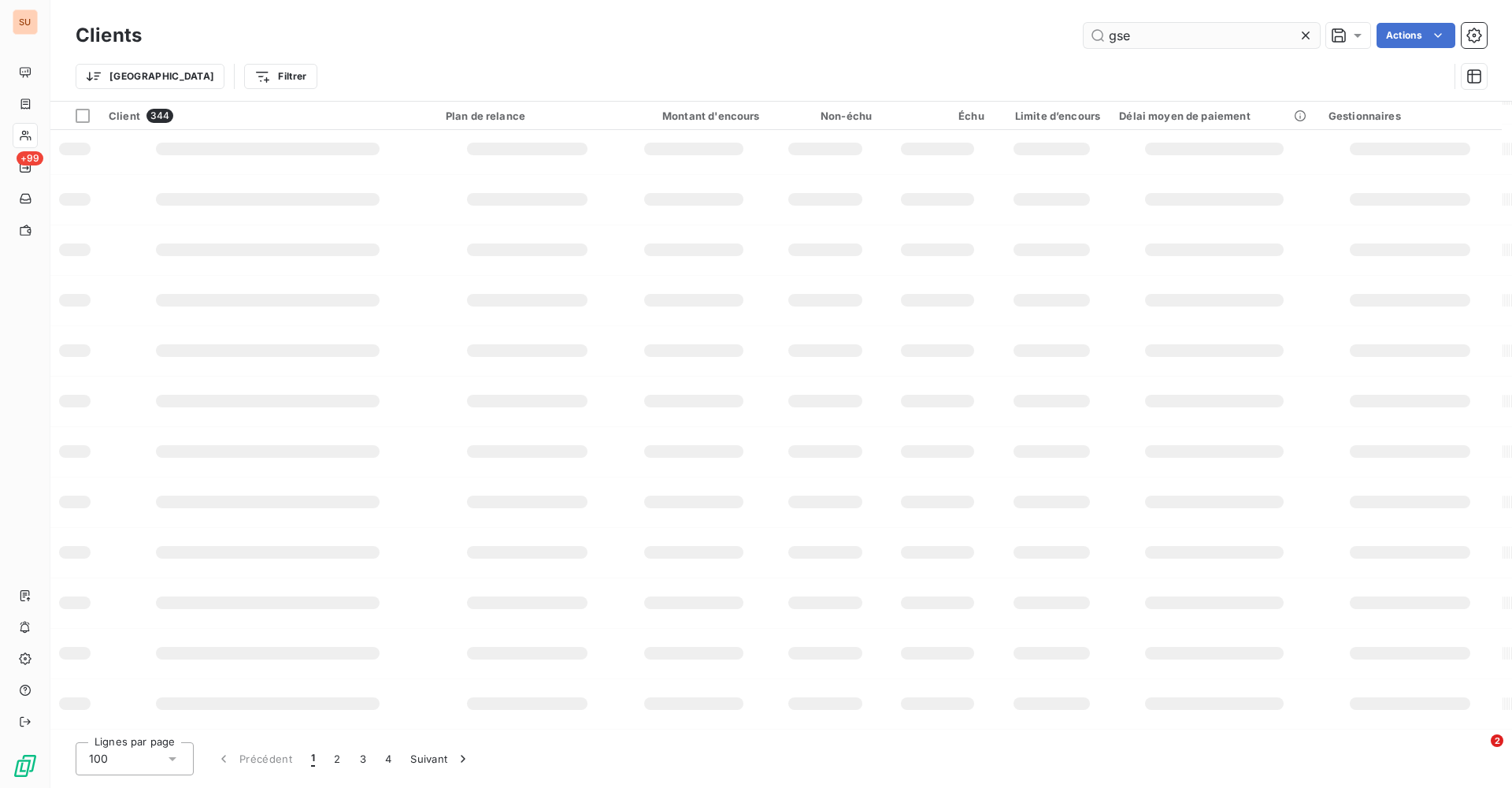
scroll to position [0, 0]
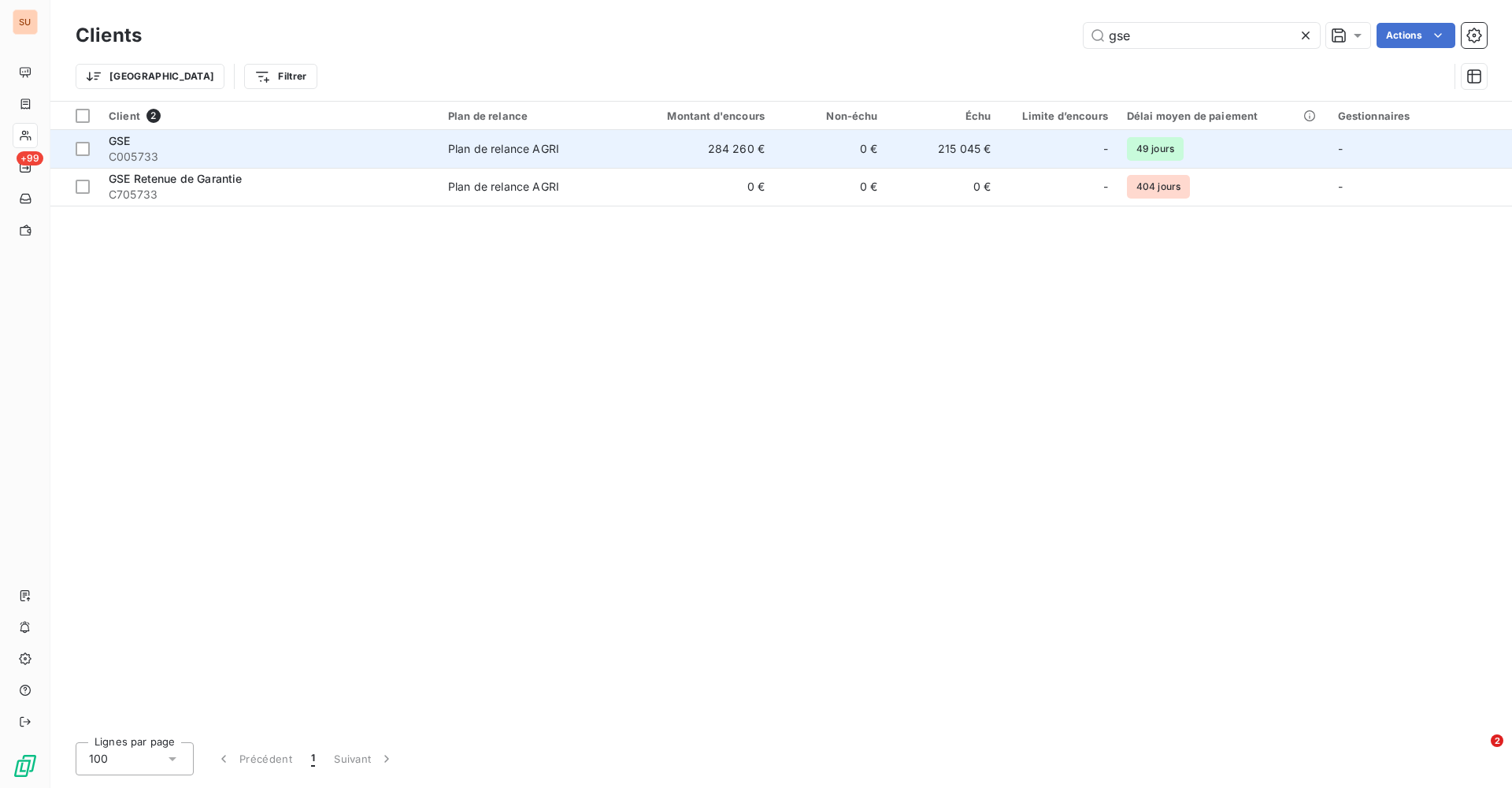
type input "gse"
click at [128, 140] on span "GSE" at bounding box center [119, 140] width 22 height 13
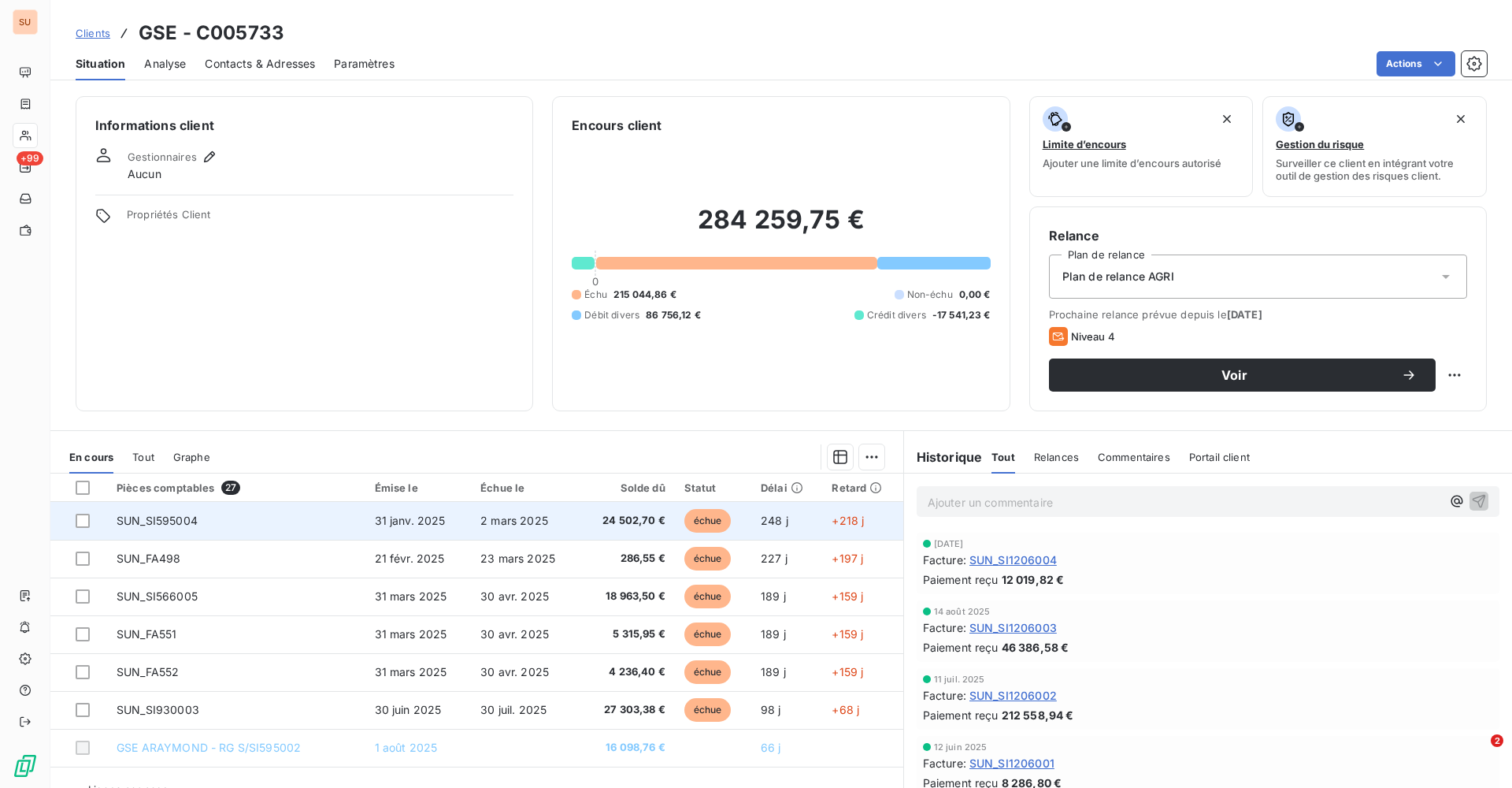
click at [191, 521] on span "SUN_SI595004" at bounding box center [158, 520] width 81 height 13
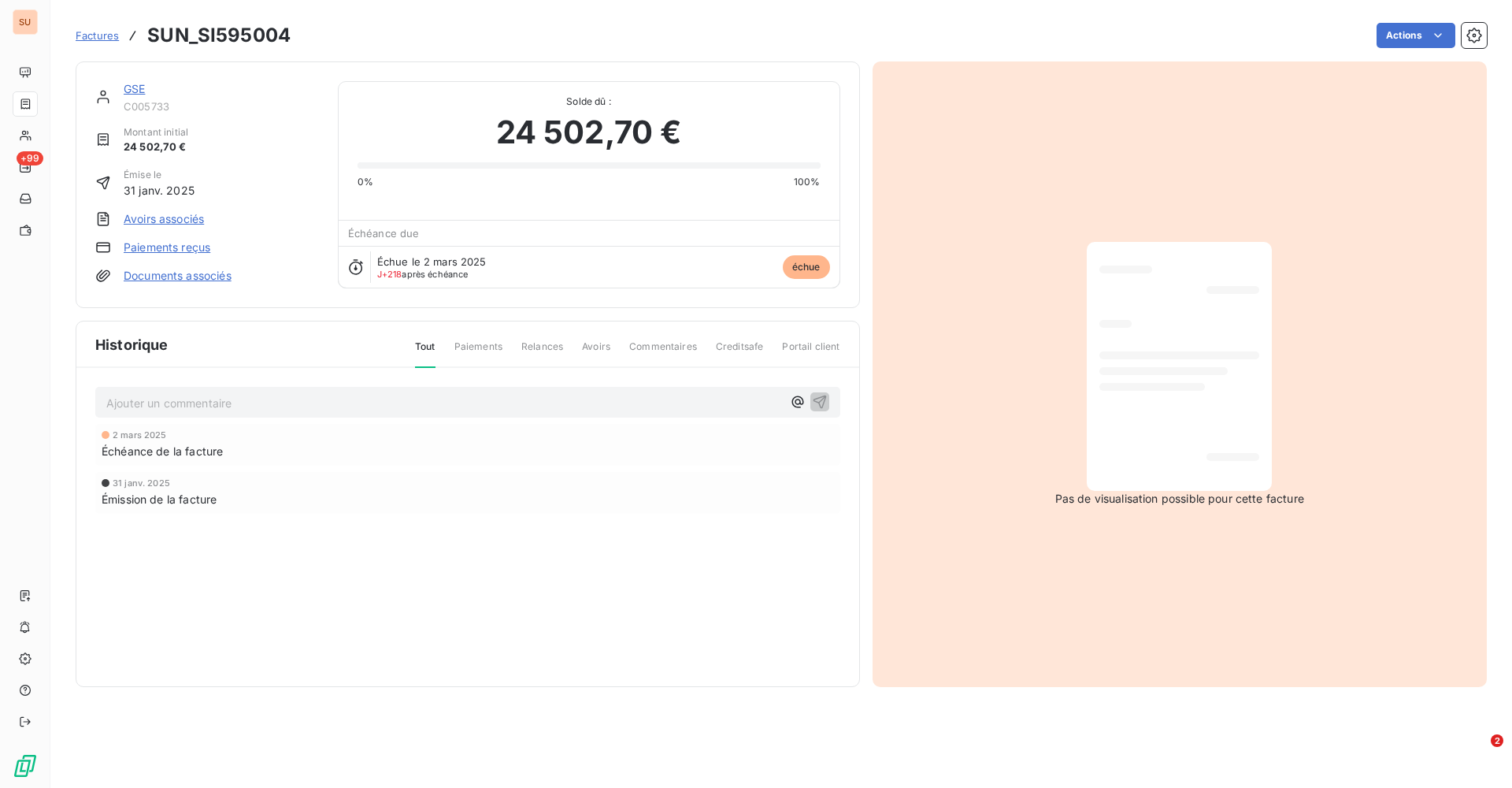
click at [98, 31] on span "Factures" at bounding box center [97, 36] width 43 height 13
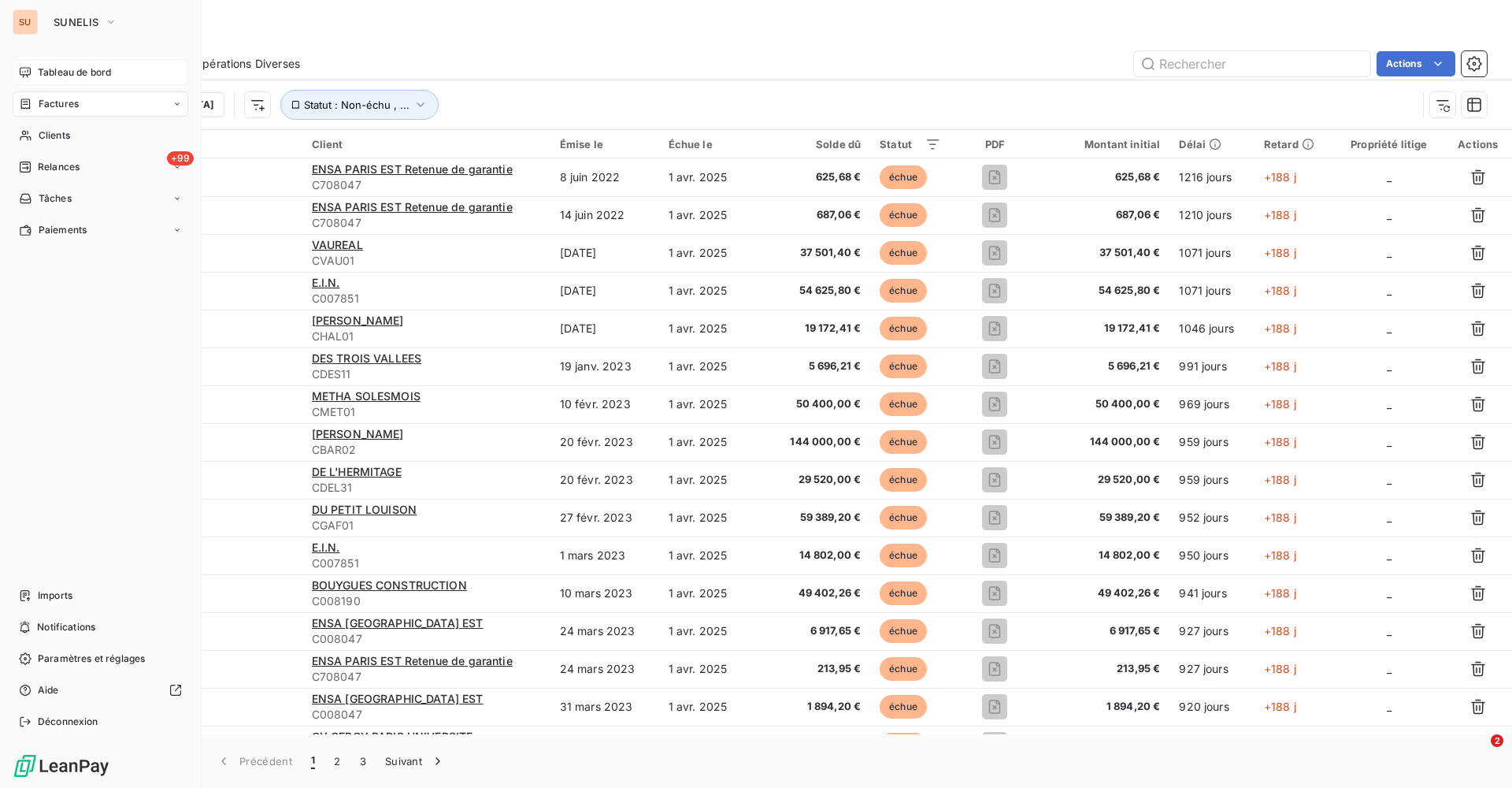
click at [58, 72] on span "Tableau de bord" at bounding box center [74, 73] width 74 height 14
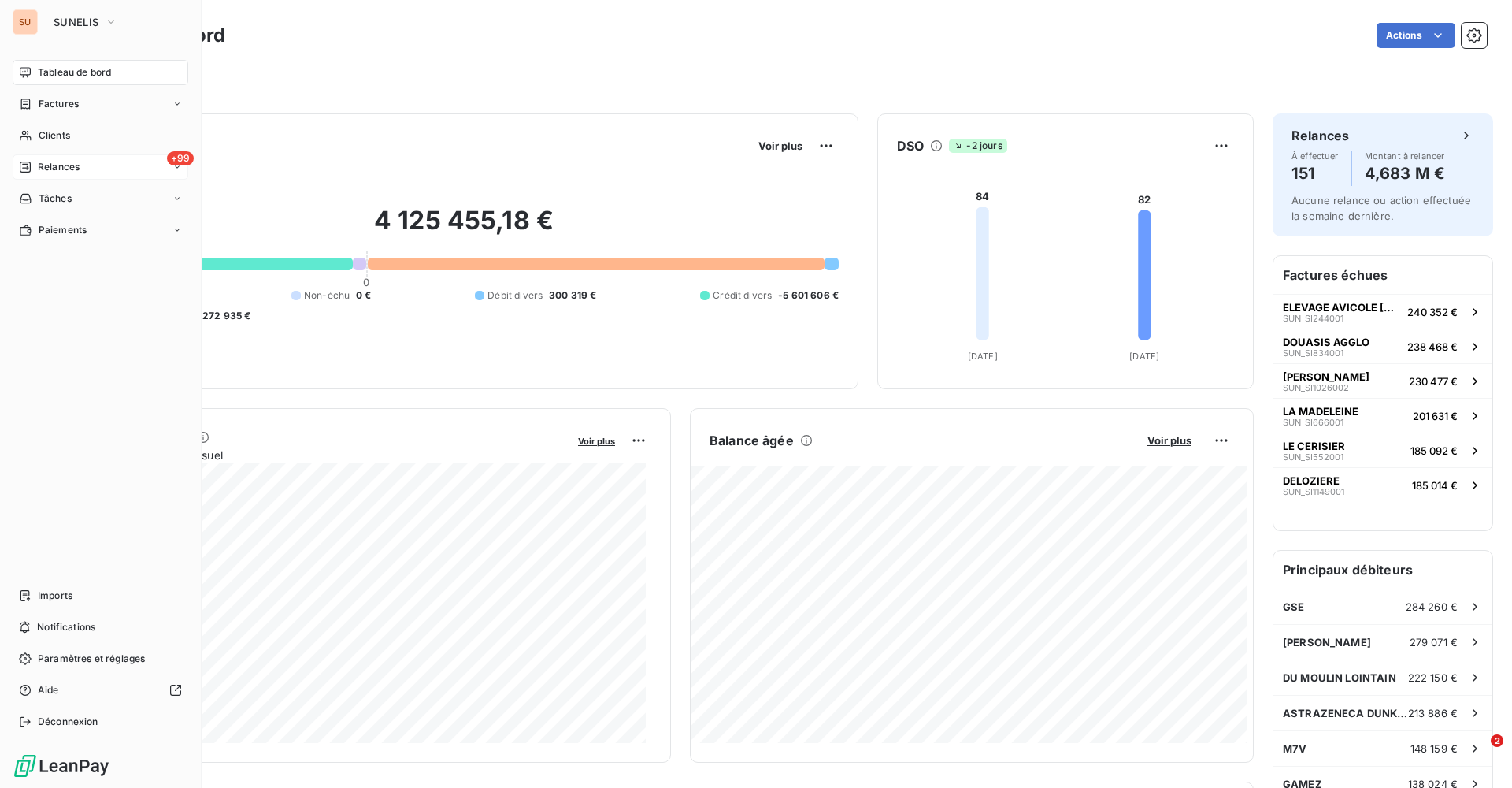
click at [95, 171] on div "+99 Relances" at bounding box center [100, 166] width 176 height 25
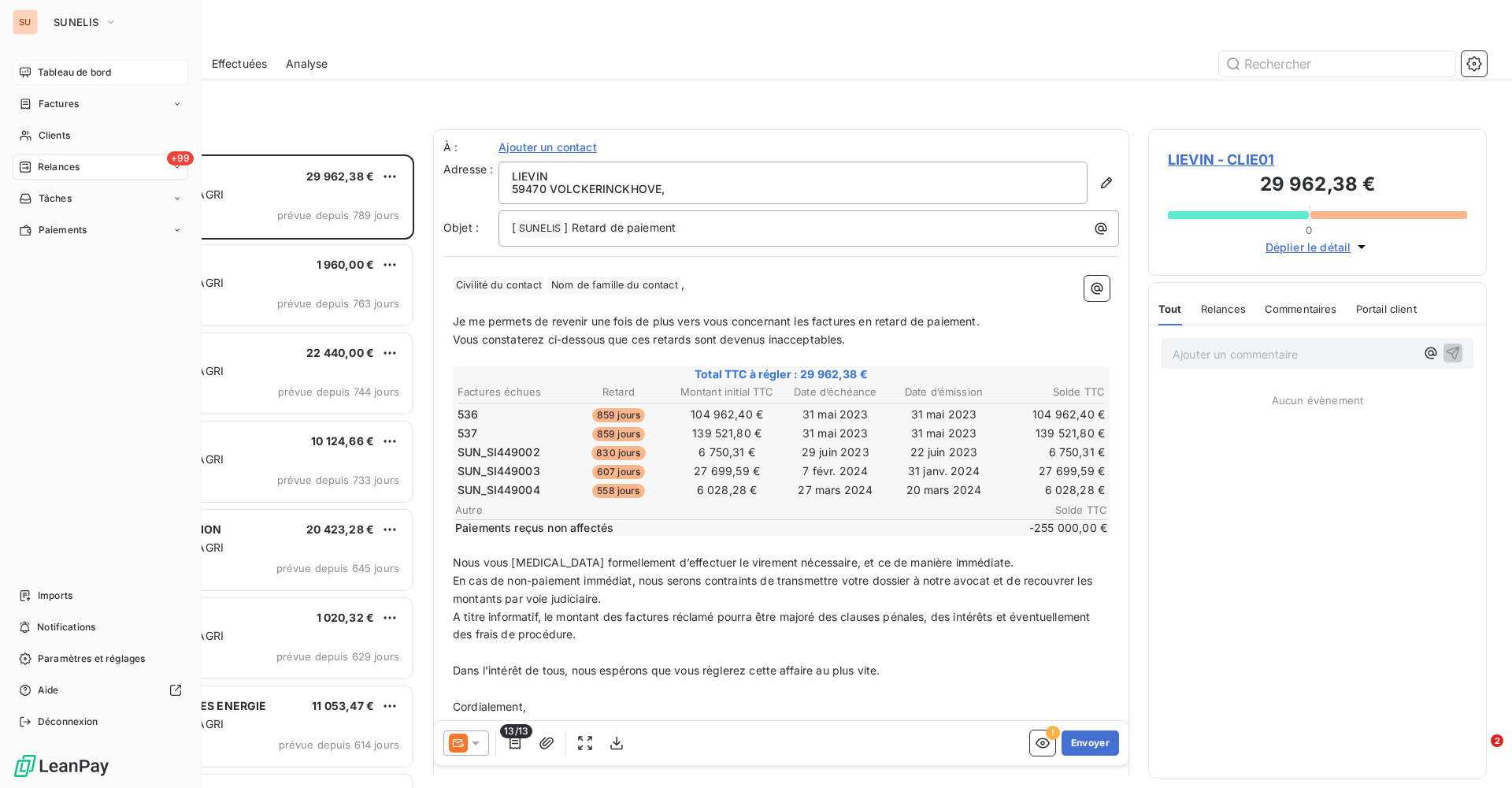
click at [43, 79] on span "Tableau de bord" at bounding box center [74, 73] width 74 height 14
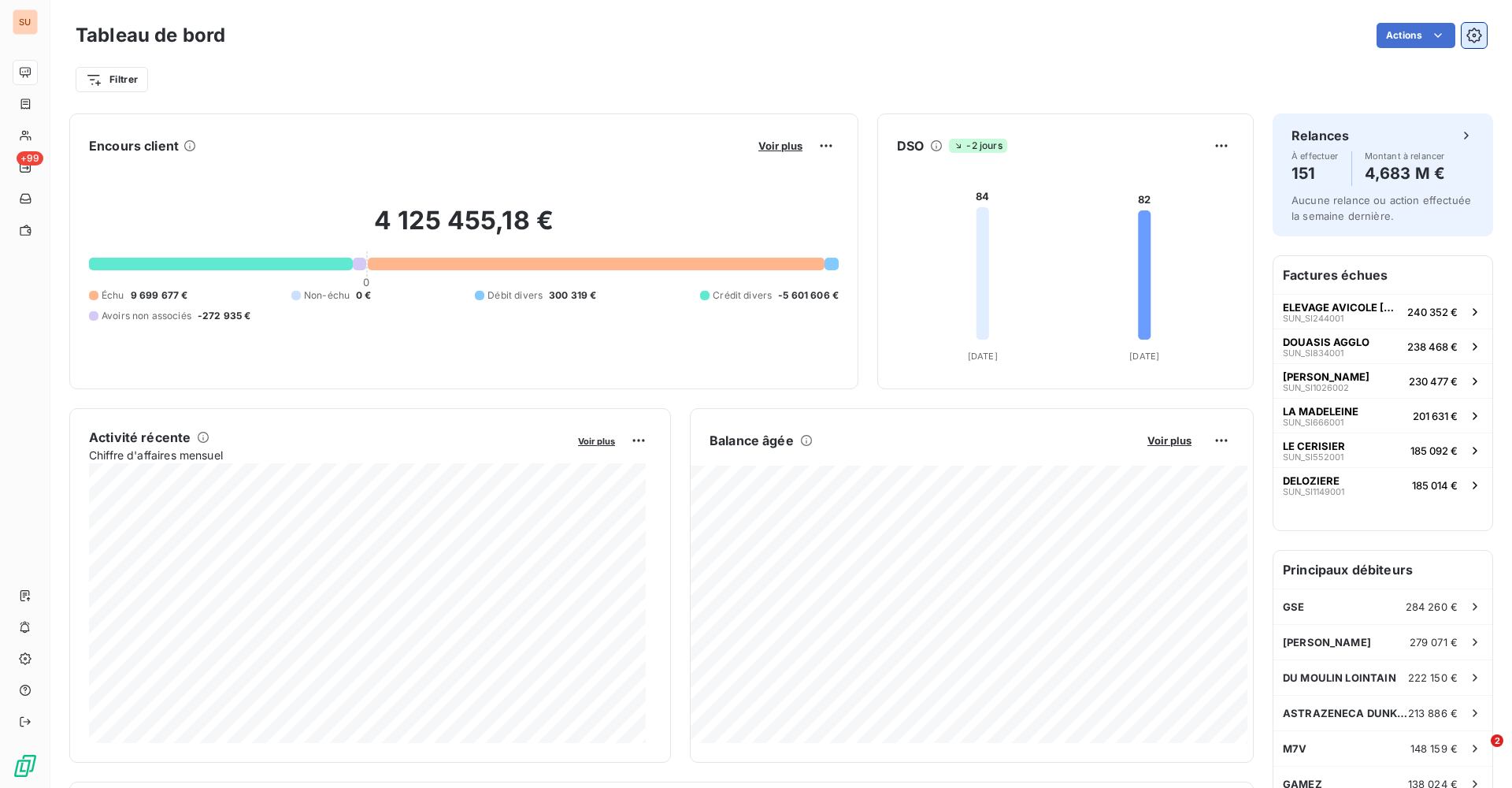
click at [1466, 29] on icon "button" at bounding box center [1474, 36] width 16 height 16
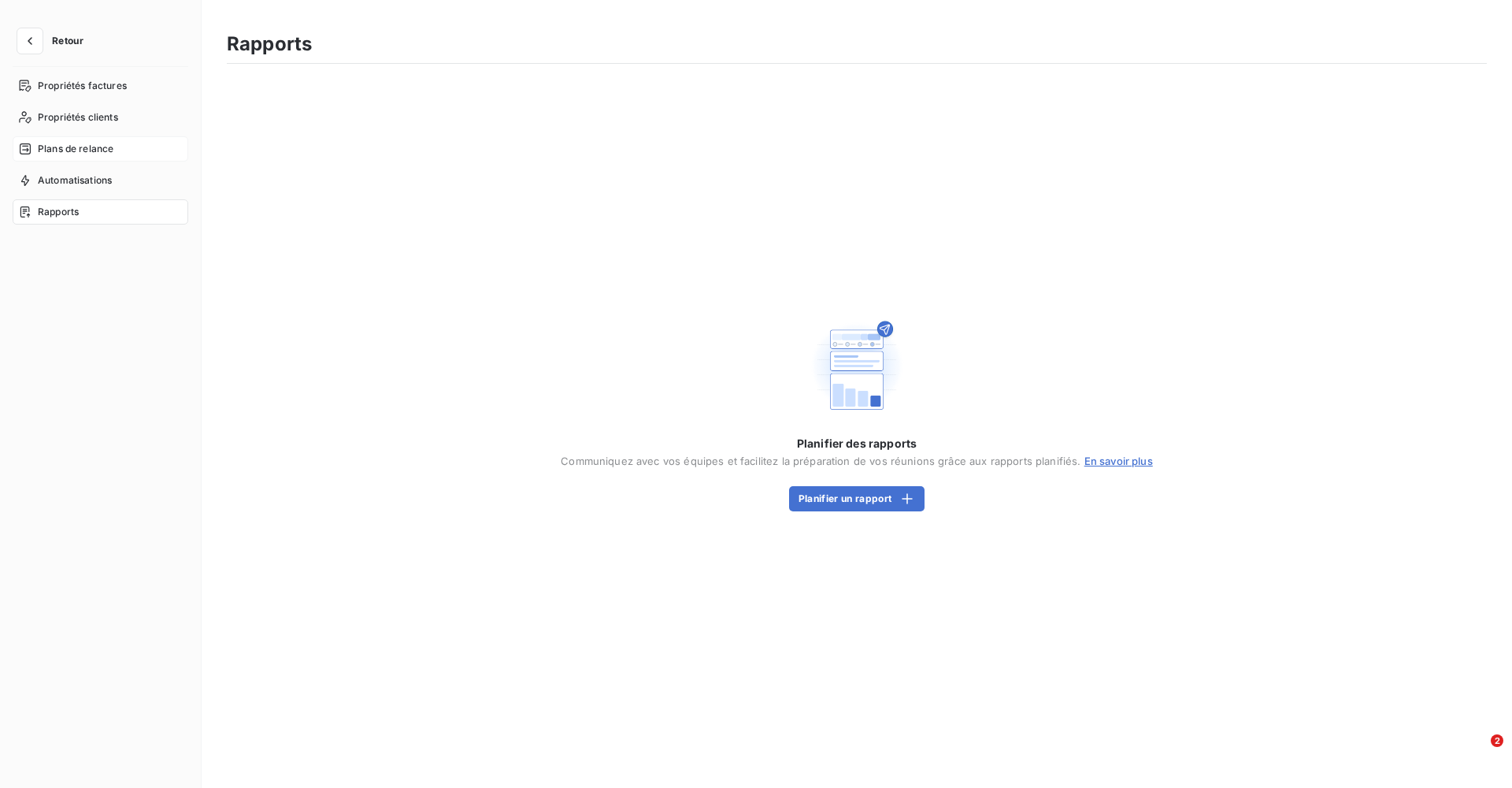
click at [100, 148] on span "Plans de relance" at bounding box center [75, 149] width 75 height 14
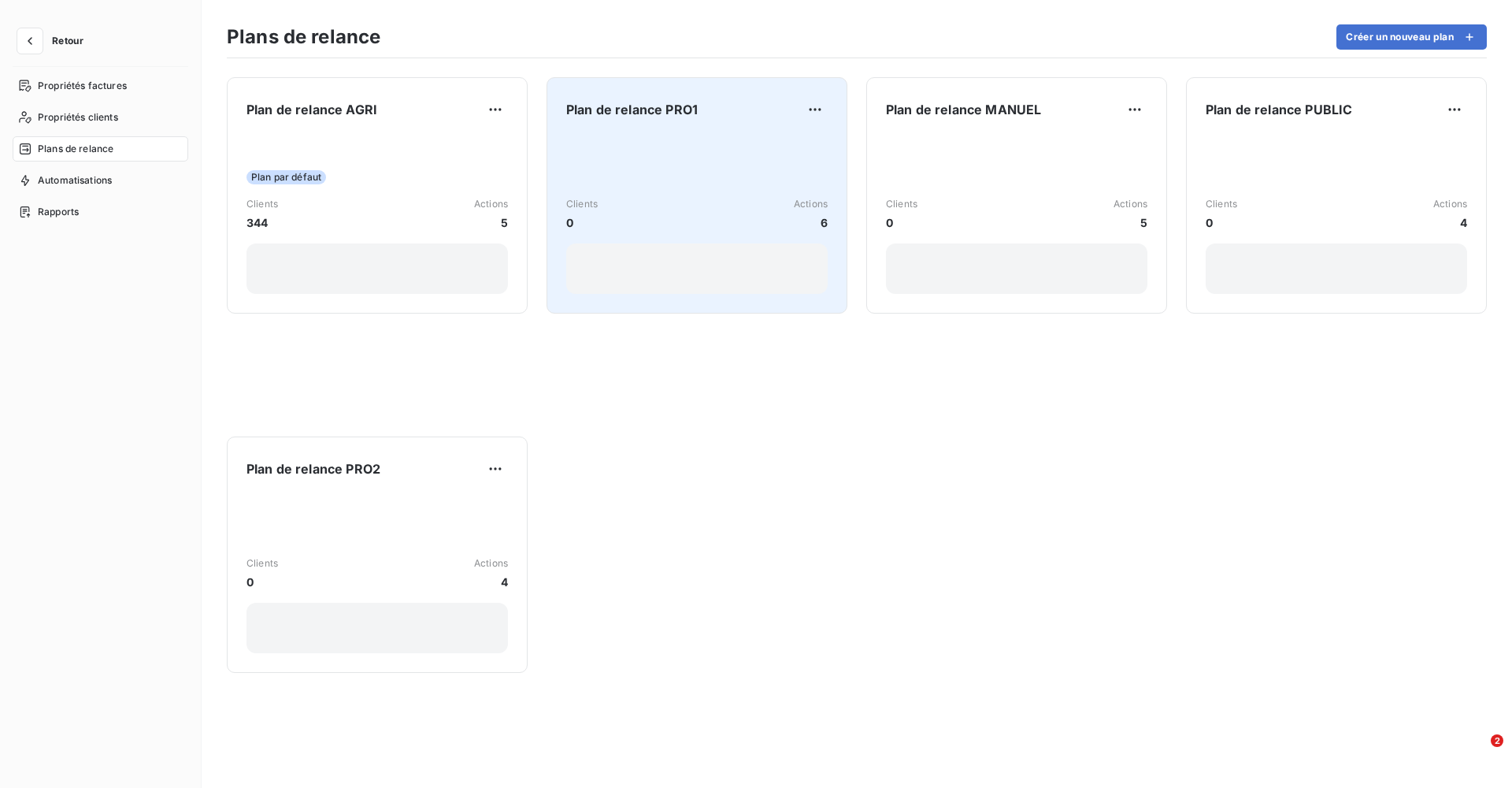
click at [679, 141] on div "Clients 0 Actions 6" at bounding box center [697, 215] width 261 height 159
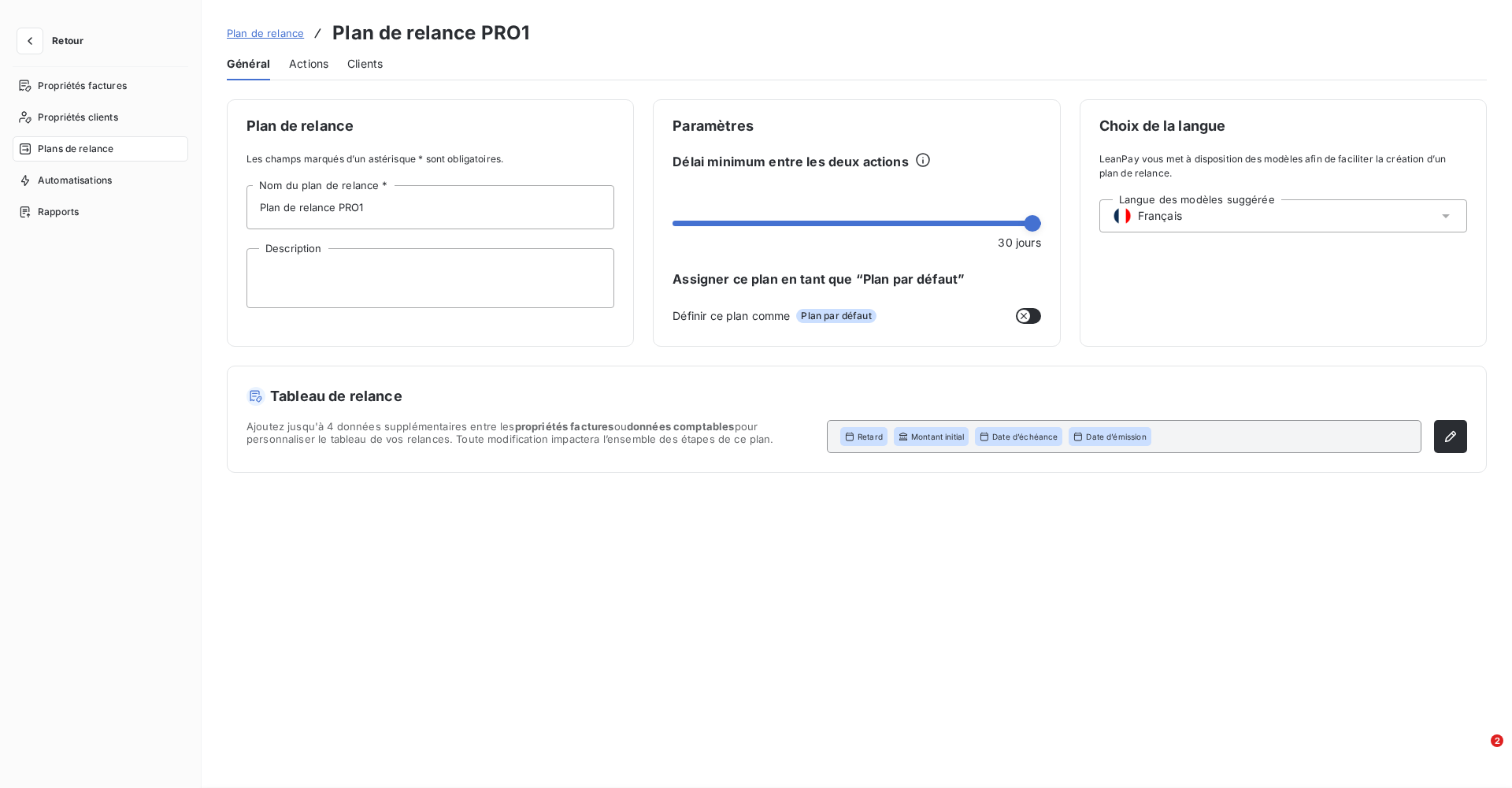
click at [679, 141] on div "Plan de relance Les champs marqués d’un astérisque * sont obligatoires. Plan de…" at bounding box center [857, 434] width 1310 height 669
click at [379, 67] on span "Clients" at bounding box center [364, 64] width 35 height 16
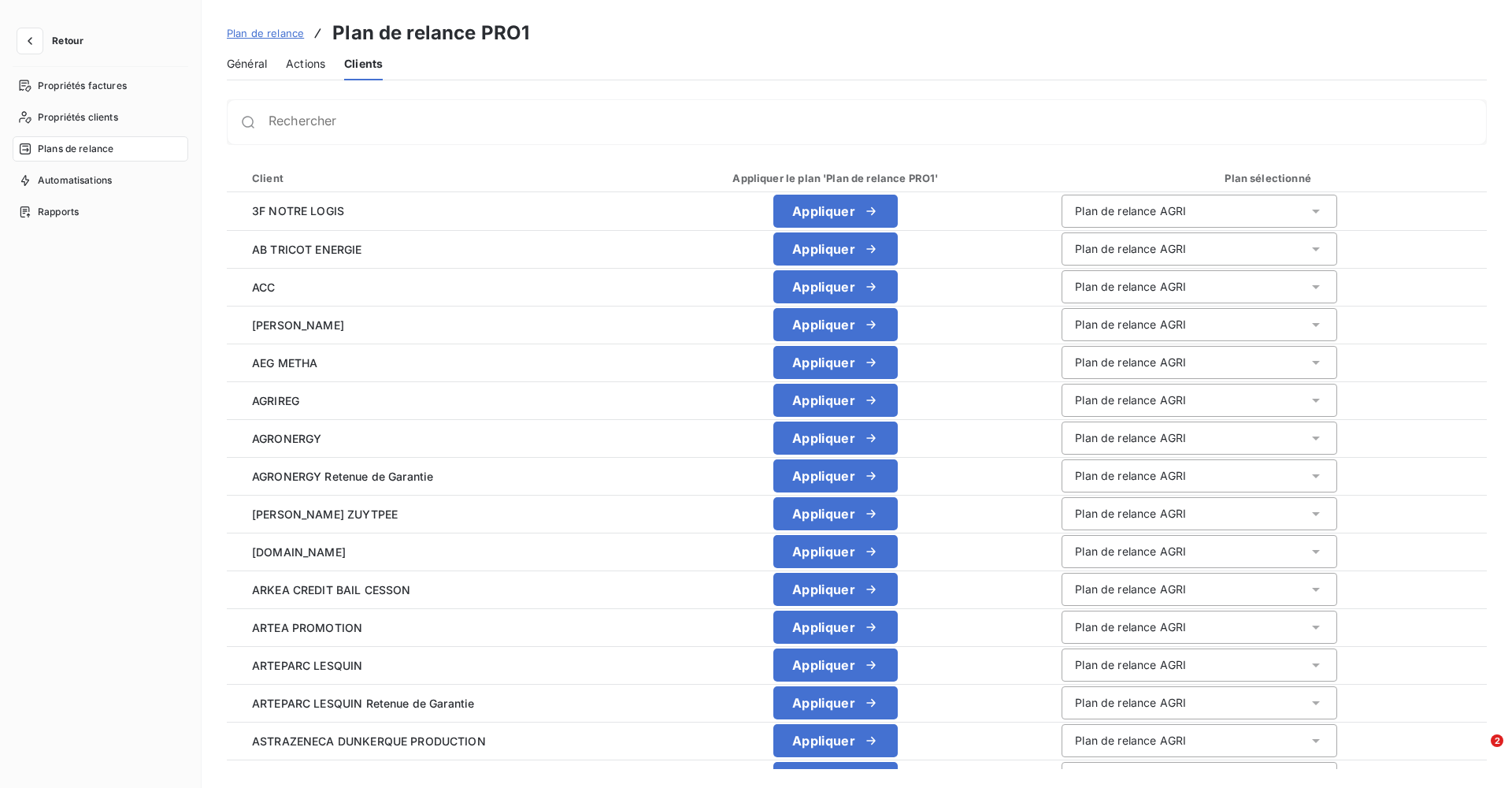
click at [264, 31] on span "Plan de relance" at bounding box center [265, 33] width 77 height 13
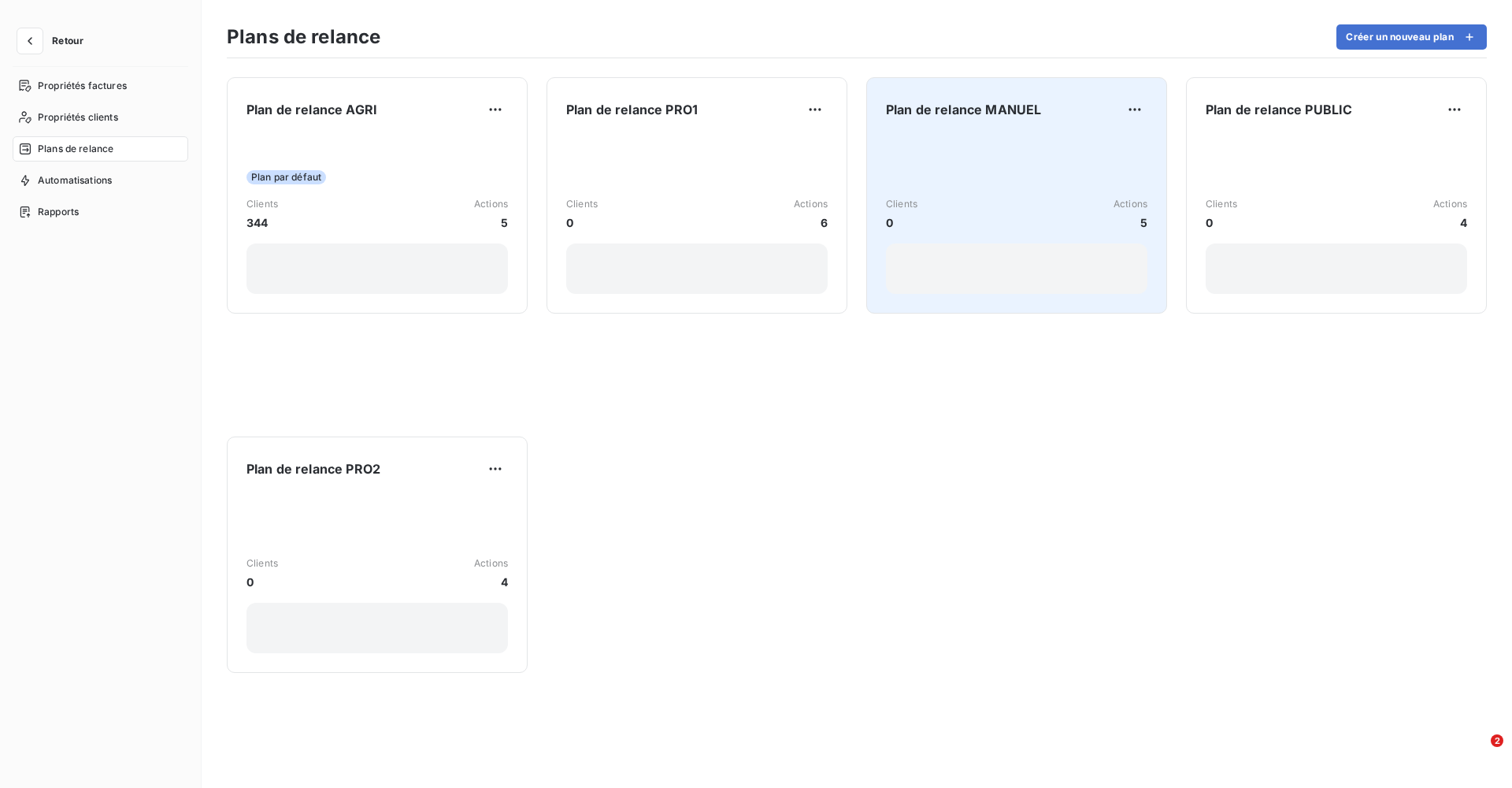
click at [1040, 150] on div "Clients 0 Actions 5" at bounding box center [1017, 215] width 261 height 159
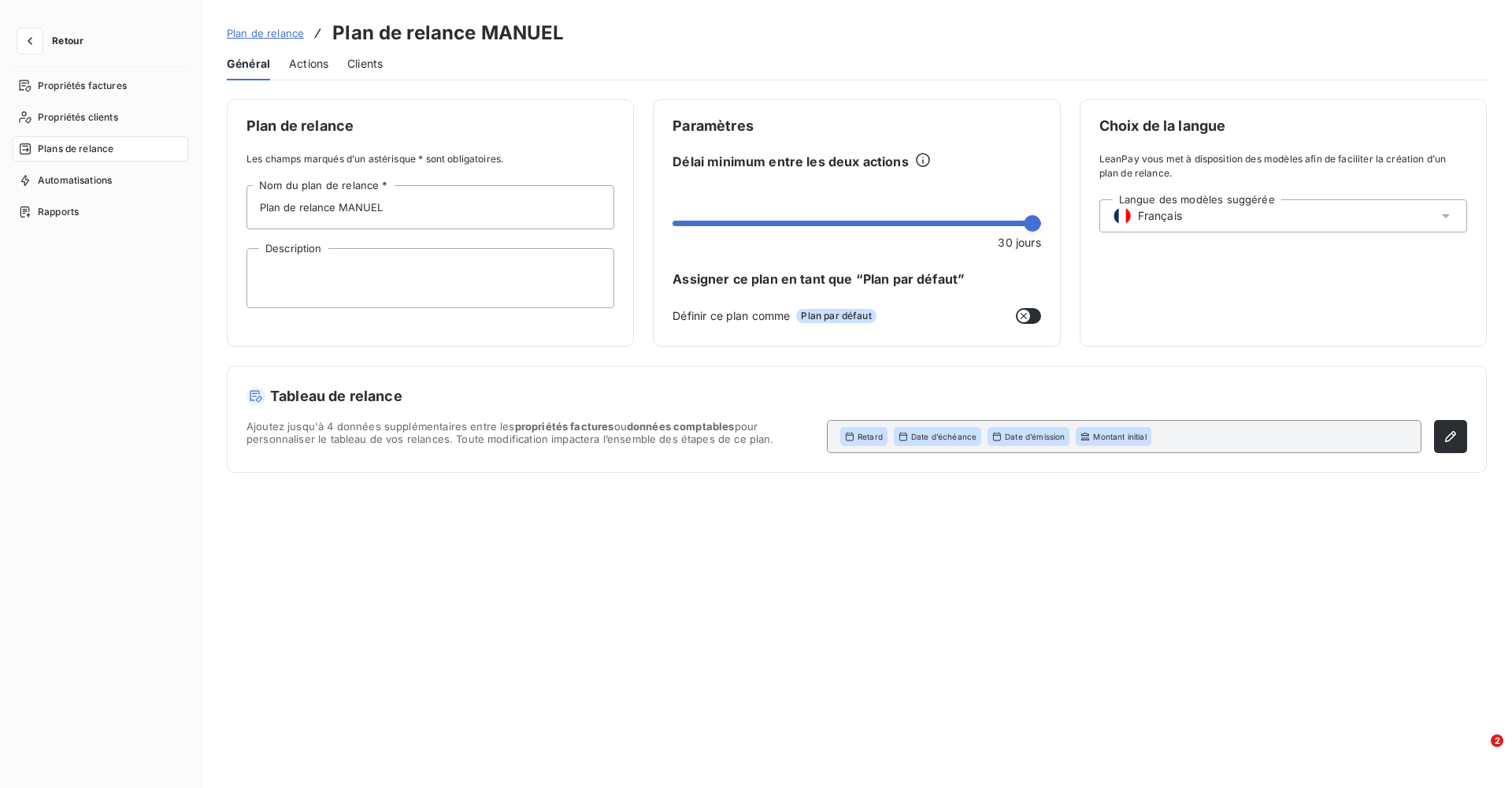
click at [1038, 320] on button "button" at bounding box center [1028, 316] width 25 height 16
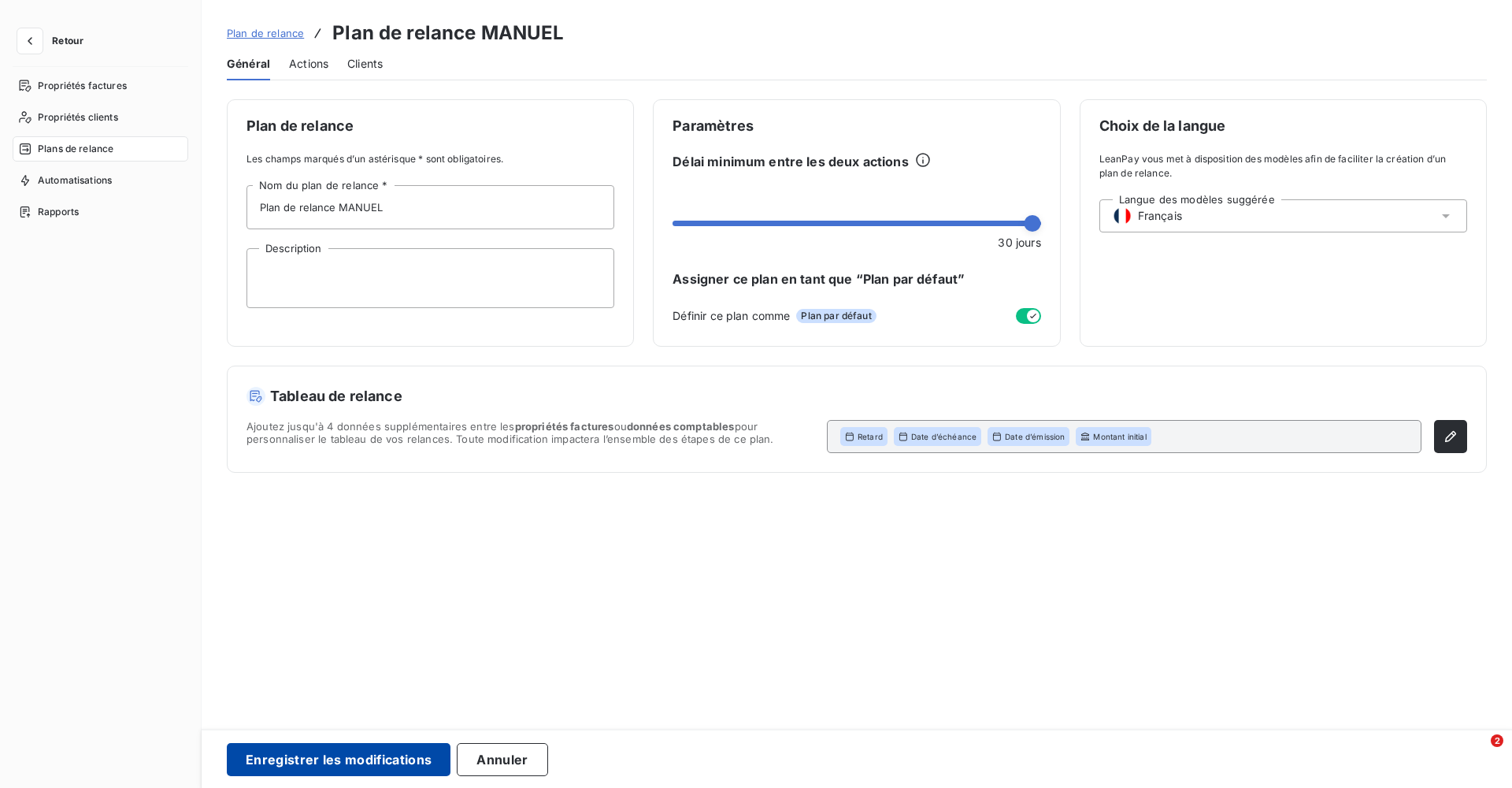
click at [286, 751] on button "Enregistrer les modifications" at bounding box center [338, 759] width 223 height 33
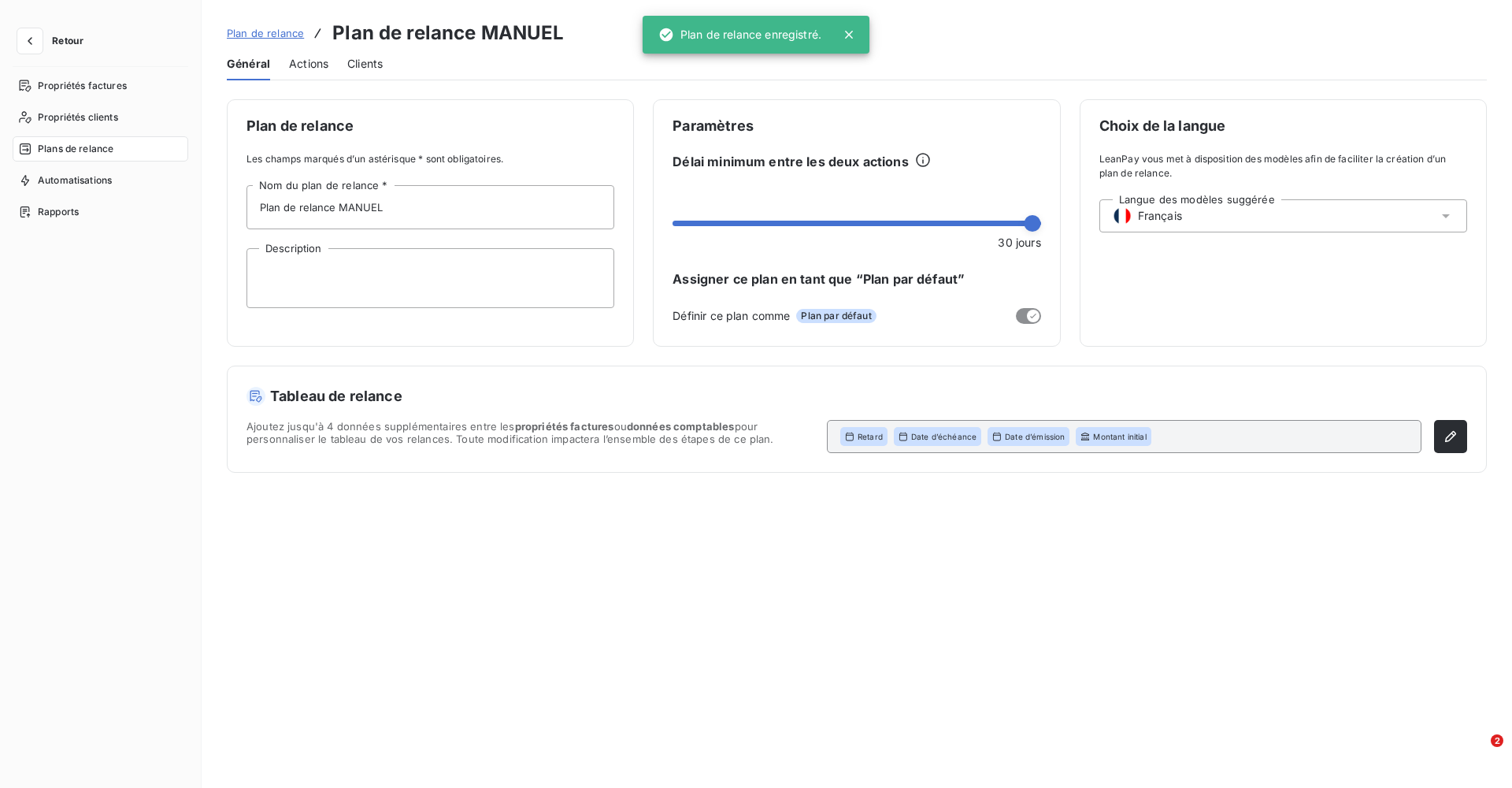
click at [267, 36] on span "Plan de relance" at bounding box center [265, 33] width 77 height 13
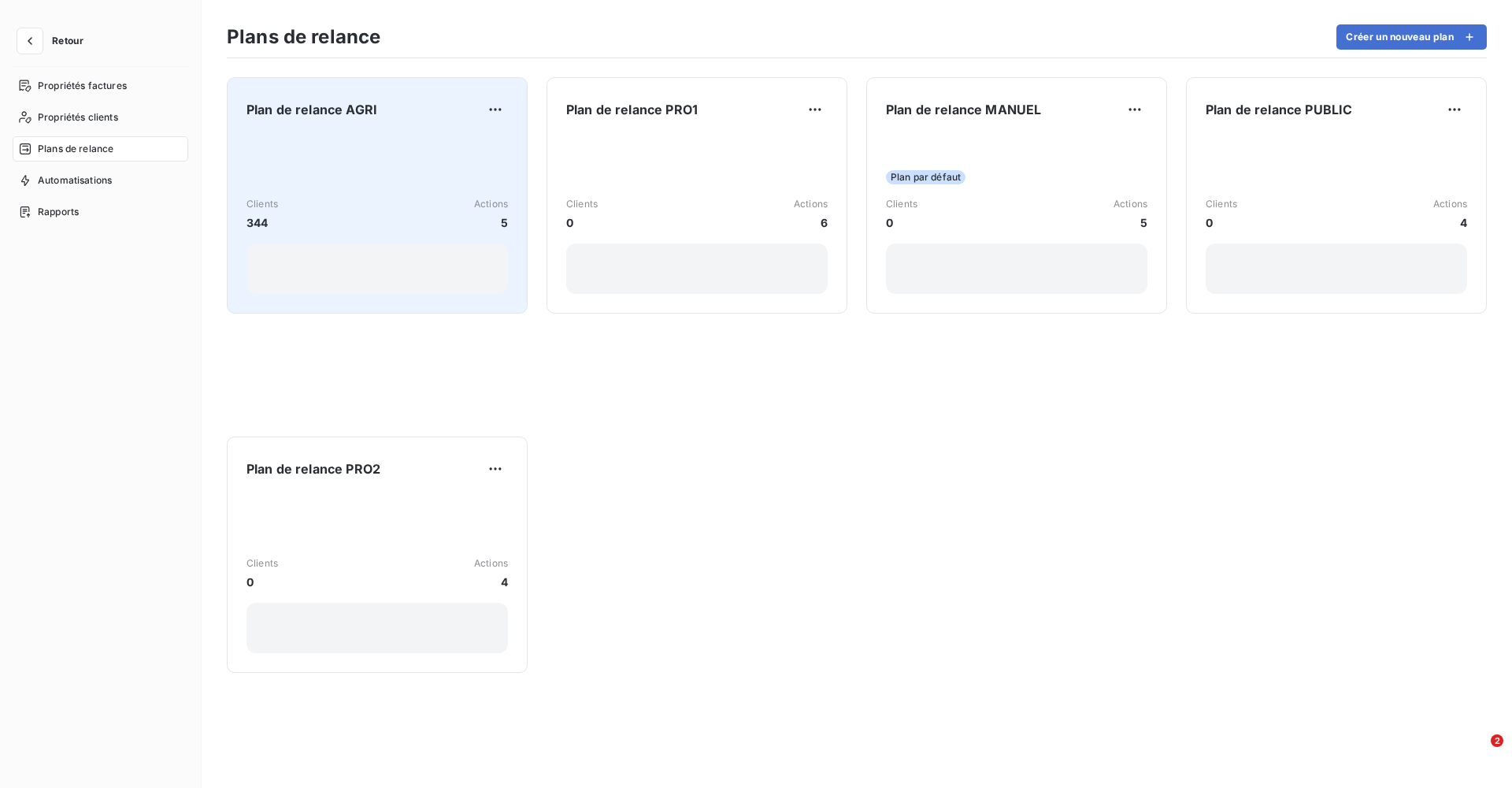
click at [389, 203] on div "Clients 344 Actions 5" at bounding box center [377, 213] width 261 height 34
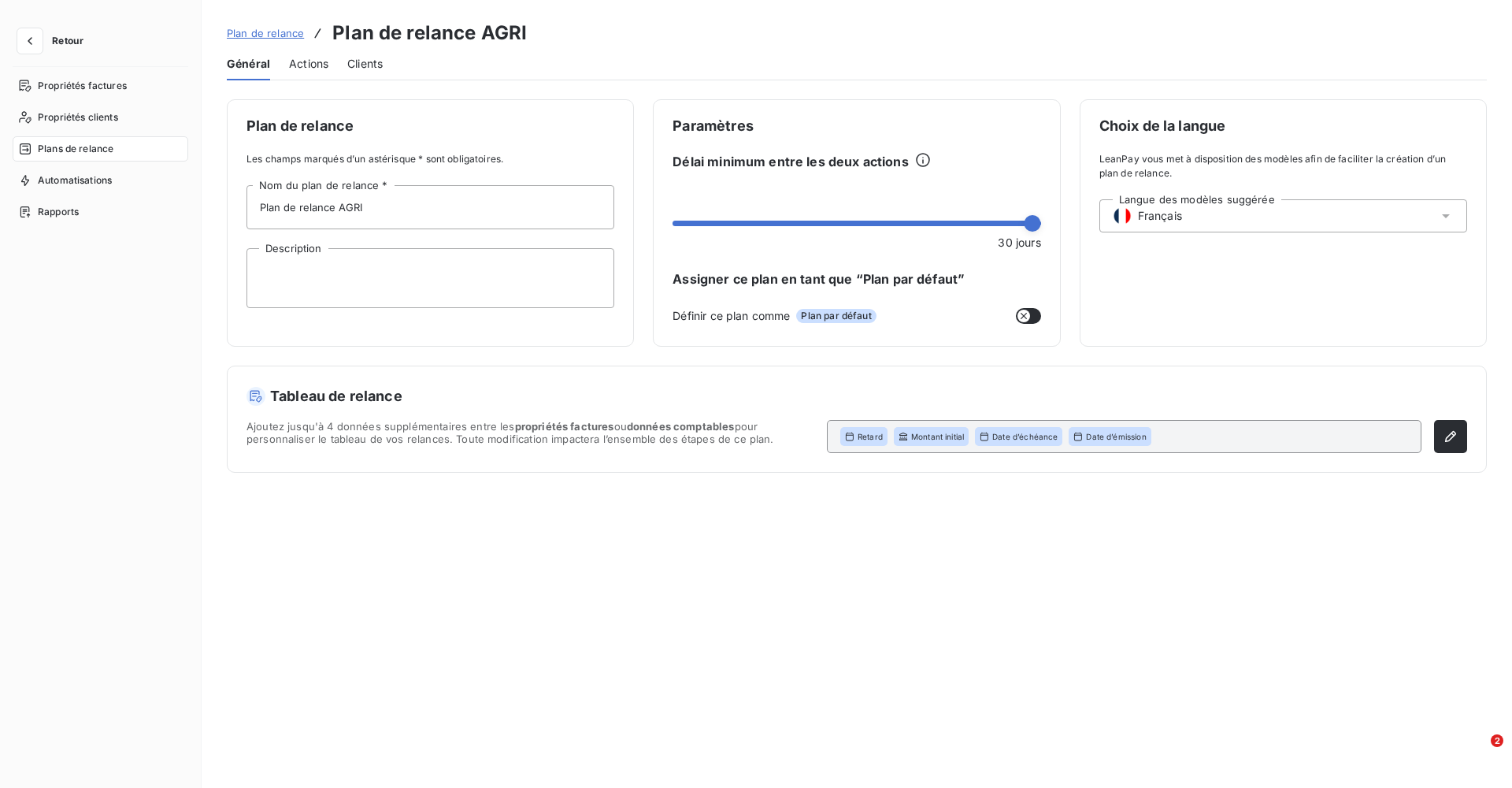
click at [363, 64] on span "Clients" at bounding box center [364, 64] width 35 height 16
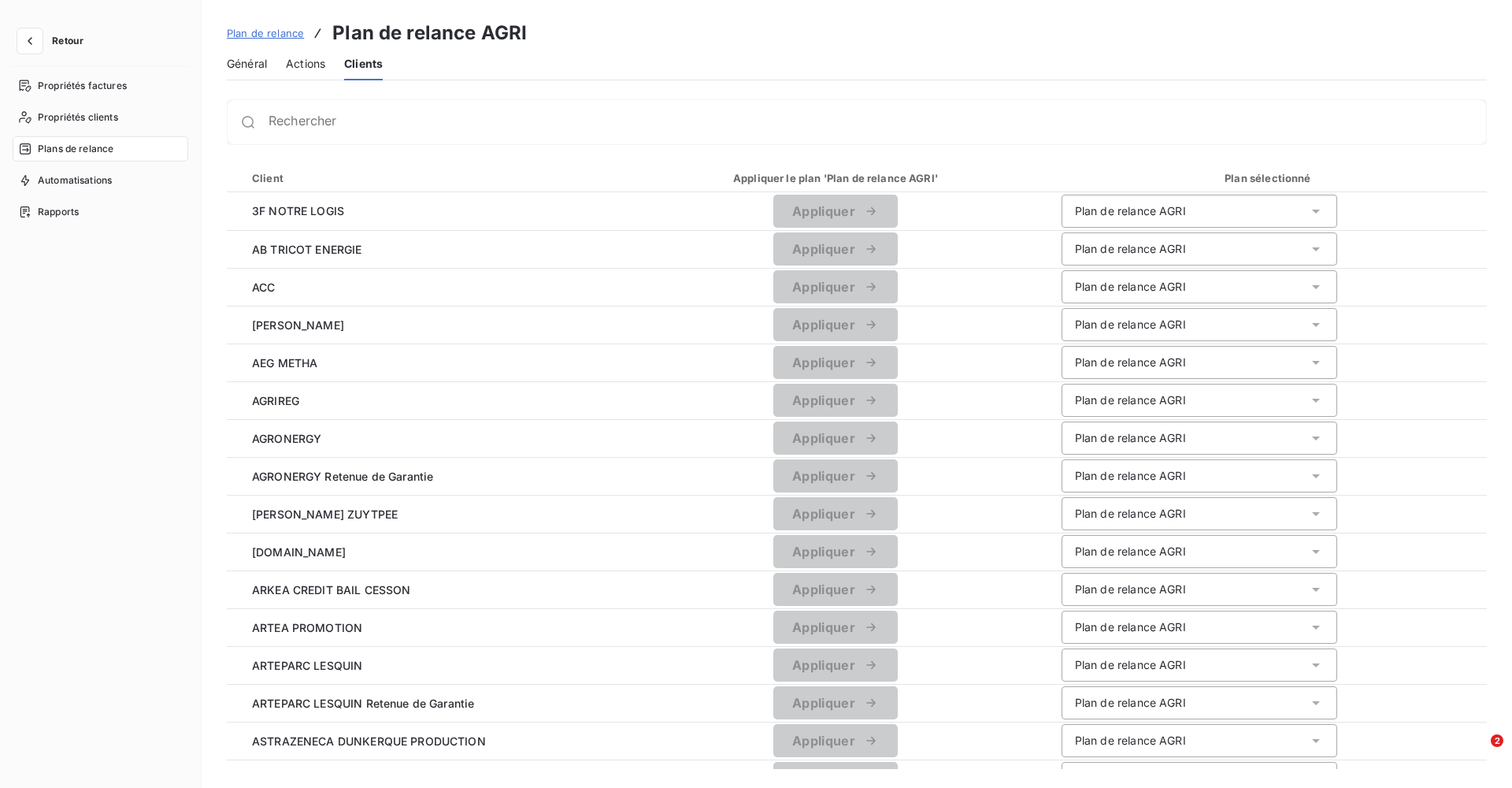
click at [262, 30] on span "Plan de relance" at bounding box center [265, 33] width 77 height 13
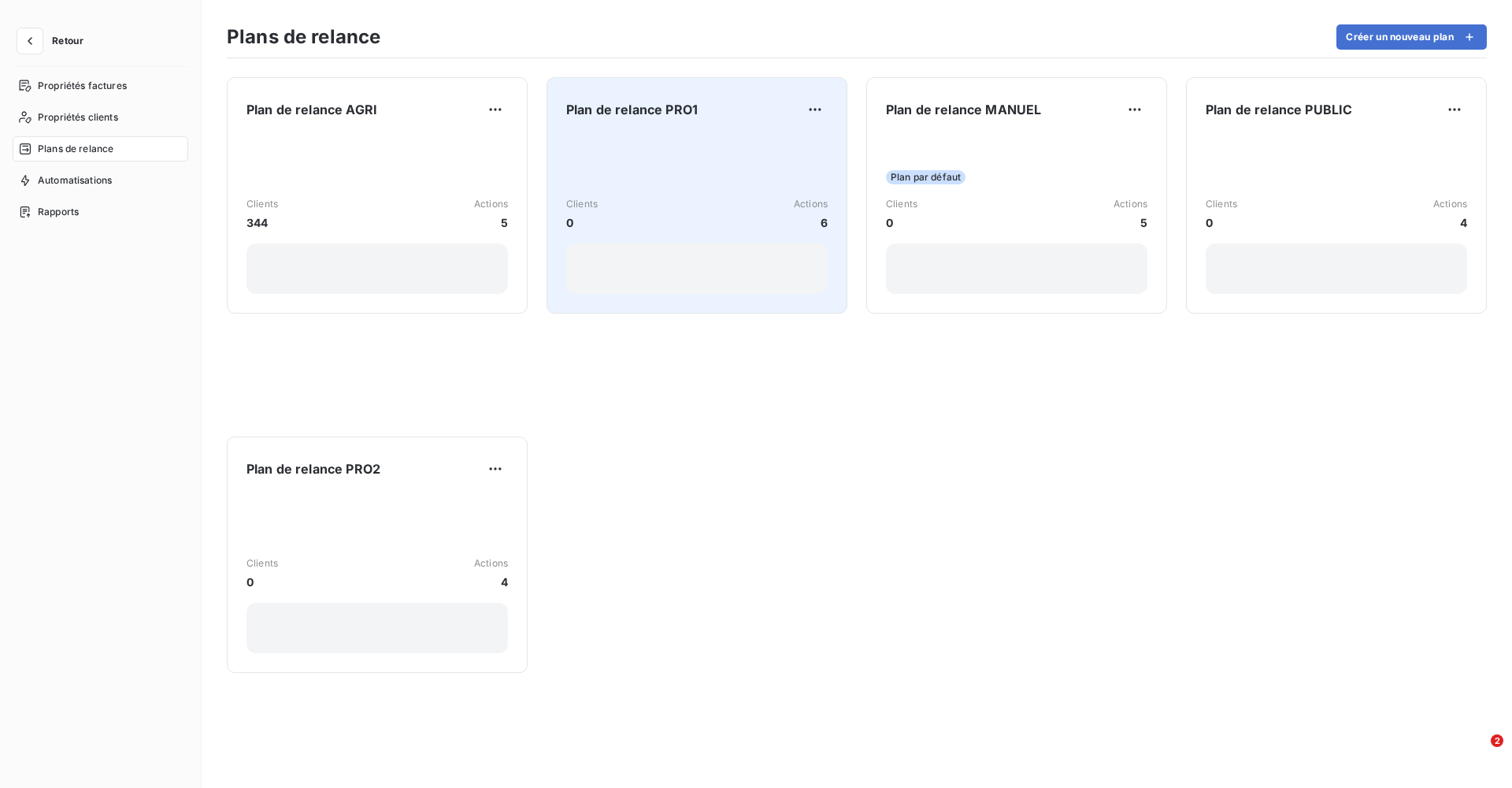
click at [715, 168] on div "Clients 0 Actions 6" at bounding box center [697, 215] width 261 height 159
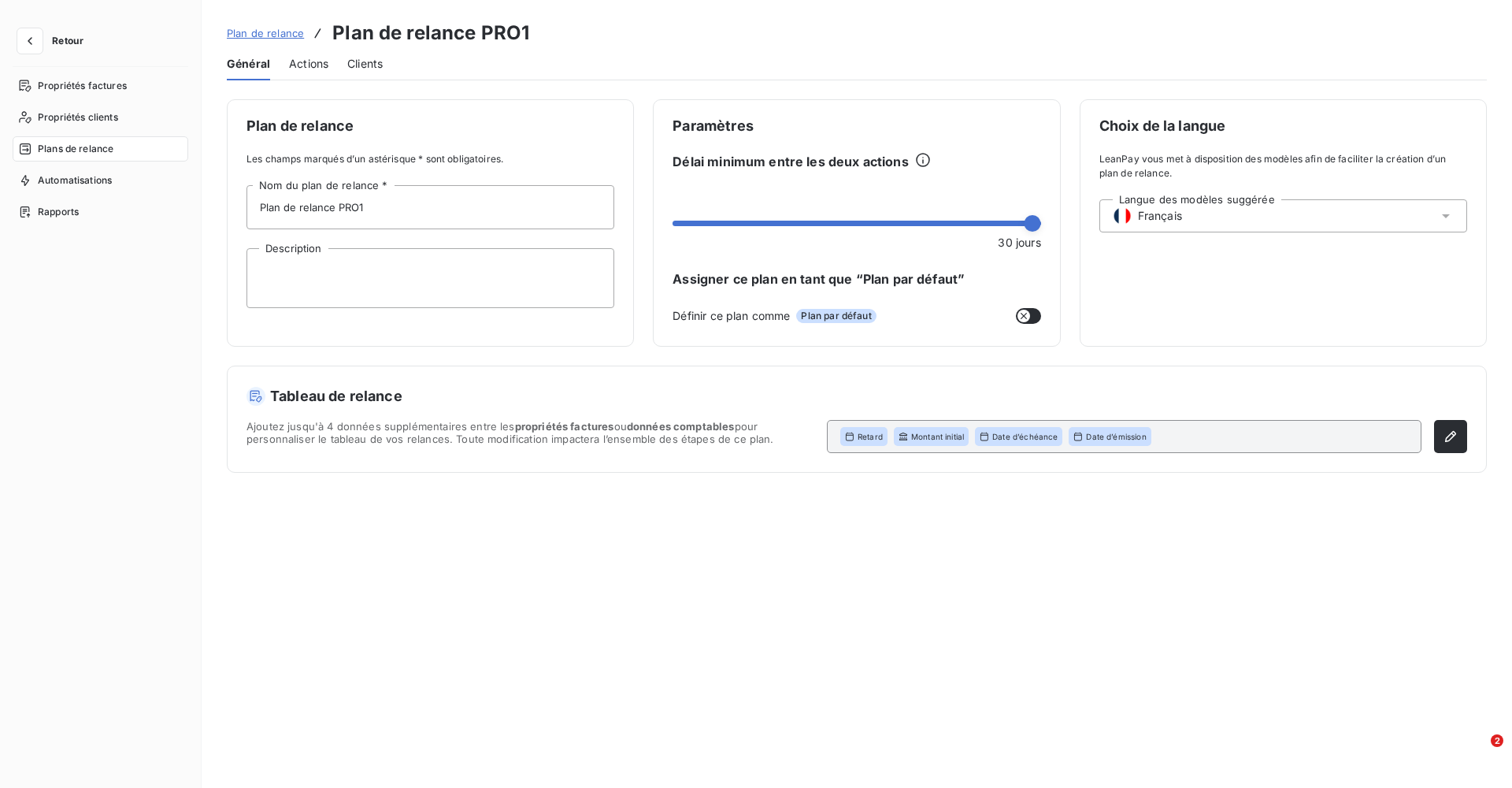
click at [367, 71] on span "Clients" at bounding box center [364, 64] width 35 height 16
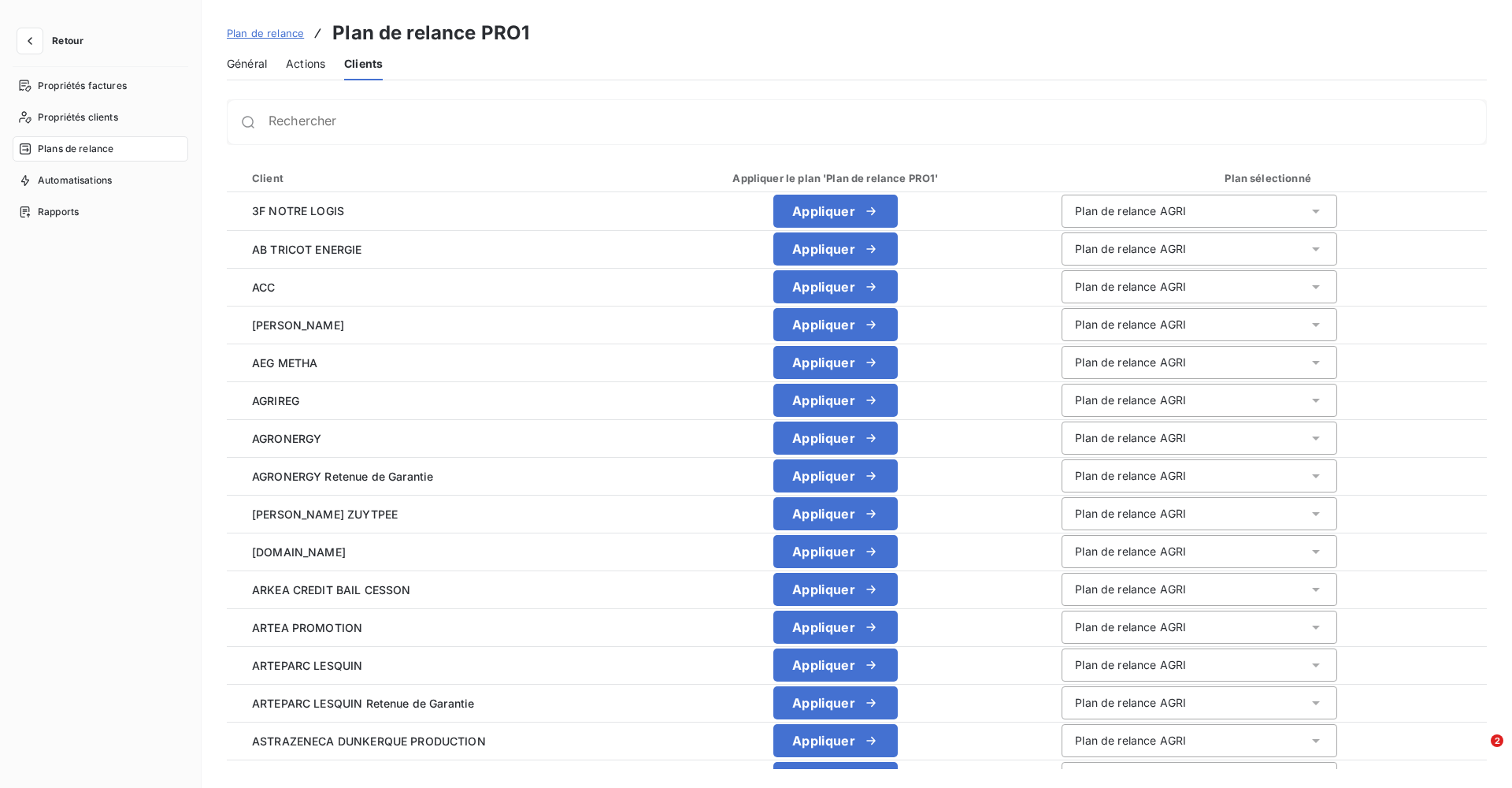
click at [266, 31] on span "Plan de relance" at bounding box center [265, 33] width 77 height 13
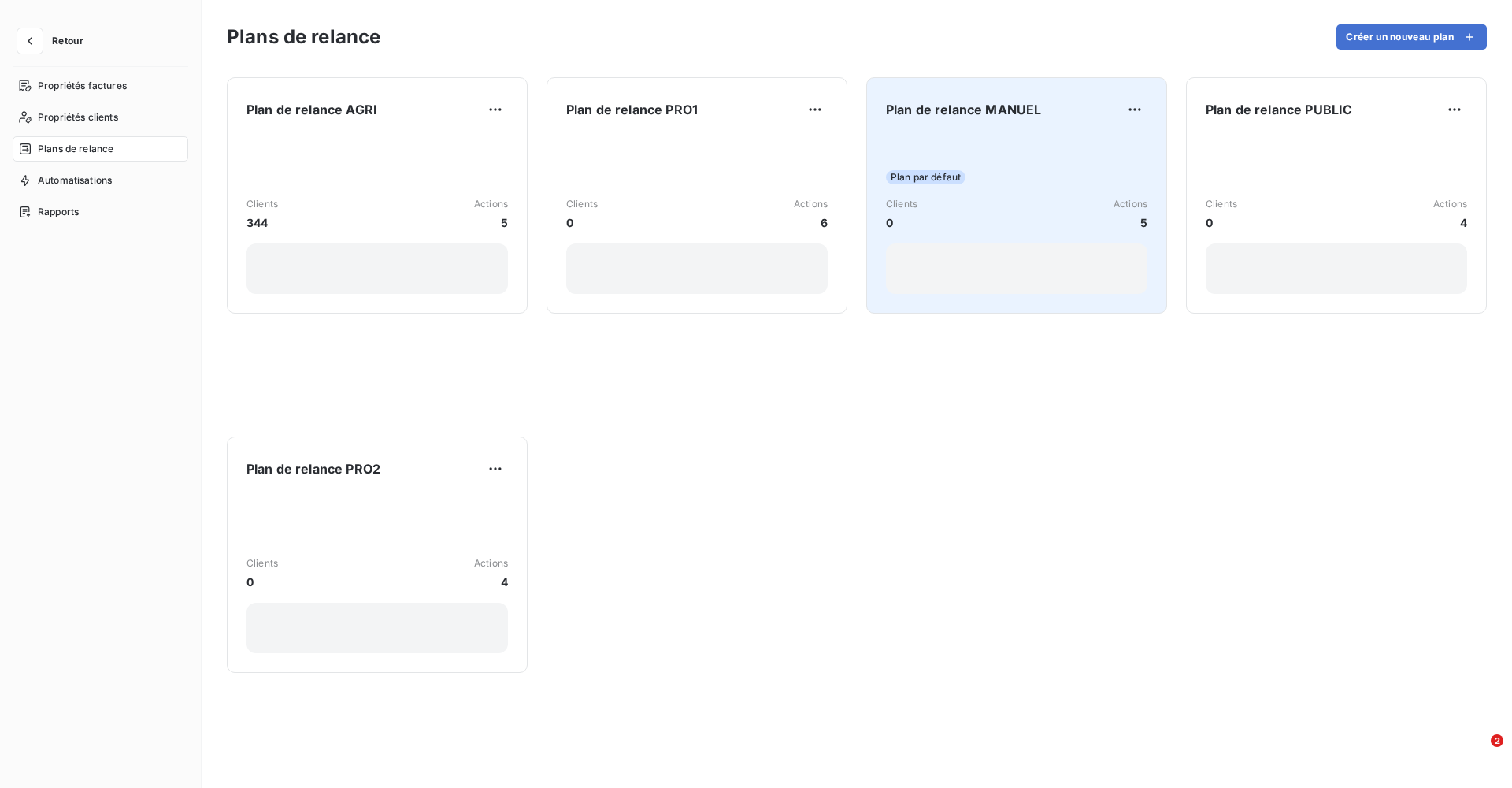
click at [955, 172] on span "Plan par défaut" at bounding box center [926, 178] width 80 height 14
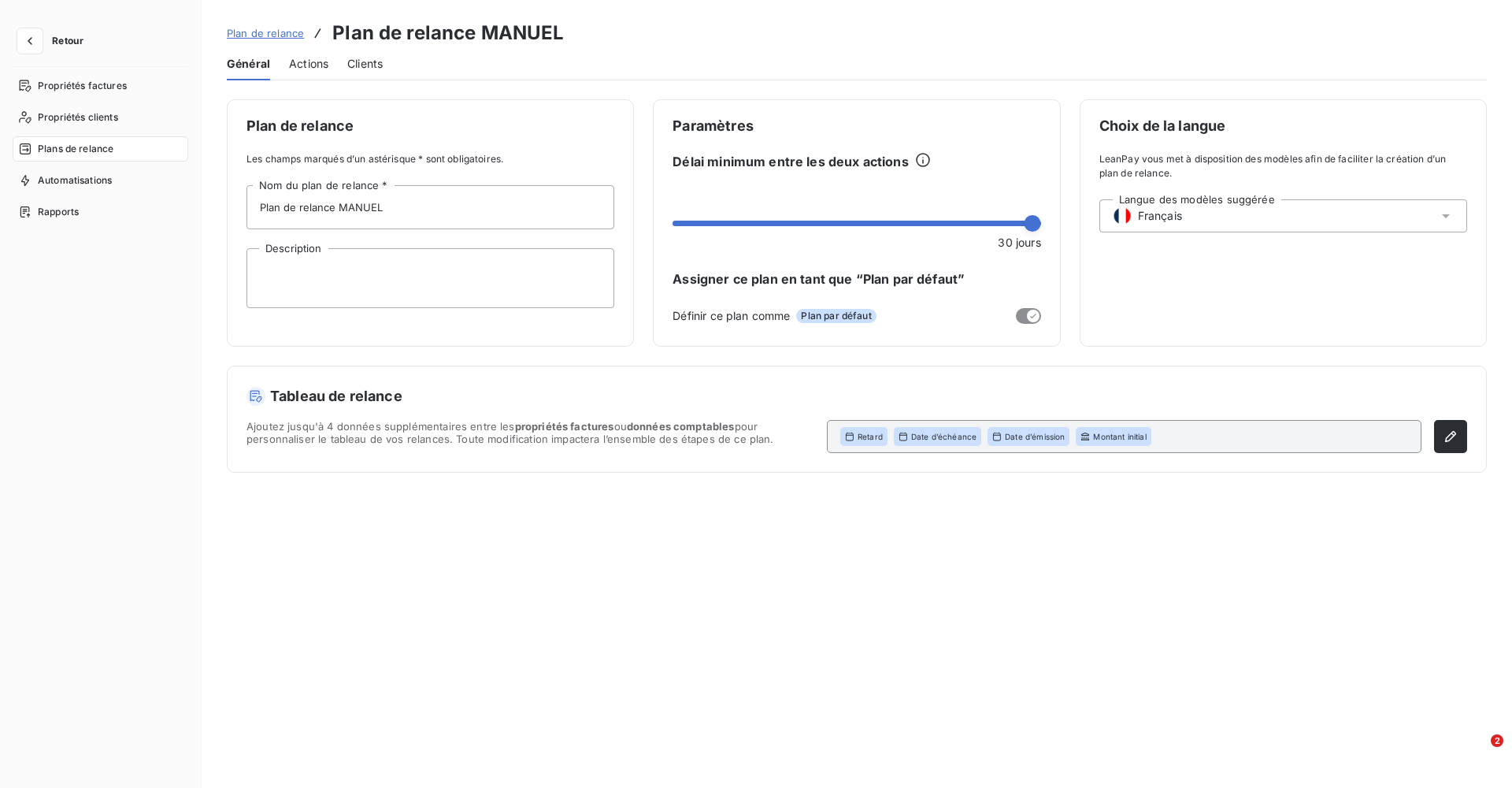
click at [308, 61] on span "Actions" at bounding box center [308, 64] width 39 height 16
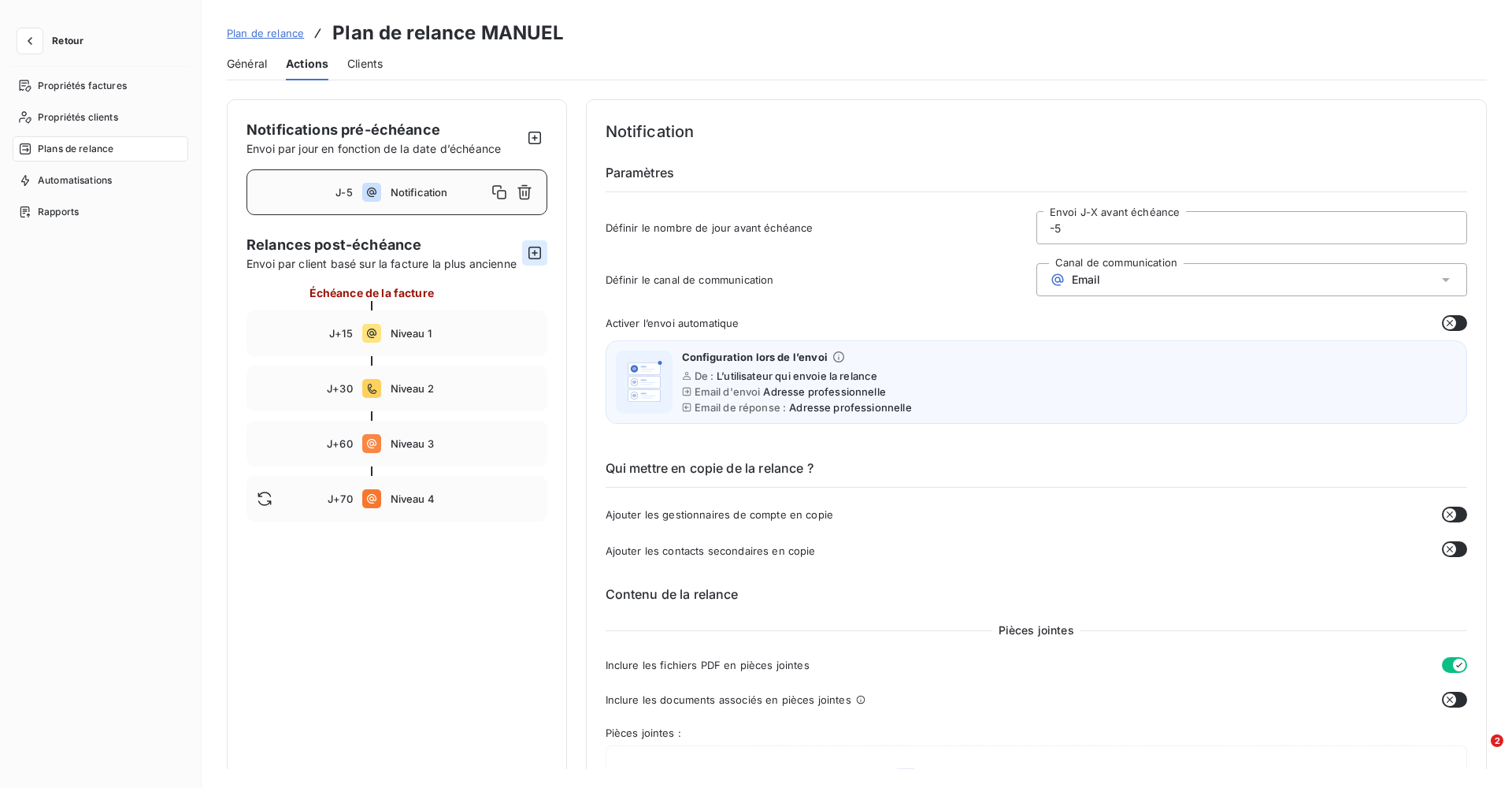
click at [536, 249] on icon "button" at bounding box center [535, 253] width 16 height 16
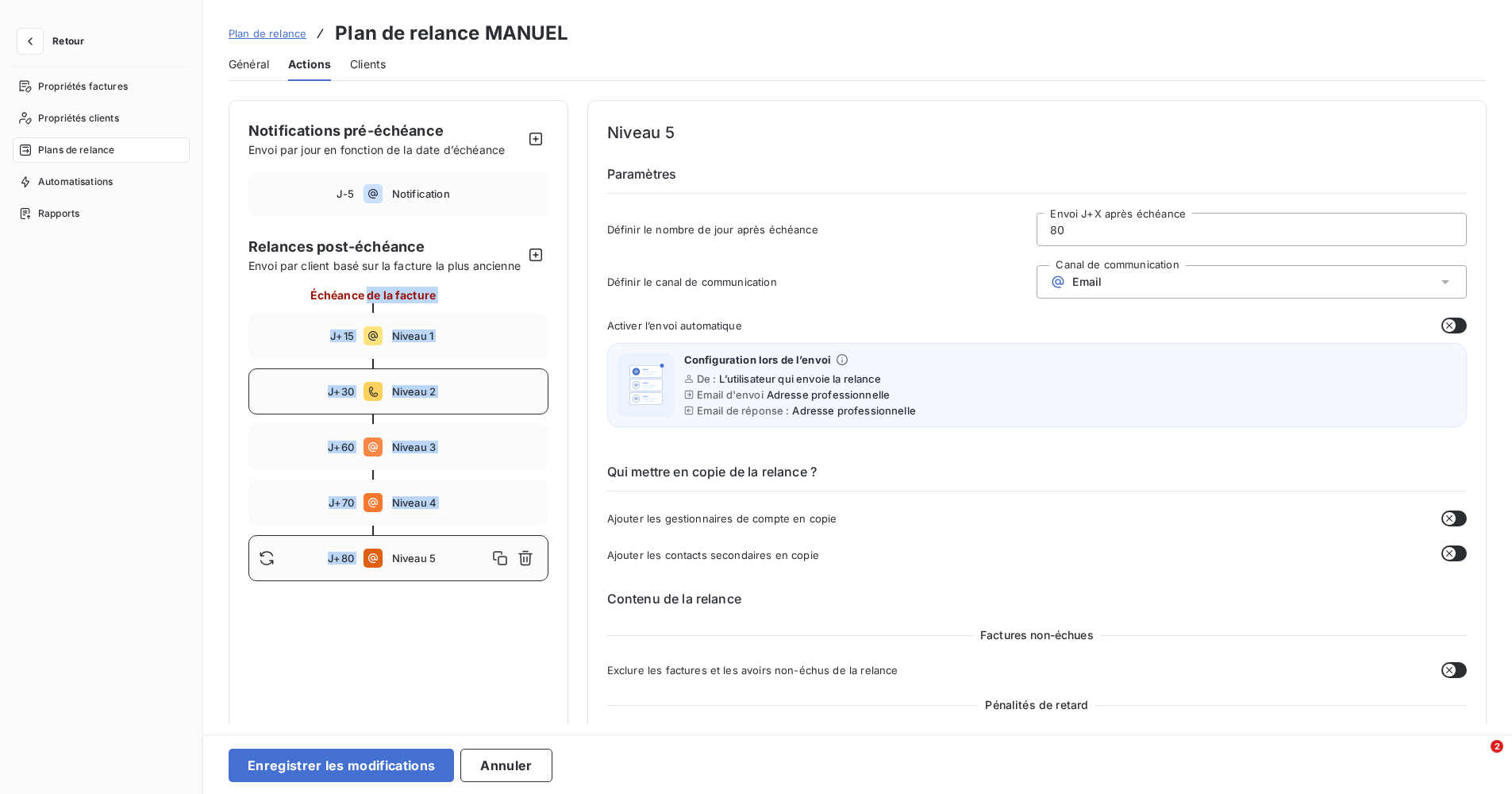
drag, startPoint x: 389, startPoint y: 577, endPoint x: 377, endPoint y: 409, distance: 168.4
click at [369, 315] on div "Échéance de la facture J+15 Niveau 1 J+30 Niveau 2 J+60 Niveau 3 J+70 Niveau 4 …" at bounding box center [399, 434] width 300 height 295
click at [400, 571] on div "Niveau 5" at bounding box center [464, 558] width 146 height 25
drag, startPoint x: 1081, startPoint y: 226, endPoint x: 1012, endPoint y: 229, distance: 69.1
click at [1012, 229] on div "Définir le nombre de jour après échéance 80 Envoi J+X après échéance" at bounding box center [1037, 234] width 859 height 43
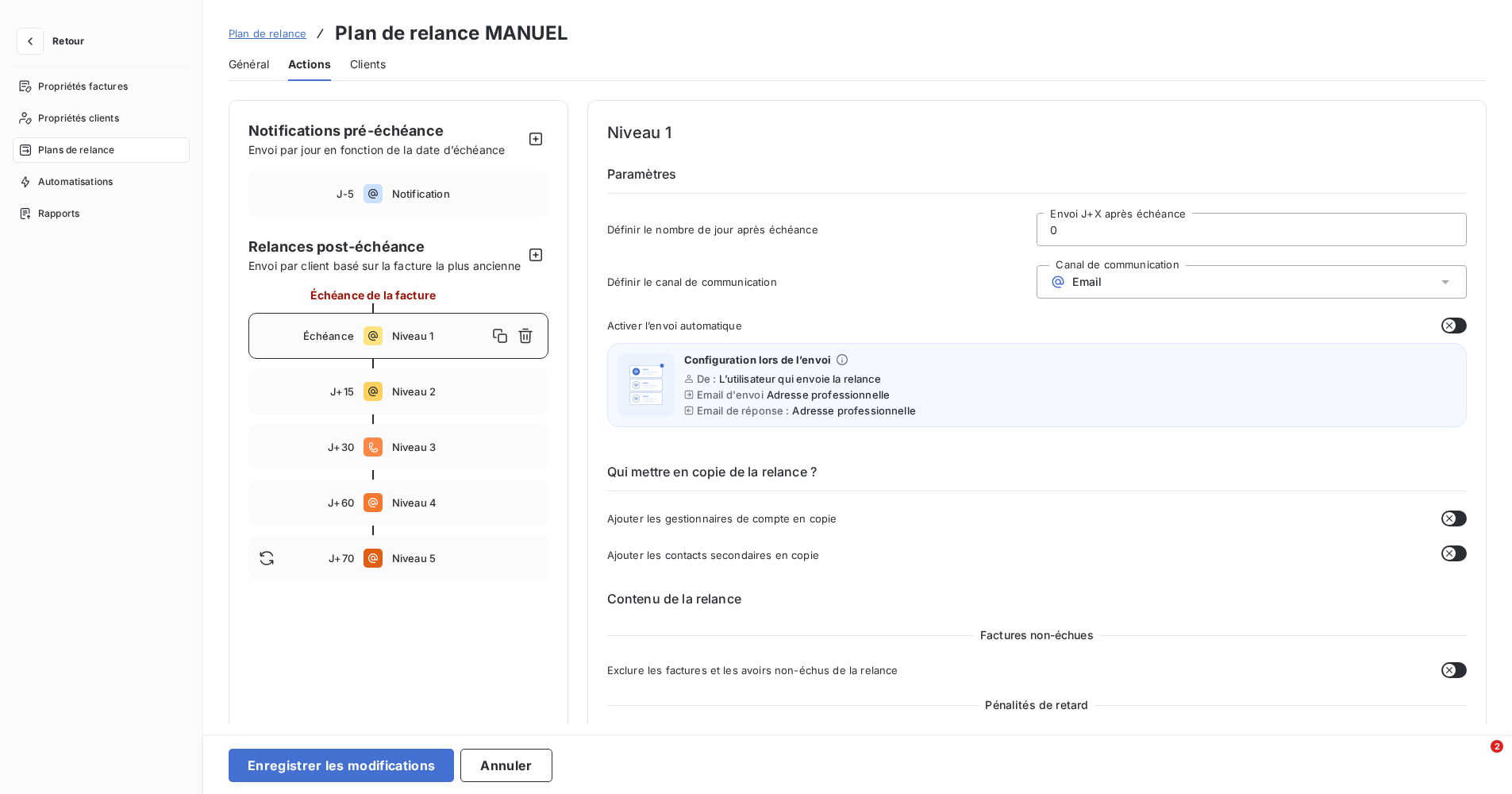
type input "0"
click at [1113, 281] on div "Email" at bounding box center [1251, 282] width 430 height 33
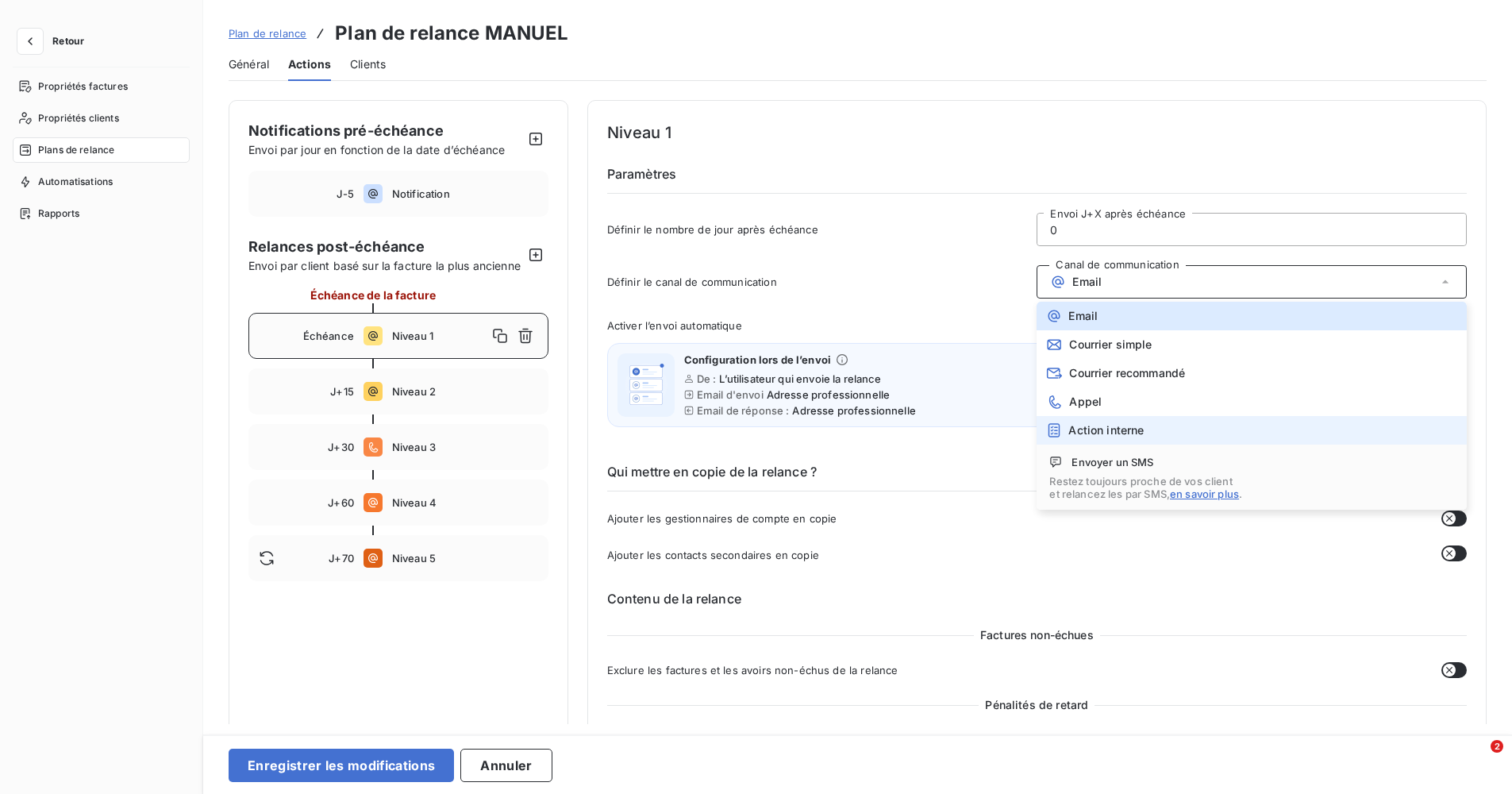
click at [1116, 428] on span "Action interne" at bounding box center [1106, 430] width 75 height 13
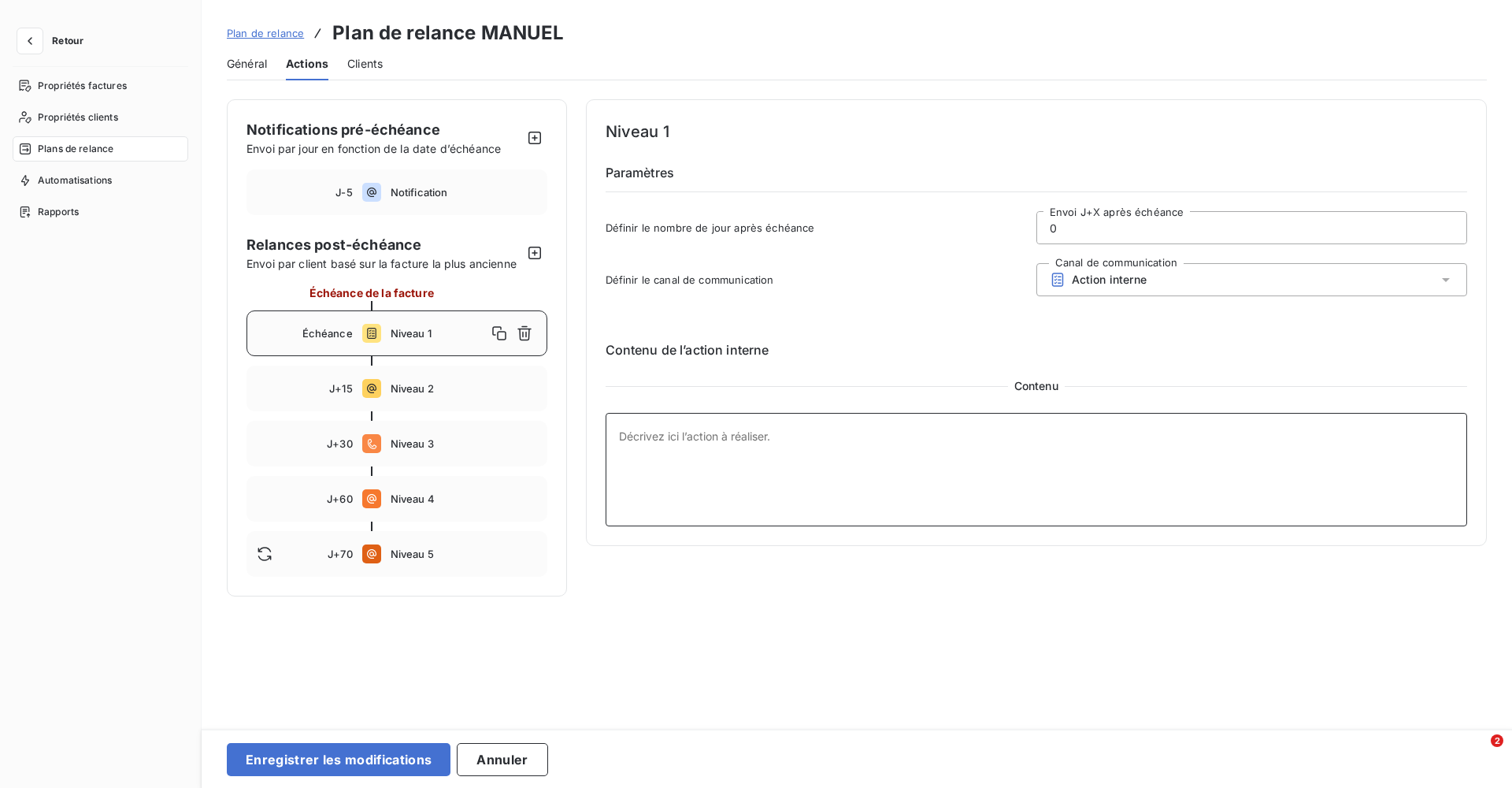
click at [750, 449] on textarea at bounding box center [1037, 469] width 862 height 113
type textarea "Définir le plan de relance"
click at [815, 585] on div "Niveau 1 Paramètres Définir le nombre de jour après échéance 0 Envoi J+X après …" at bounding box center [1037, 348] width 902 height 497
drag, startPoint x: 1091, startPoint y: 243, endPoint x: 1039, endPoint y: 231, distance: 53.4
click at [1039, 231] on div "0 Envoi J+X après échéance" at bounding box center [1251, 228] width 431 height 33
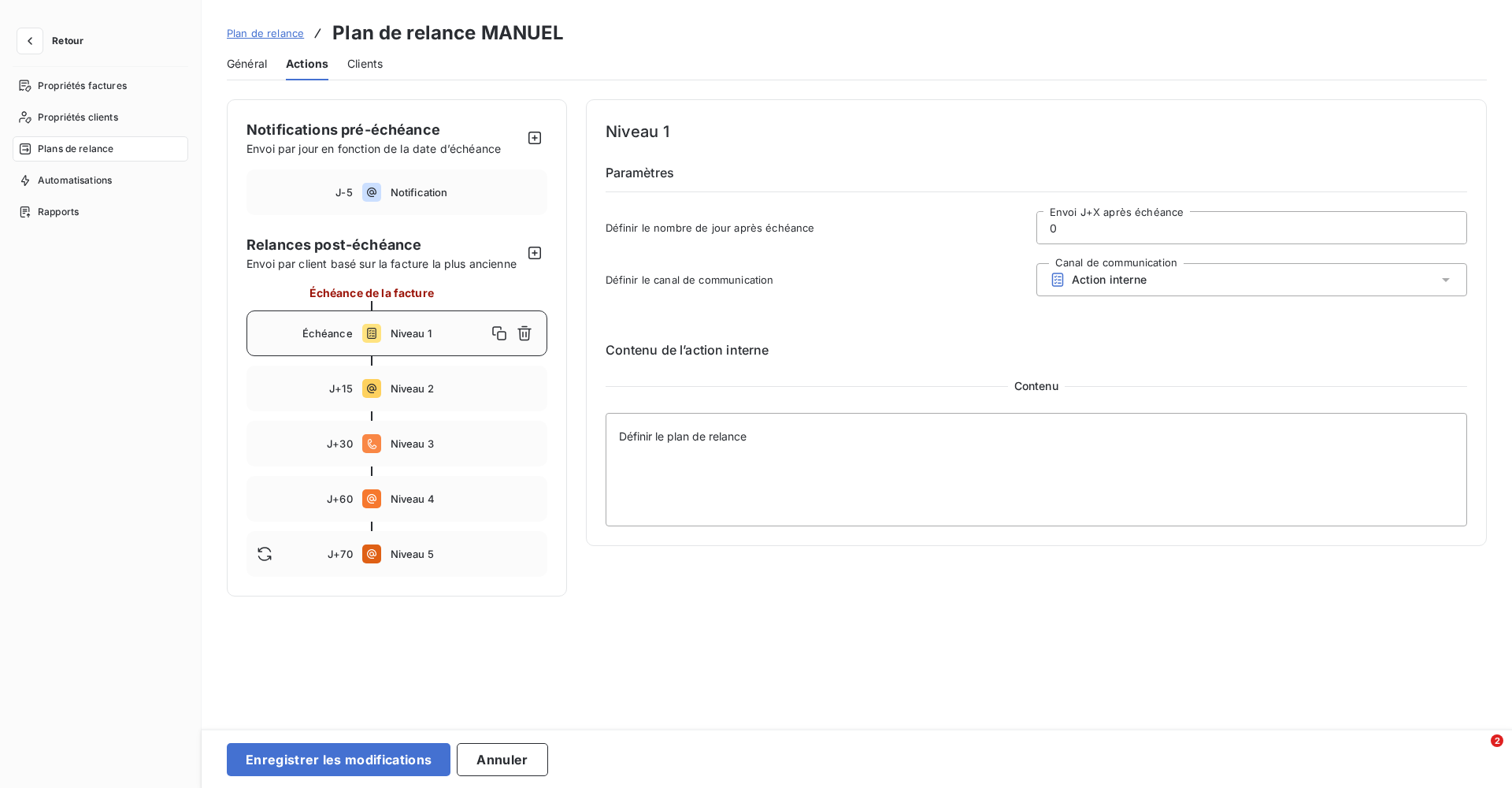
drag, startPoint x: 1078, startPoint y: 240, endPoint x: 1054, endPoint y: 234, distance: 24.7
click at [1065, 236] on input "0" at bounding box center [1251, 228] width 429 height 31
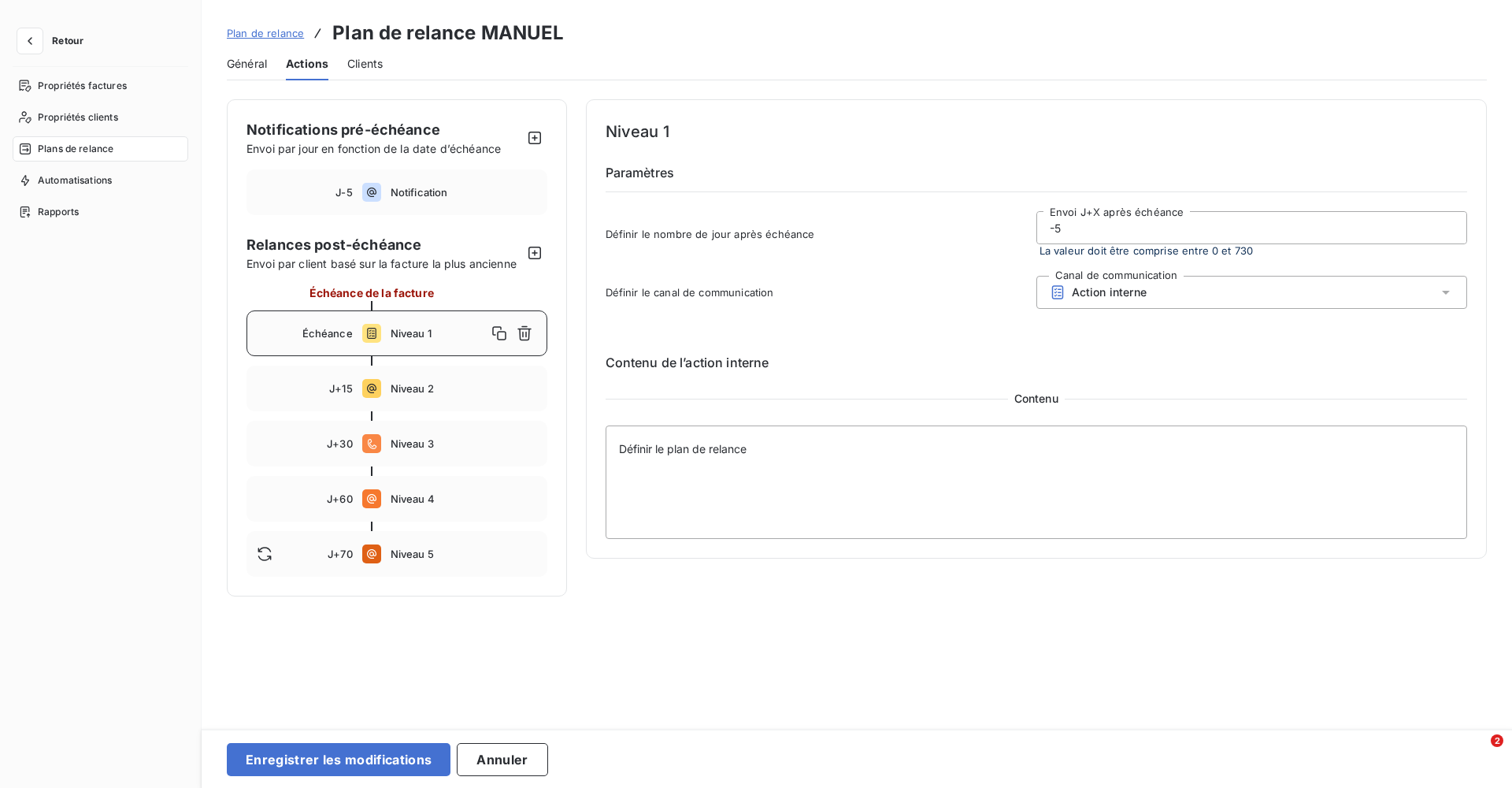
type input "-5"
click at [854, 386] on div "Contenu de l’action interne Contenu Définir le plan de relance" at bounding box center [1037, 433] width 862 height 211
click at [797, 460] on textarea "Définir le plan de relance" at bounding box center [1037, 481] width 862 height 113
click at [531, 336] on icon "button" at bounding box center [524, 333] width 16 height 16
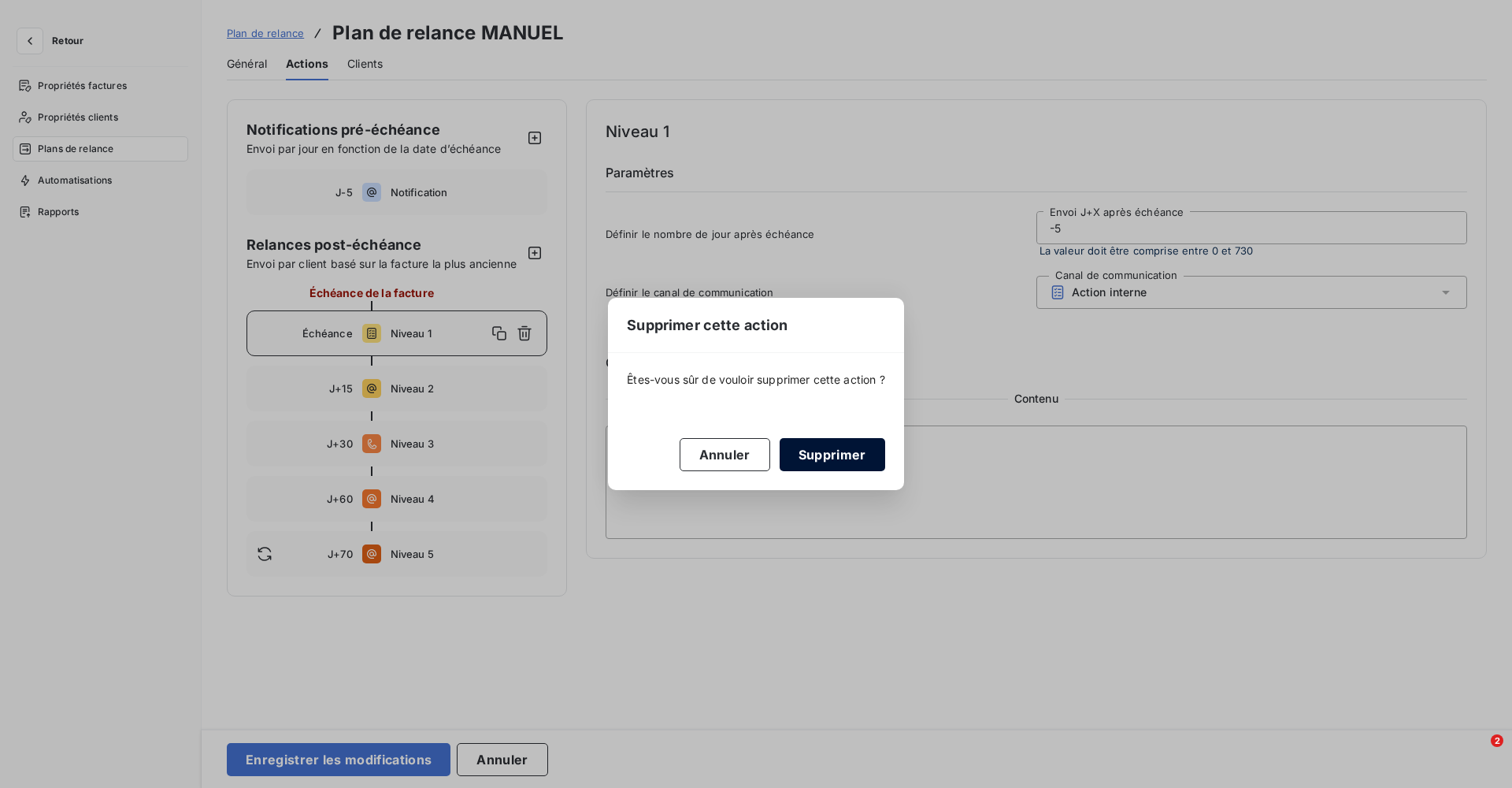
click at [849, 455] on button "Supprimer" at bounding box center [833, 455] width 106 height 33
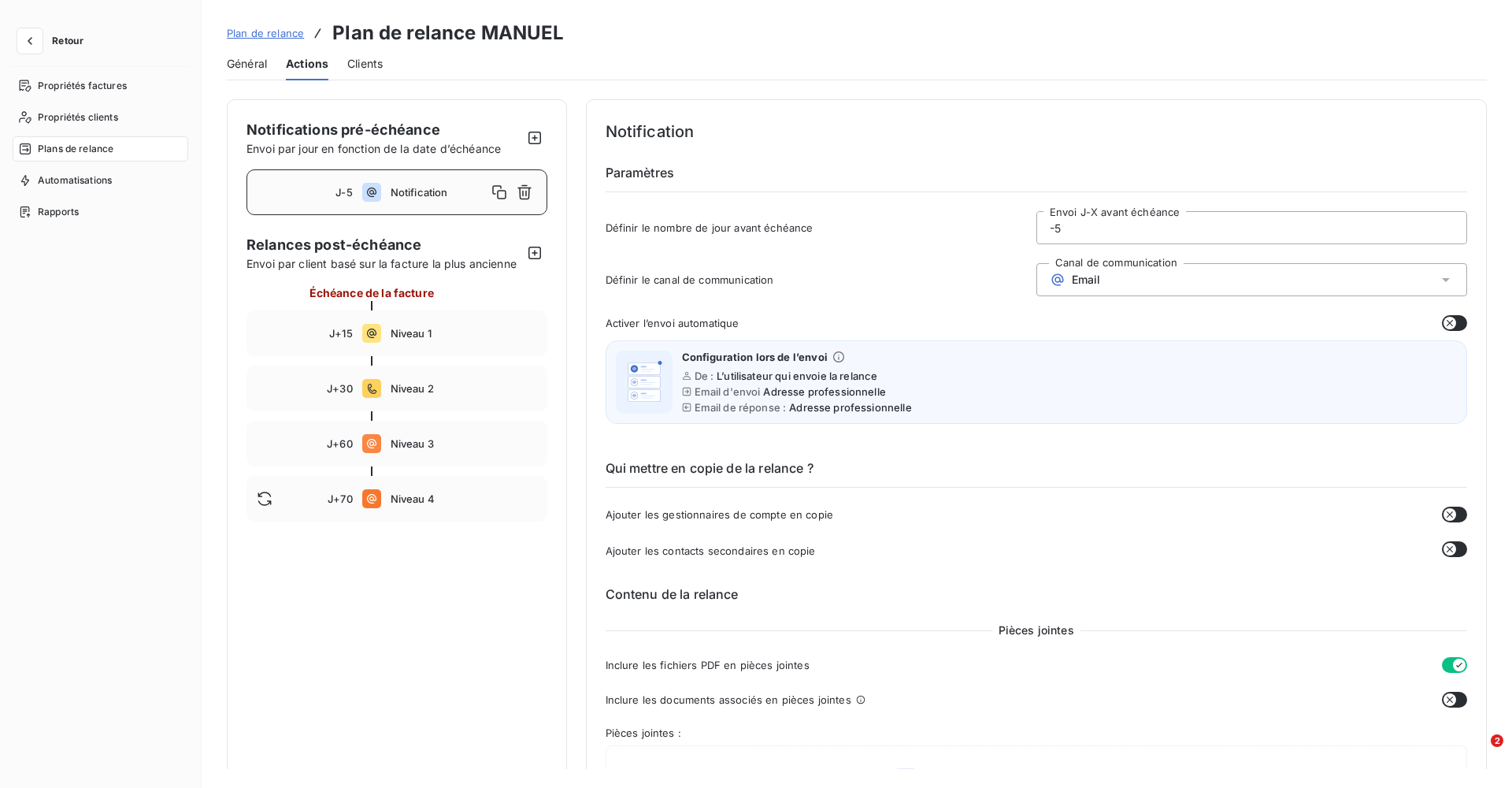
click at [1123, 273] on div "Email" at bounding box center [1251, 280] width 431 height 33
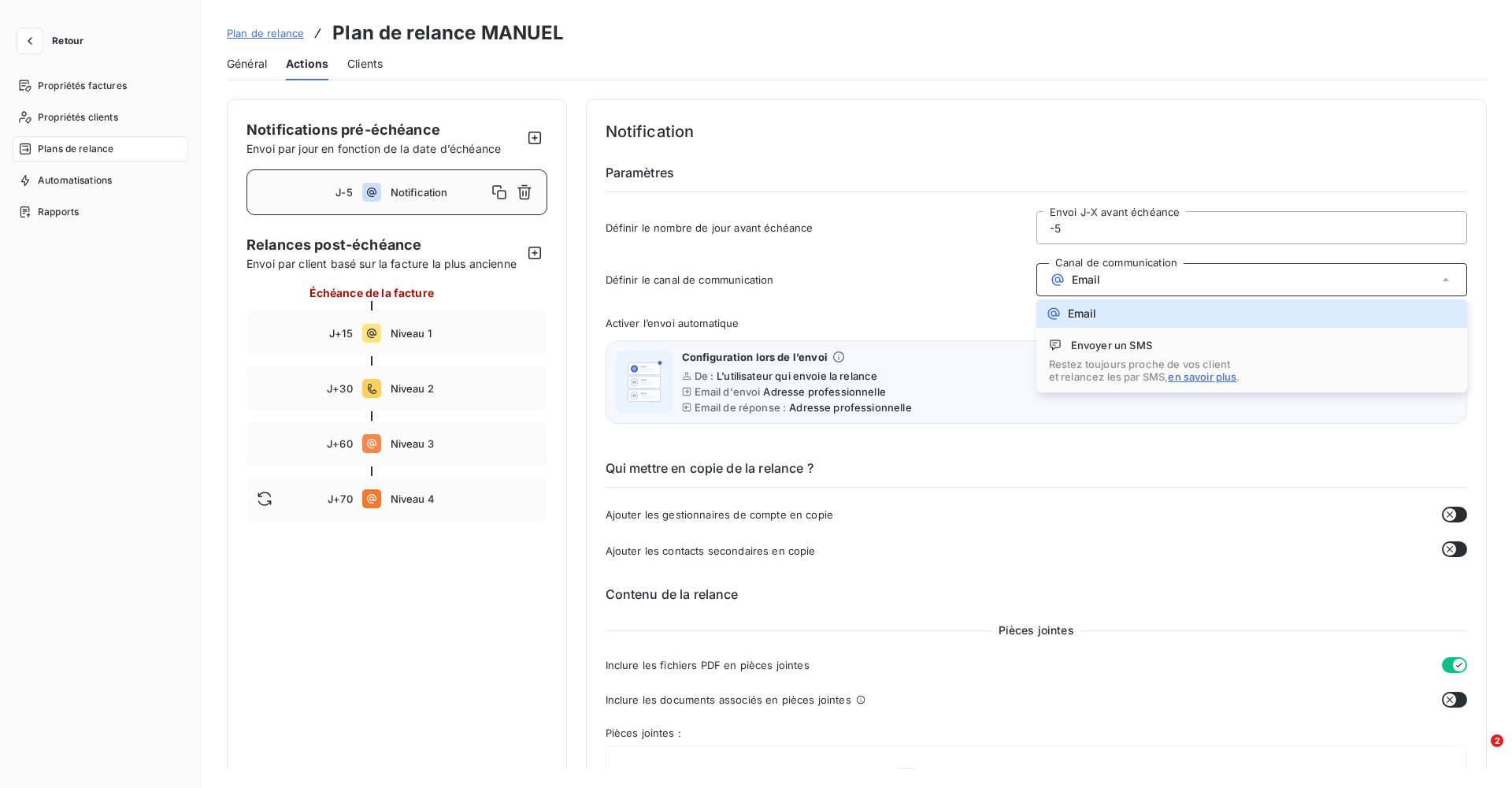
drag, startPoint x: 971, startPoint y: 293, endPoint x: 978, endPoint y: 288, distance: 8.6
click at [971, 293] on div "Définir le canal de communication Canal de communication Email Email Envoyer un…" at bounding box center [1037, 284] width 862 height 42
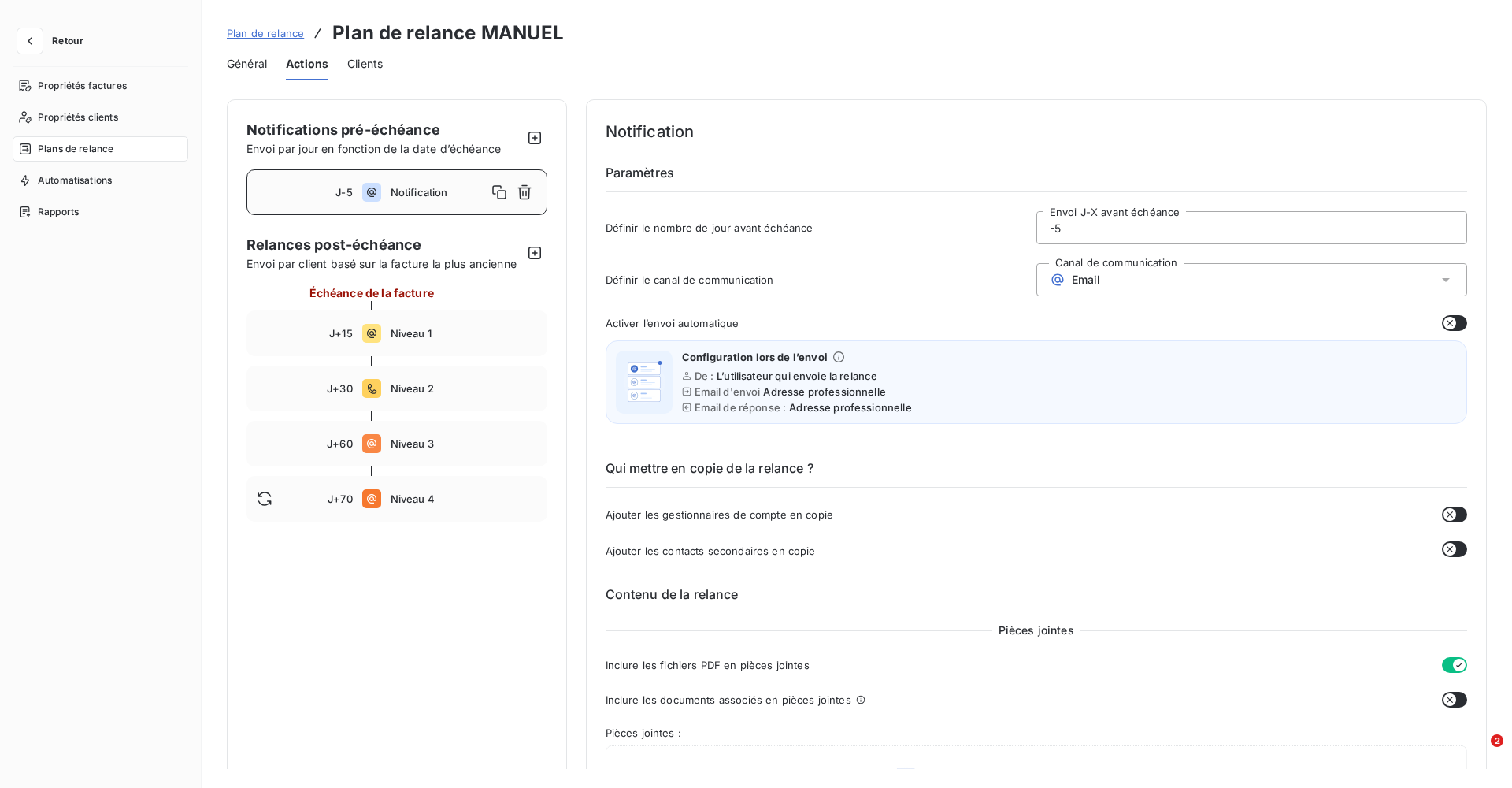
click at [1084, 275] on span "Email" at bounding box center [1086, 280] width 29 height 13
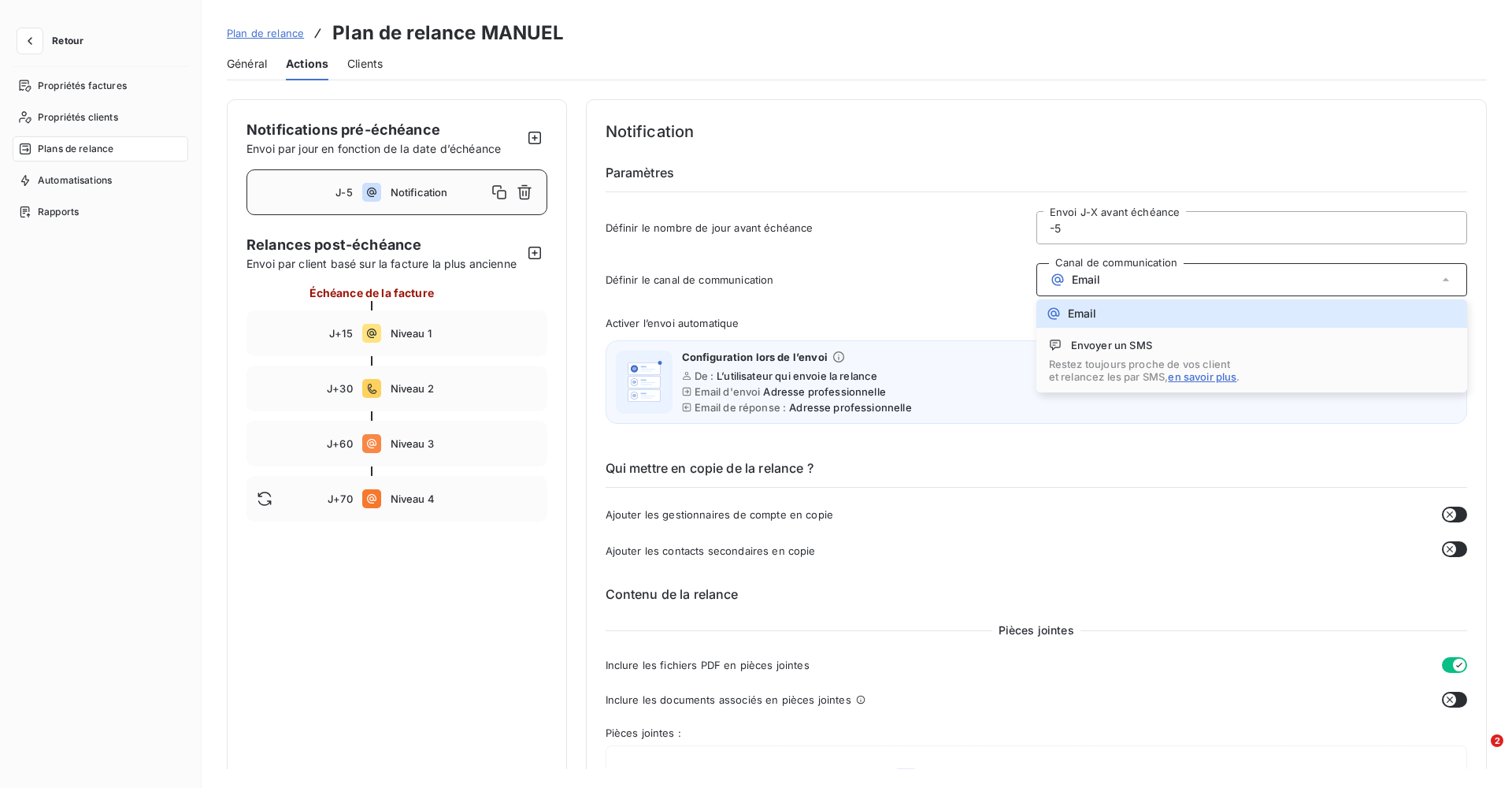
drag, startPoint x: 919, startPoint y: 302, endPoint x: 985, endPoint y: 301, distance: 66.0
click at [938, 301] on div "Définir le canal de communication Canal de communication Email Email Envoyer un…" at bounding box center [1037, 284] width 862 height 42
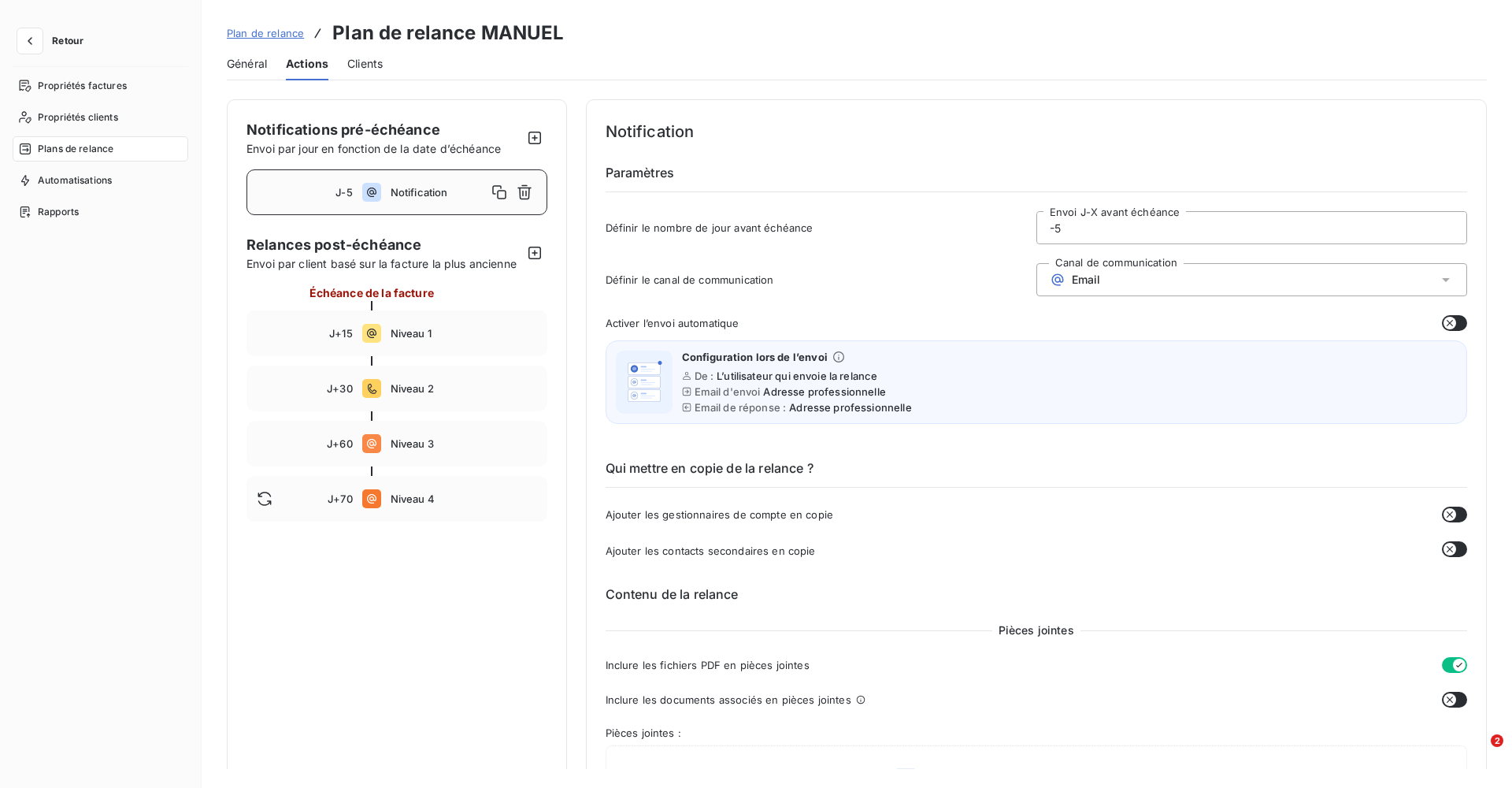
click at [1104, 279] on div "Email" at bounding box center [1251, 280] width 431 height 33
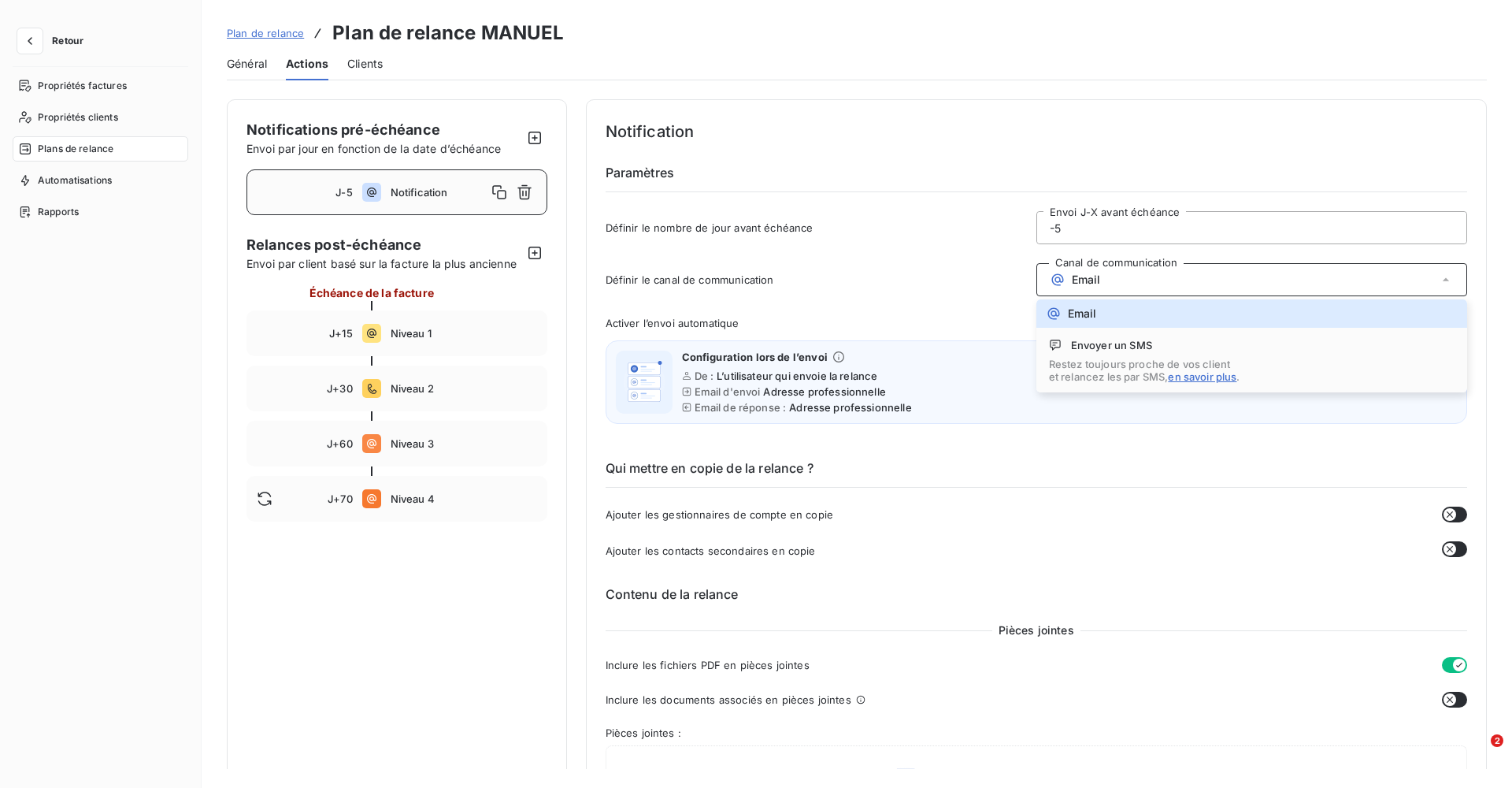
click at [992, 278] on span "Définir le canal de communication" at bounding box center [821, 280] width 431 height 13
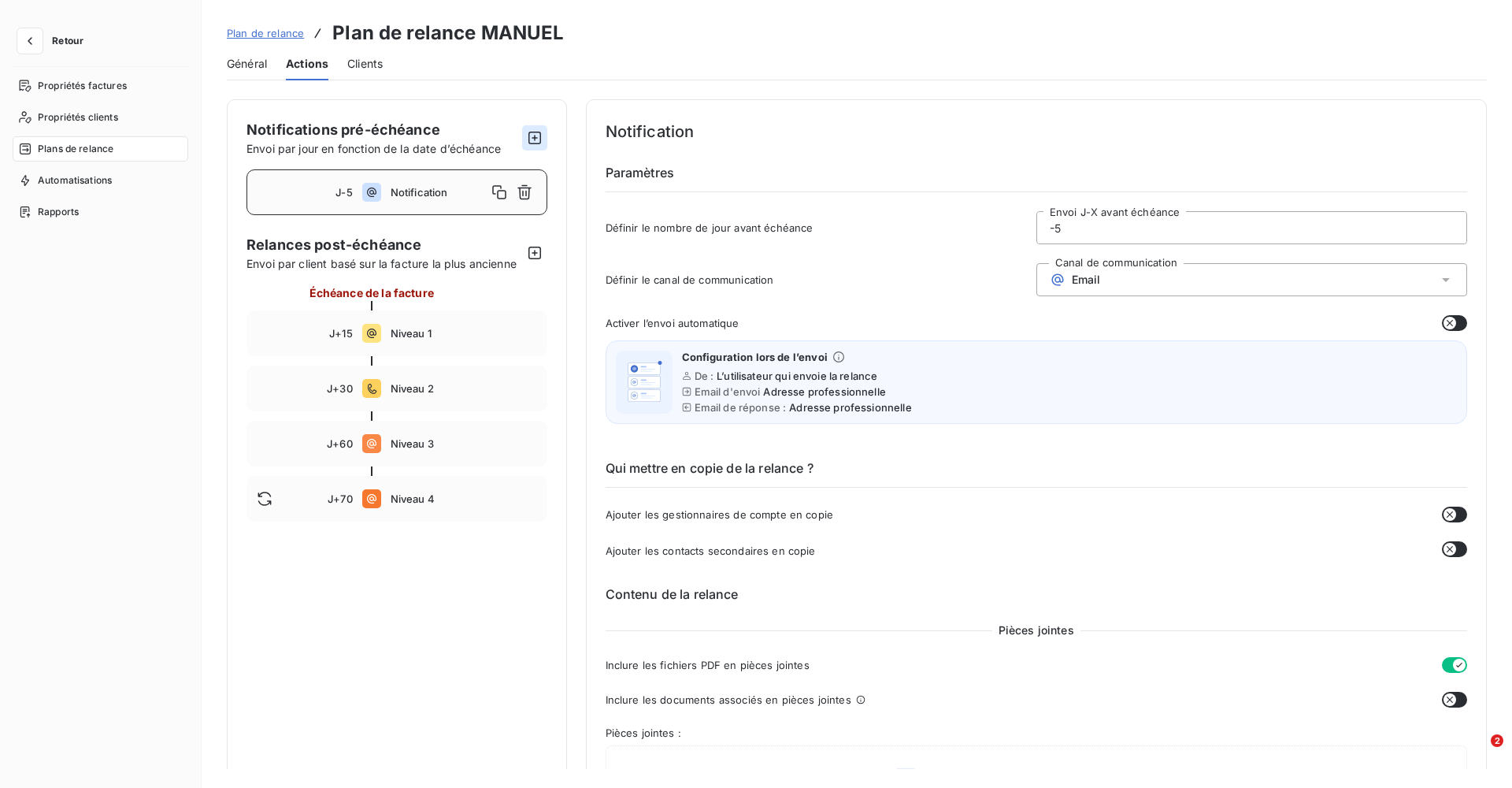
click at [535, 130] on icon "button" at bounding box center [535, 138] width 16 height 16
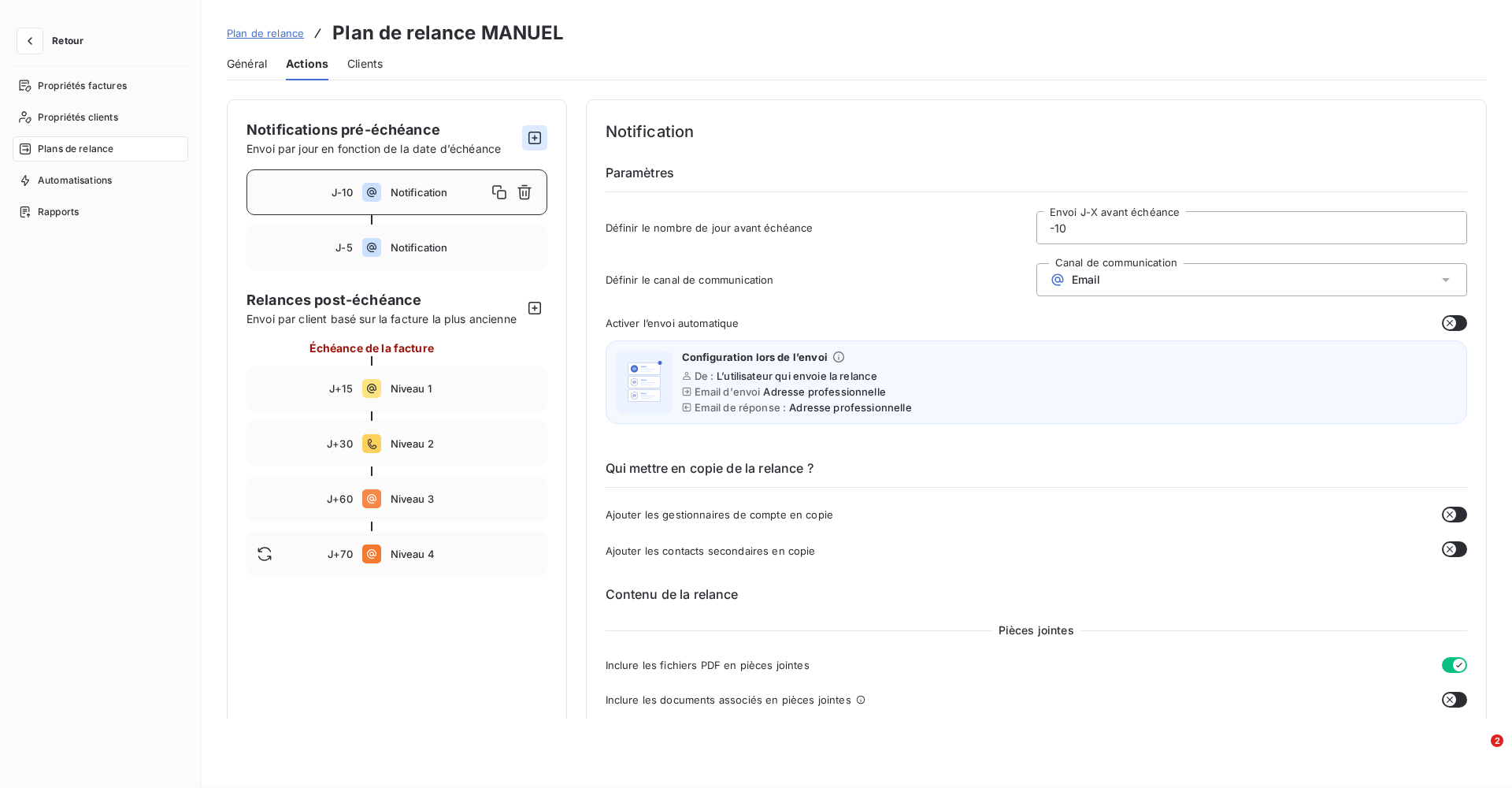
type input "-10"
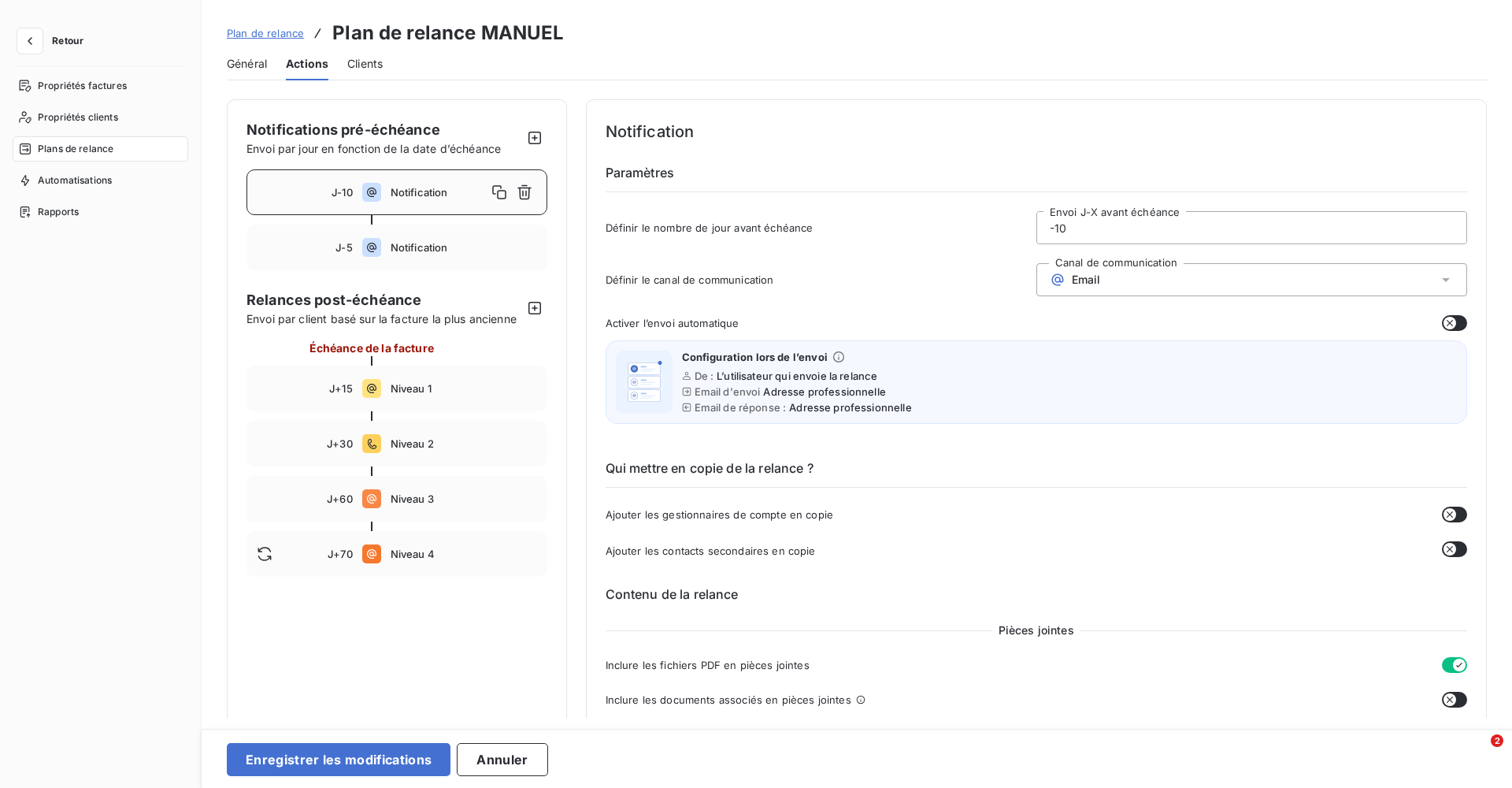
click at [431, 190] on span "Notification" at bounding box center [438, 192] width 96 height 13
drag, startPoint x: 1072, startPoint y: 232, endPoint x: 1020, endPoint y: 227, distance: 52.2
click at [1020, 227] on div "Définir le nombre de jour avant échéance -10 Envoi J-X avant échéance" at bounding box center [1037, 232] width 862 height 42
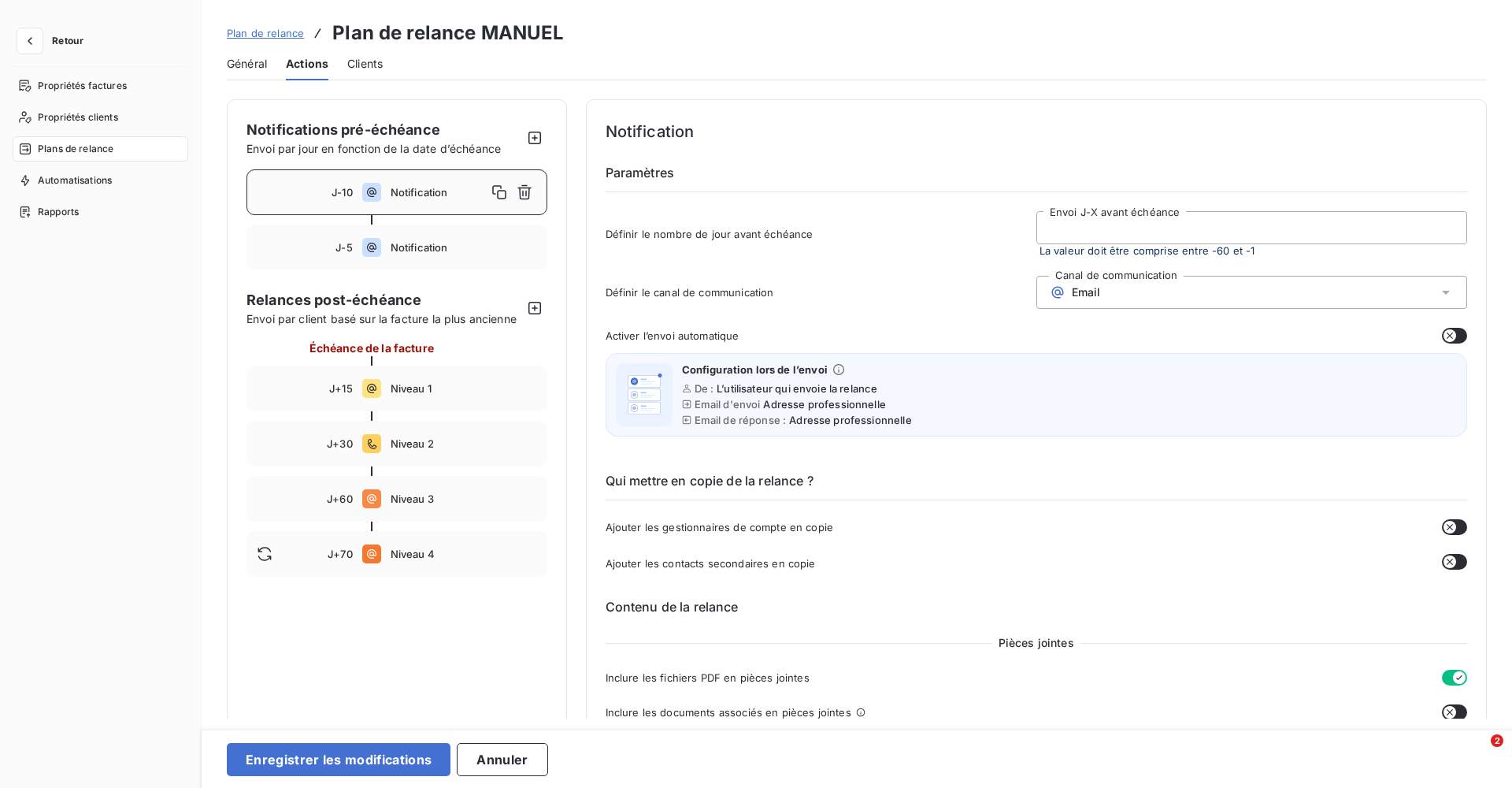
type input "4"
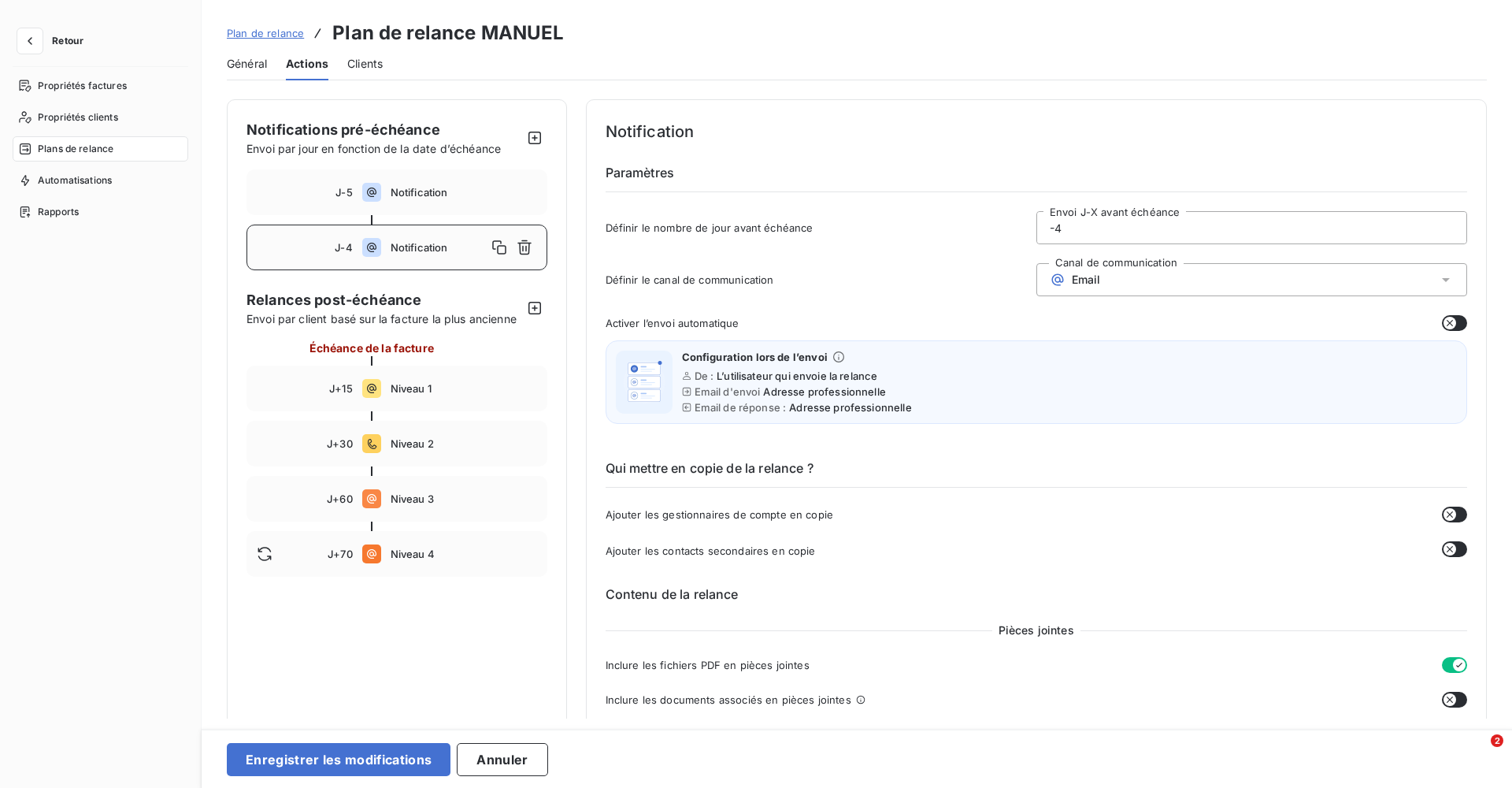
type input "-4"
click at [1129, 275] on div "Email" at bounding box center [1251, 280] width 431 height 33
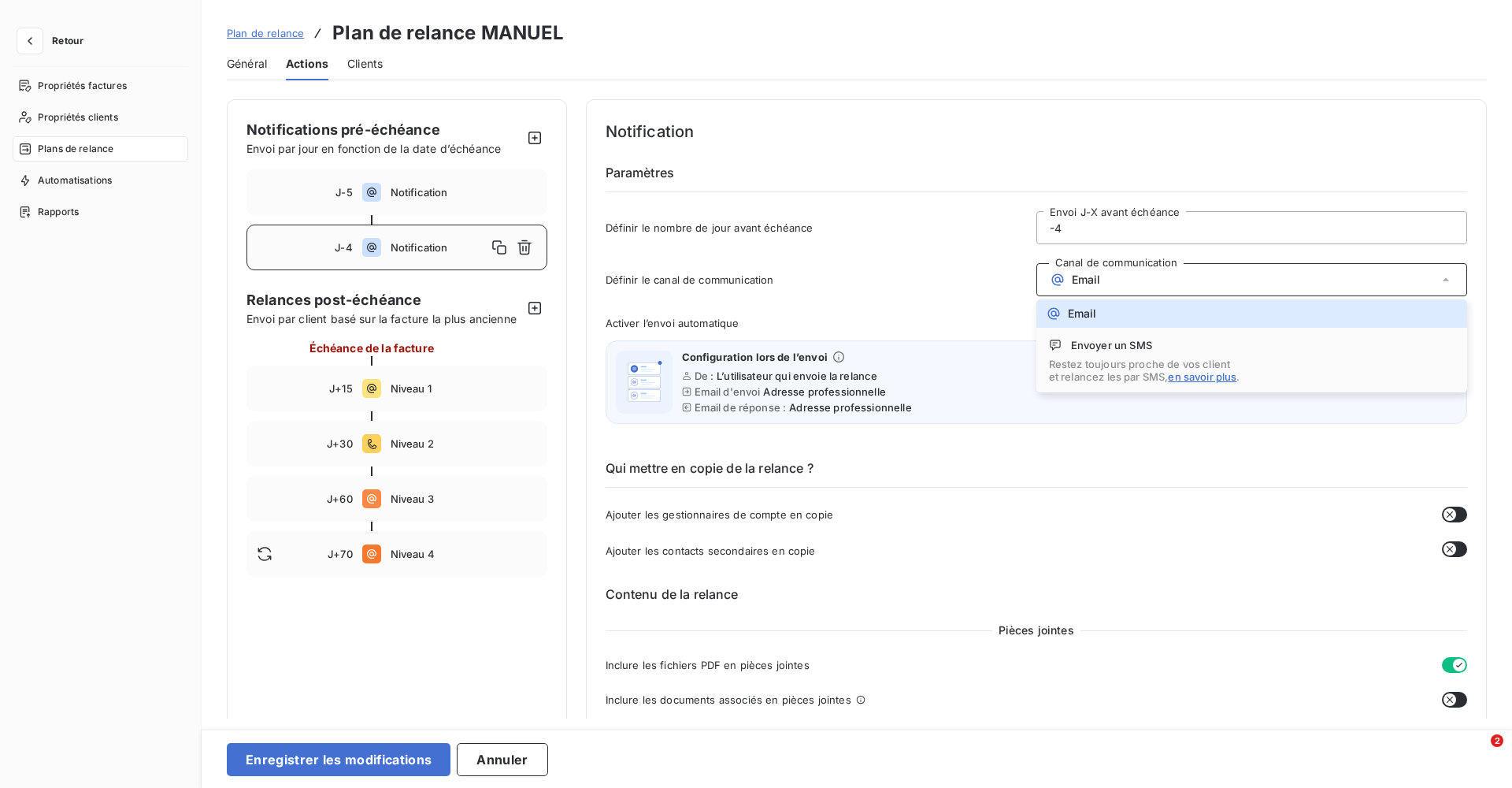
click at [929, 311] on div "Notification Paramètres Définir le nombre de jour avant échéance -4 Envoi J-X a…" at bounding box center [1037, 776] width 862 height 1314
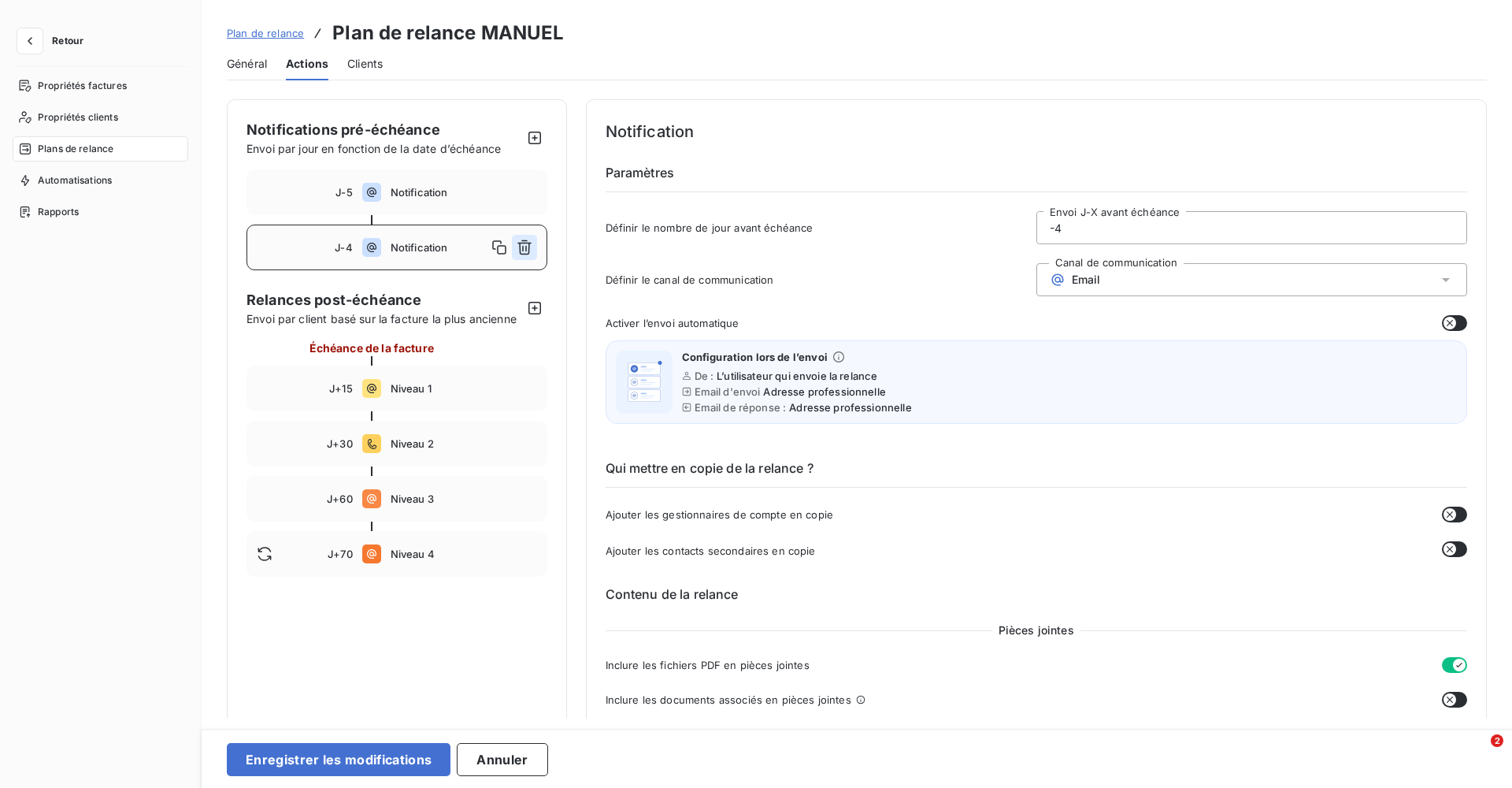
click at [520, 248] on icon "button" at bounding box center [524, 247] width 14 height 15
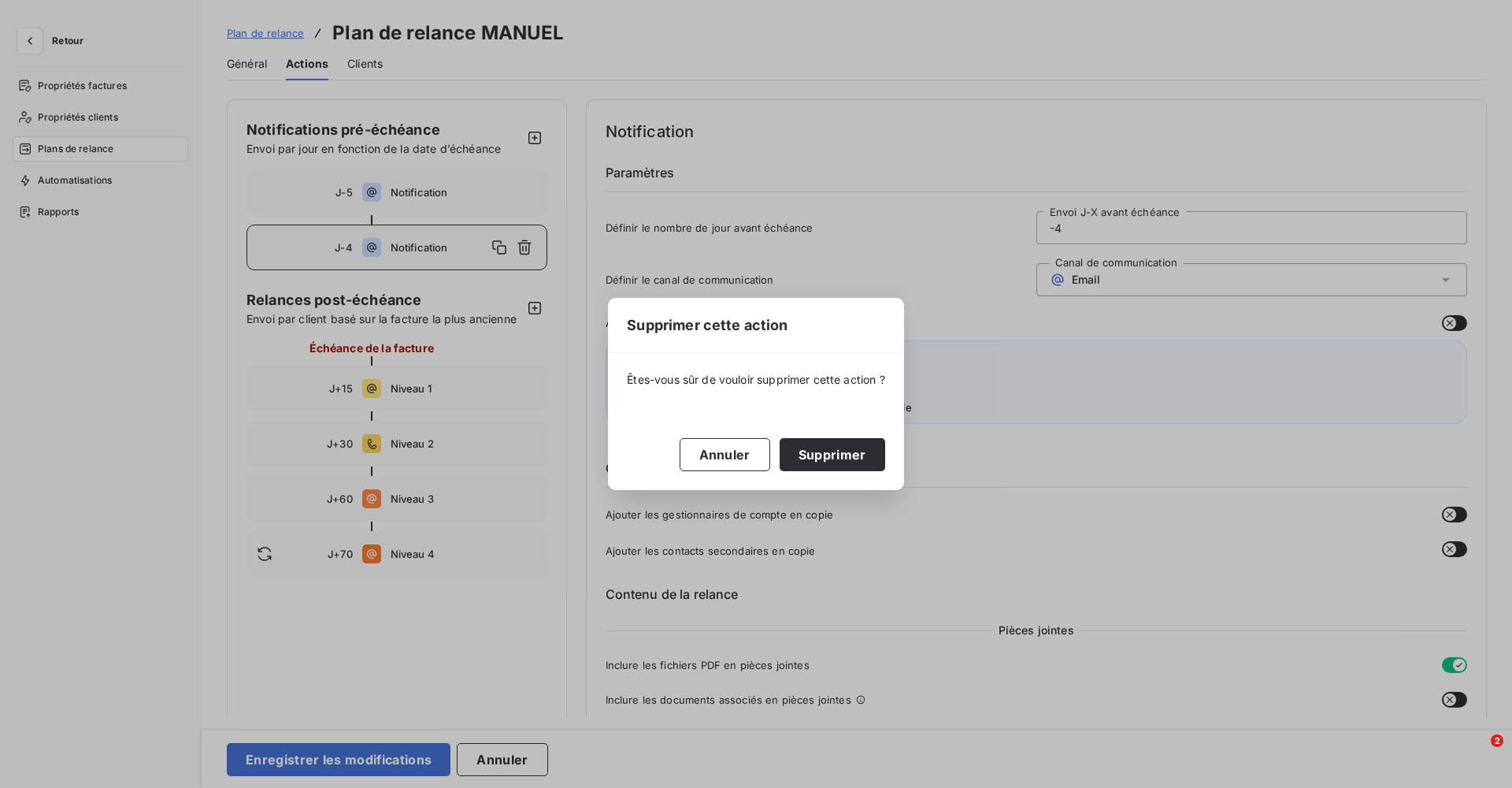
click at [842, 455] on button "Supprimer" at bounding box center [833, 455] width 106 height 33
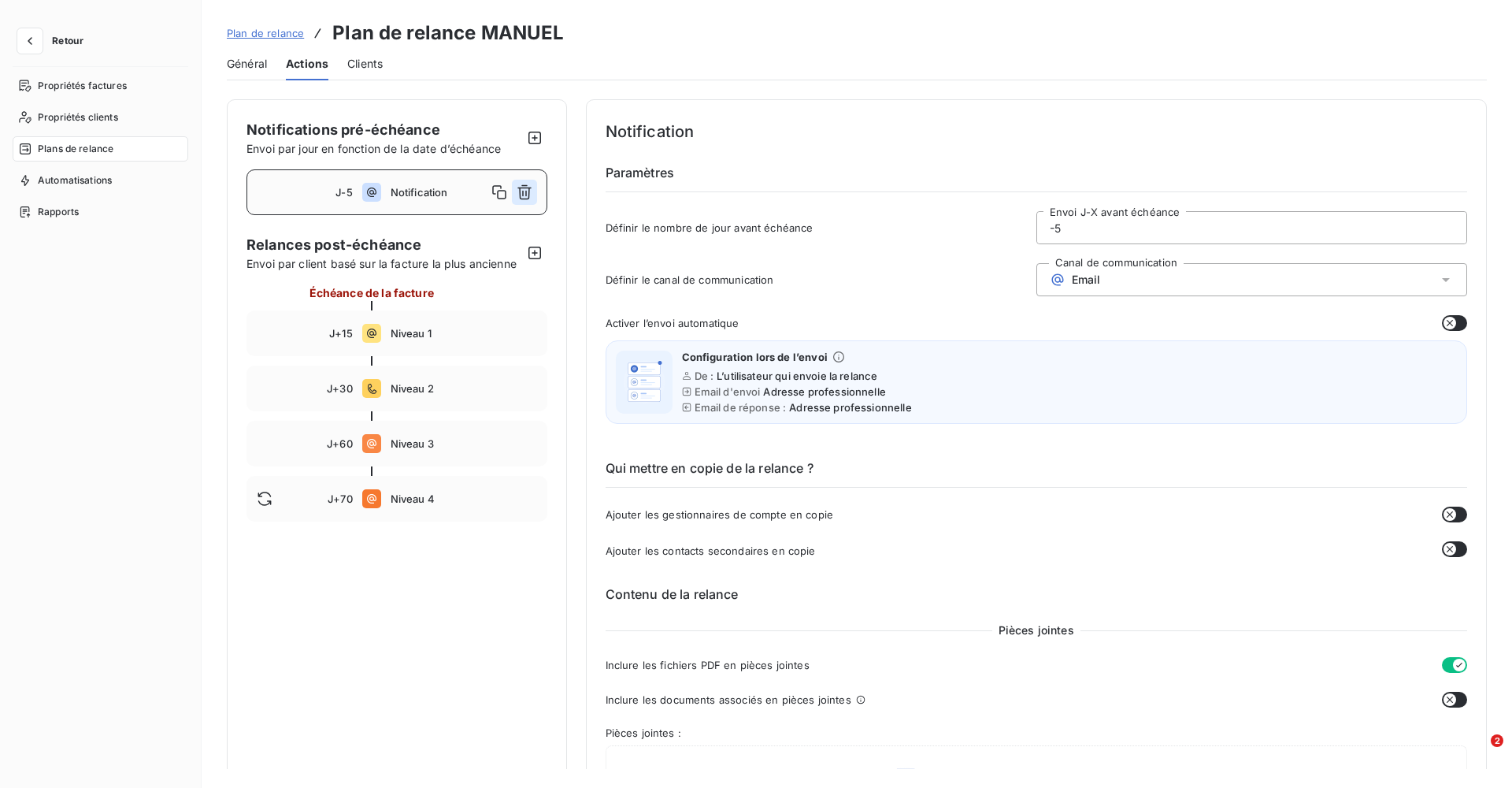
click at [521, 188] on icon "button" at bounding box center [524, 192] width 14 height 15
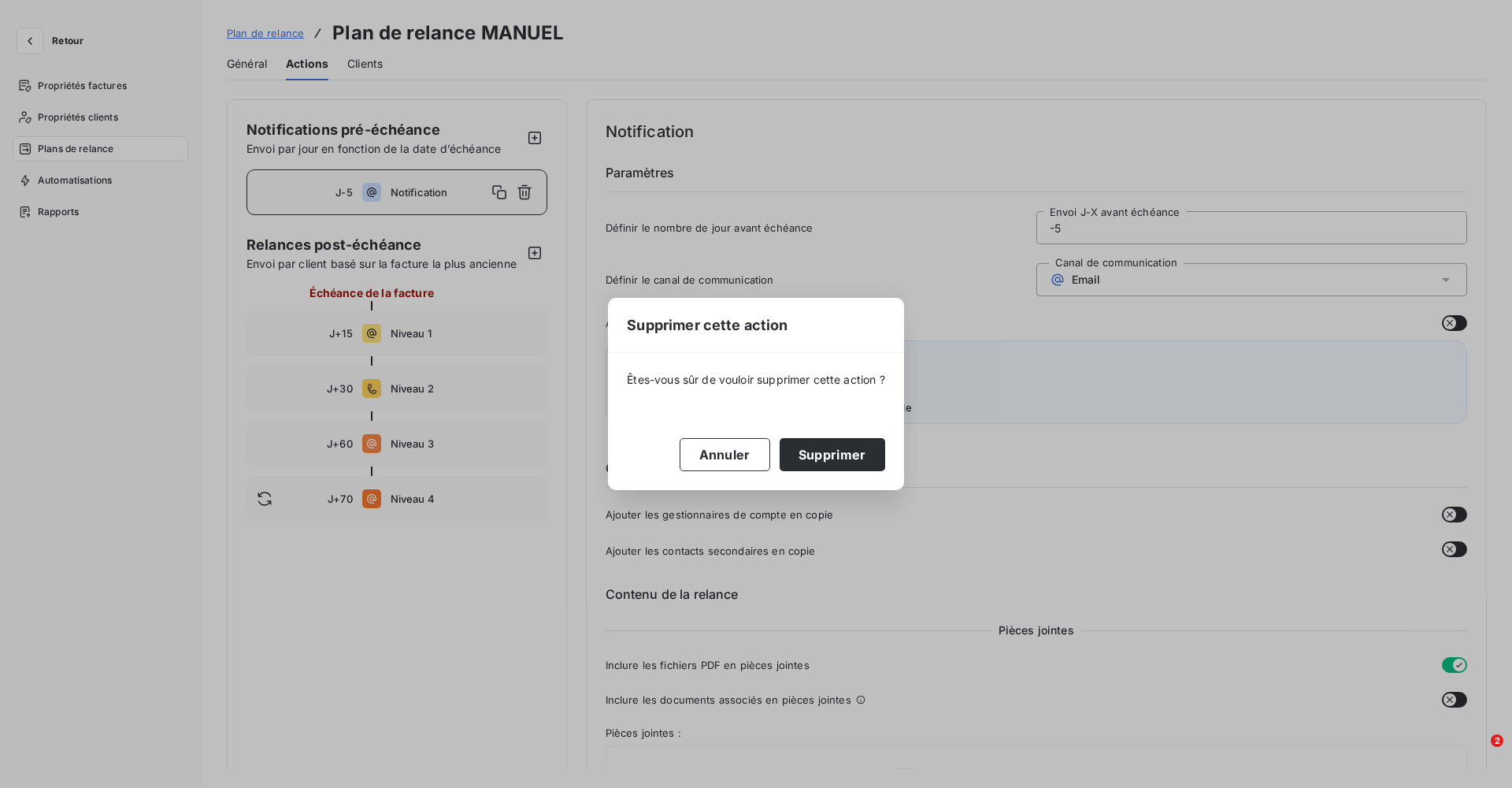
click at [861, 454] on button "Supprimer" at bounding box center [833, 455] width 106 height 33
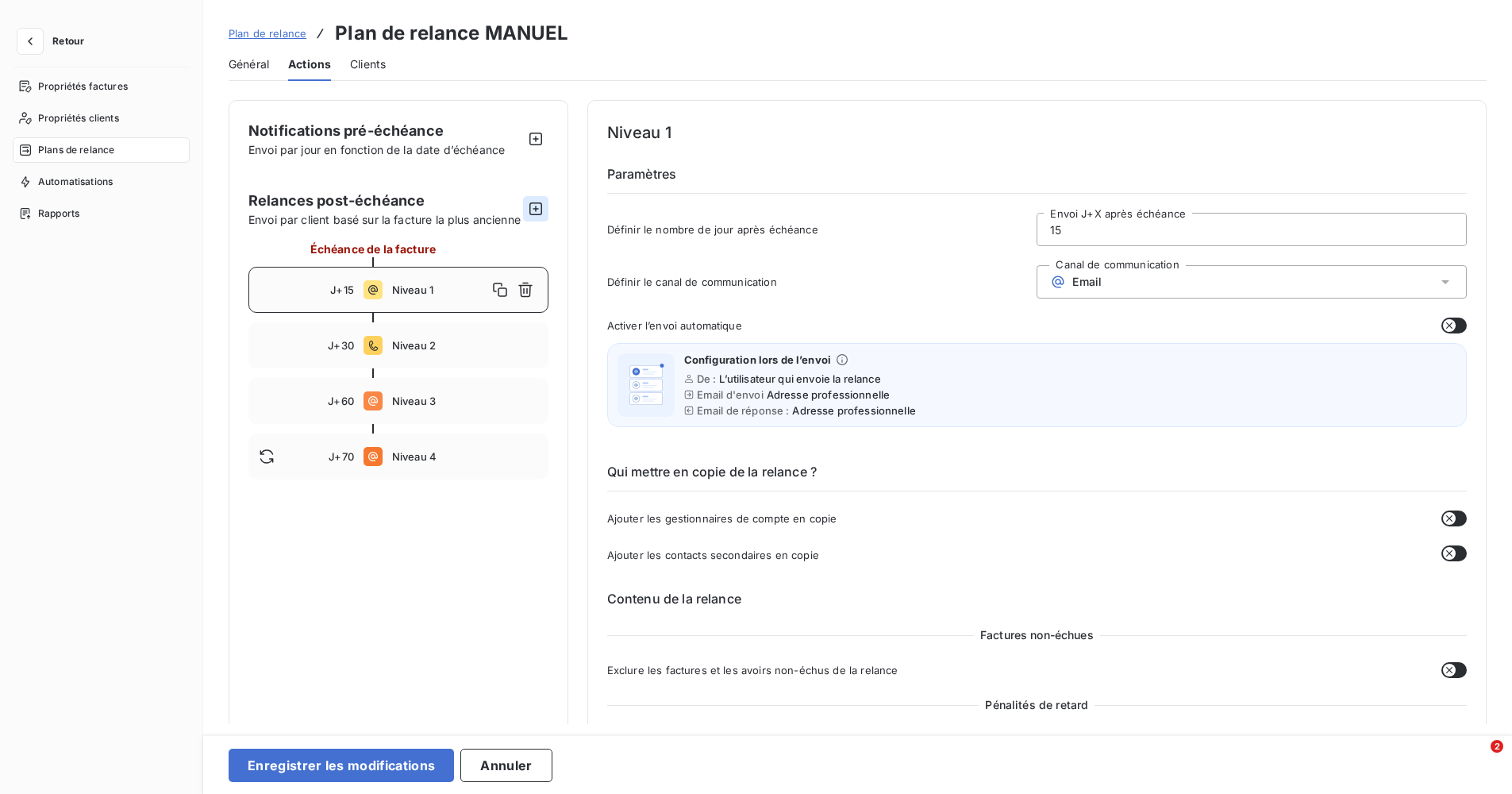
click at [532, 212] on icon "button" at bounding box center [536, 209] width 13 height 13
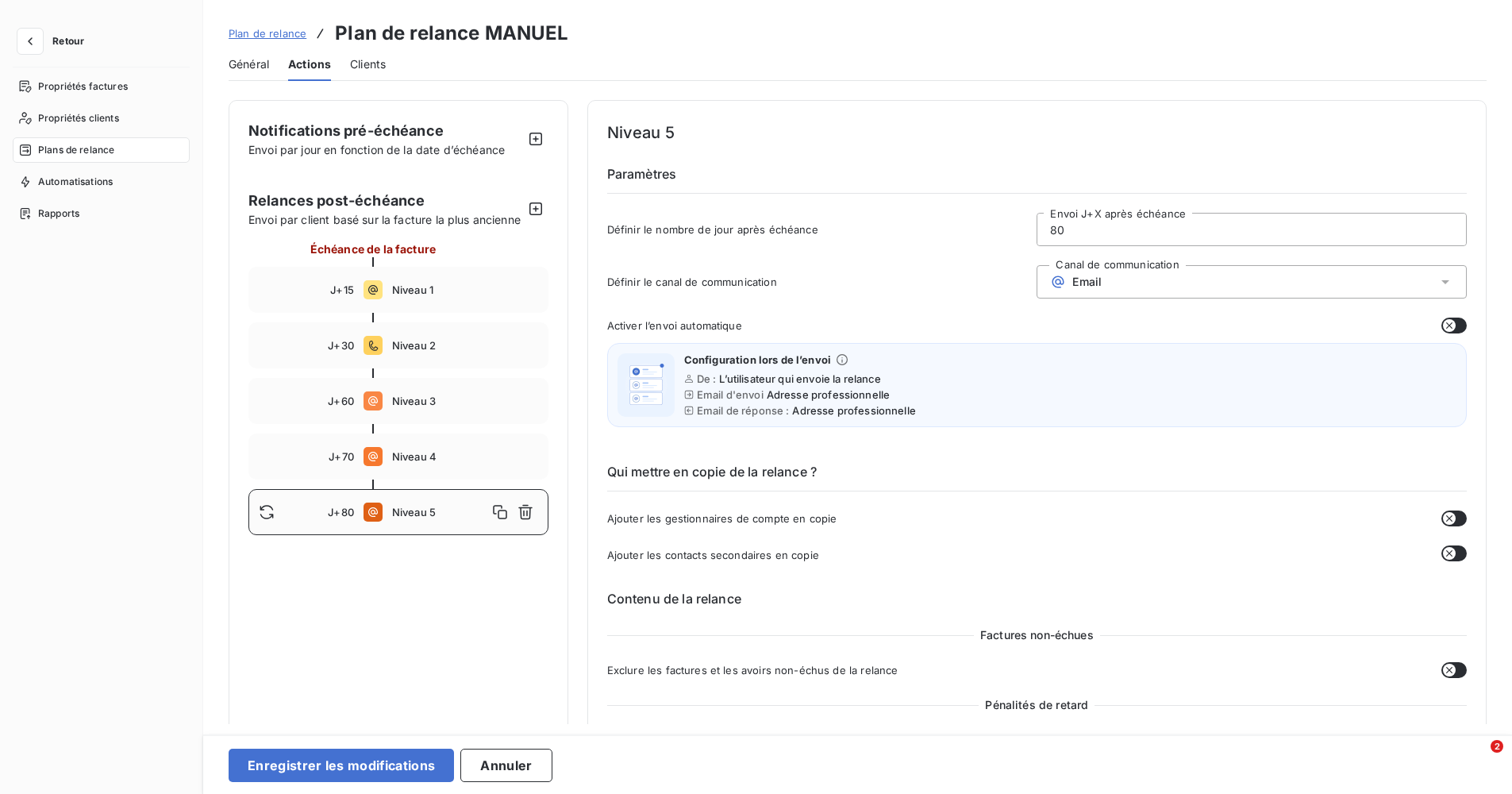
drag, startPoint x: 1075, startPoint y: 233, endPoint x: 929, endPoint y: 245, distance: 146.5
click at [929, 245] on div "Définir le nombre de jour après échéance 80 Envoi J+X après échéance" at bounding box center [1037, 234] width 859 height 43
type input "0"
click at [1122, 277] on div "Email" at bounding box center [1251, 282] width 430 height 33
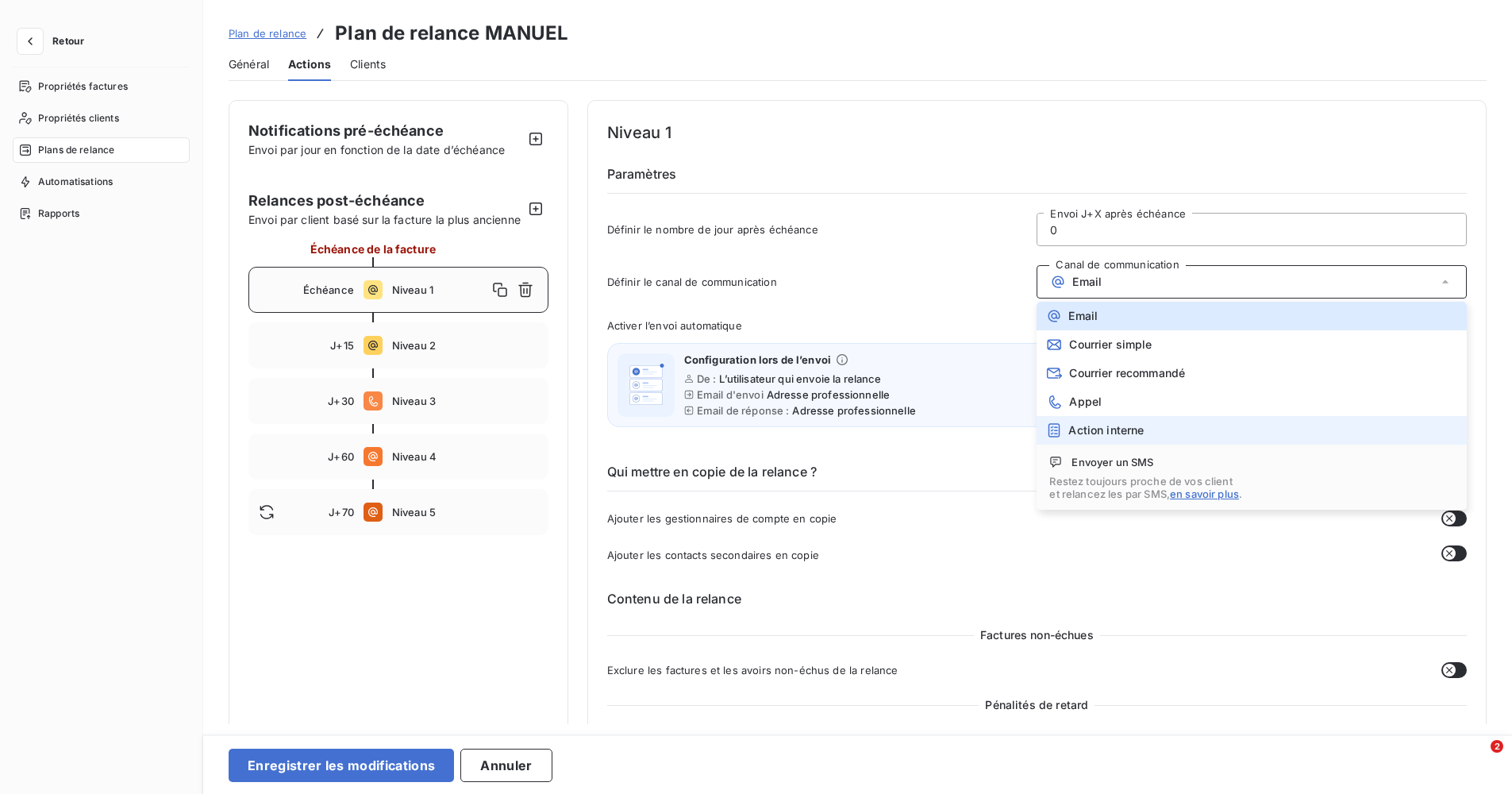
click at [1125, 430] on span "Action interne" at bounding box center [1106, 430] width 75 height 13
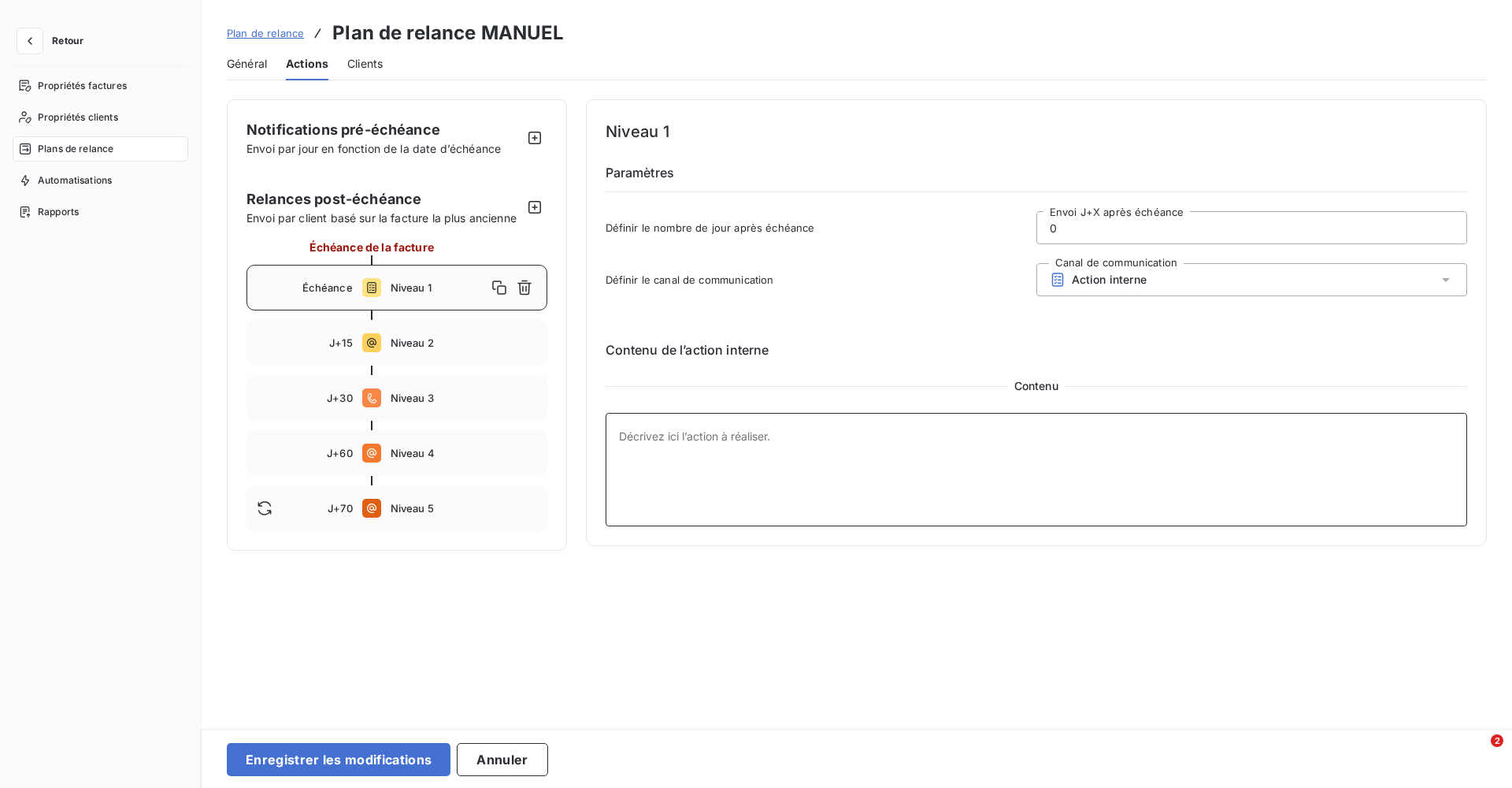
click at [784, 464] on textarea at bounding box center [1037, 469] width 862 height 113
type textarea "Définir le plan de relance"
click at [374, 751] on button "Enregistrer les modifications" at bounding box center [338, 759] width 223 height 33
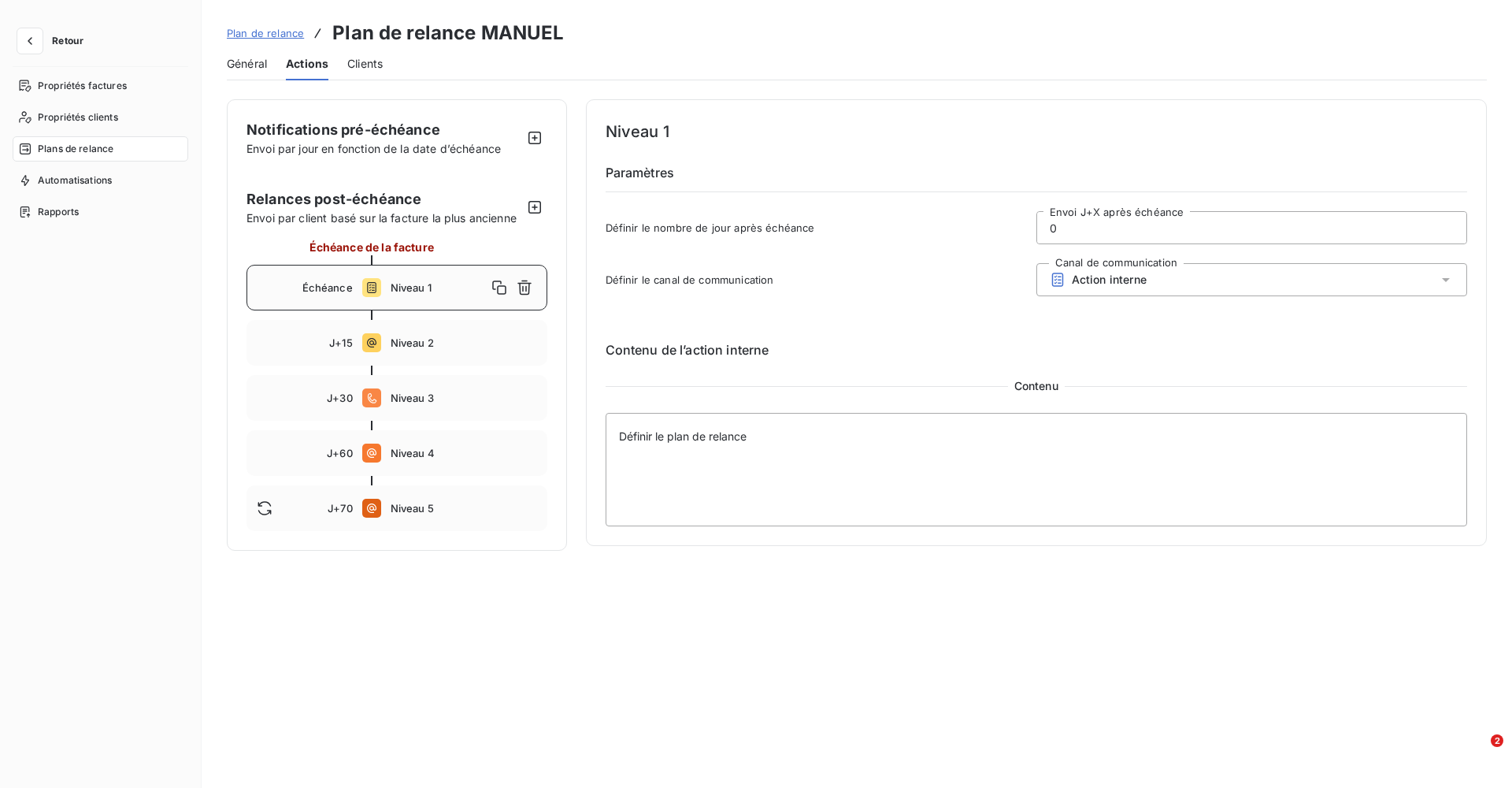
click at [251, 34] on span "Plan de relance" at bounding box center [265, 33] width 77 height 13
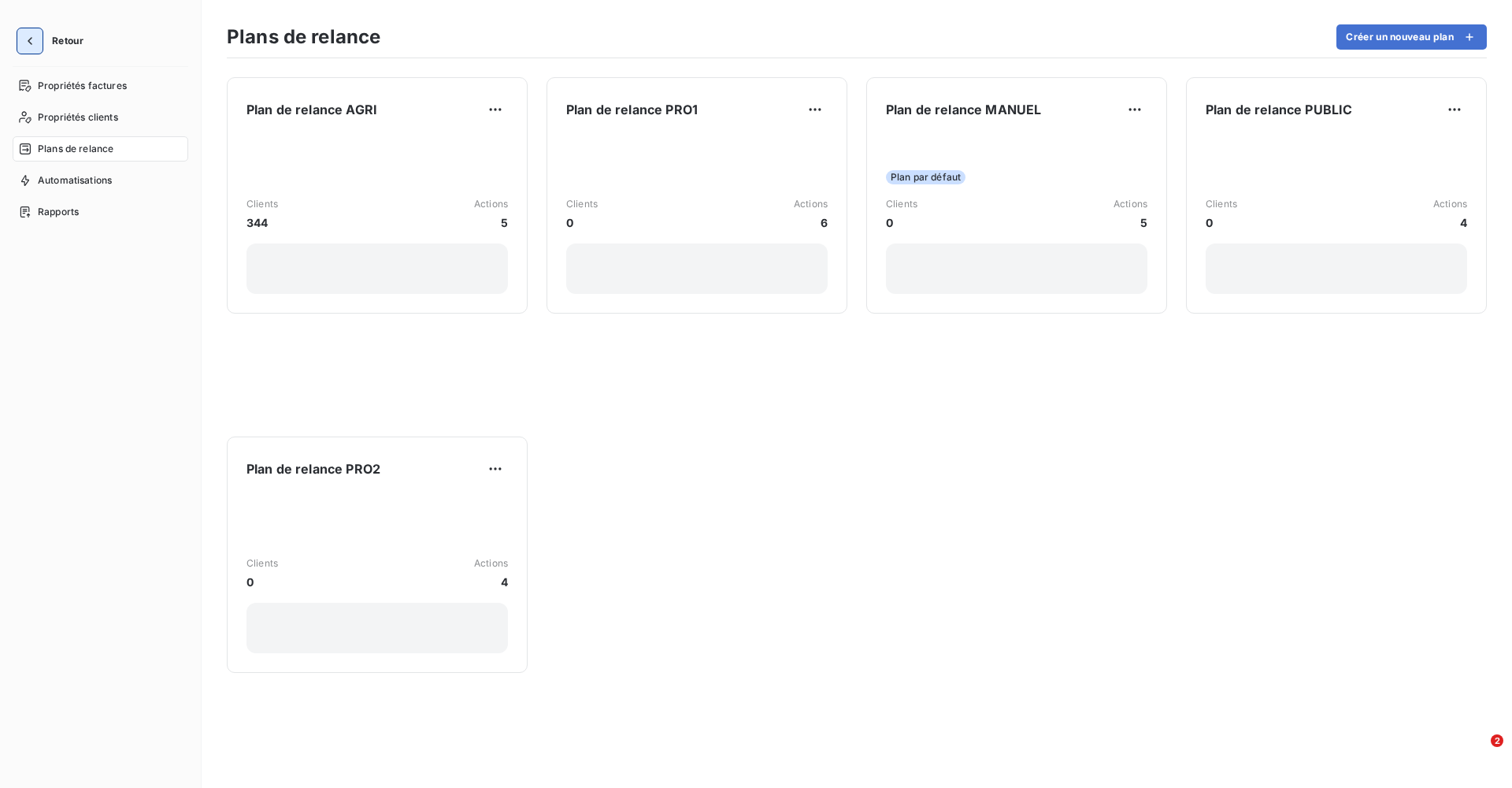
click at [26, 36] on icon "button" at bounding box center [29, 41] width 16 height 16
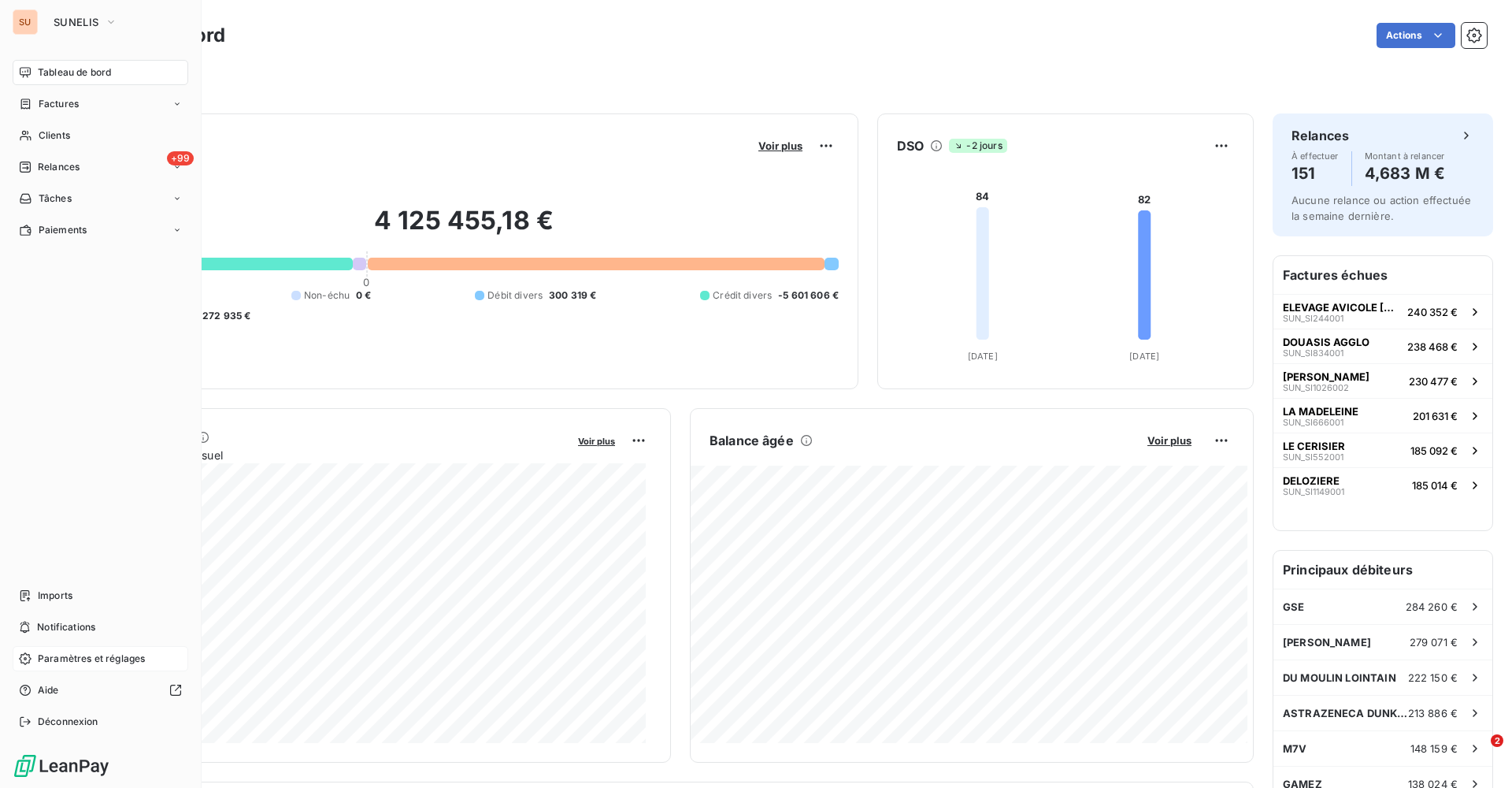
click at [64, 659] on span "Paramètres et réglages" at bounding box center [92, 658] width 107 height 14
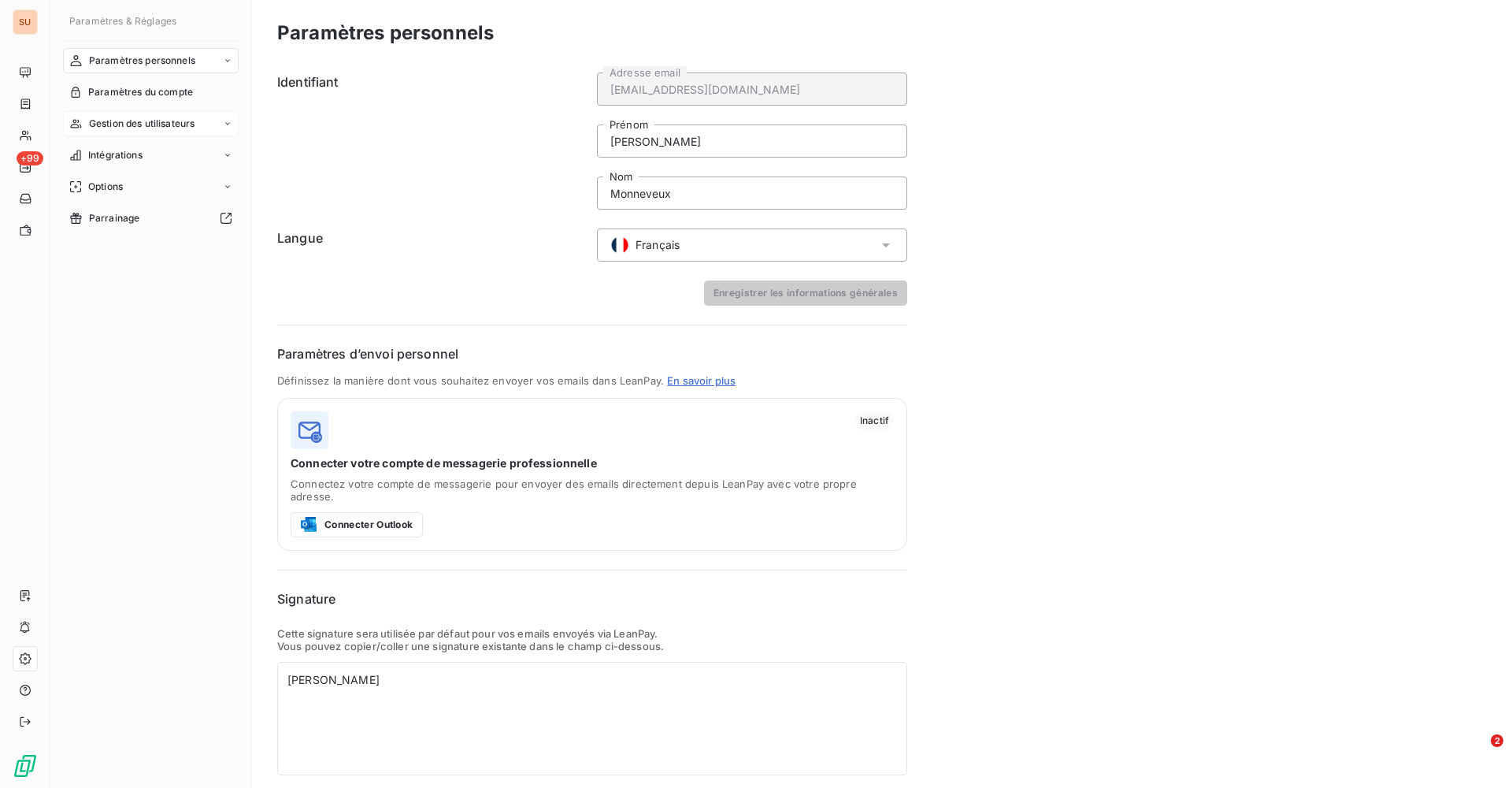
click at [209, 122] on div "Gestion des utilisateurs" at bounding box center [151, 123] width 176 height 25
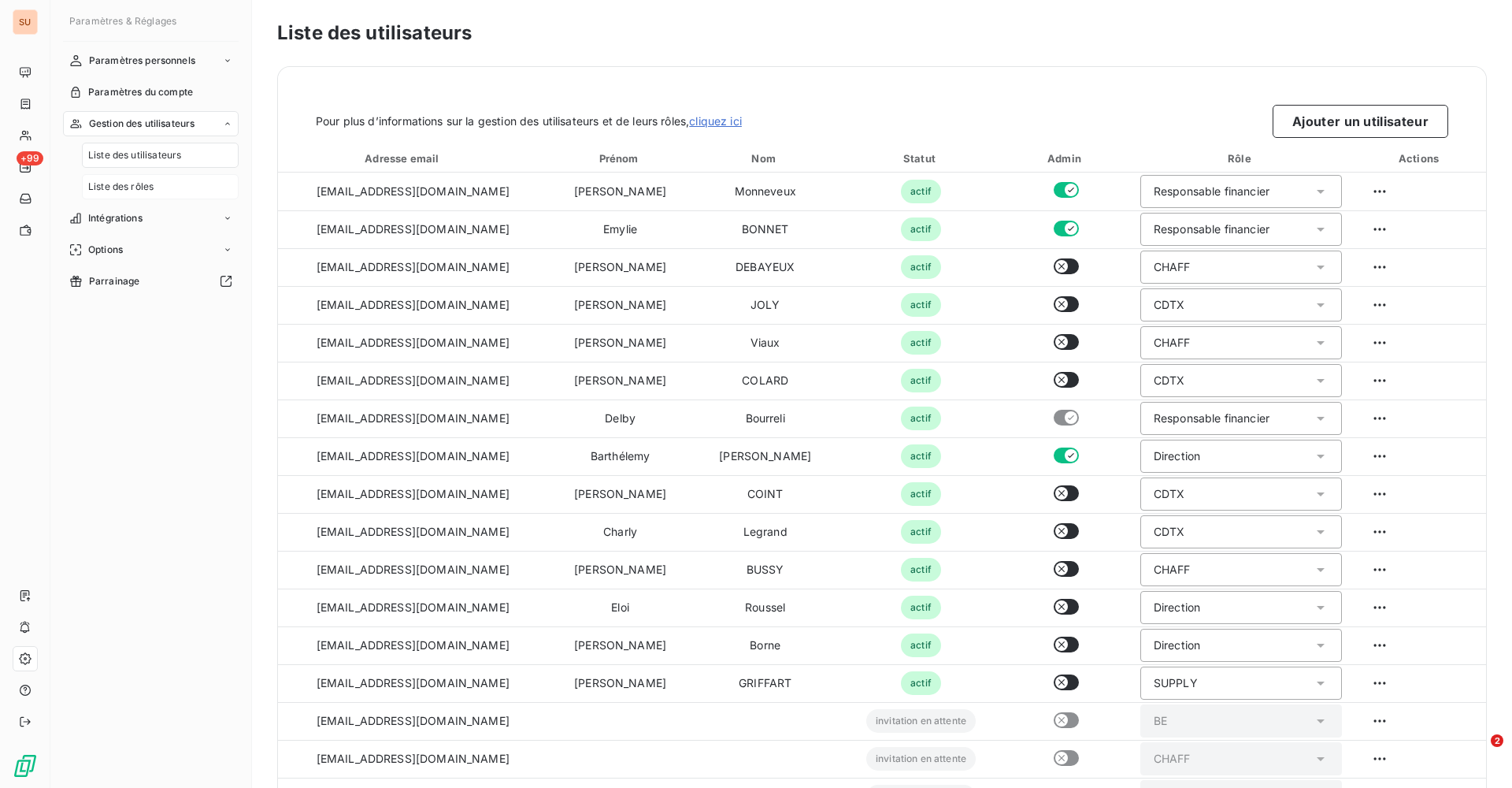
click at [134, 196] on div "Liste des rôles" at bounding box center [160, 186] width 157 height 25
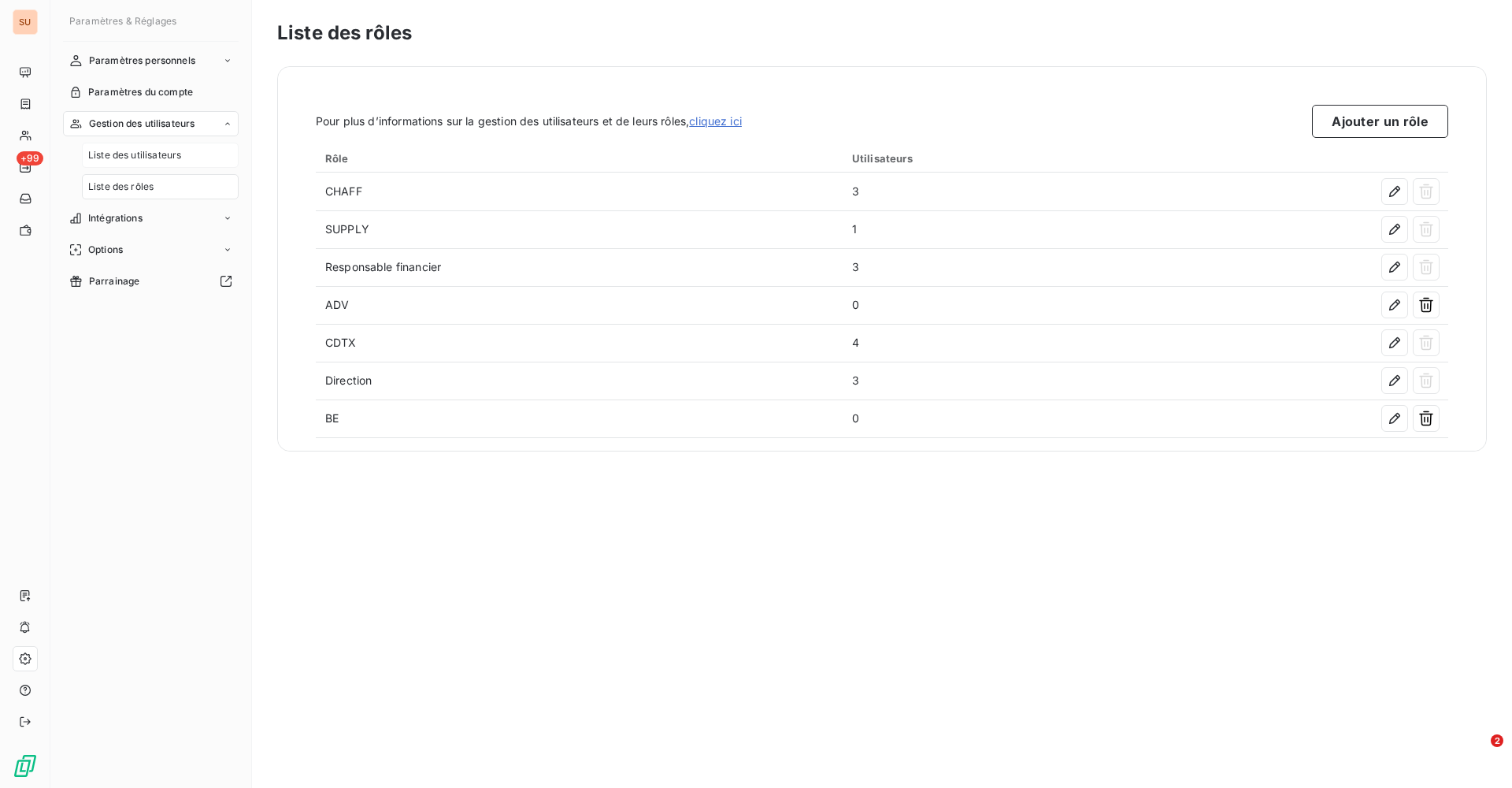
click at [142, 158] on span "Liste des utilisateurs" at bounding box center [134, 155] width 93 height 14
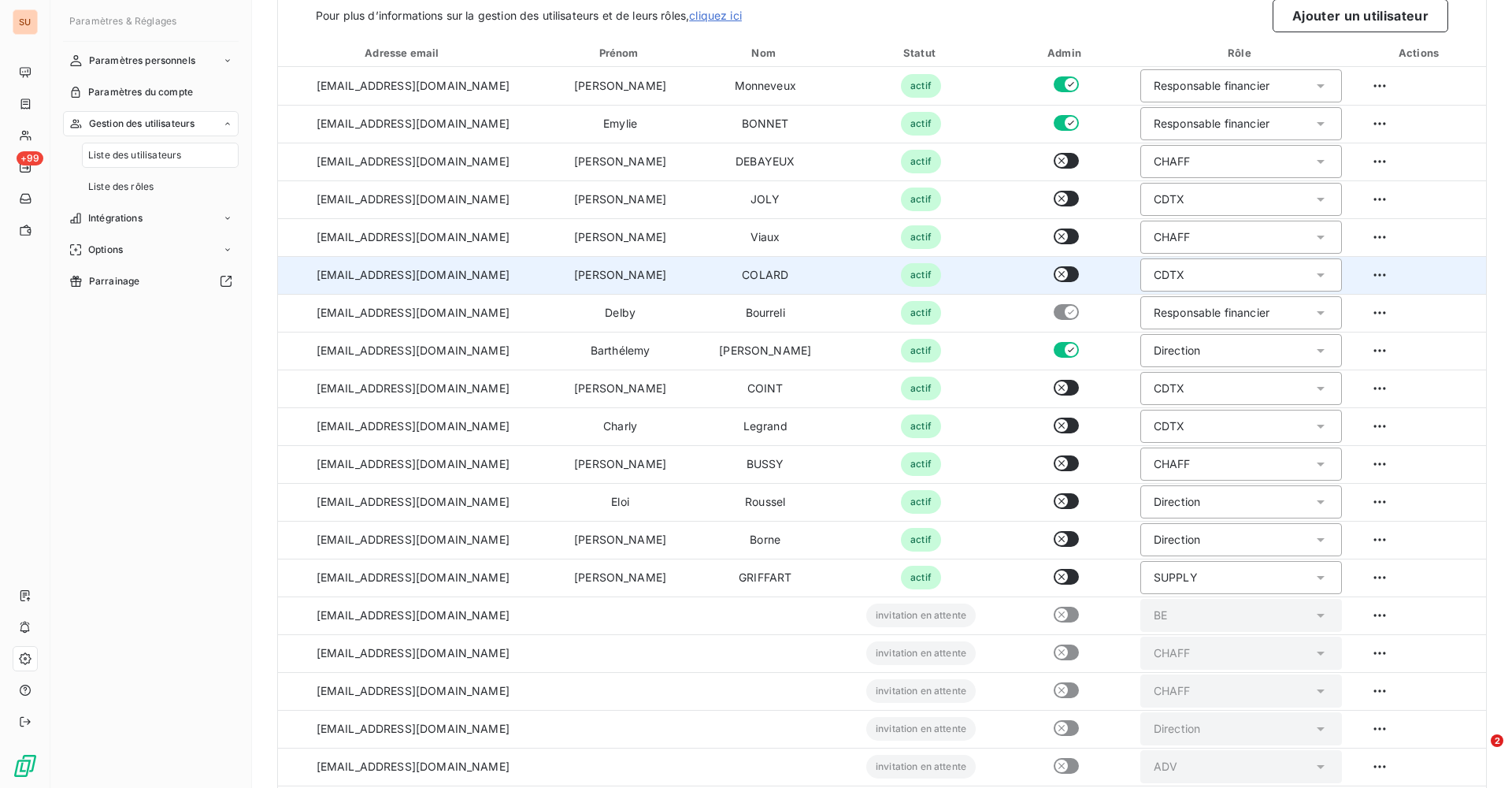
scroll to position [105, 0]
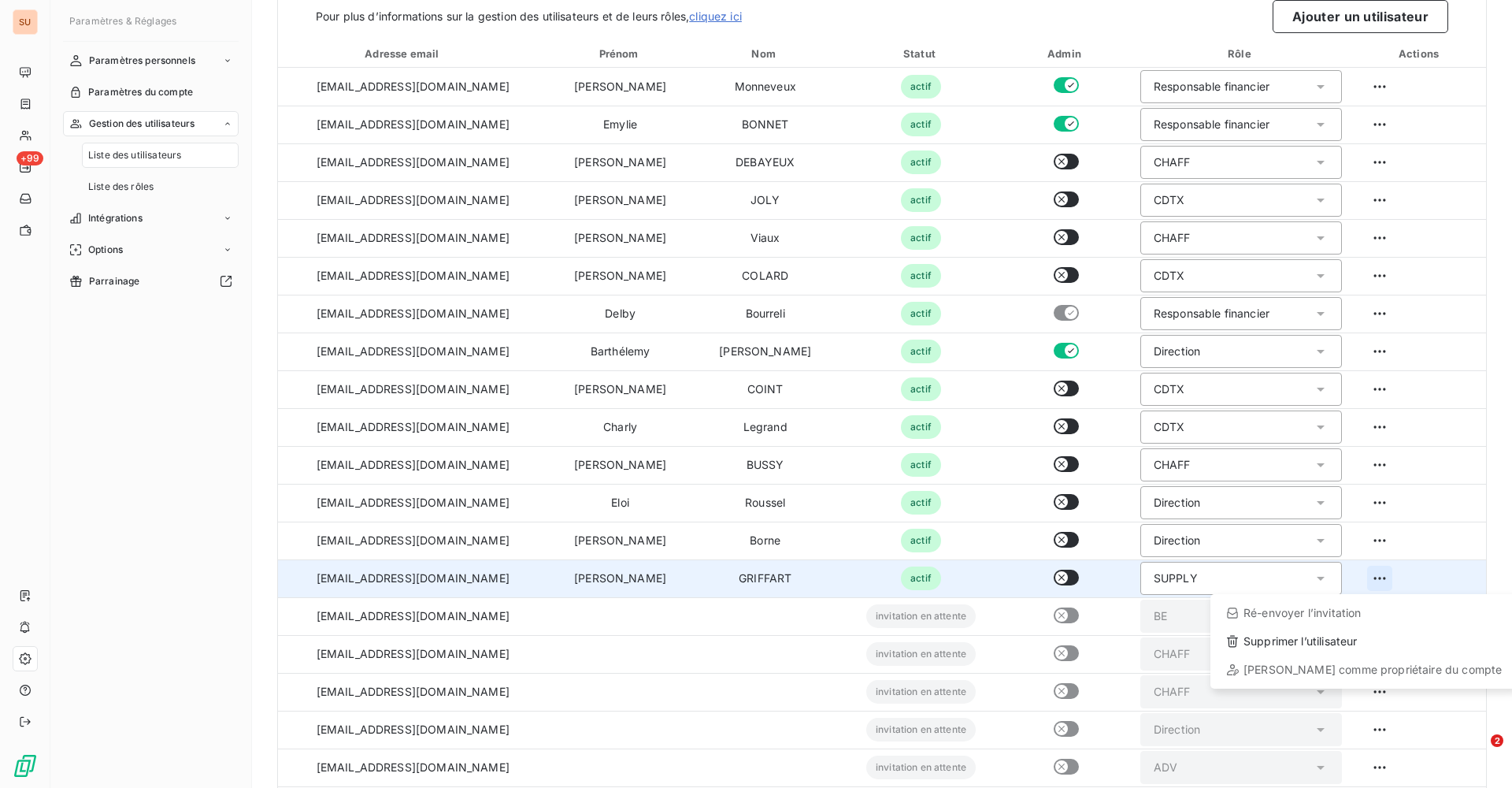
click at [1369, 575] on html "SU +99 Paramètres & Réglages Paramètres personnels Paramètres du compte Gestion…" at bounding box center [756, 394] width 1512 height 788
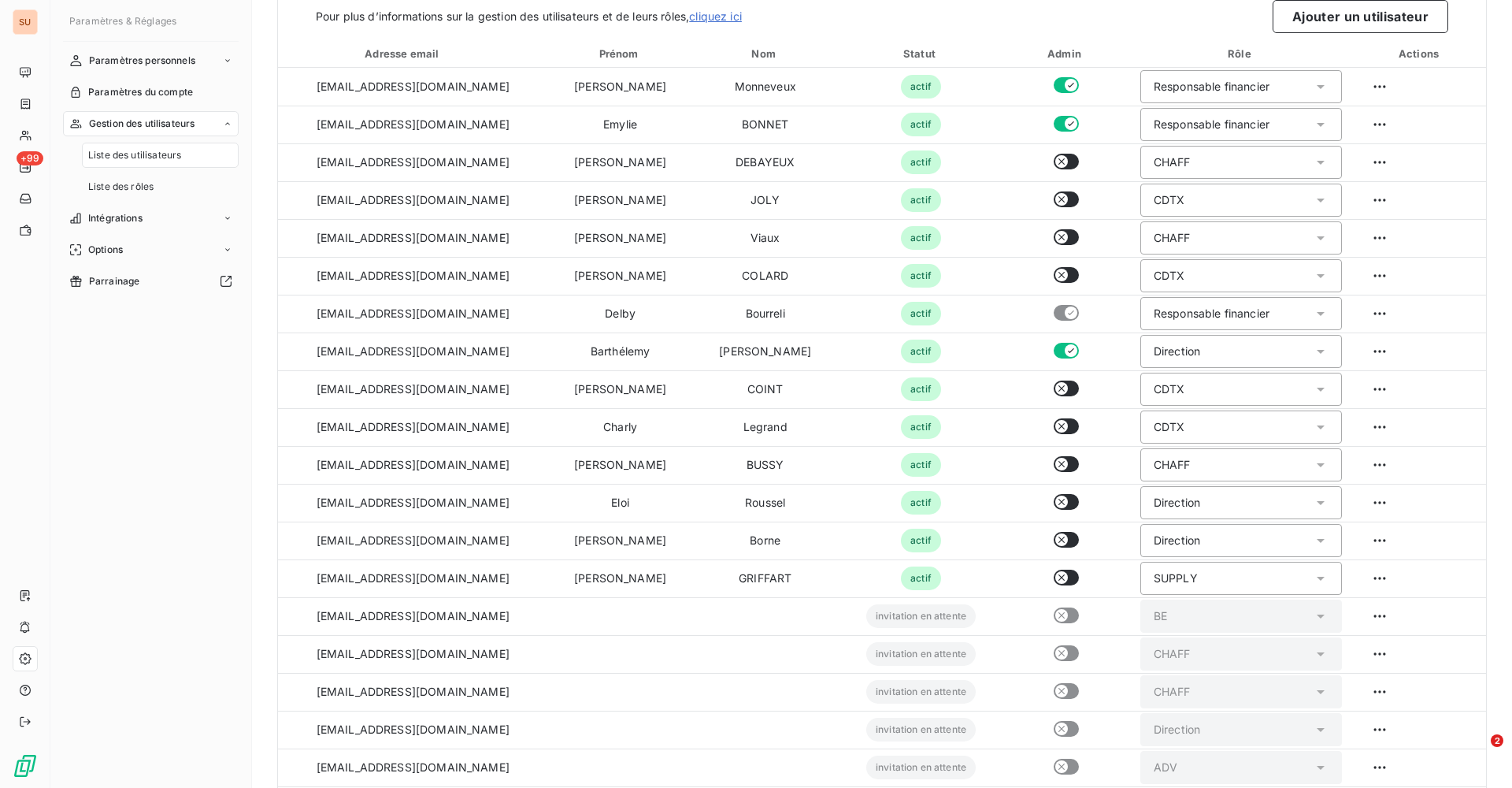
click at [800, 657] on html "SU +99 Paramètres & Réglages Paramètres personnels Paramètres du compte Gestion…" at bounding box center [756, 394] width 1512 height 788
click at [127, 197] on div "Liste des rôles" at bounding box center [160, 186] width 157 height 25
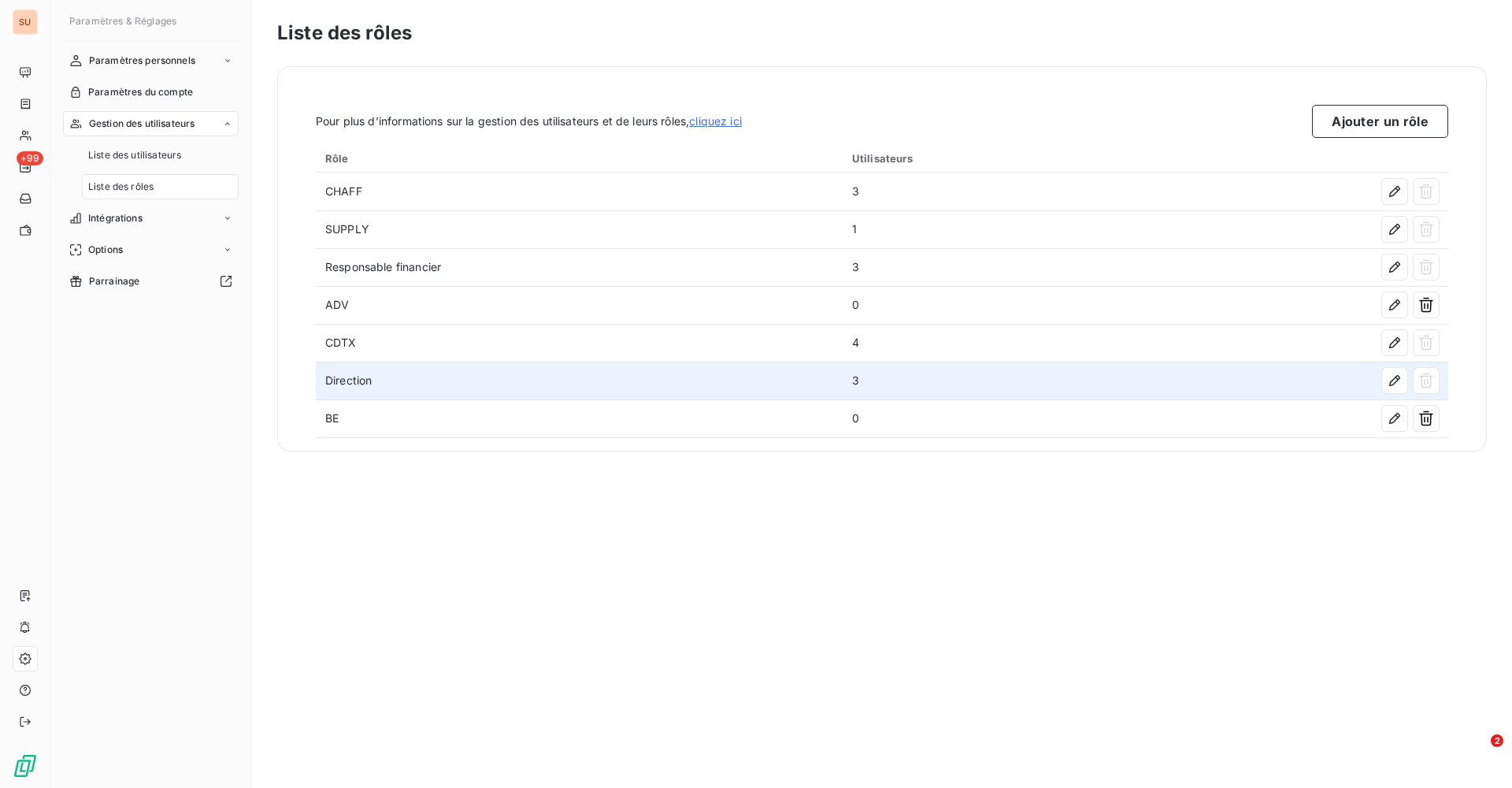
click at [454, 378] on td "Direction" at bounding box center [579, 381] width 527 height 38
click at [1393, 372] on icon "button" at bounding box center [1394, 380] width 16 height 16
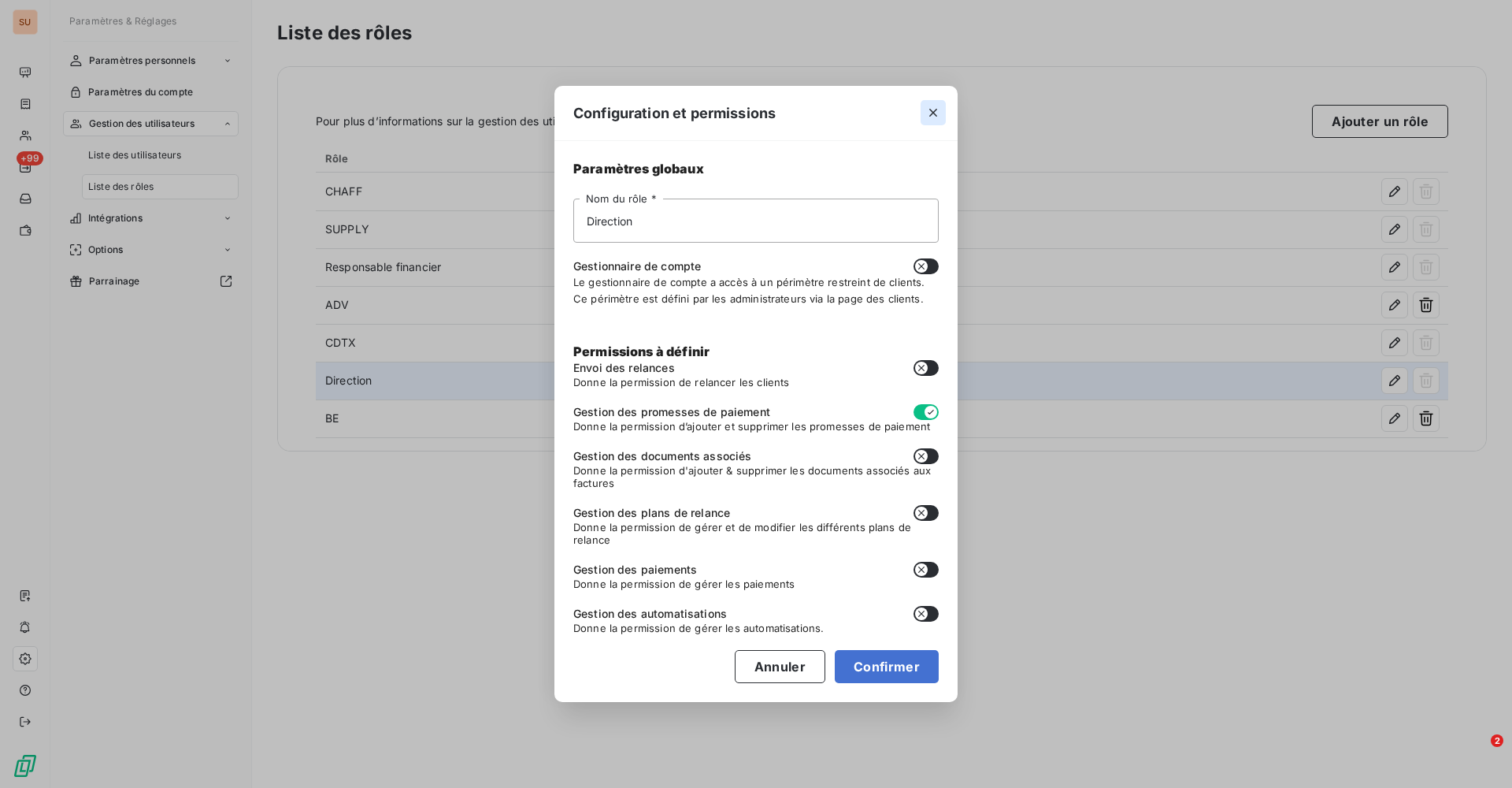
click at [930, 114] on icon "button" at bounding box center [933, 113] width 16 height 16
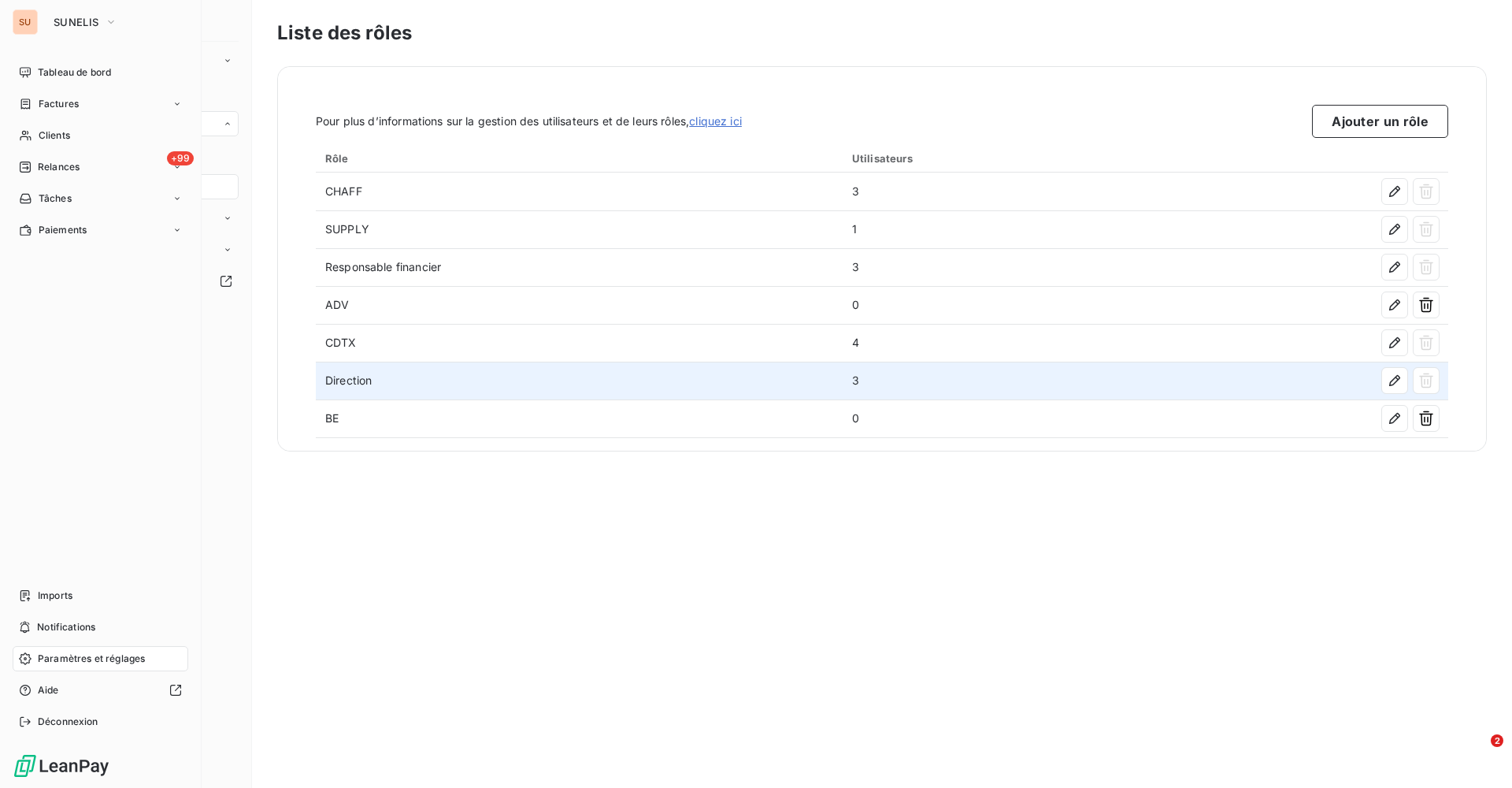
click at [82, 659] on span "Paramètres et réglages" at bounding box center [92, 658] width 107 height 14
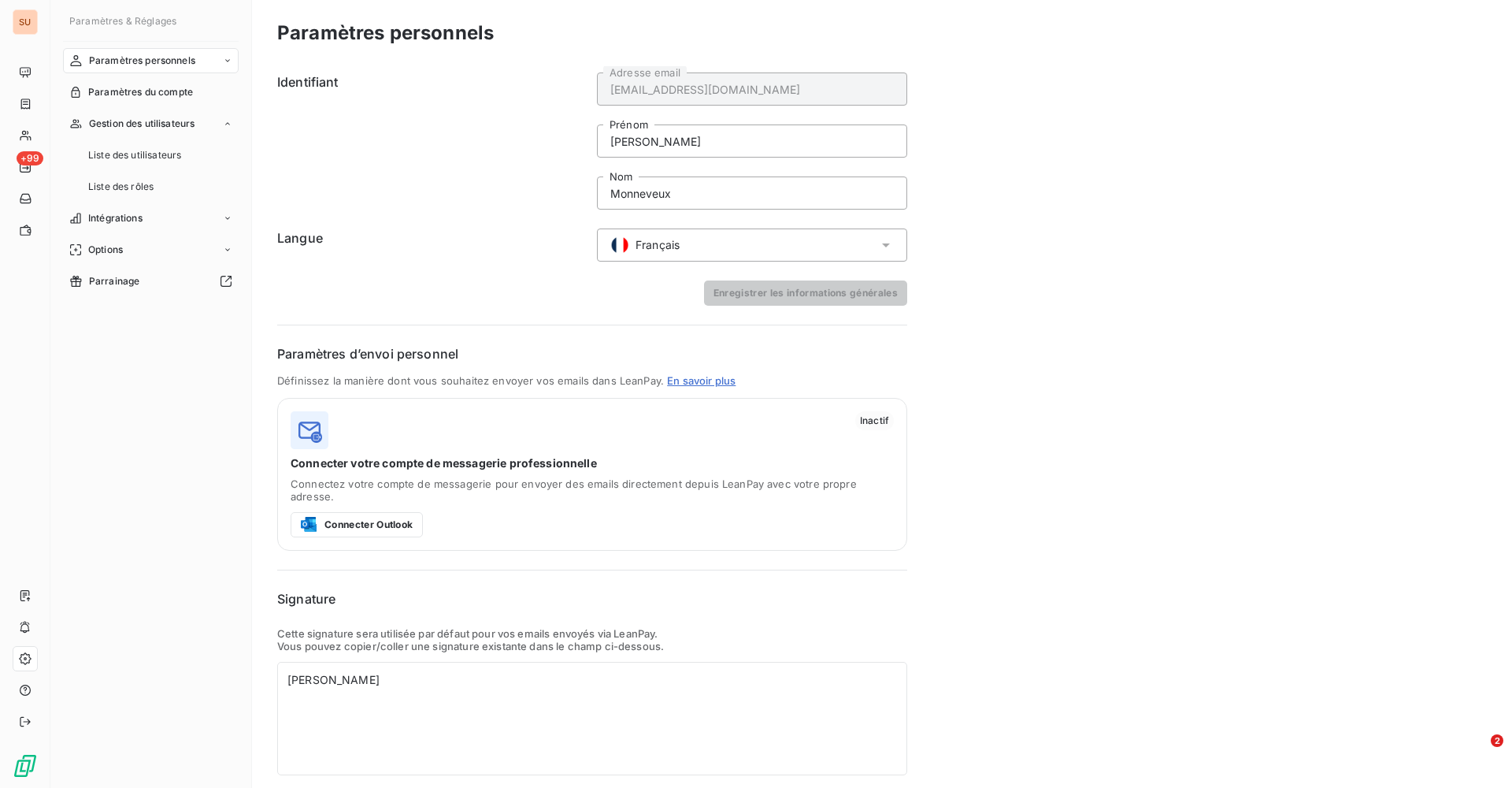
drag, startPoint x: 383, startPoint y: 516, endPoint x: 438, endPoint y: 590, distance: 92.2
click at [438, 590] on div "Identifiant [EMAIL_ADDRESS][DOMAIN_NAME] Adresse email [PERSON_NAME] Monneveux …" at bounding box center [592, 442] width 630 height 753
click at [156, 87] on span "Paramètres du compte" at bounding box center [140, 92] width 105 height 14
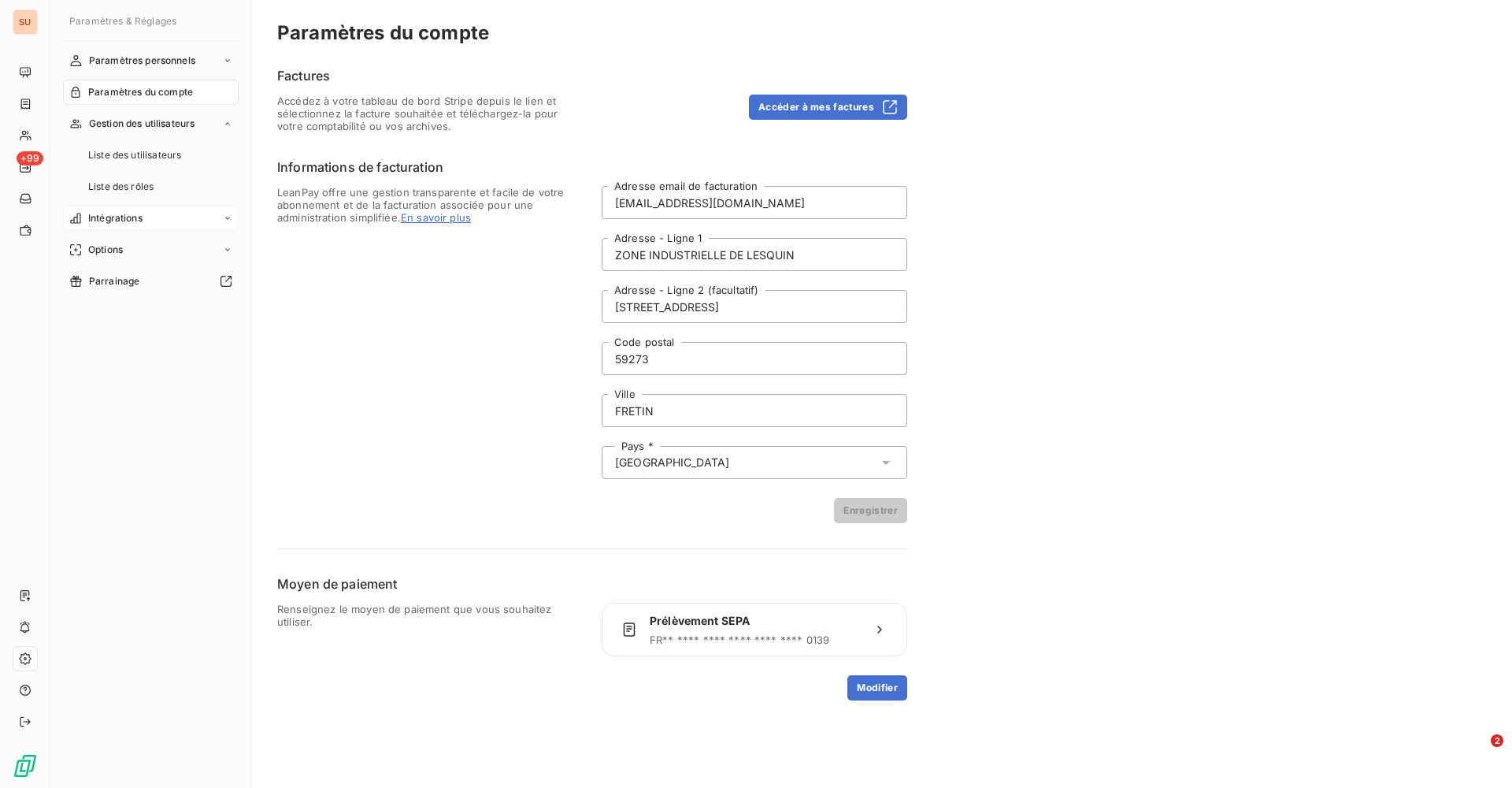
click at [144, 222] on div "Intégrations" at bounding box center [151, 217] width 176 height 25
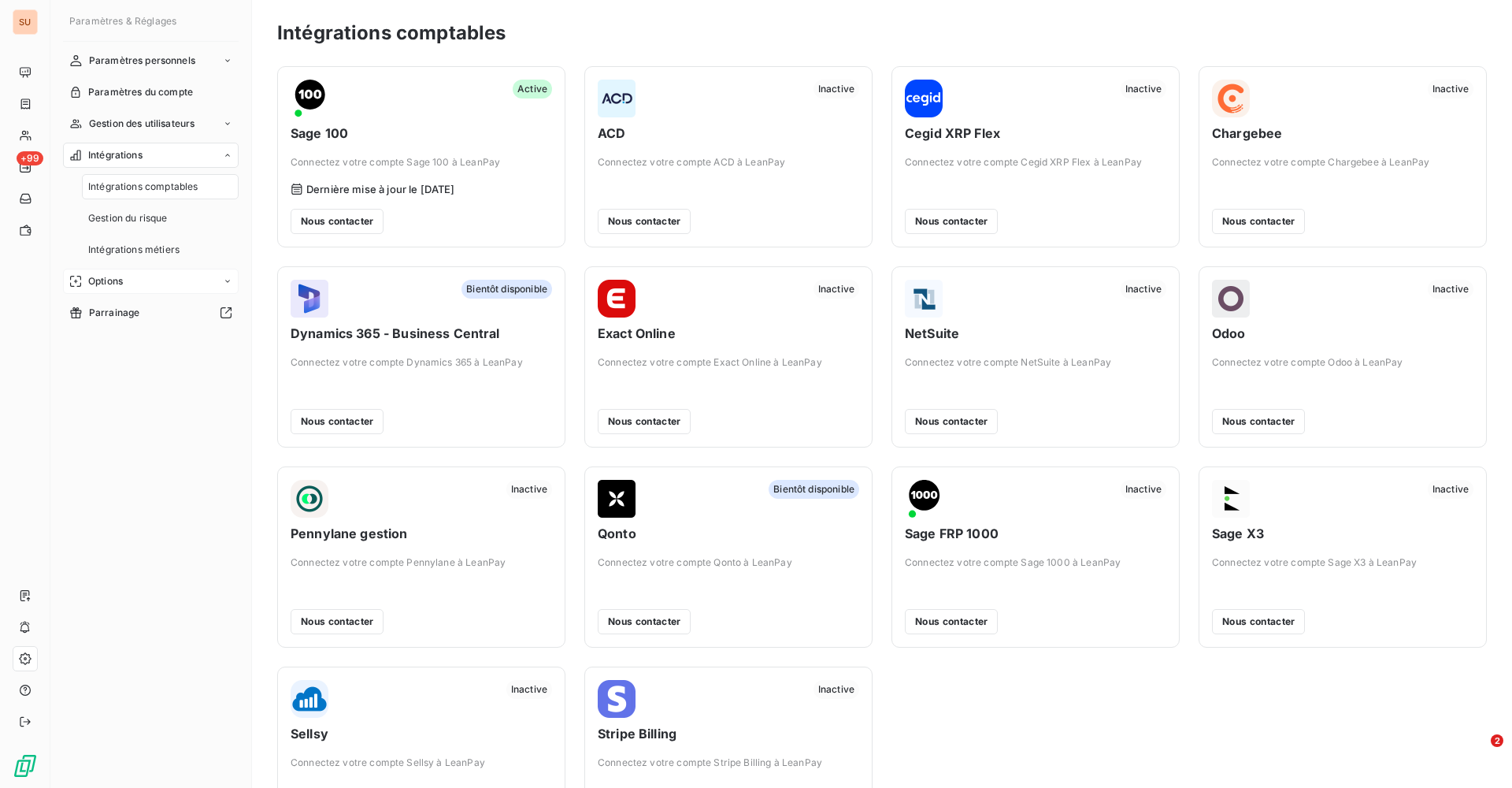
click at [144, 290] on div "Options" at bounding box center [151, 281] width 176 height 25
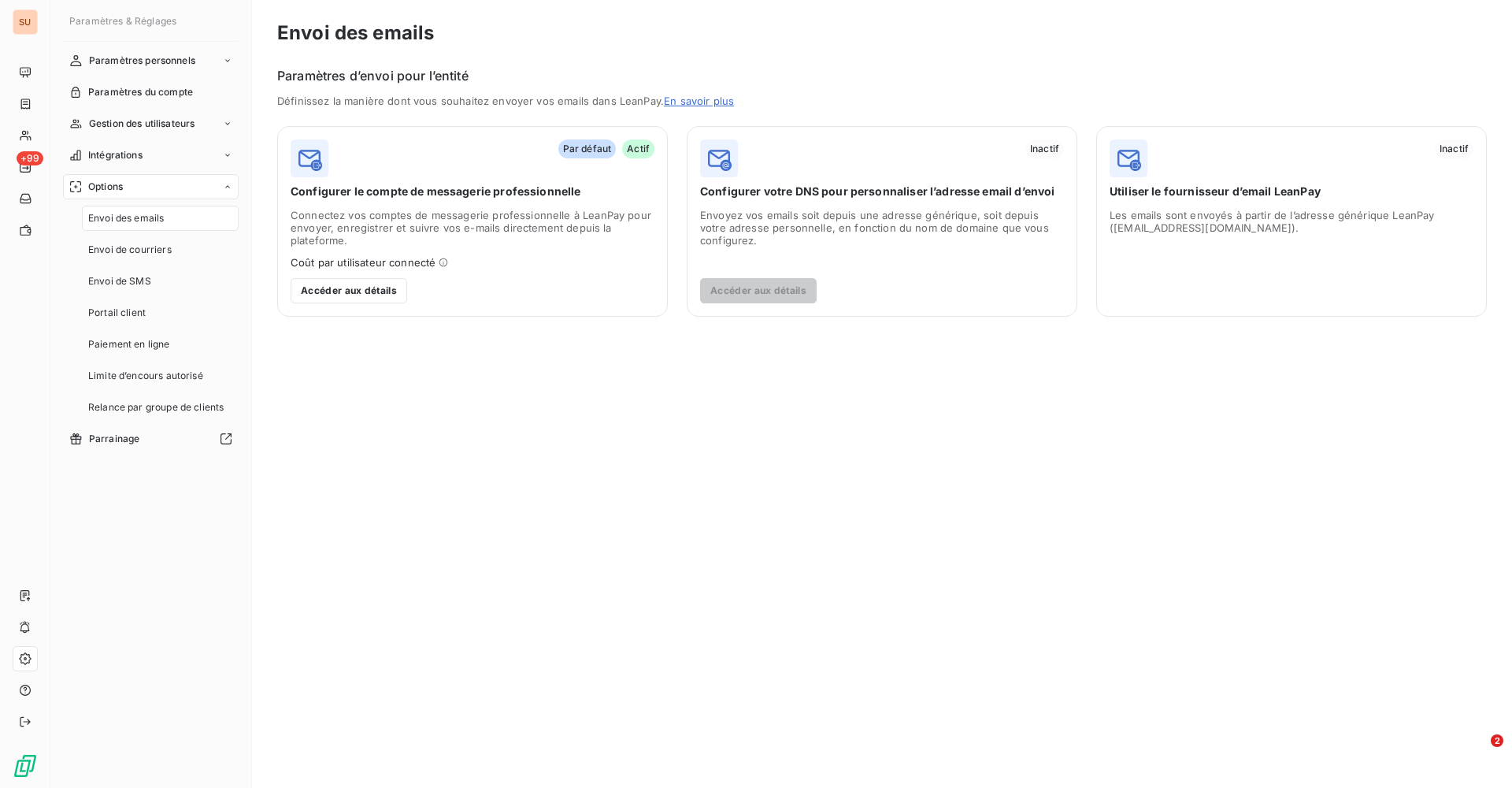
click at [149, 223] on span "Envoi des emails" at bounding box center [125, 218] width 75 height 14
click at [356, 288] on button "Accéder aux détails" at bounding box center [349, 290] width 117 height 25
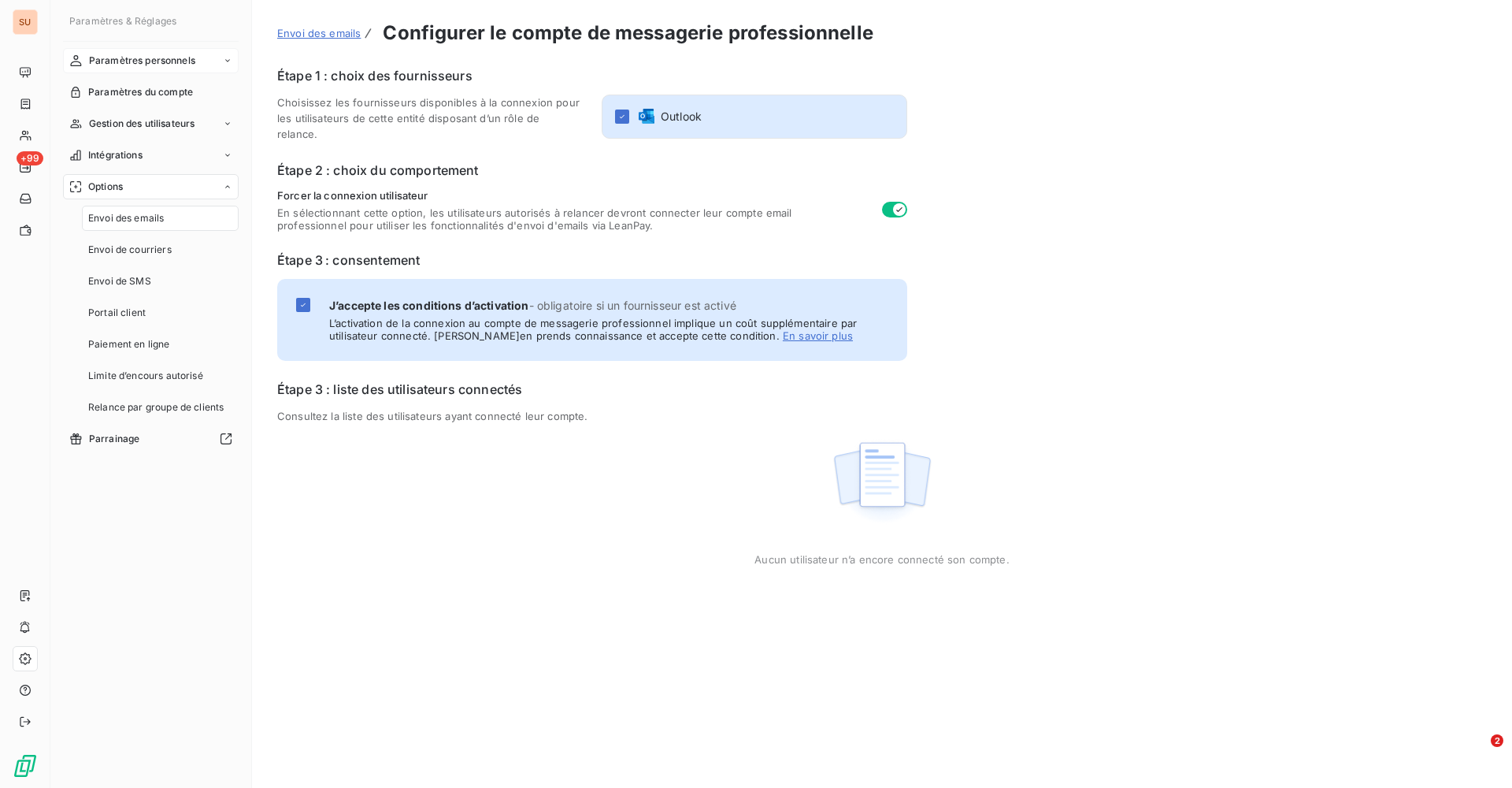
click at [169, 60] on span "Paramètres personnels" at bounding box center [142, 61] width 106 height 14
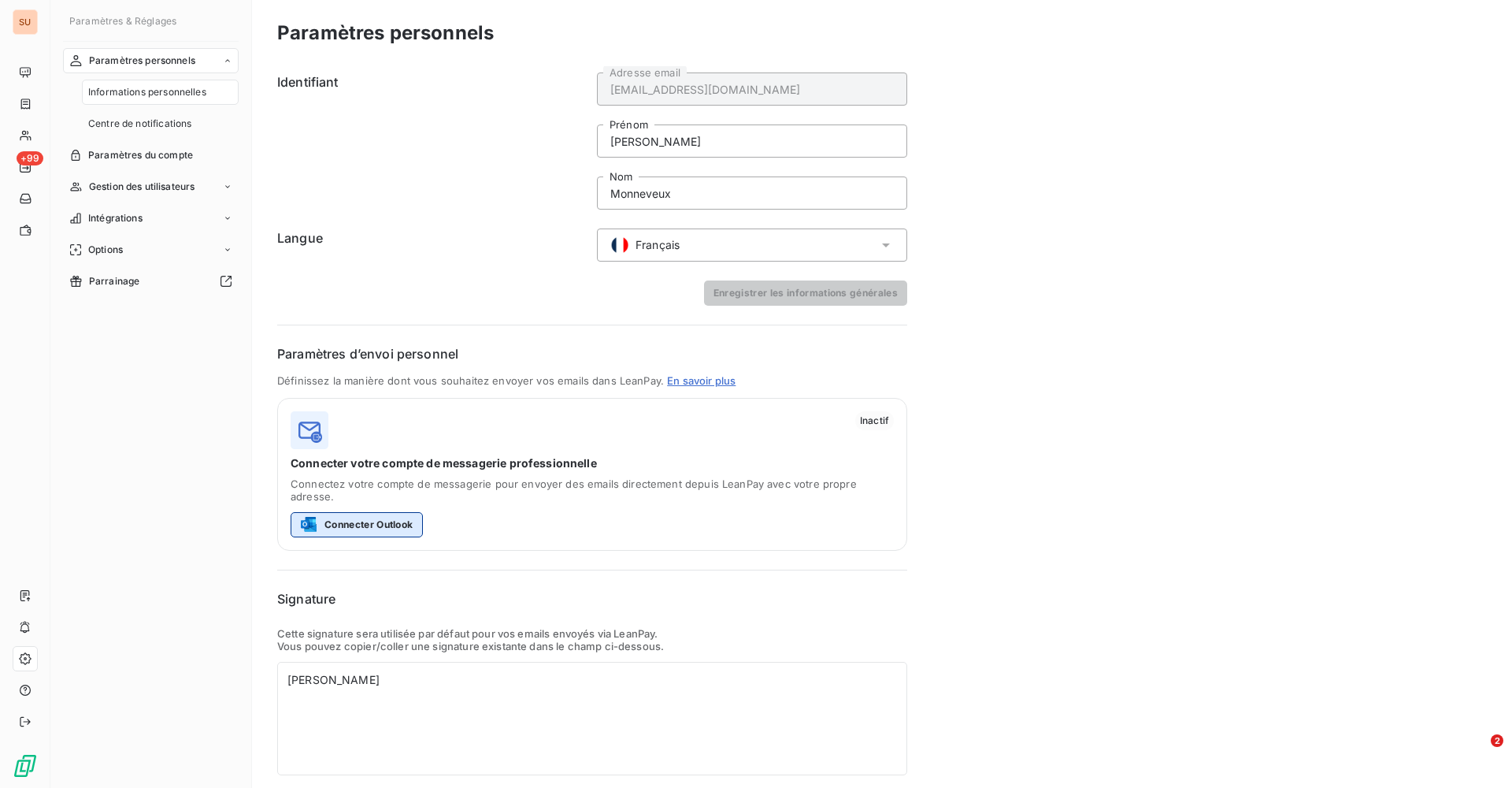
click at [388, 514] on button "Connecter Outlook" at bounding box center [357, 524] width 132 height 25
click at [164, 184] on span "Gestion des utilisateurs" at bounding box center [142, 186] width 106 height 14
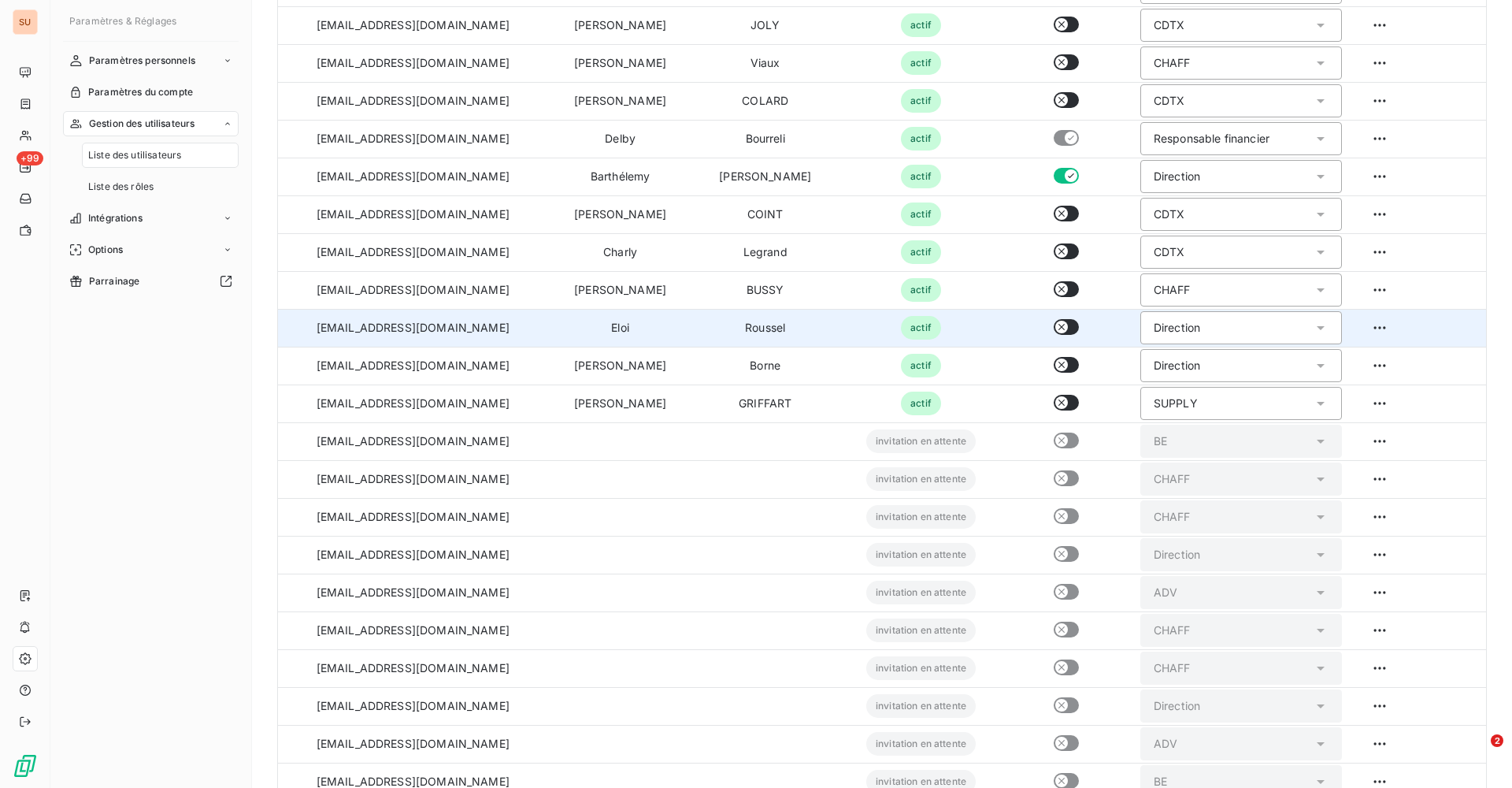
scroll to position [280, 0]
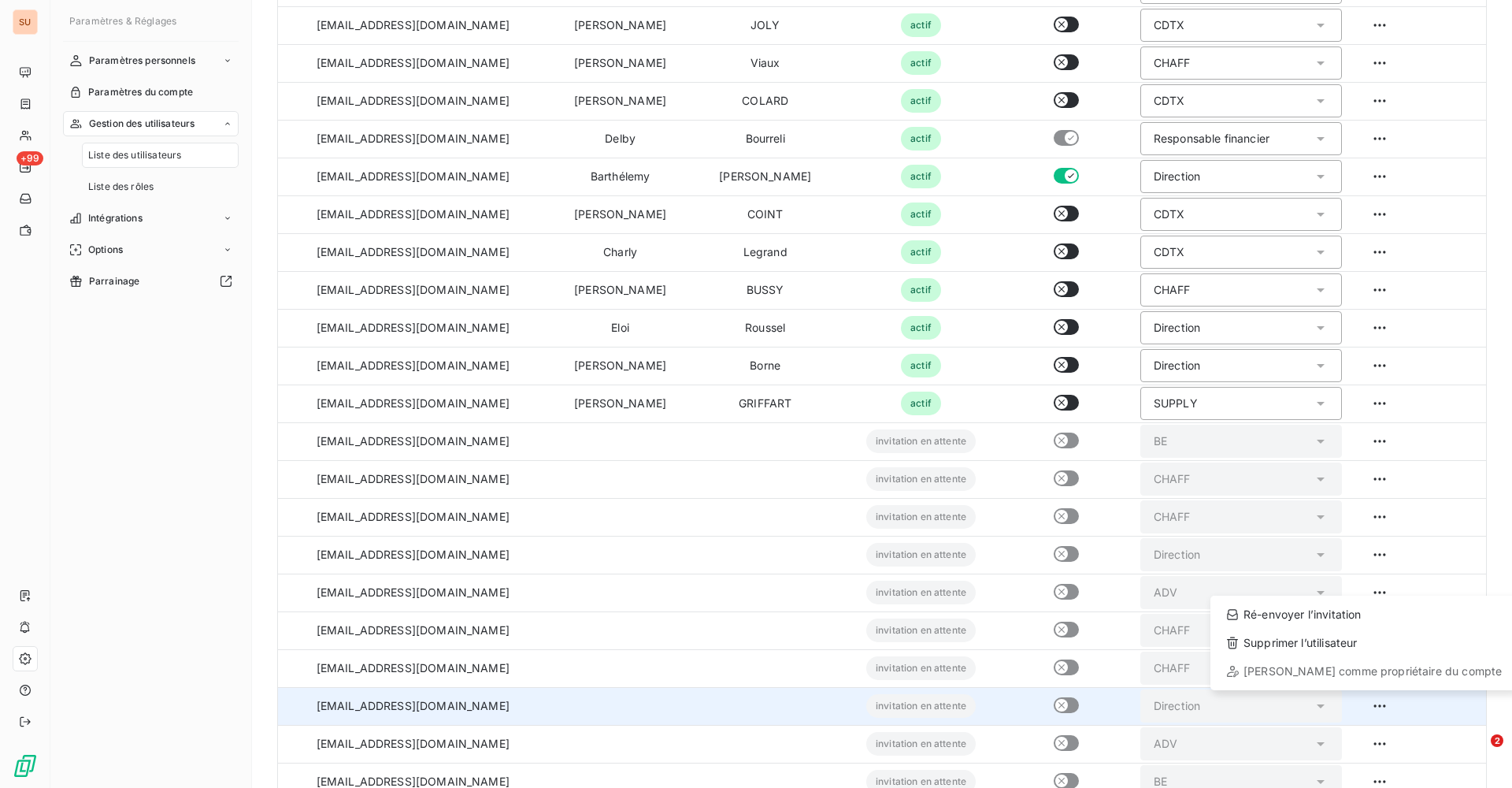
click at [1373, 709] on html "SU +99 Paramètres & Réglages Paramètres personnels Paramètres du compte Gestion…" at bounding box center [756, 394] width 1512 height 788
click at [1305, 611] on div "Ré-envoyer l’invitation" at bounding box center [1364, 614] width 294 height 25
